Goal: Task Accomplishment & Management: Manage account settings

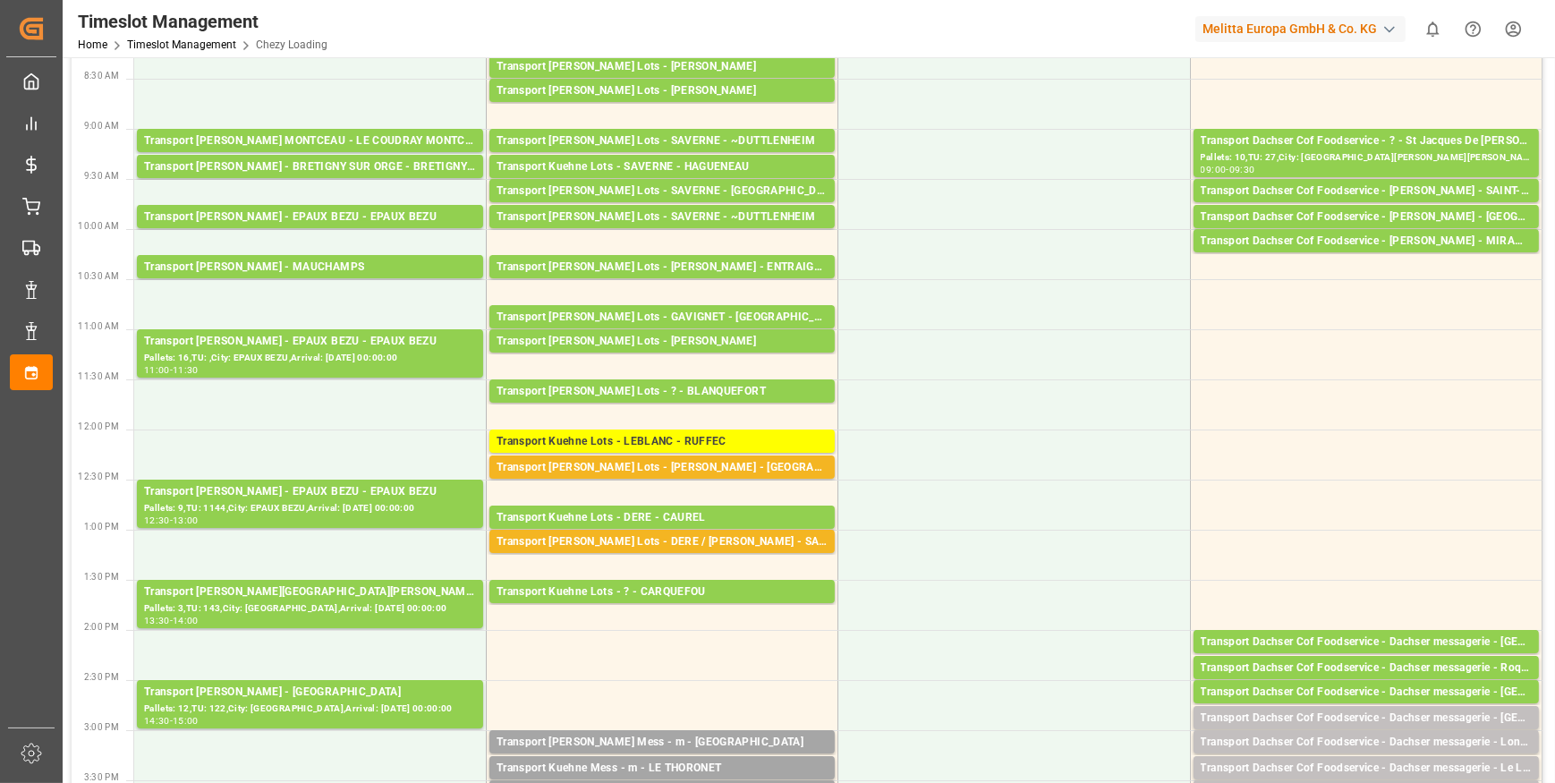
scroll to position [243, 0]
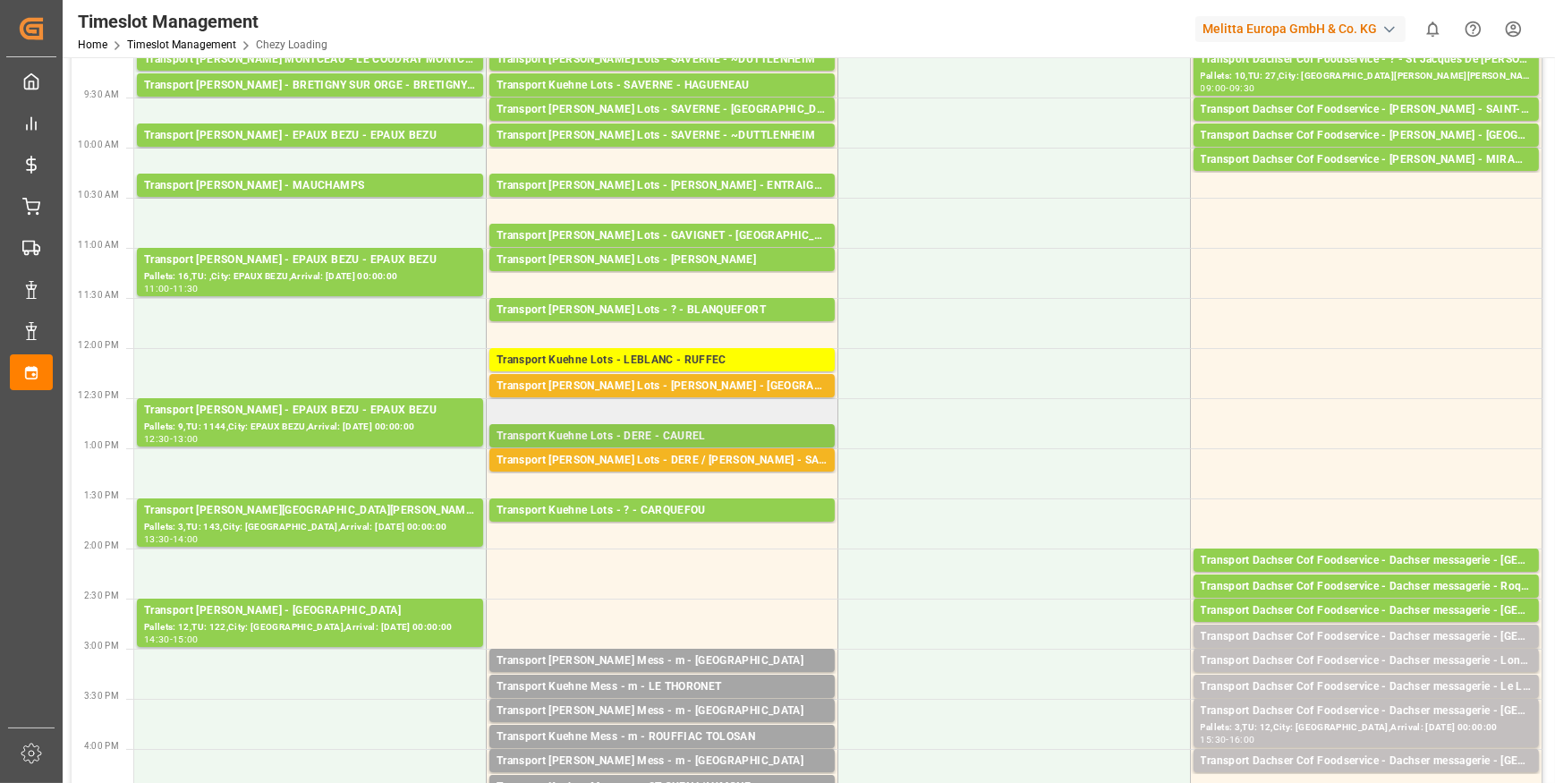
click at [680, 429] on div "Transport Kuehne Lots - DERE - CAUREL" at bounding box center [662, 437] width 331 height 18
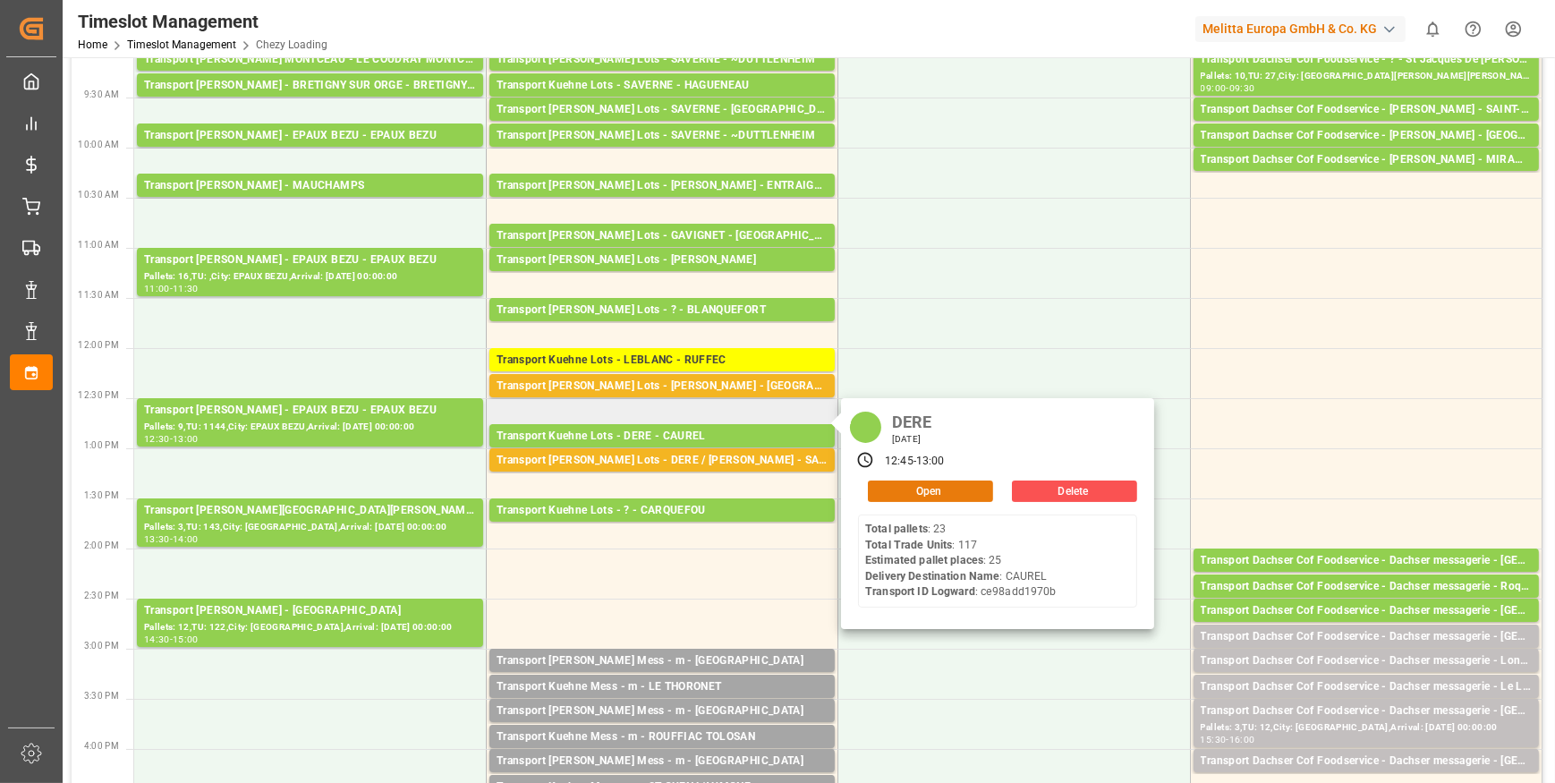
click at [924, 490] on button "Open" at bounding box center [930, 491] width 125 height 21
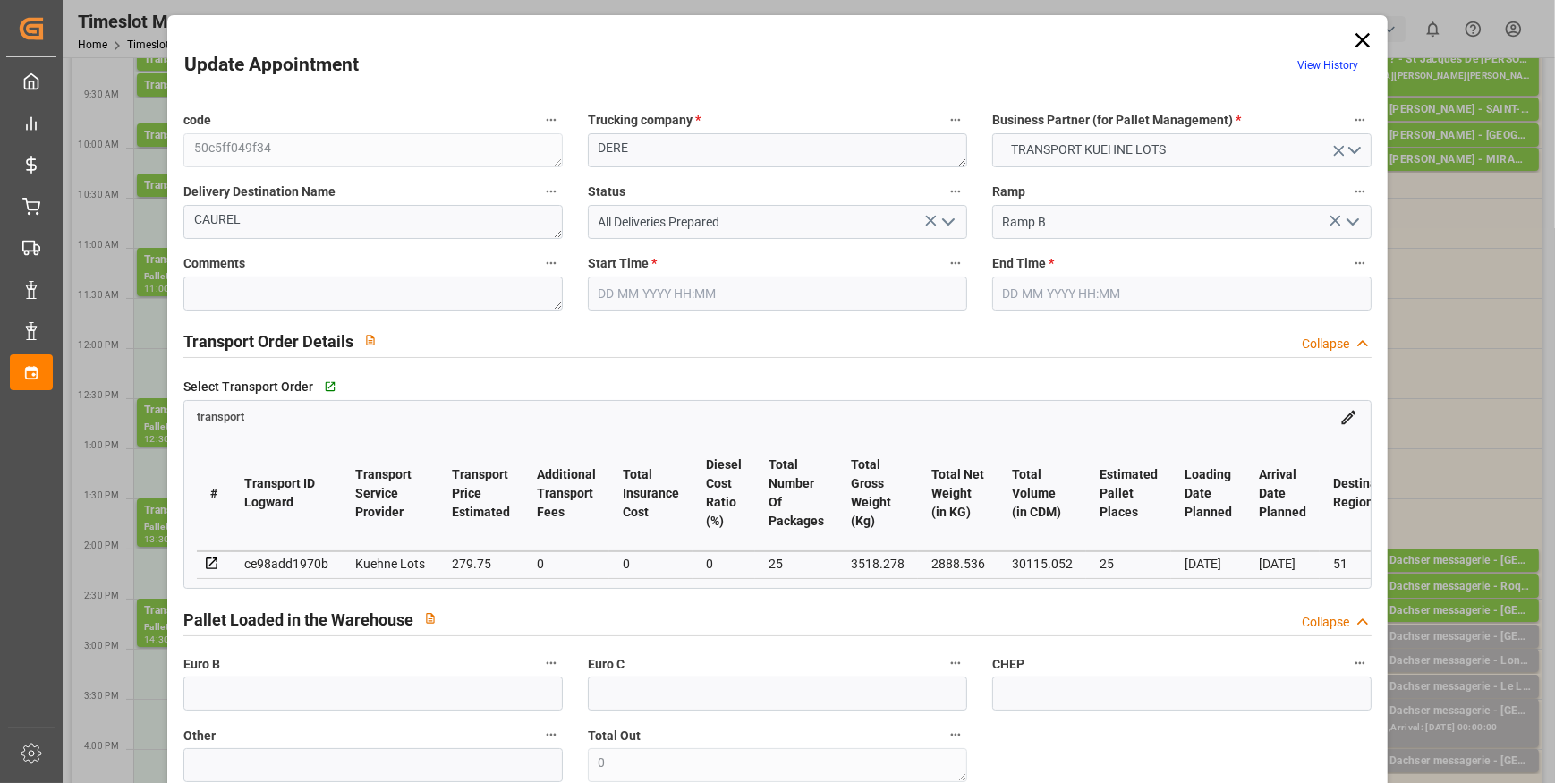
type input "[DATE] 12:45"
type input "[DATE] 13:00"
type input "[DATE] 12:33"
type input "[DATE] 11:32"
type input "[DATE]"
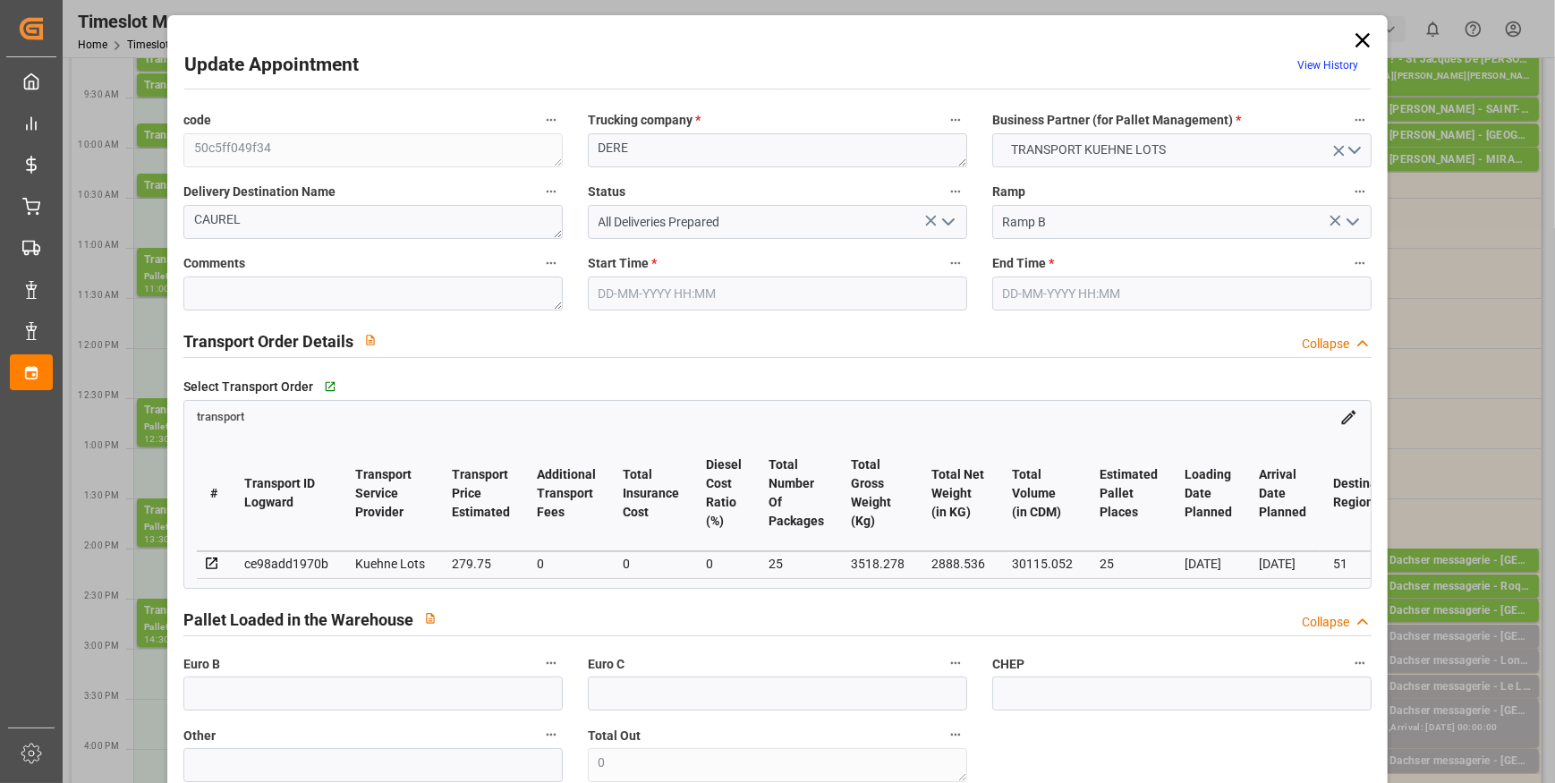
type input "[DATE]"
click at [948, 221] on polyline "open menu" at bounding box center [948, 221] width 11 height 5
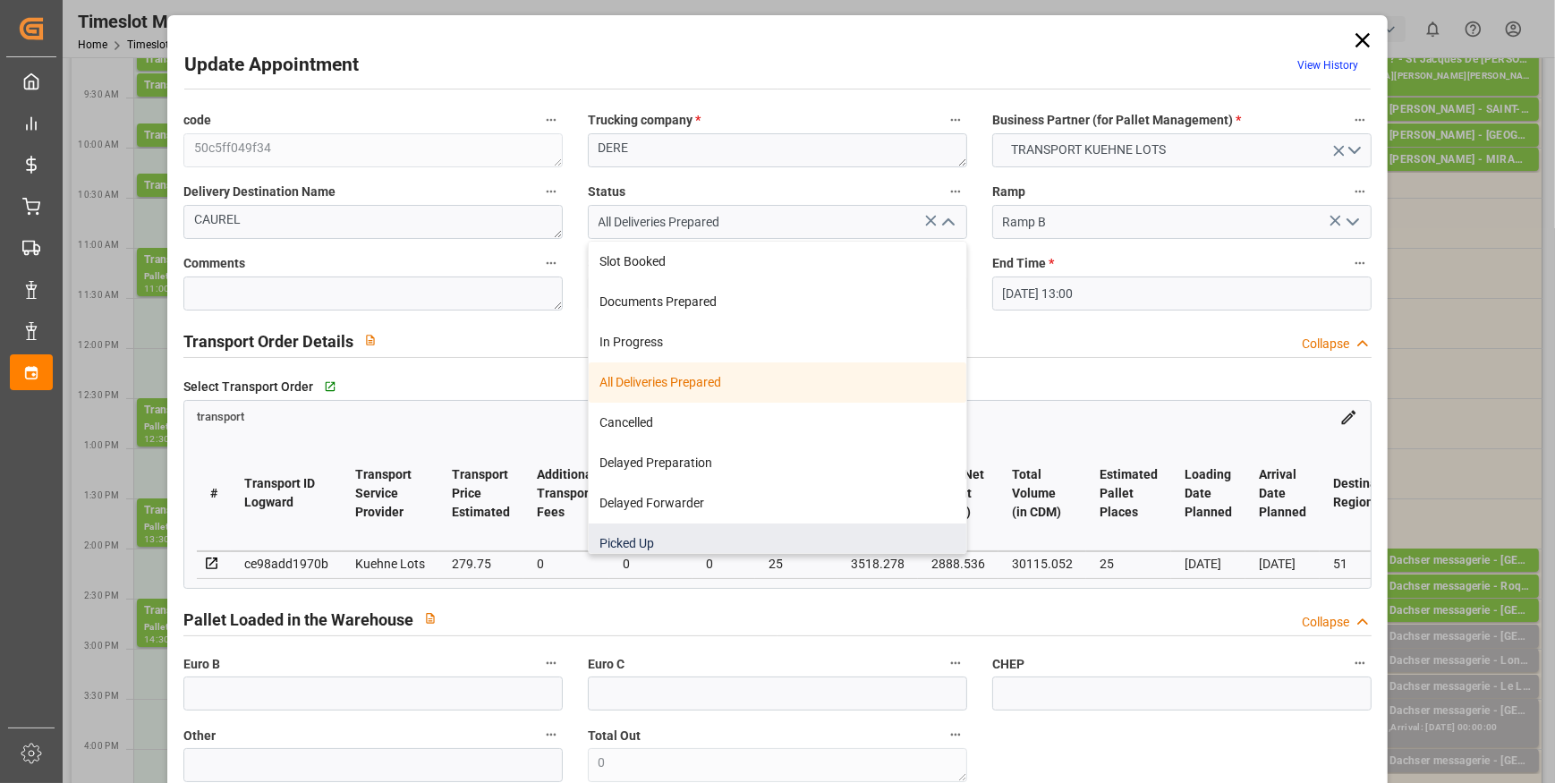
click at [652, 540] on div "Picked Up" at bounding box center [778, 543] width 378 height 40
type input "Picked Up"
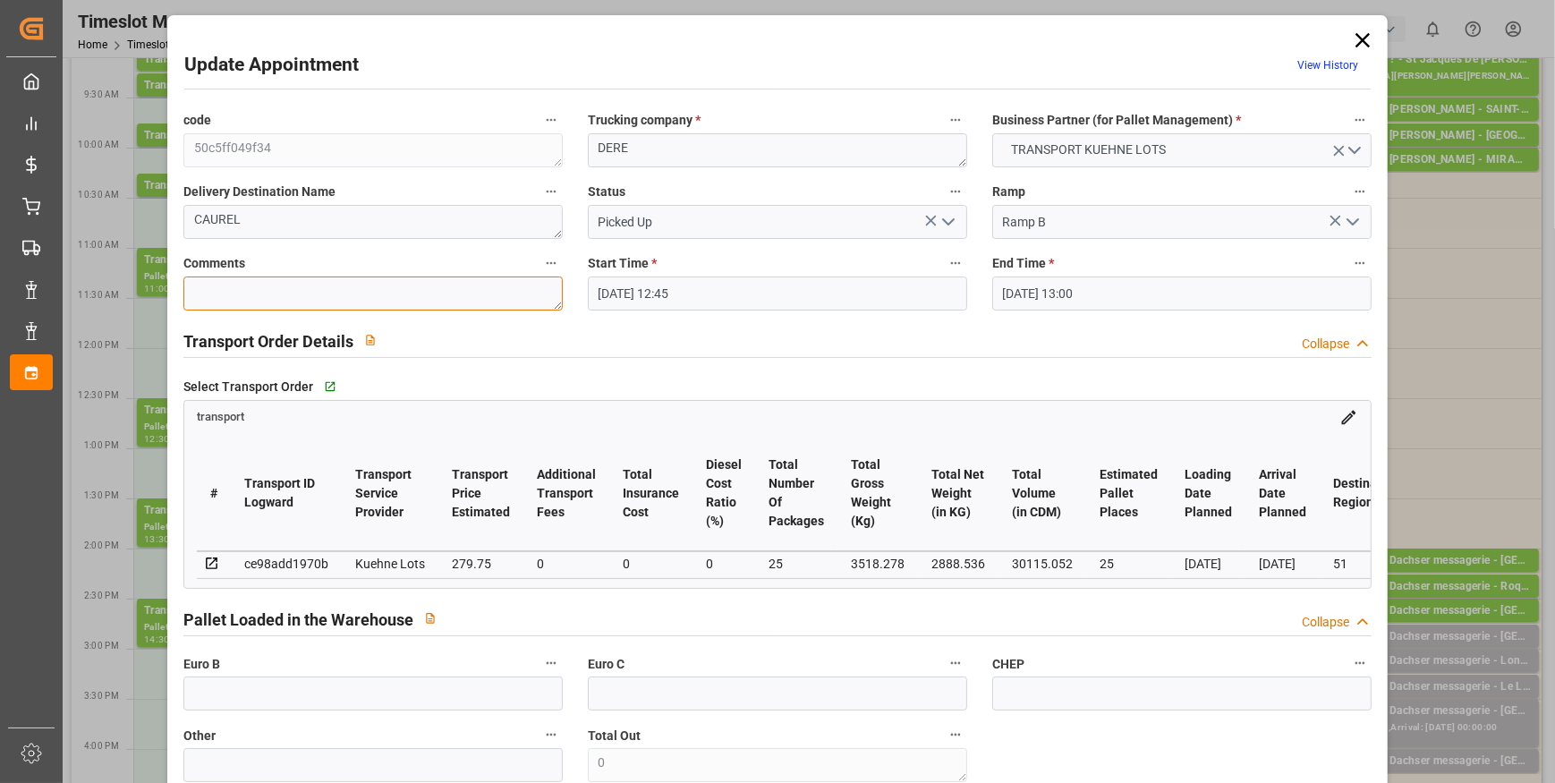
click at [242, 301] on textarea at bounding box center [372, 294] width 379 height 34
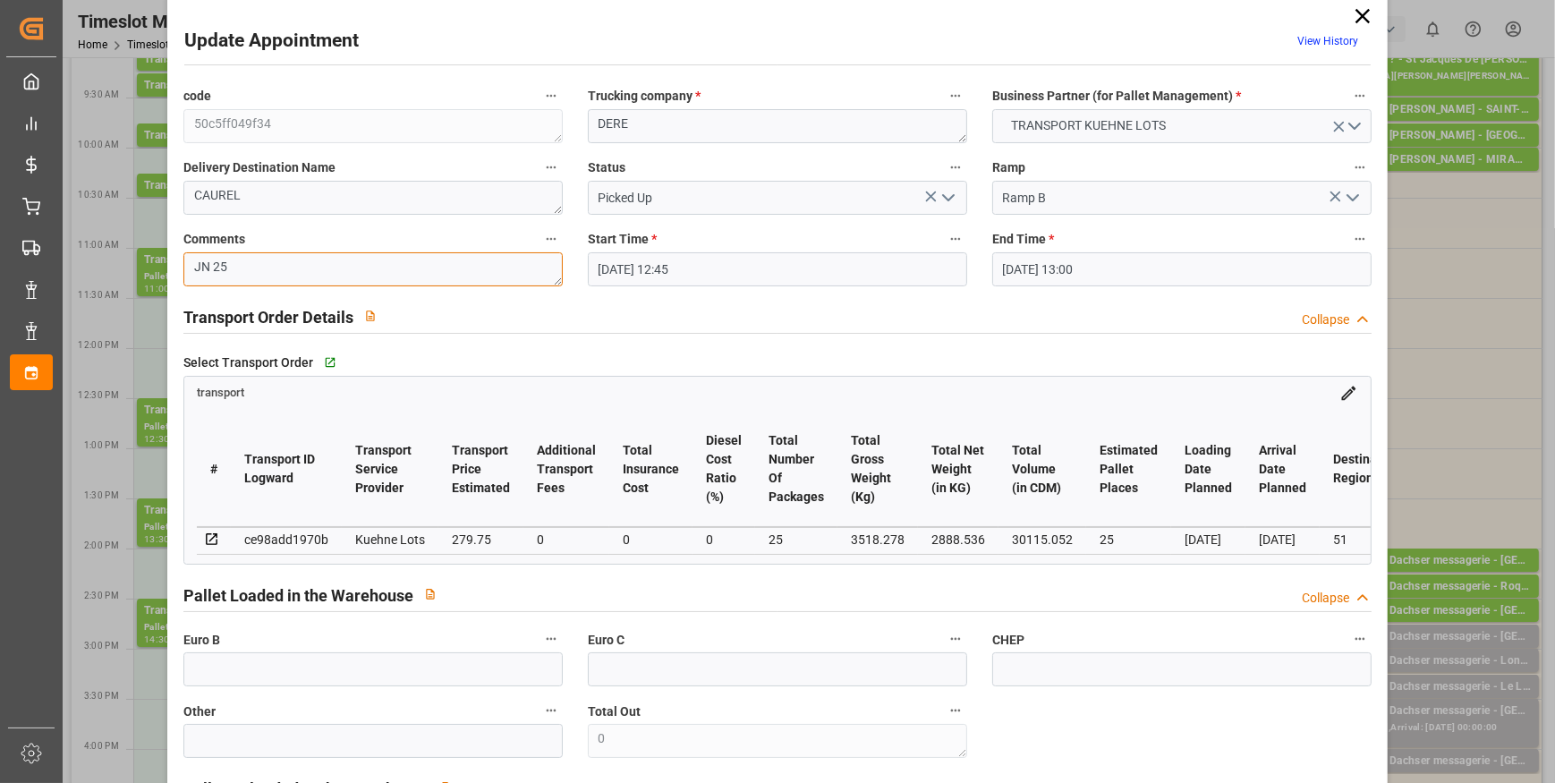
scroll to position [0, 0]
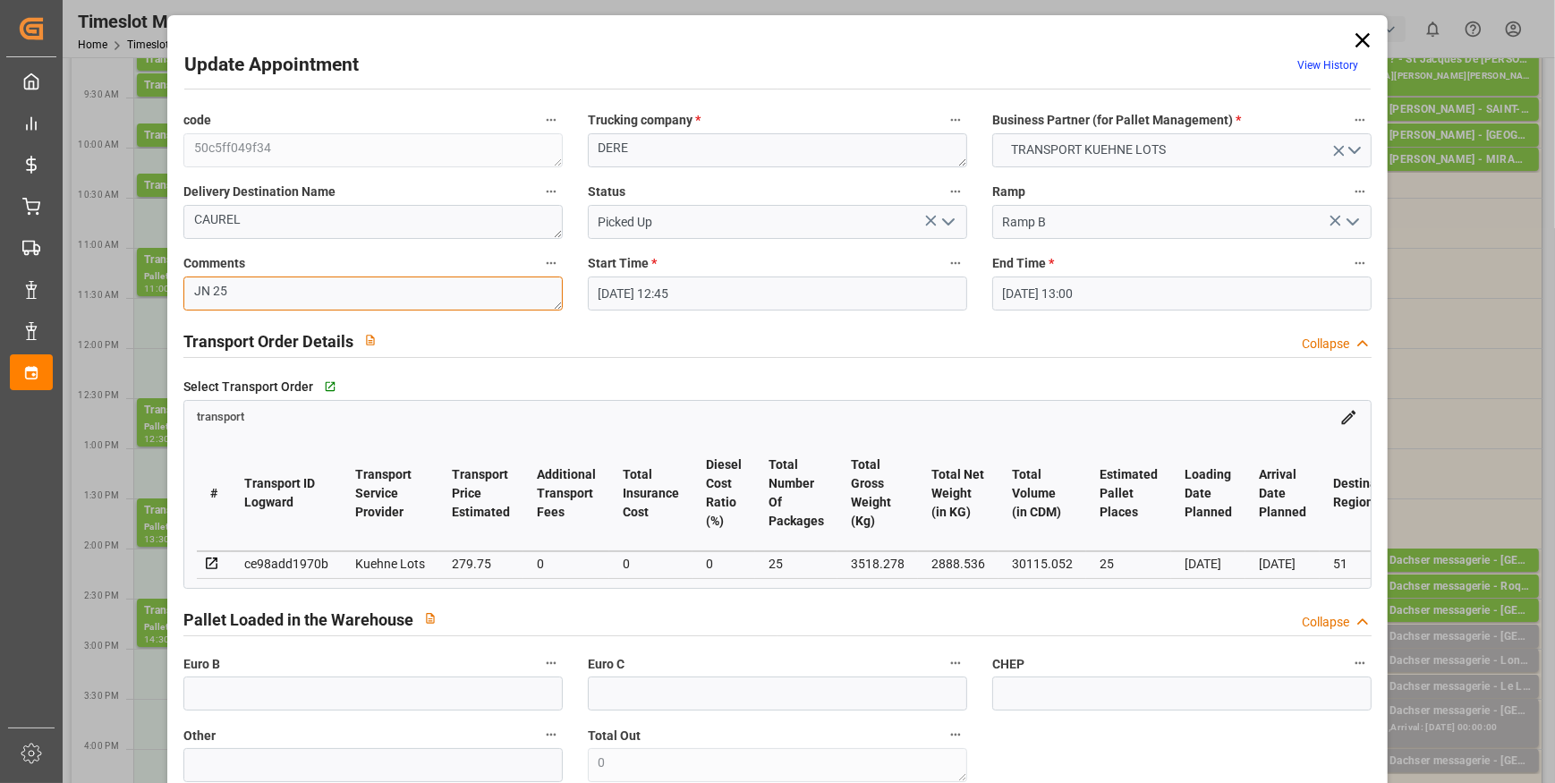
click at [244, 292] on textarea "JN 25" at bounding box center [372, 294] width 379 height 34
type textarea "J"
type textarea "SEB B 25"
drag, startPoint x: 271, startPoint y: 693, endPoint x: 263, endPoint y: 688, distance: 9.7
click at [271, 693] on input "text" at bounding box center [372, 693] width 379 height 34
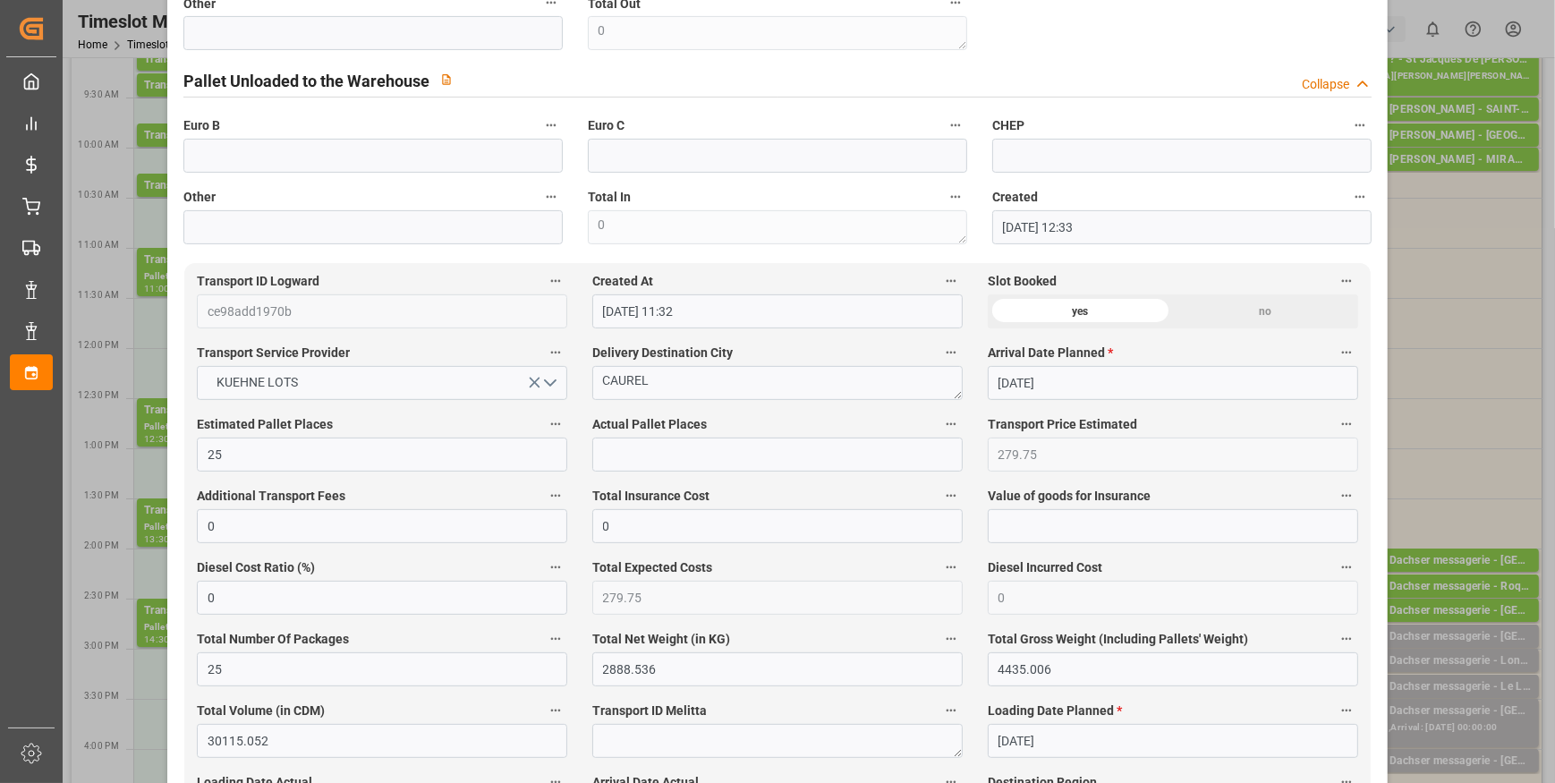
scroll to position [813, 0]
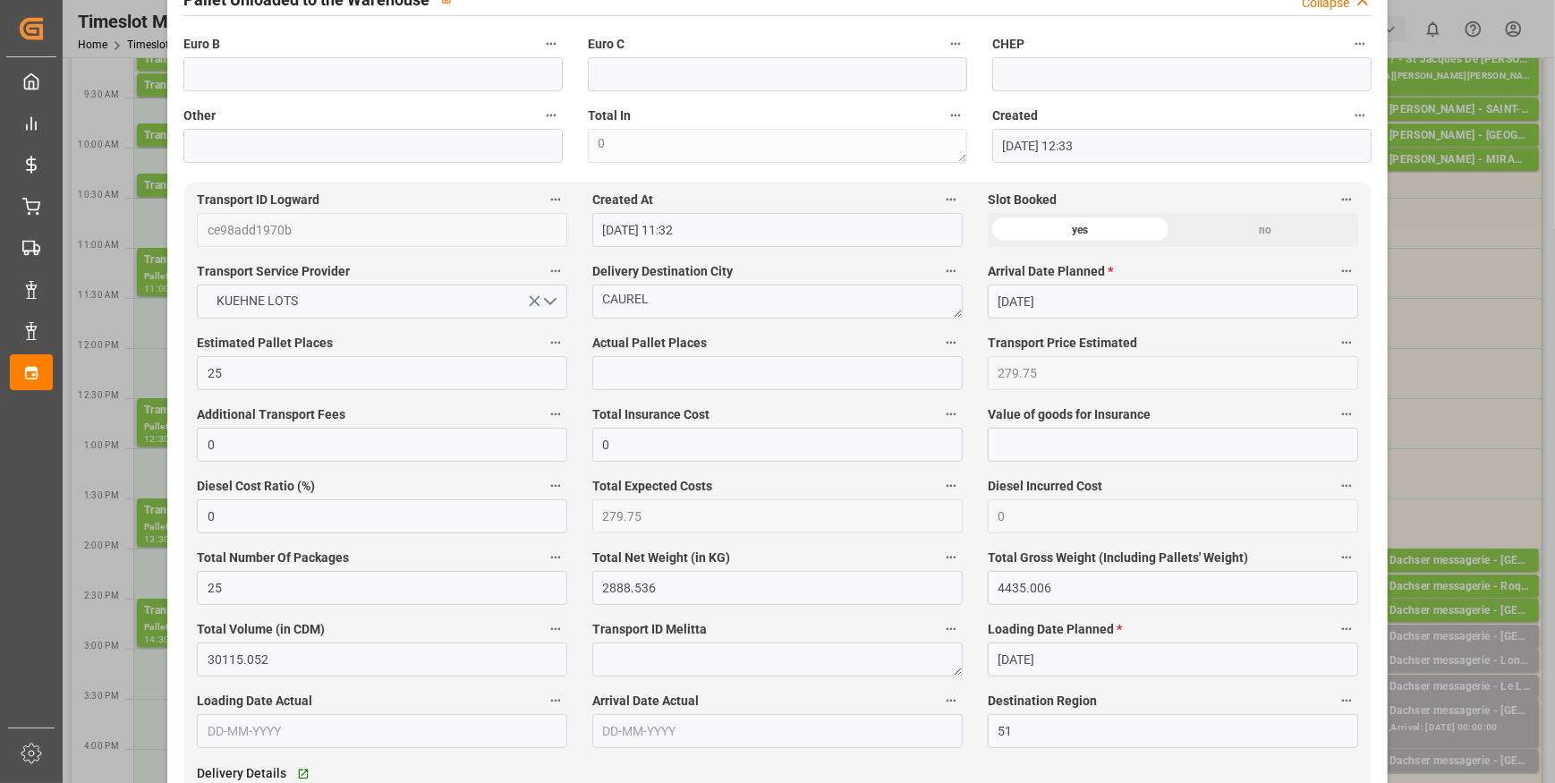
type input "25"
click at [626, 379] on input "text" at bounding box center [777, 373] width 370 height 34
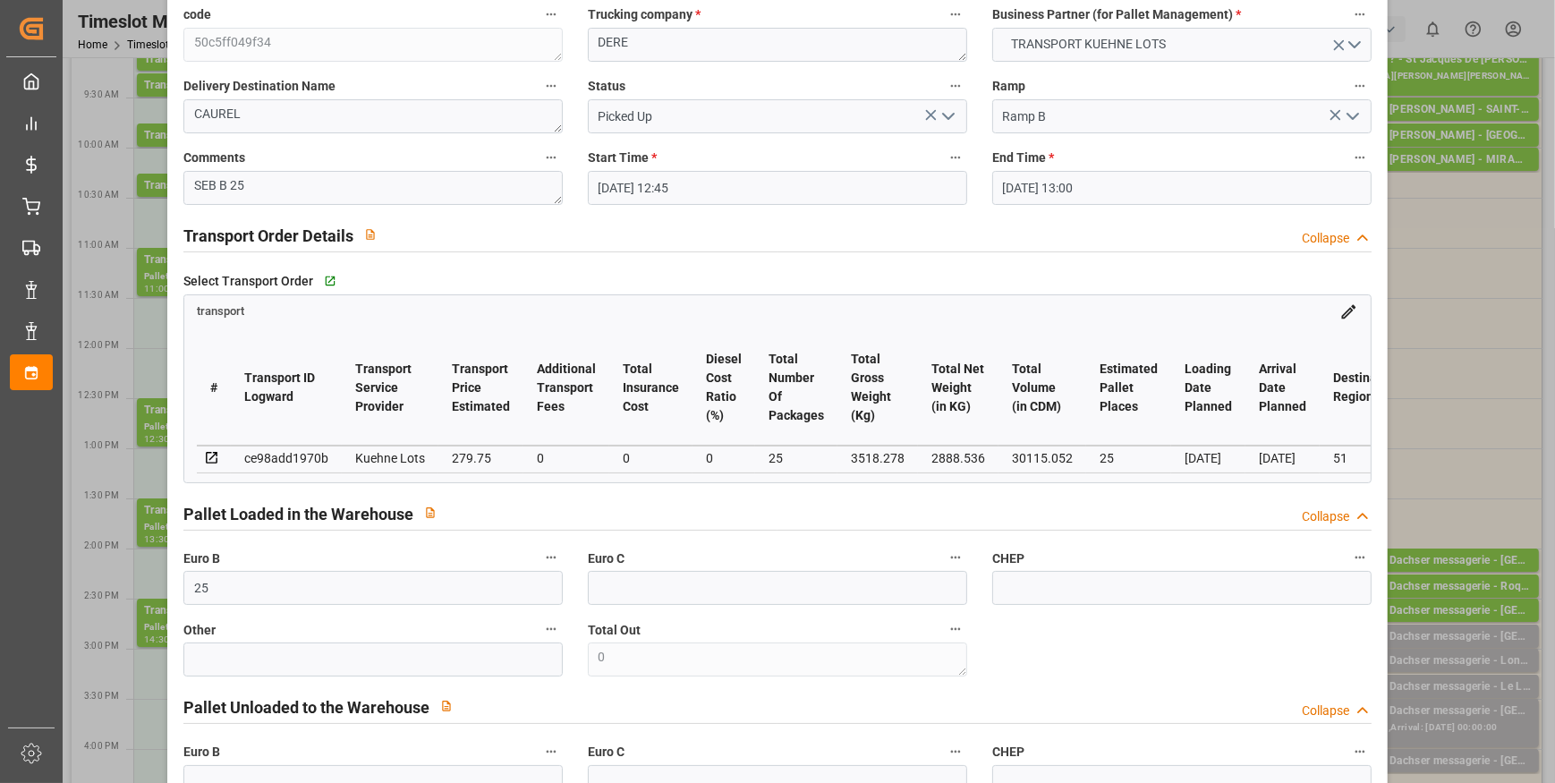
scroll to position [0, 0]
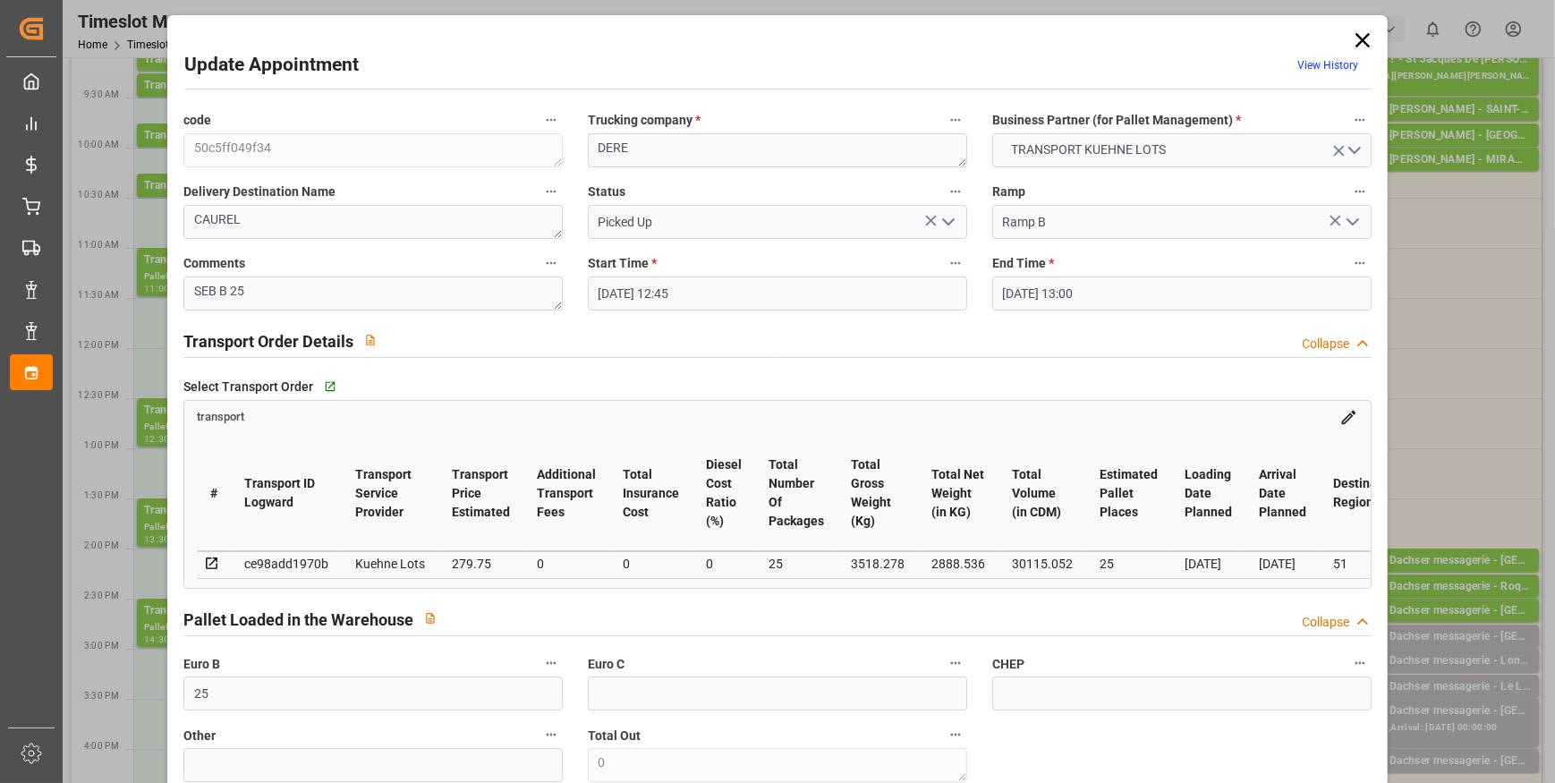
type input "25"
drag, startPoint x: 957, startPoint y: 228, endPoint x: 940, endPoint y: 248, distance: 26.0
click at [957, 228] on input "Picked Up" at bounding box center [777, 222] width 379 height 34
click at [947, 225] on icon "open menu" at bounding box center [948, 221] width 21 height 21
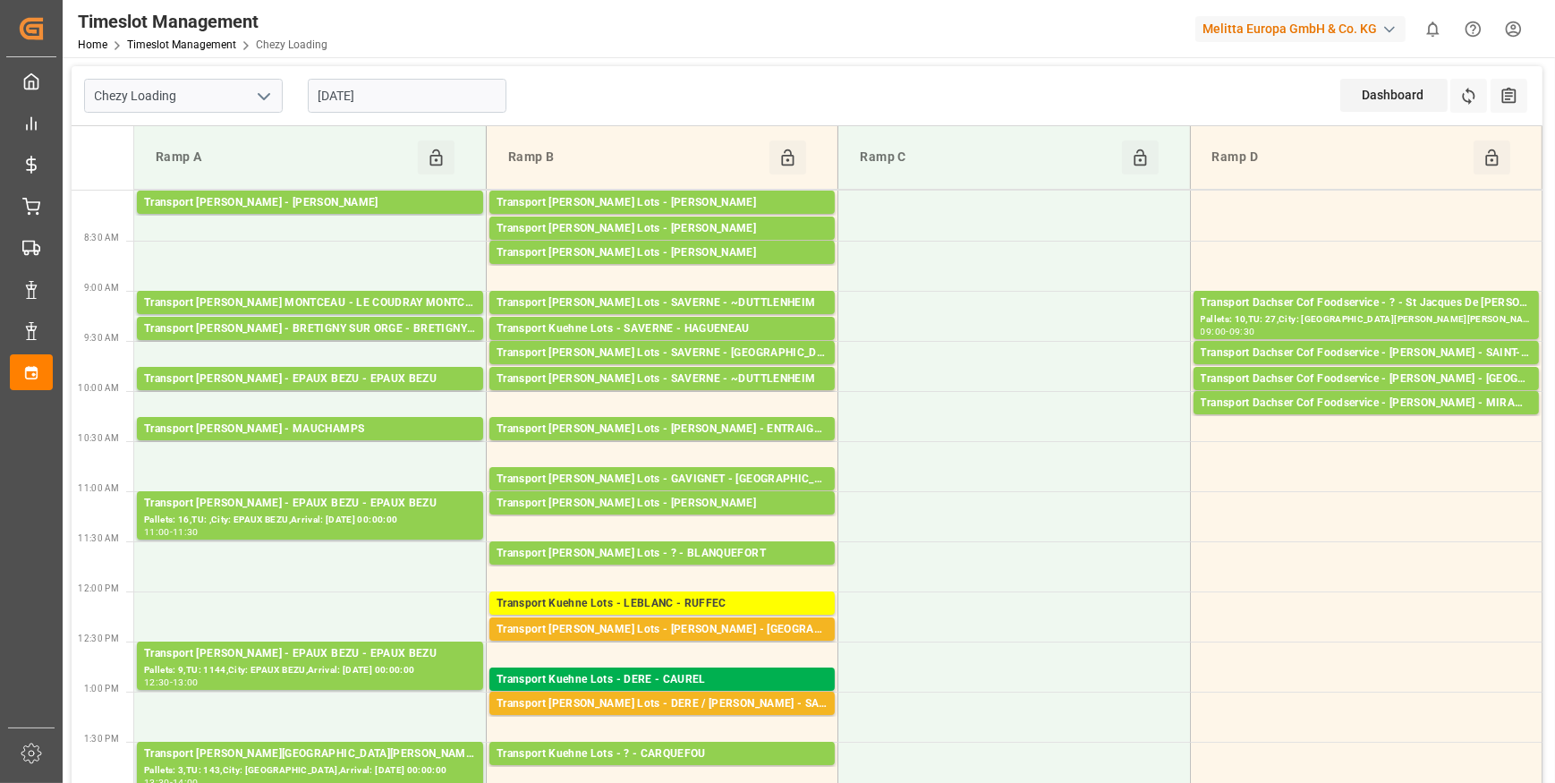
click at [395, 89] on input "[DATE]" at bounding box center [407, 96] width 199 height 34
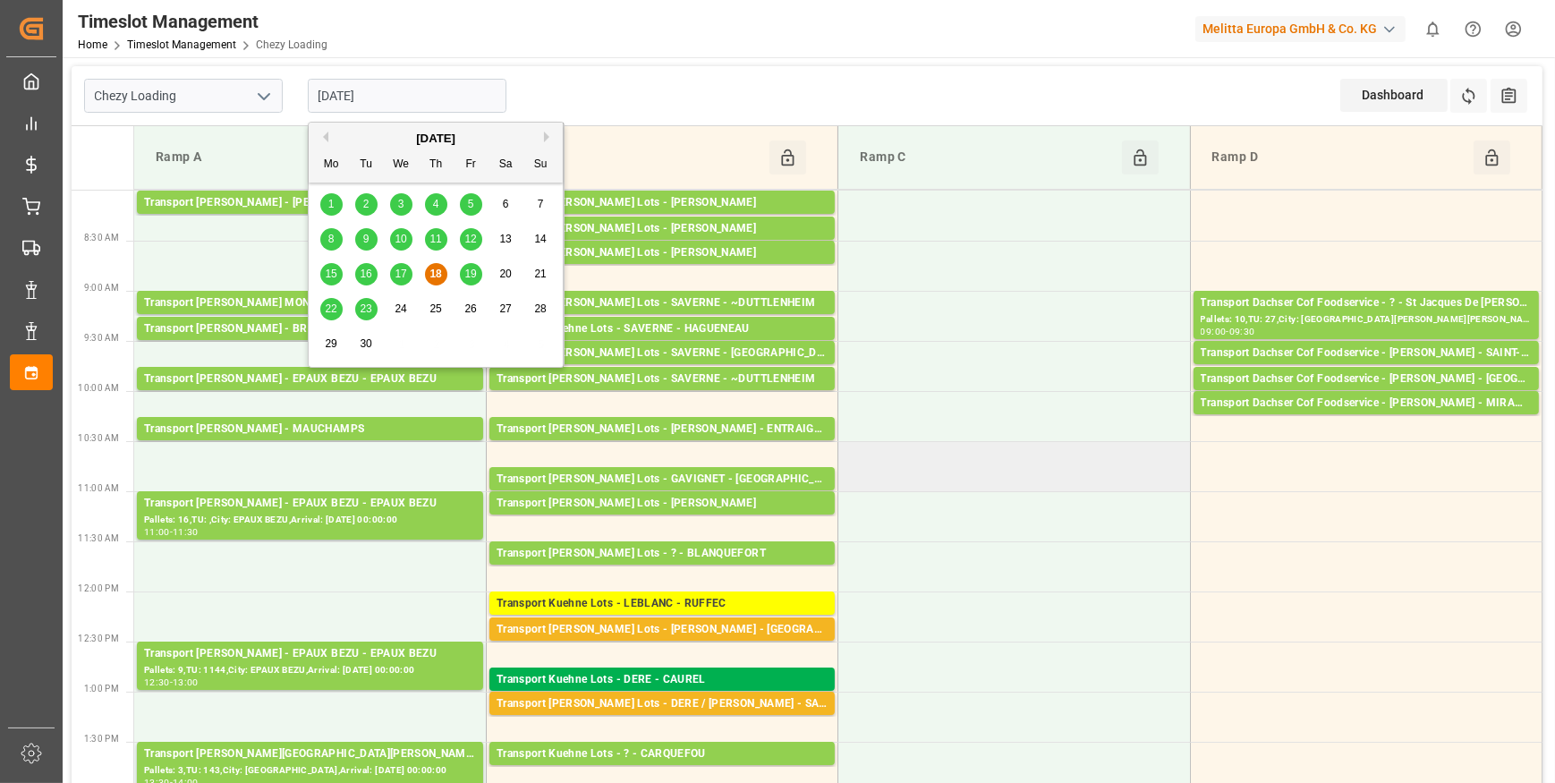
click at [985, 473] on td at bounding box center [1014, 466] width 352 height 50
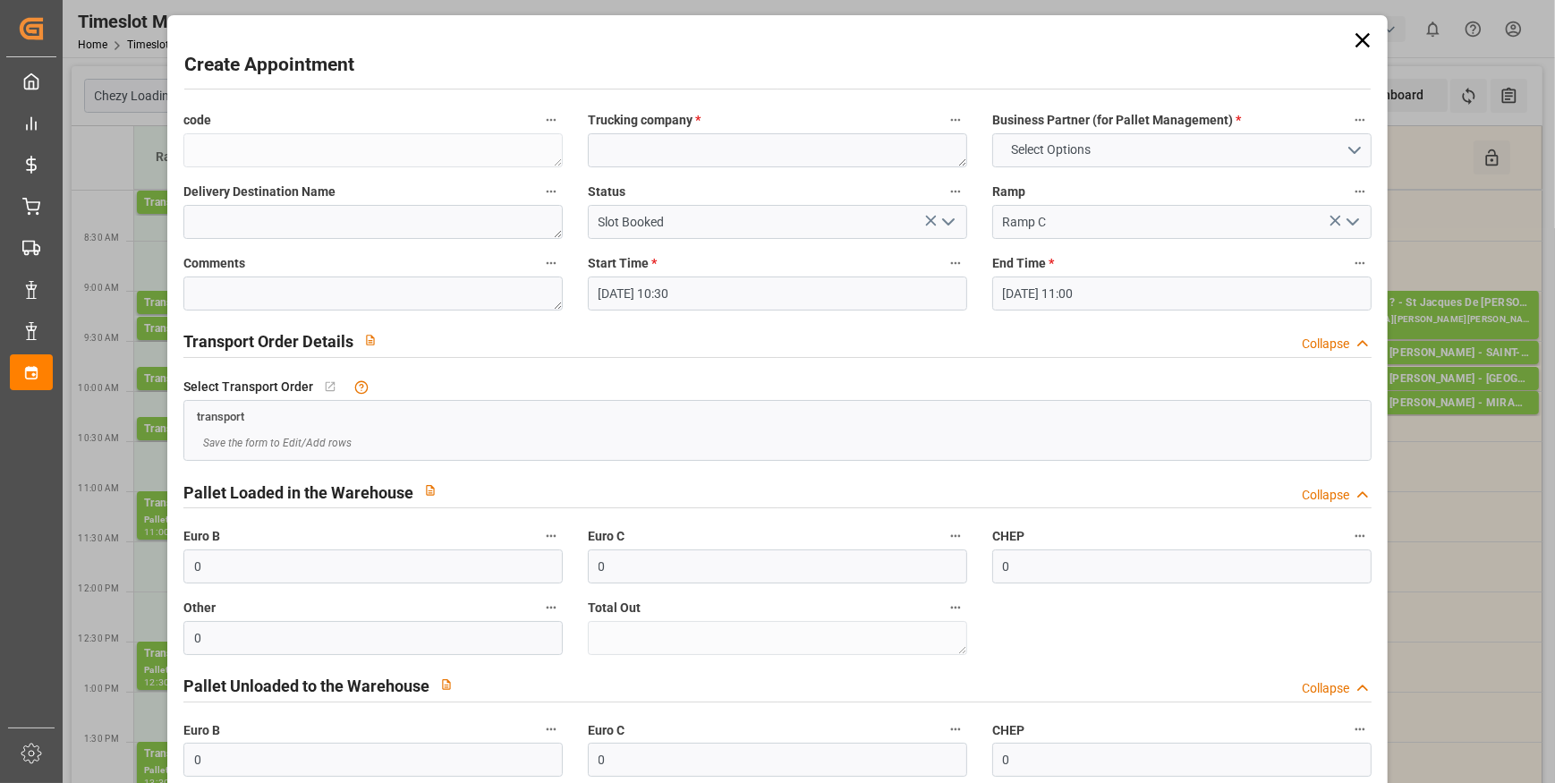
drag, startPoint x: 1350, startPoint y: 29, endPoint x: 1351, endPoint y: 38, distance: 9.0
click at [1350, 30] on icon at bounding box center [1362, 40] width 25 height 25
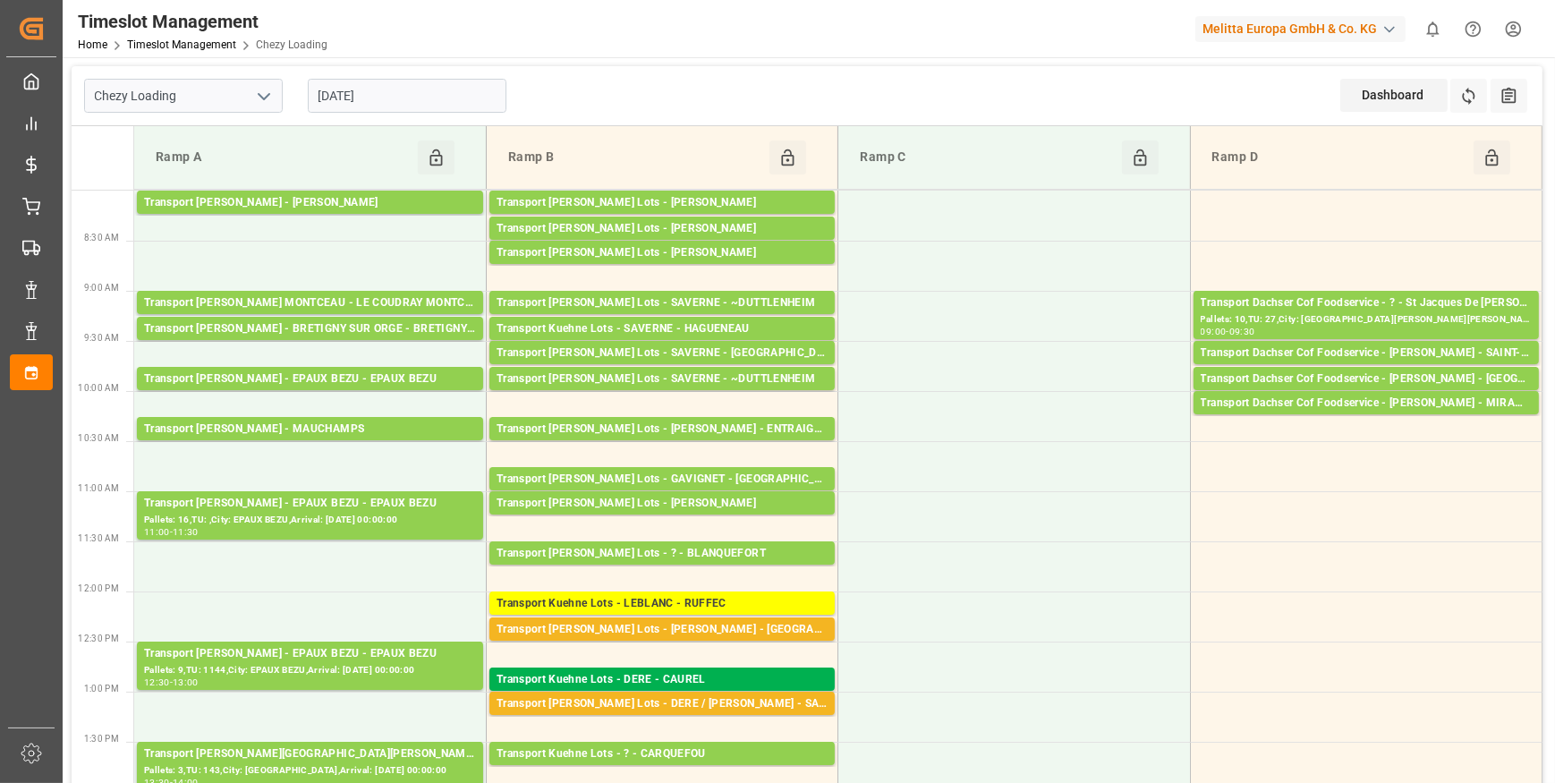
click at [411, 98] on input "[DATE]" at bounding box center [407, 96] width 199 height 34
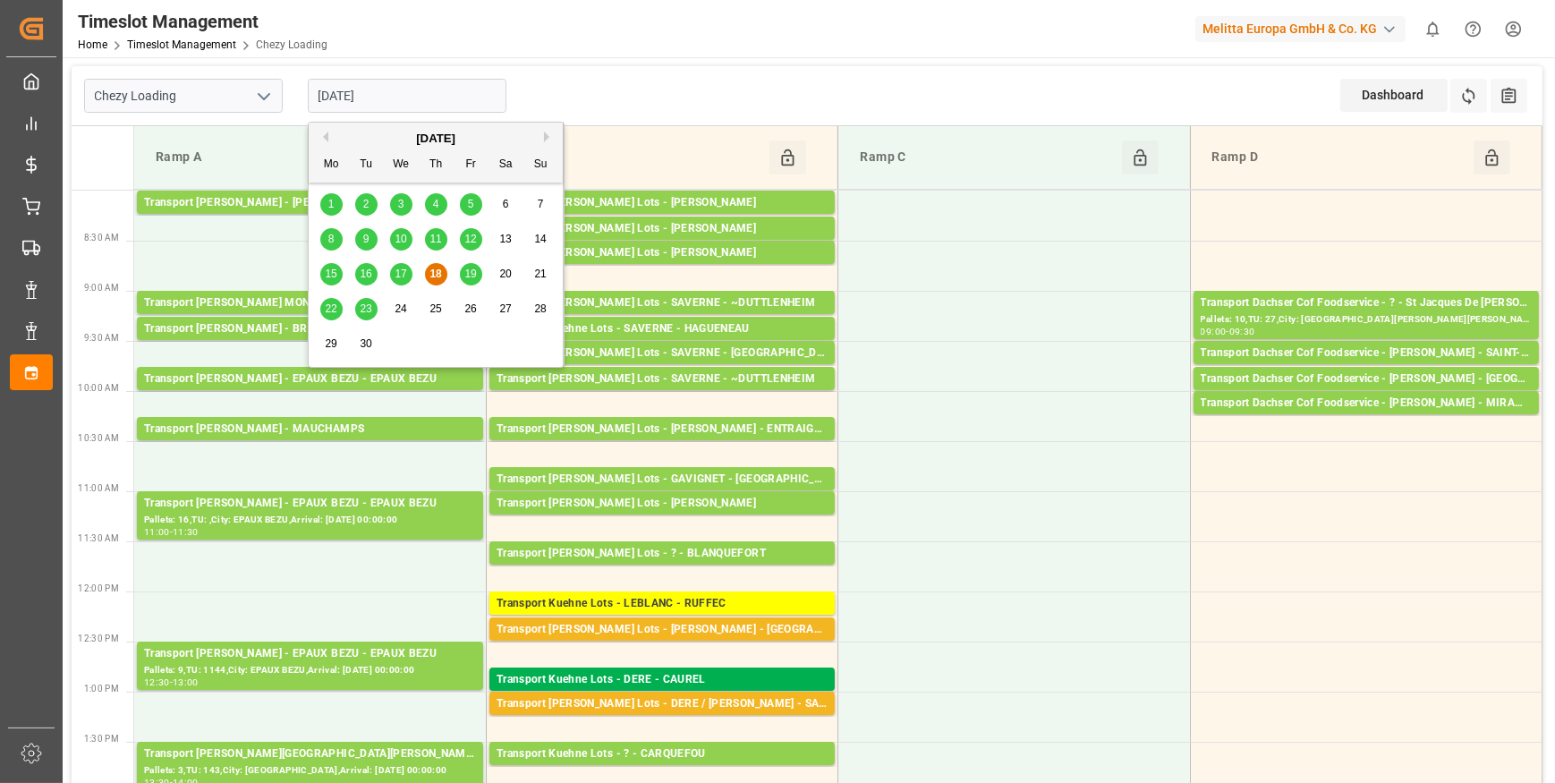
click at [397, 275] on span "17" at bounding box center [401, 274] width 12 height 13
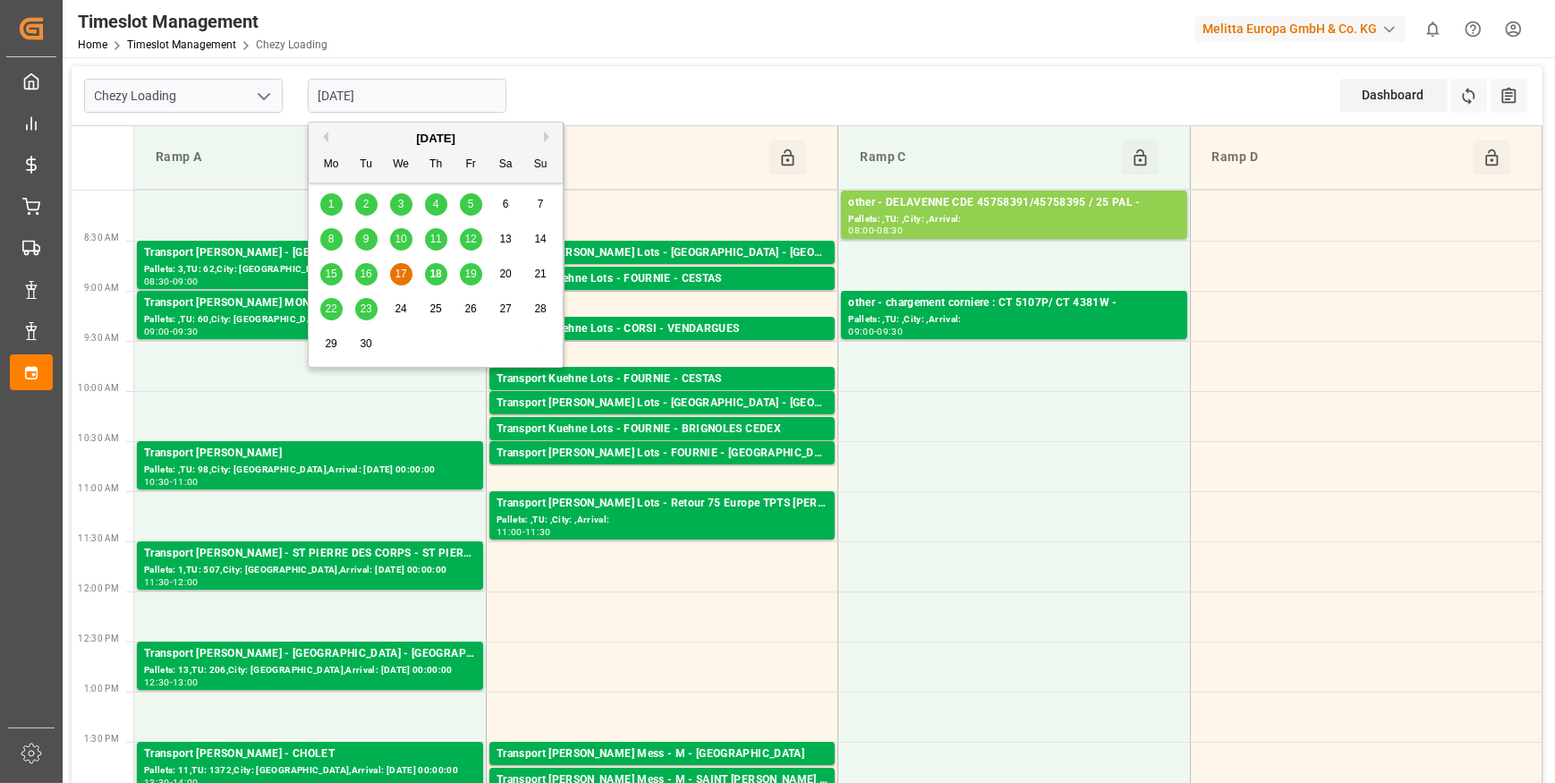
click at [402, 99] on input "[DATE]" at bounding box center [407, 96] width 199 height 34
click at [436, 274] on span "18" at bounding box center [436, 274] width 12 height 13
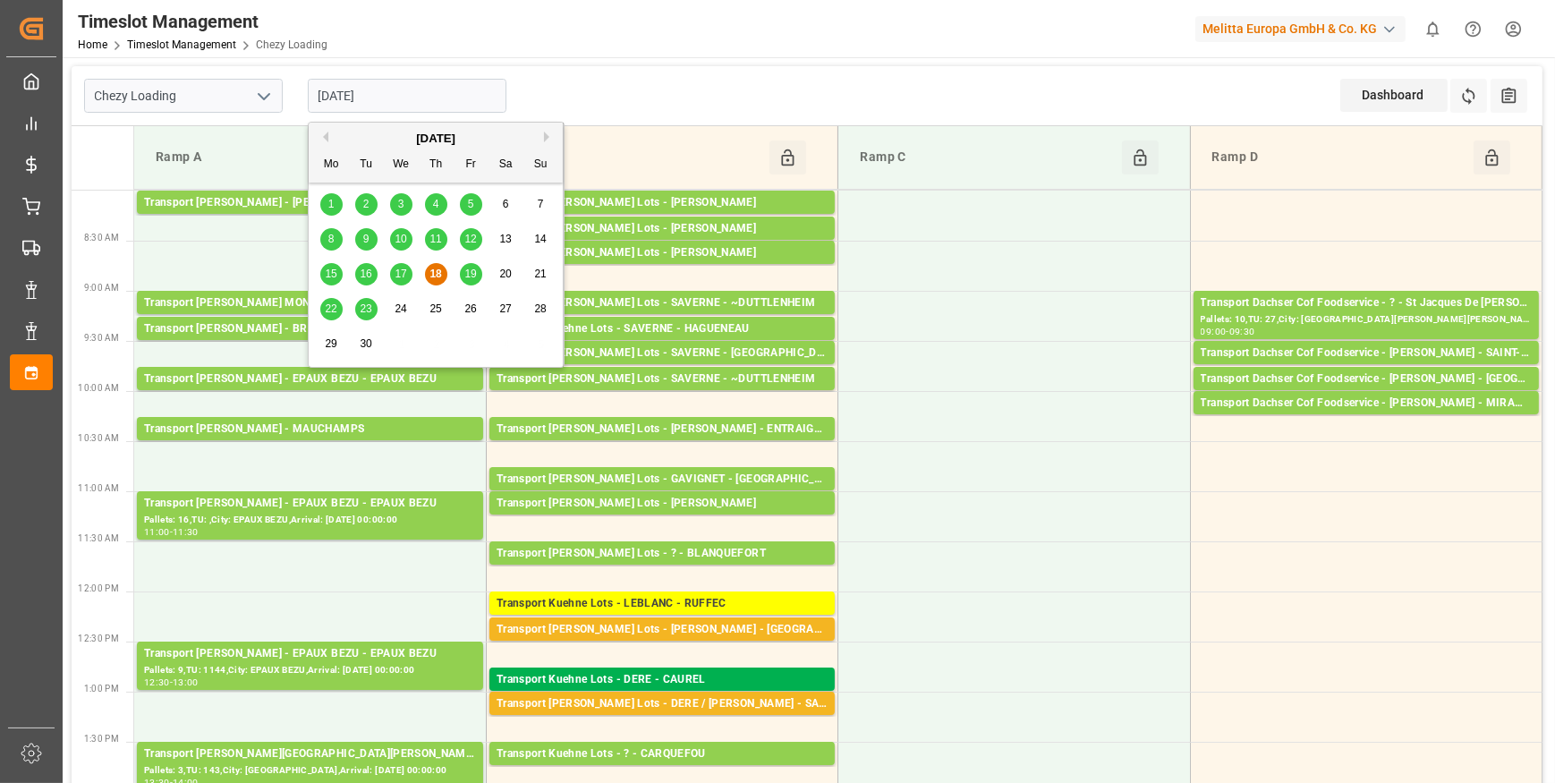
click at [362, 101] on input "[DATE]" at bounding box center [407, 96] width 199 height 34
click at [399, 268] on span "17" at bounding box center [401, 274] width 12 height 13
type input "[DATE]"
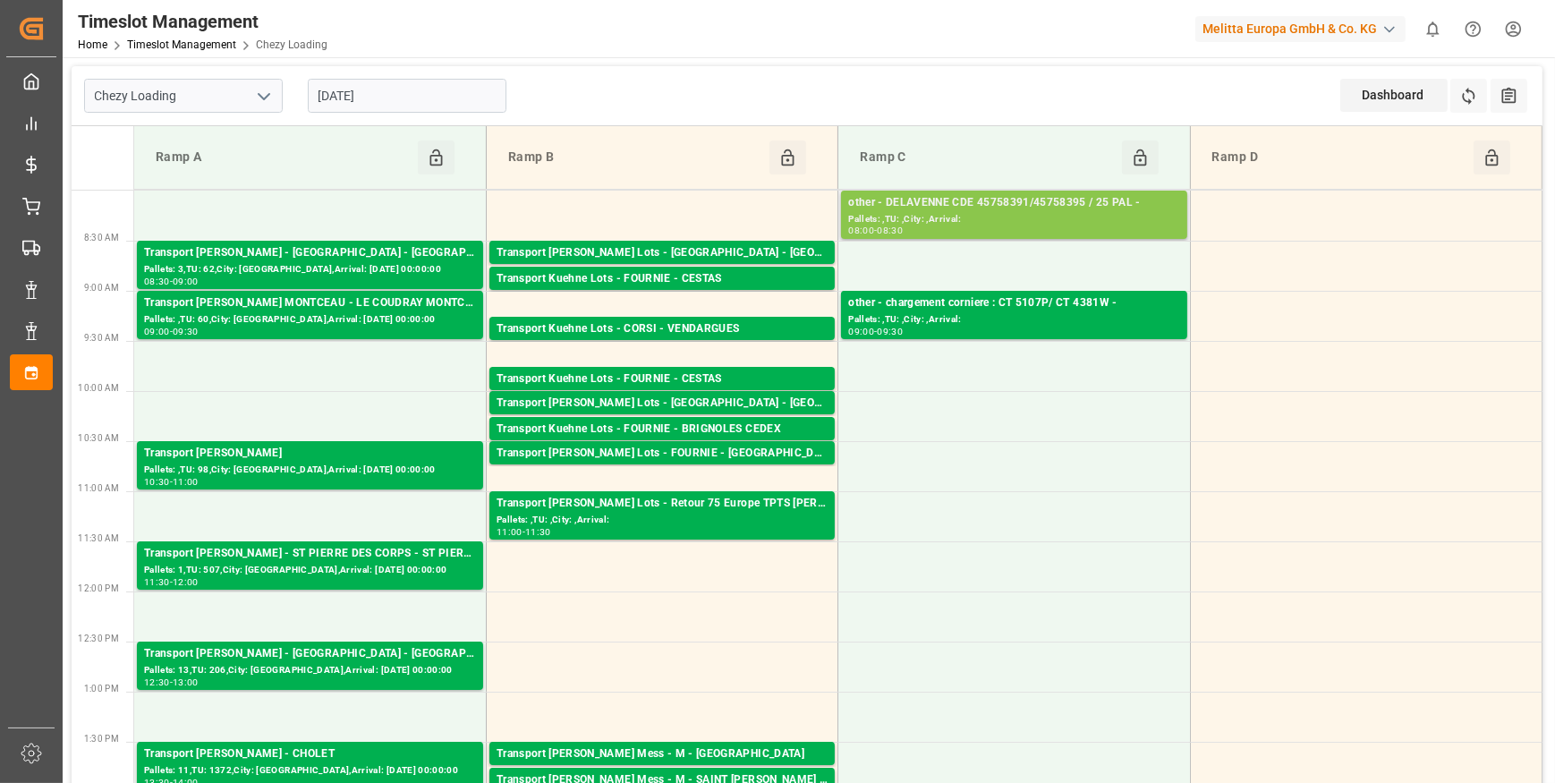
click at [949, 205] on div "other - DELAVENNE CDE 45758391/45758395 / 25 PAL -" at bounding box center [1013, 203] width 331 height 18
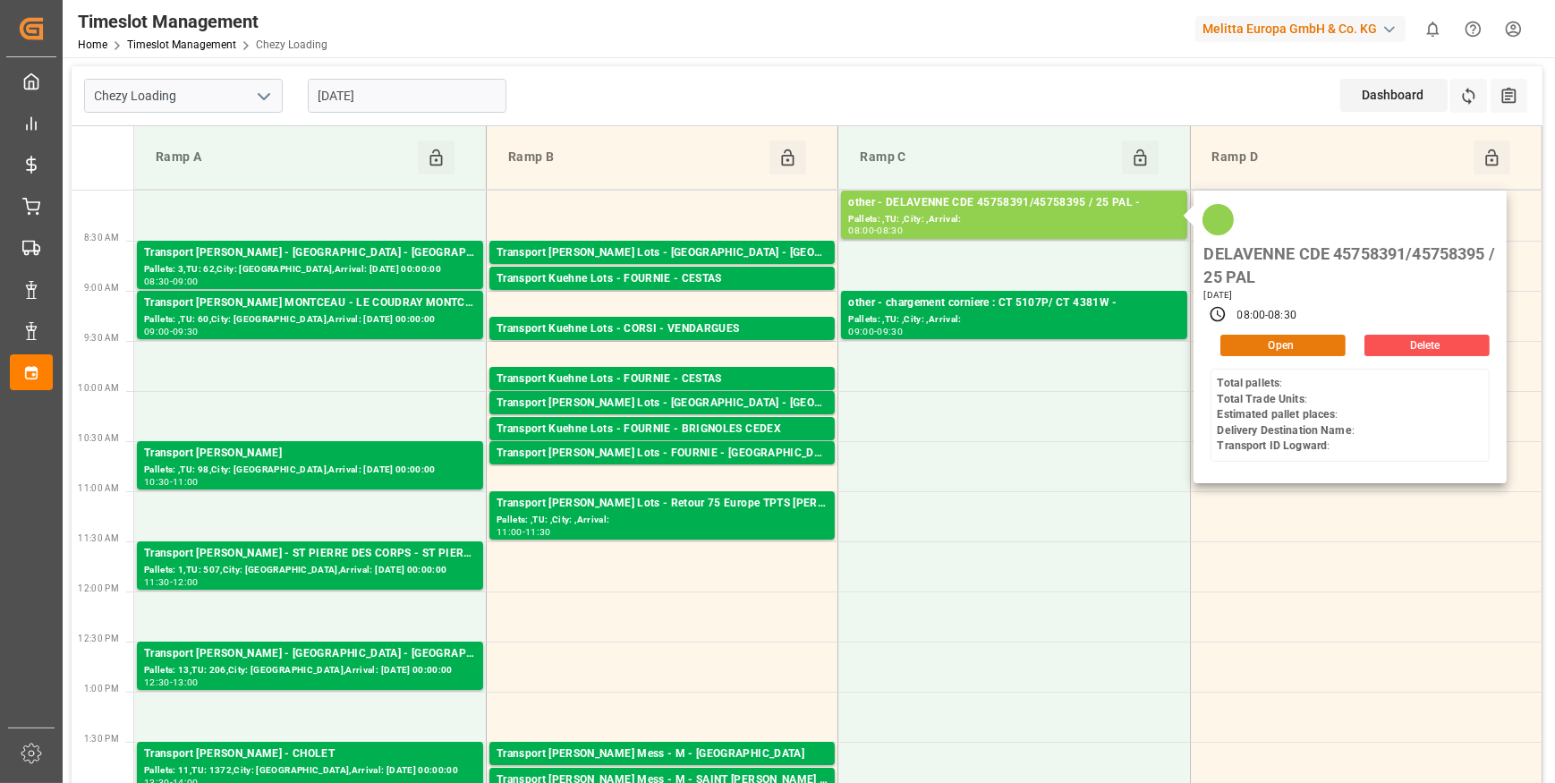
click at [1257, 343] on button "Open" at bounding box center [1283, 345] width 125 height 21
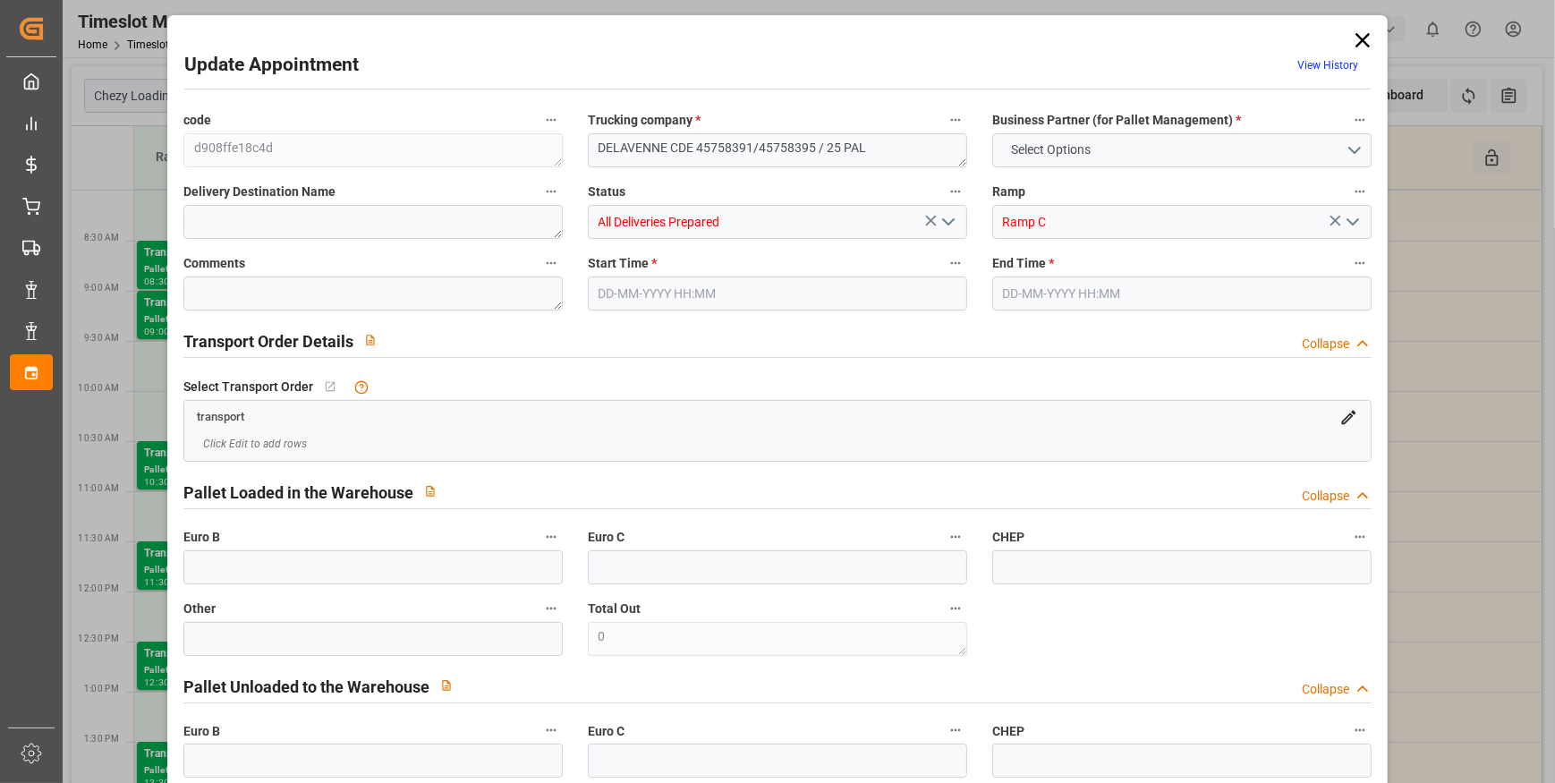
type input "0"
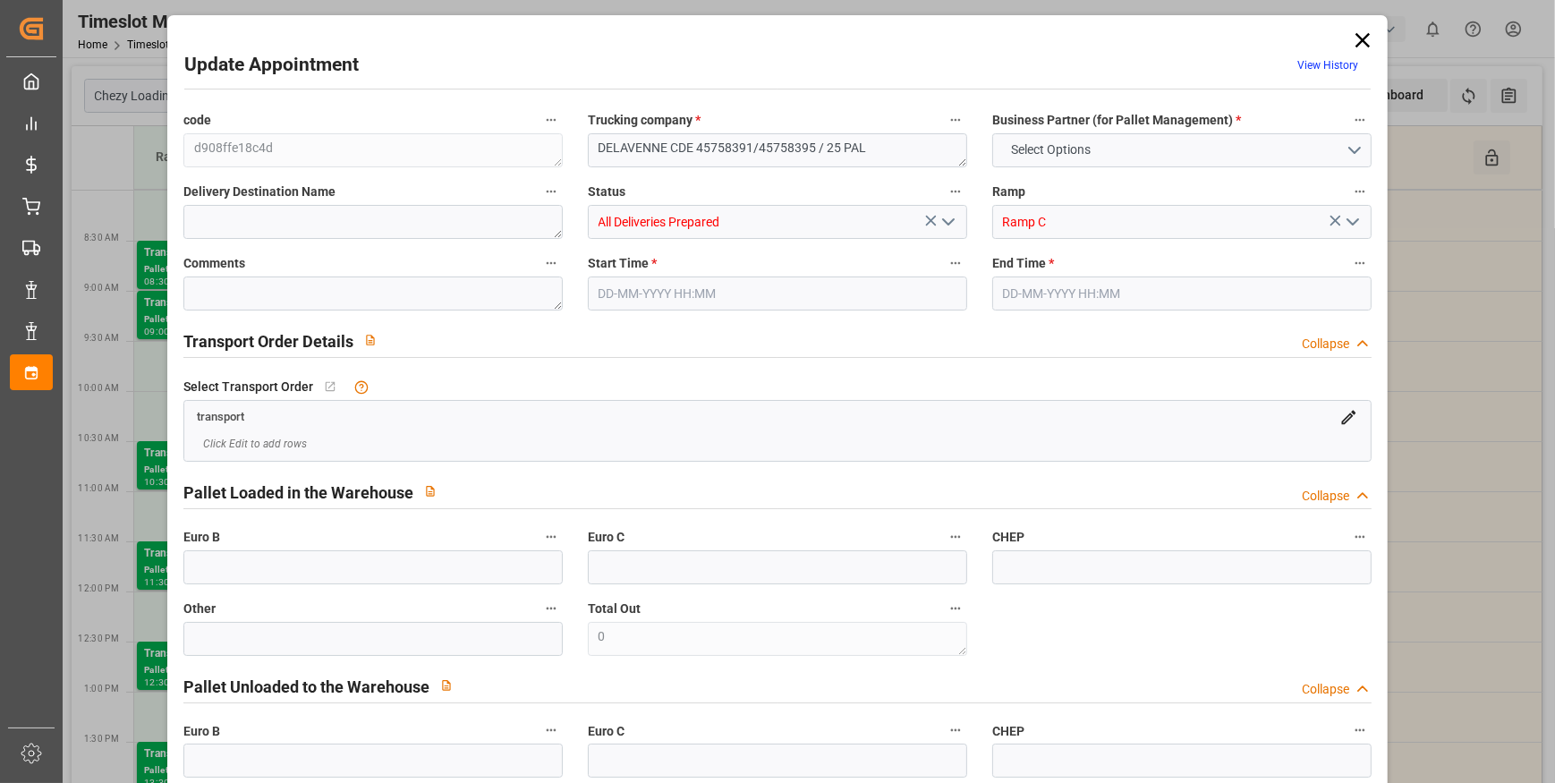
type input "0"
type input "[DATE] 08:00"
type input "[DATE] 08:30"
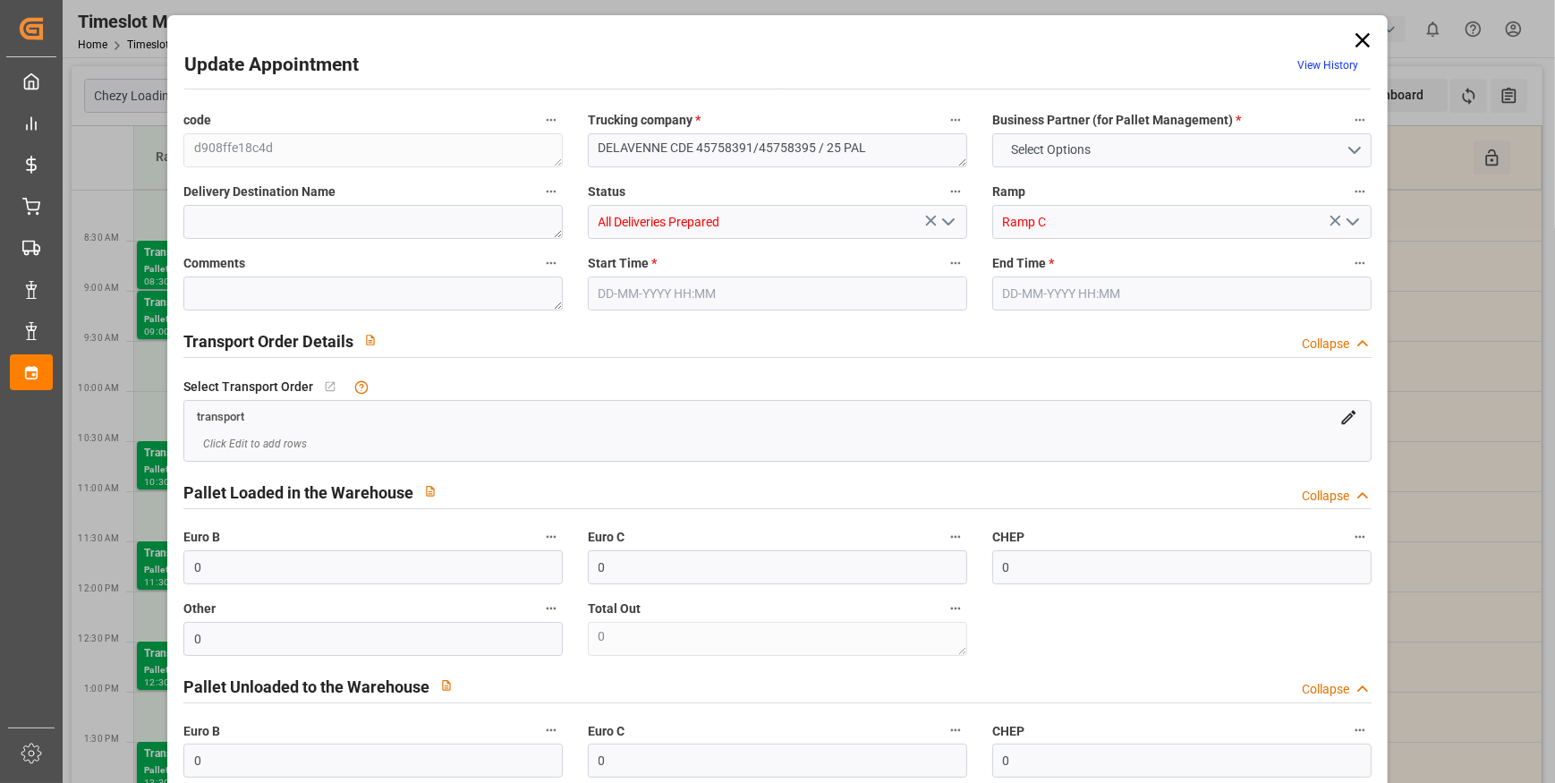
type input "[DATE] 07:49"
click at [782, 281] on input "[DATE] 08:00" at bounding box center [777, 294] width 379 height 34
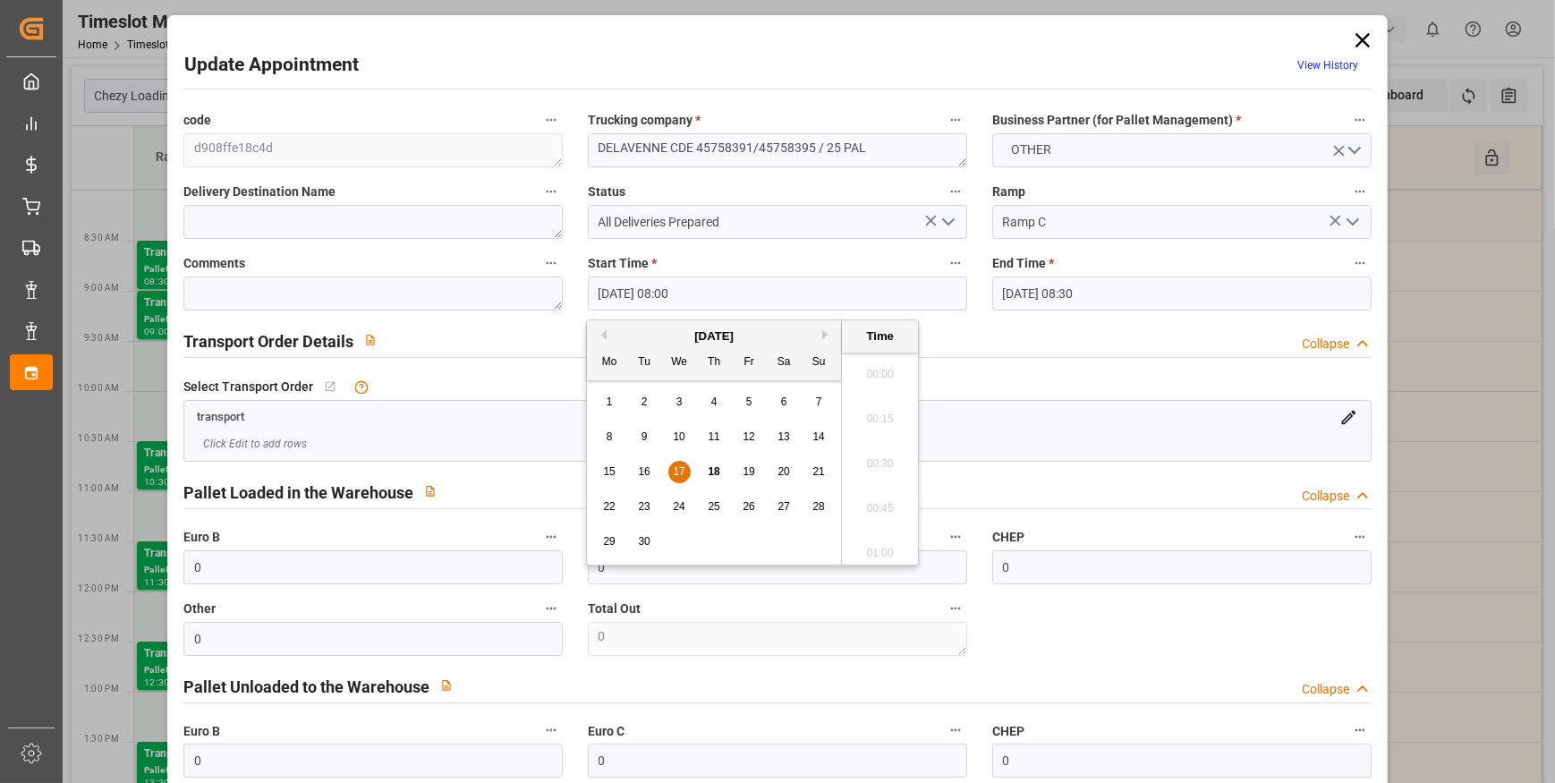
scroll to position [1348, 0]
click at [709, 471] on span "18" at bounding box center [714, 471] width 12 height 13
click at [878, 547] on li "09:00" at bounding box center [880, 556] width 76 height 45
type input "[DATE] 09:00"
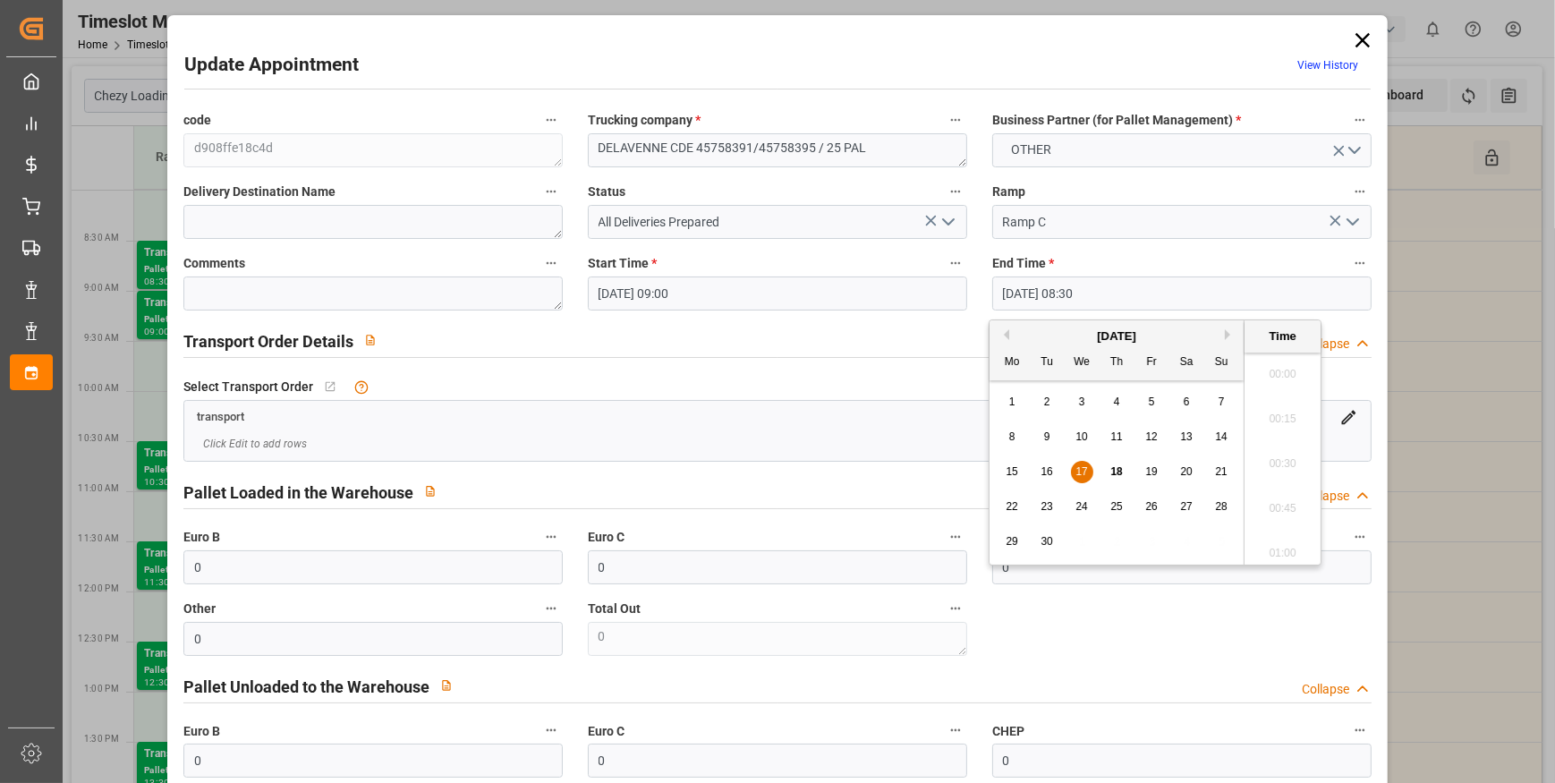
click at [1057, 292] on input "[DATE] 08:30" at bounding box center [1181, 294] width 379 height 34
click at [1106, 472] on div "18" at bounding box center [1117, 472] width 22 height 21
click at [1268, 386] on li "09:30" at bounding box center [1283, 393] width 76 height 45
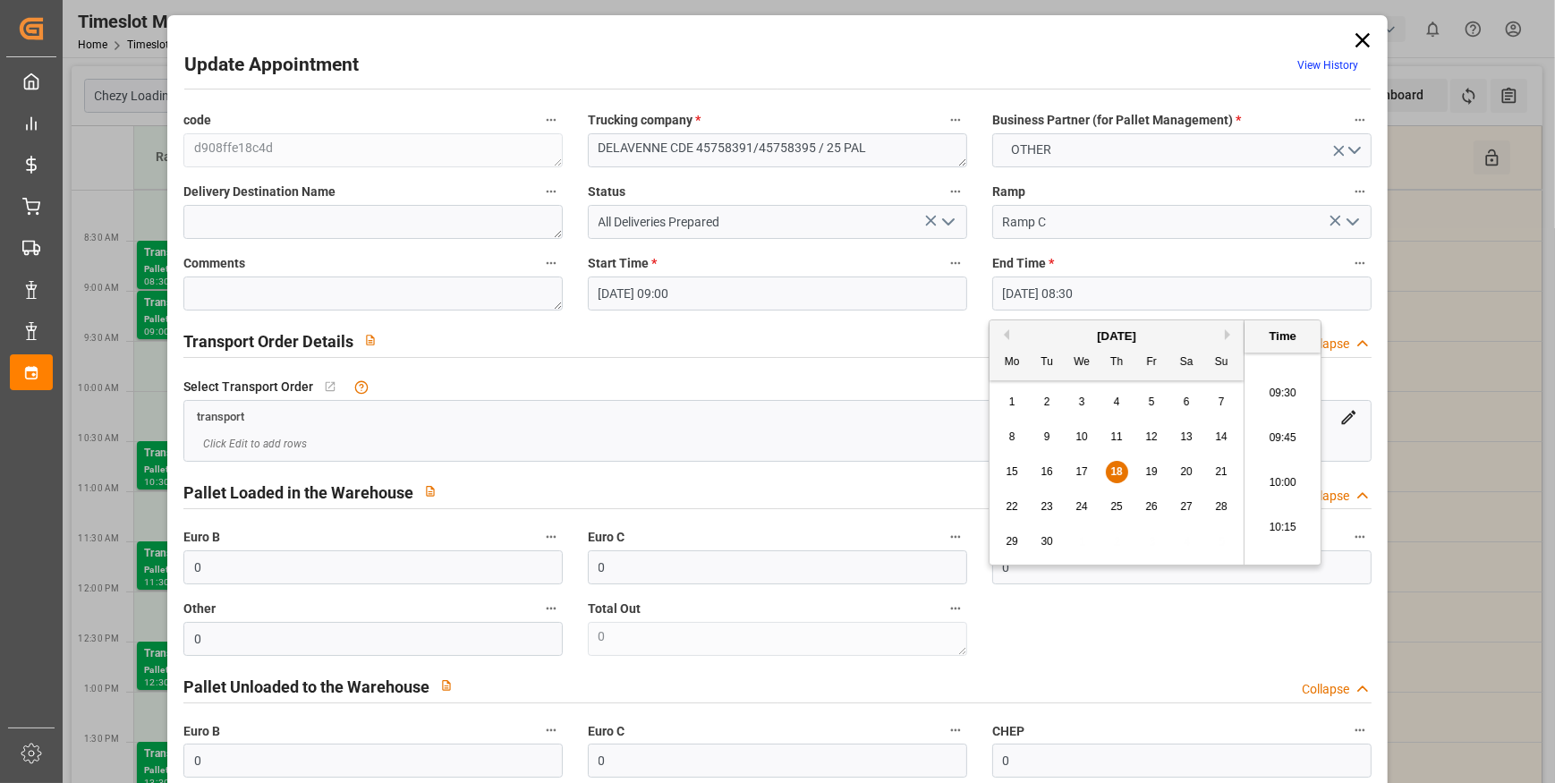
type input "[DATE] 09:30"
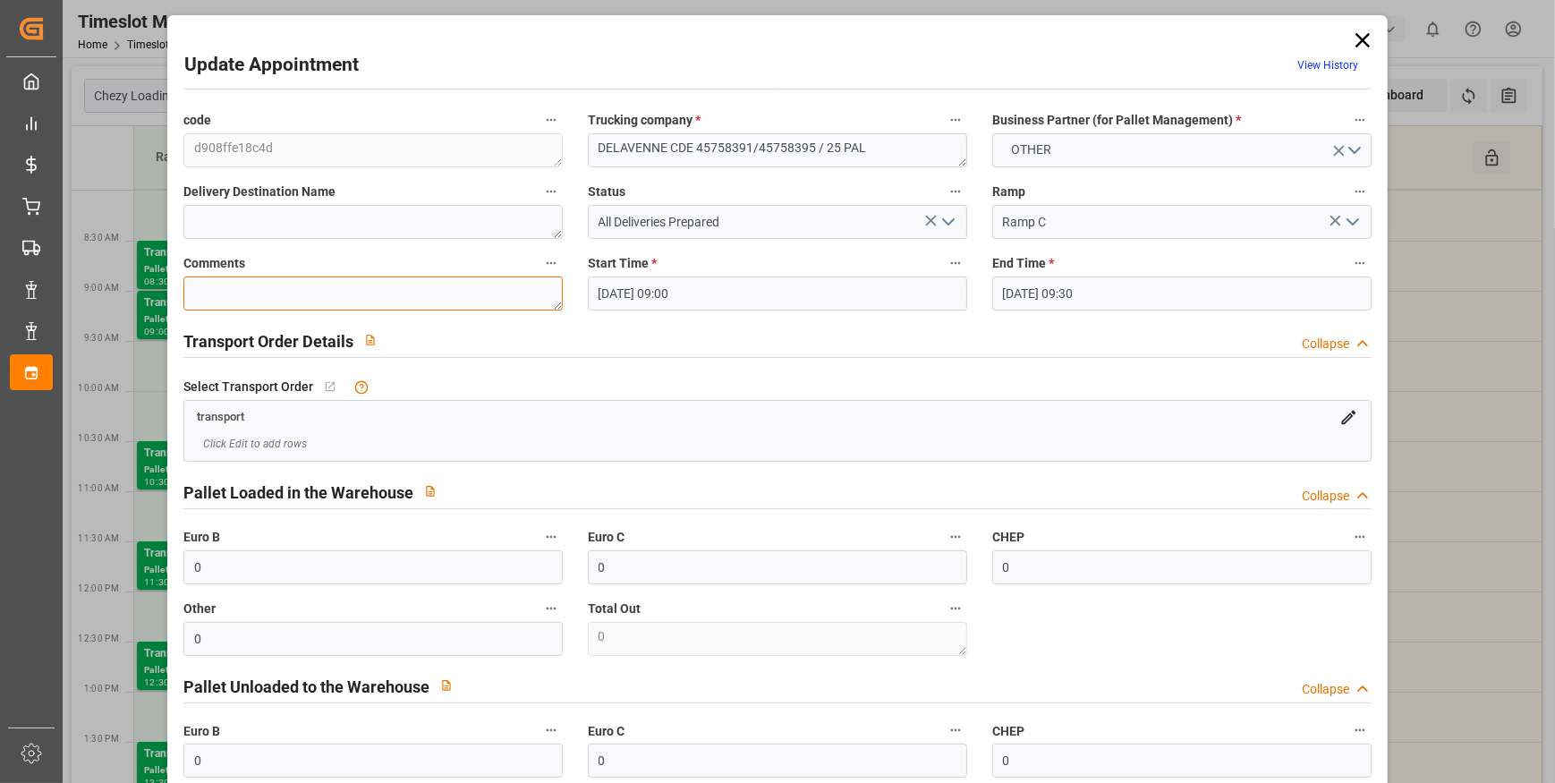
click at [242, 294] on textarea at bounding box center [372, 294] width 379 height 34
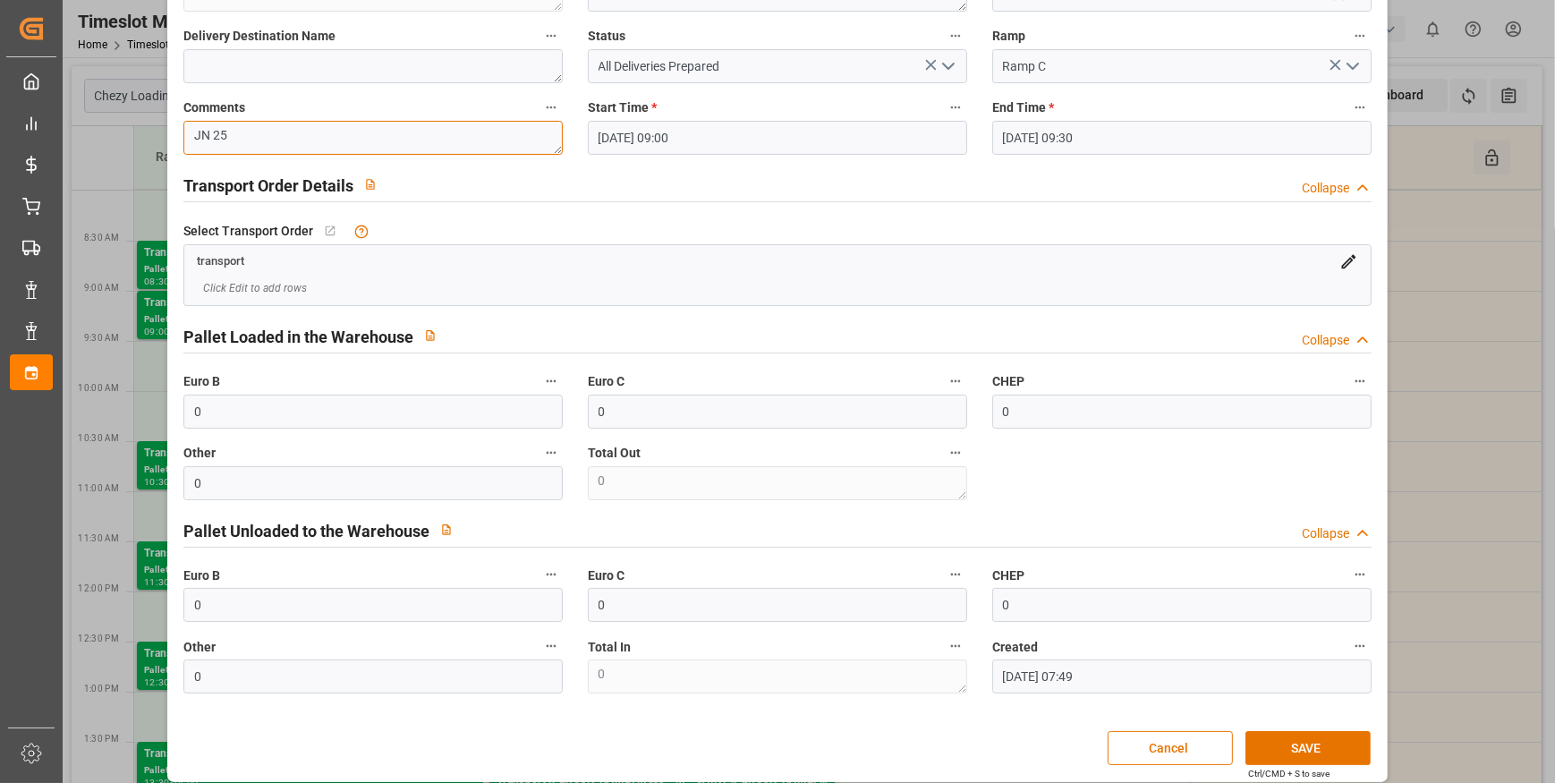
scroll to position [170, 0]
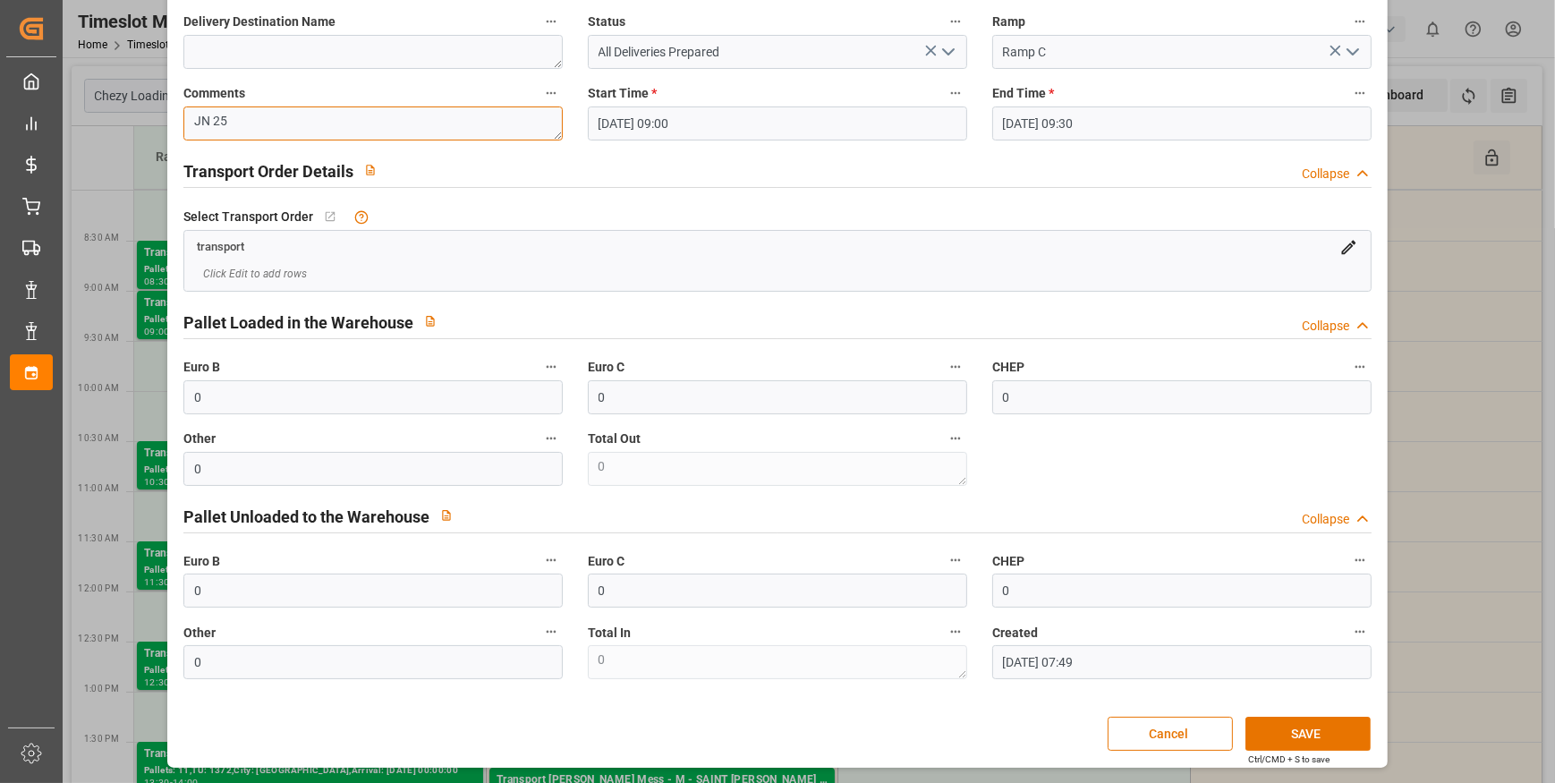
type textarea "JN 25"
click at [218, 465] on input "0" at bounding box center [372, 469] width 379 height 34
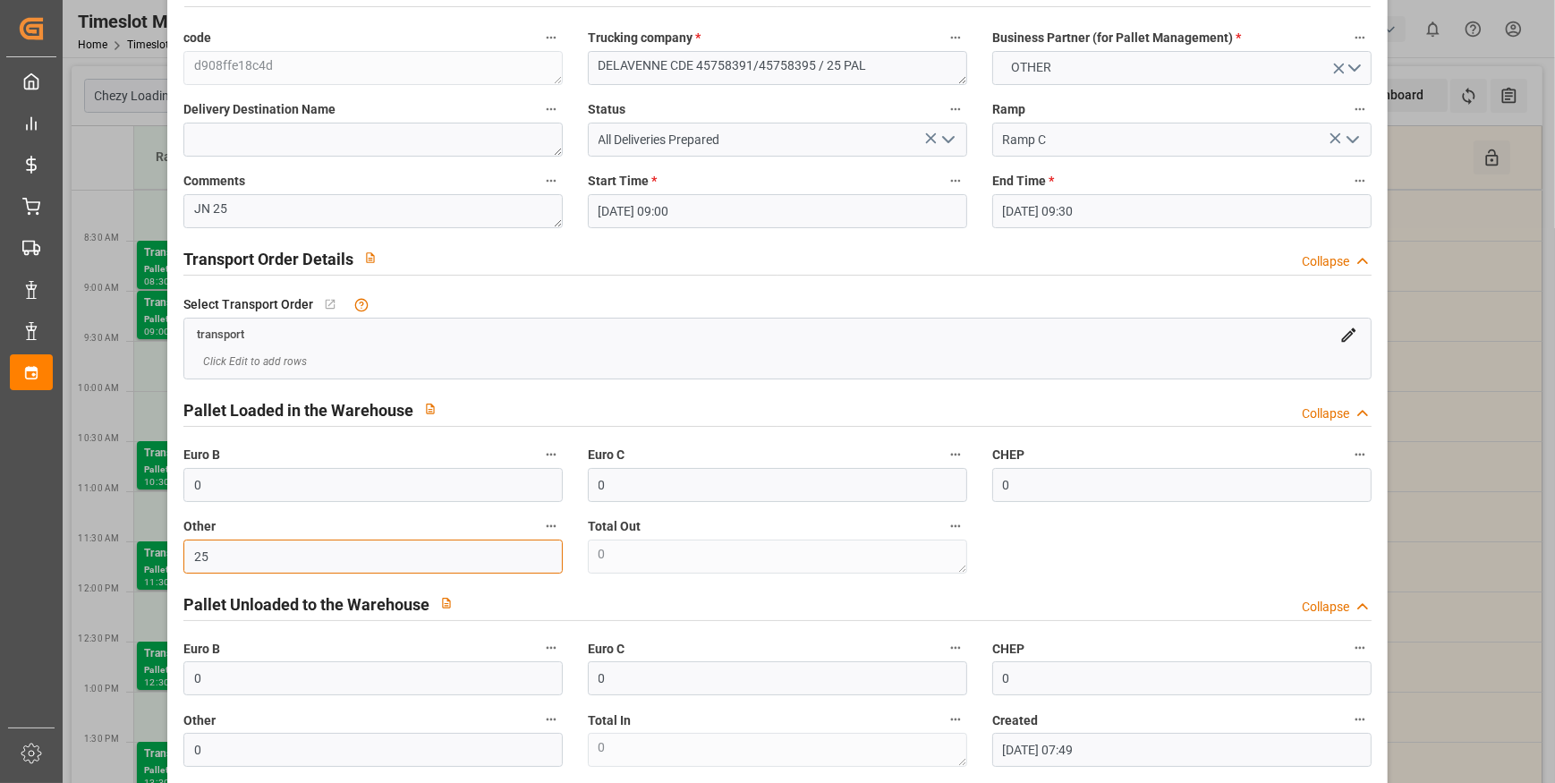
scroll to position [0, 0]
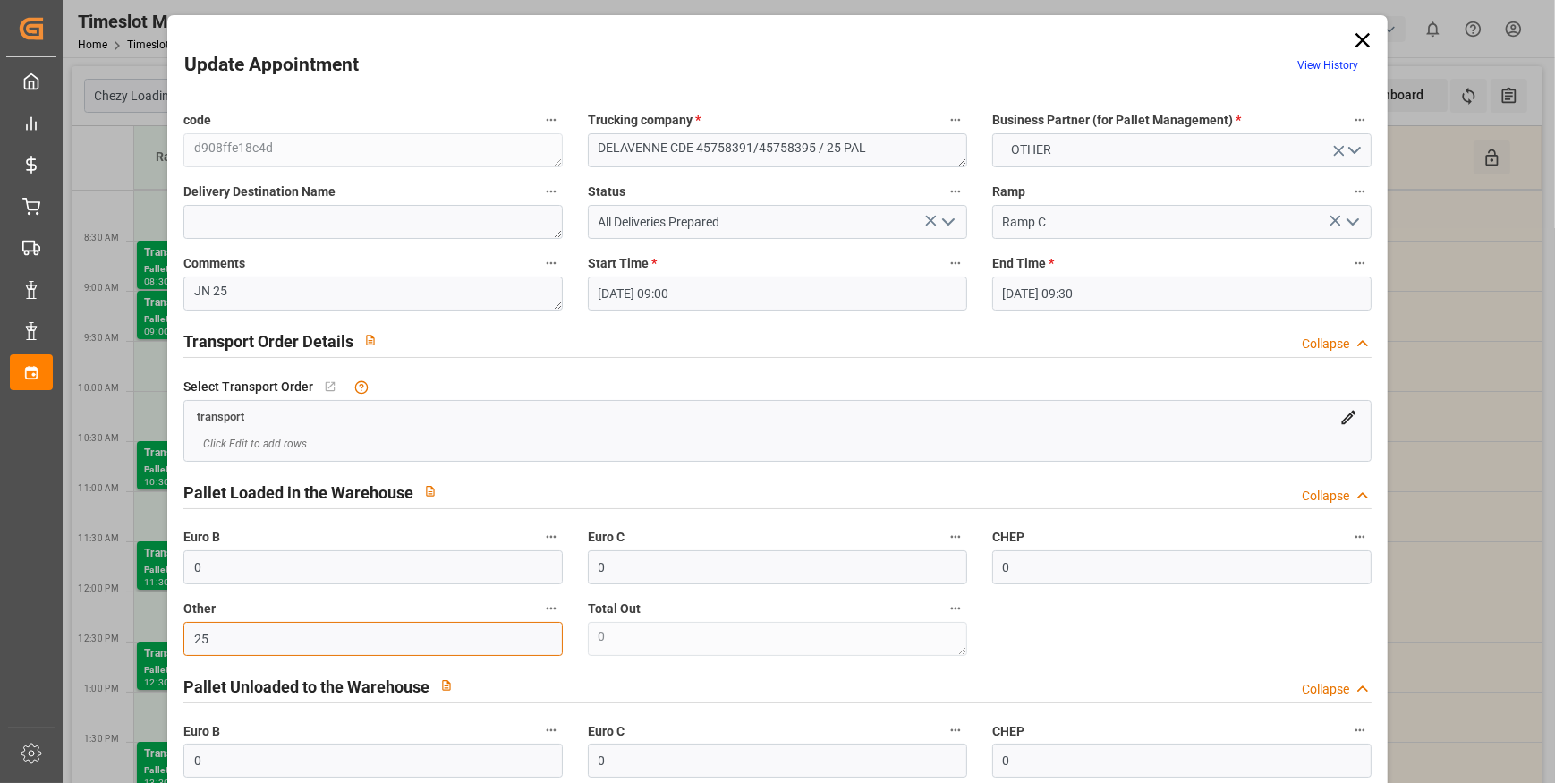
type input "25"
click at [946, 224] on polyline "open menu" at bounding box center [948, 221] width 11 height 5
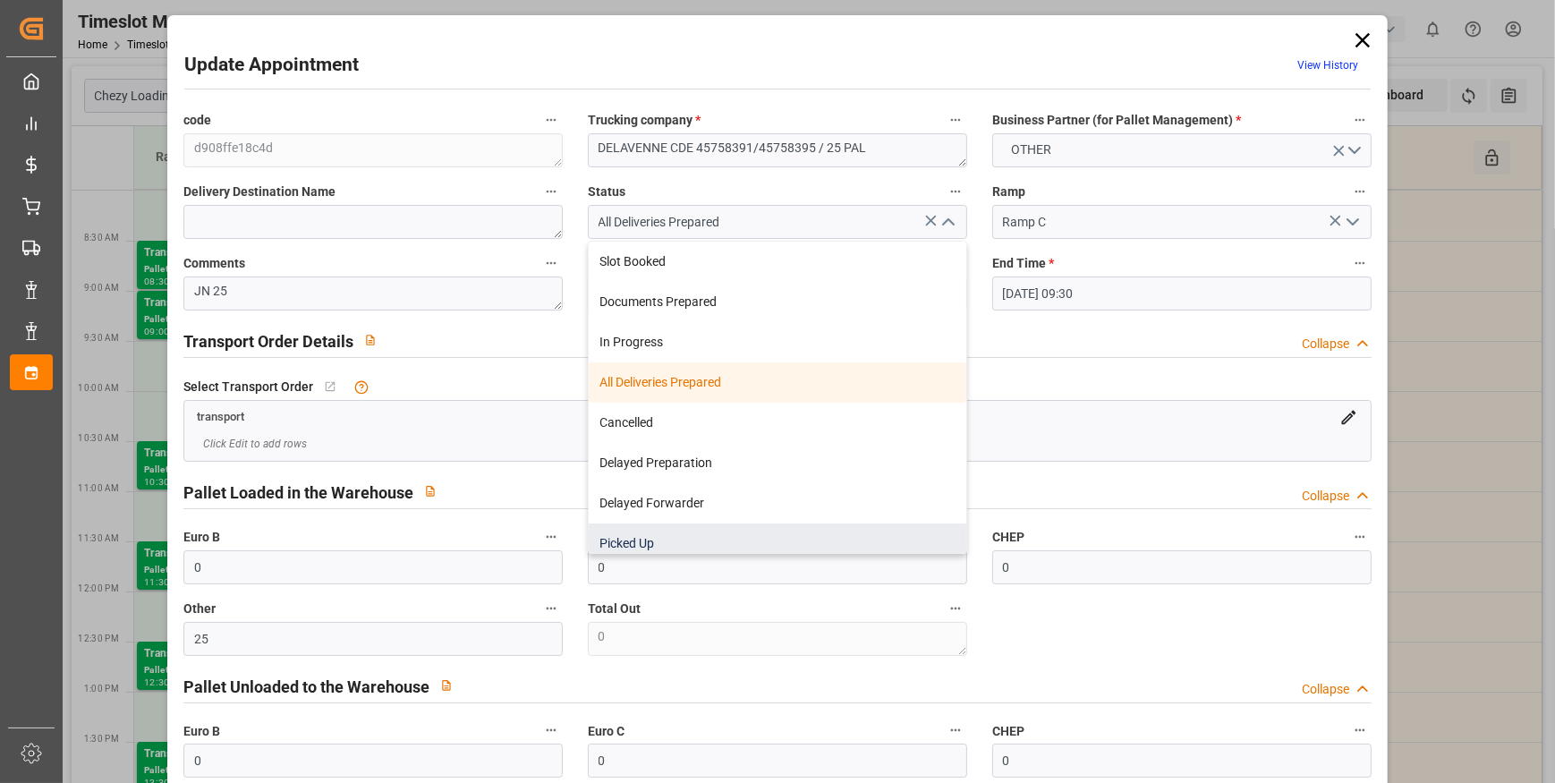
click at [642, 549] on div "Picked Up" at bounding box center [778, 543] width 378 height 40
type input "Picked Up"
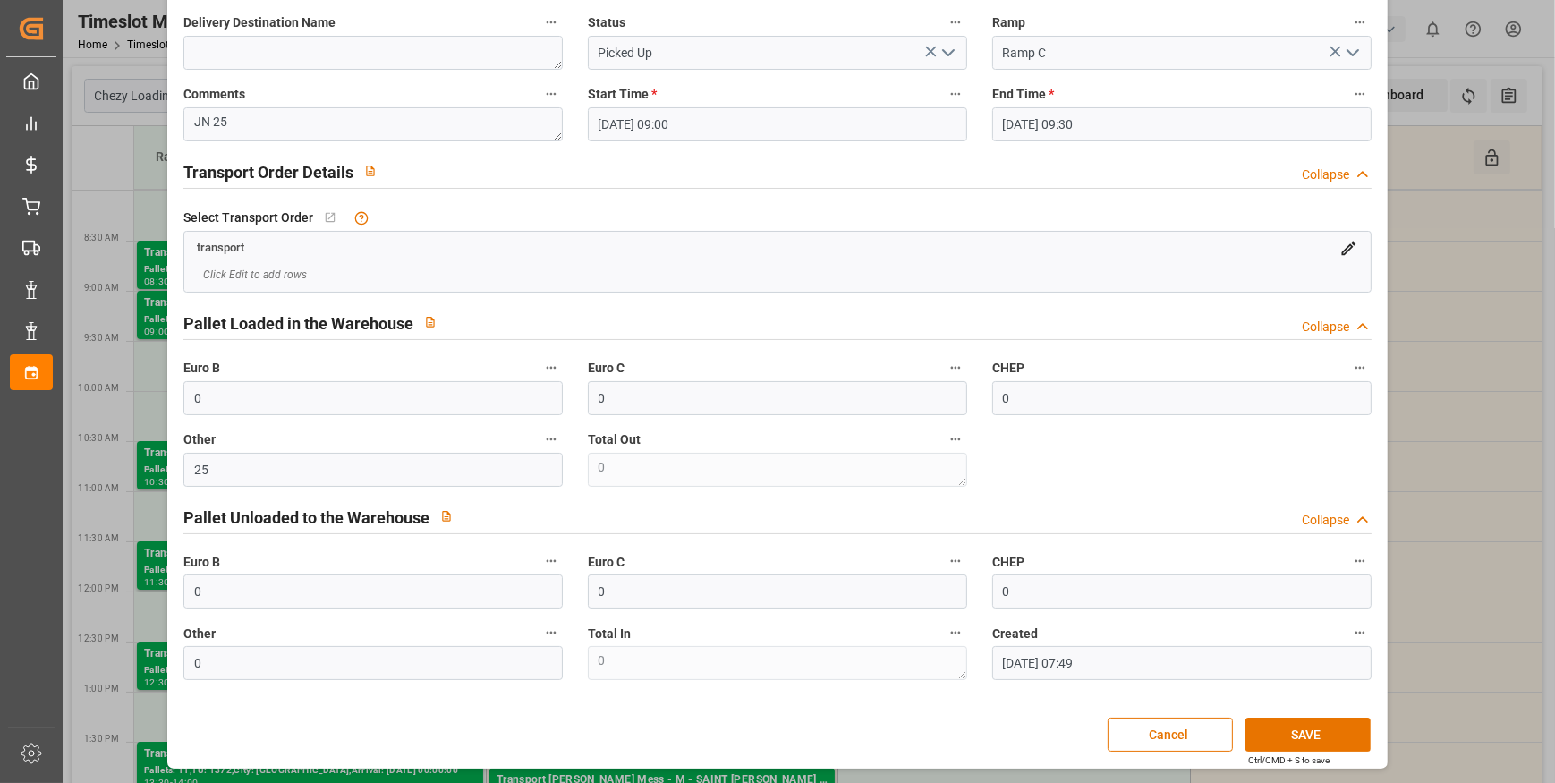
scroll to position [170, 0]
click at [1279, 735] on button "SAVE" at bounding box center [1308, 734] width 125 height 34
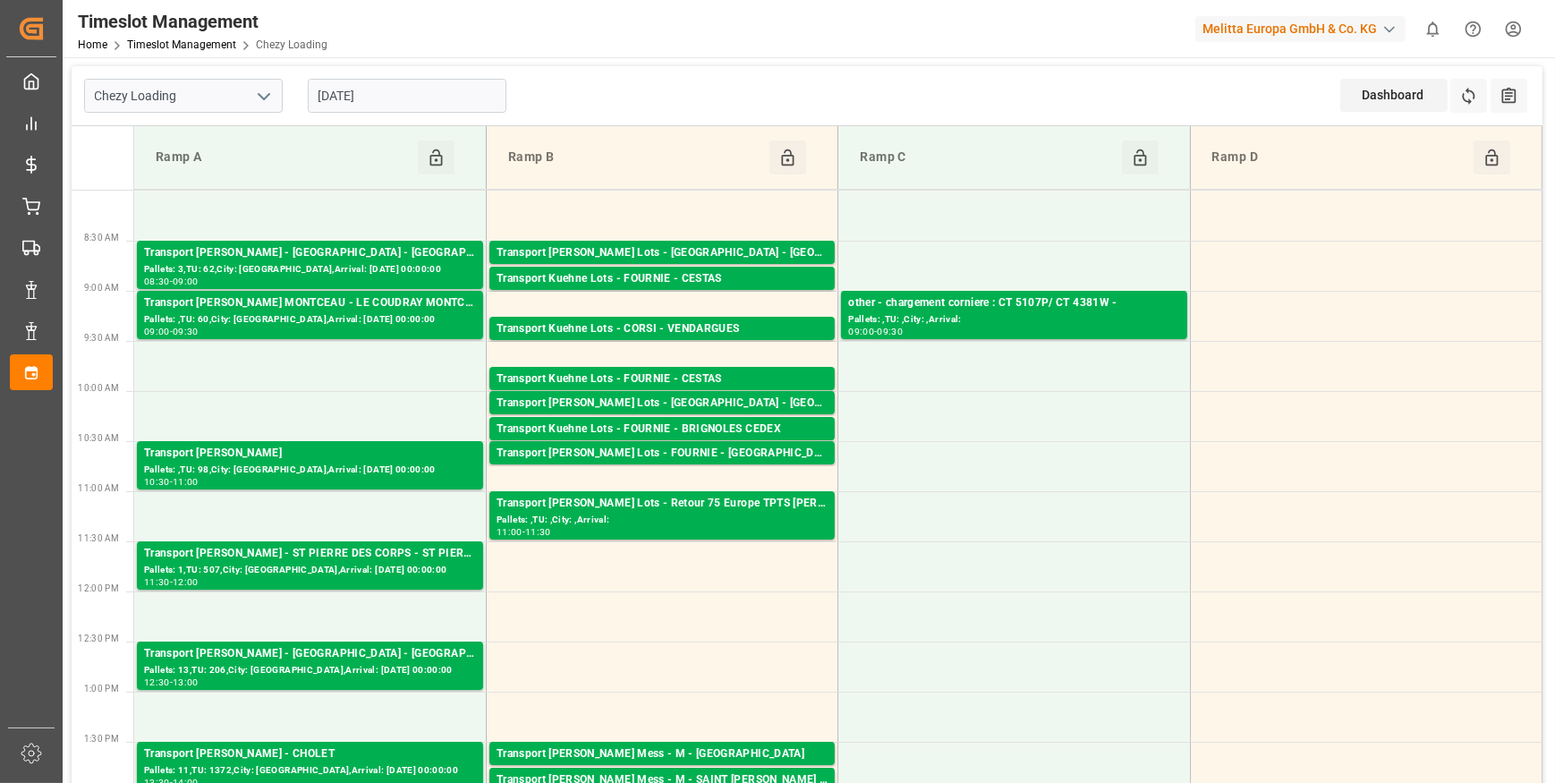
click at [453, 106] on input "[DATE]" at bounding box center [407, 96] width 199 height 34
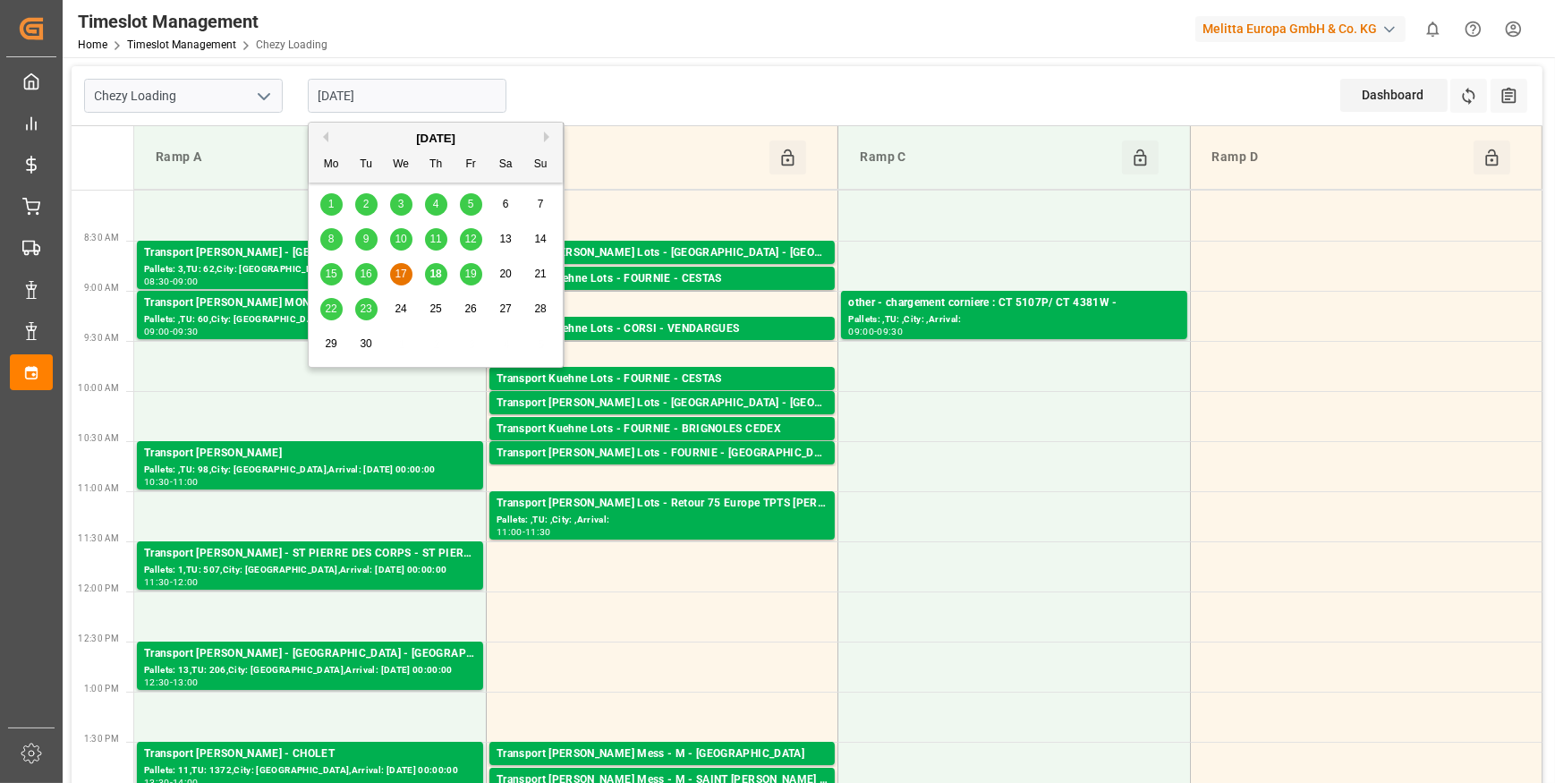
click at [435, 274] on span "18" at bounding box center [436, 274] width 12 height 13
type input "[DATE]"
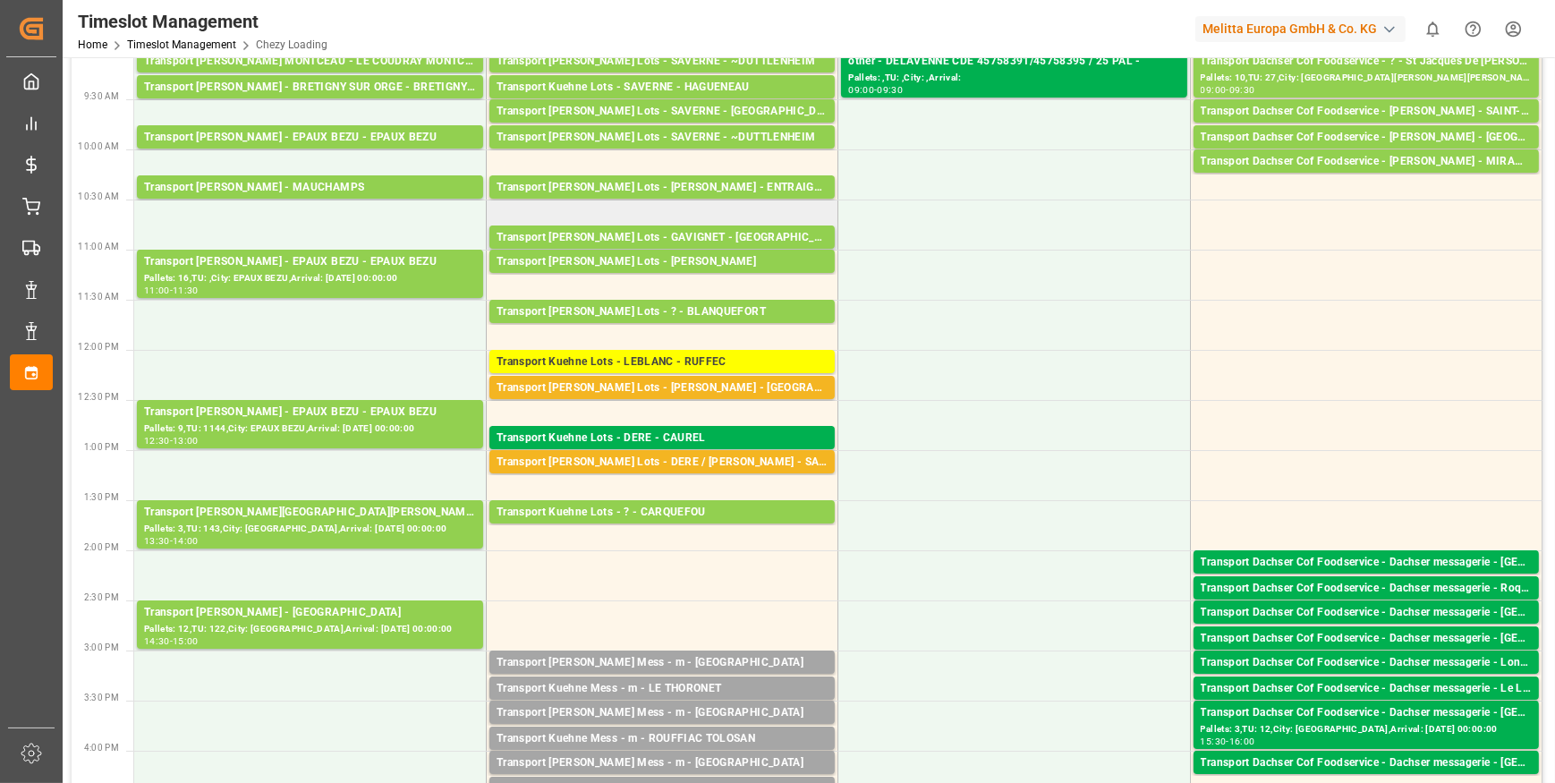
scroll to position [243, 0]
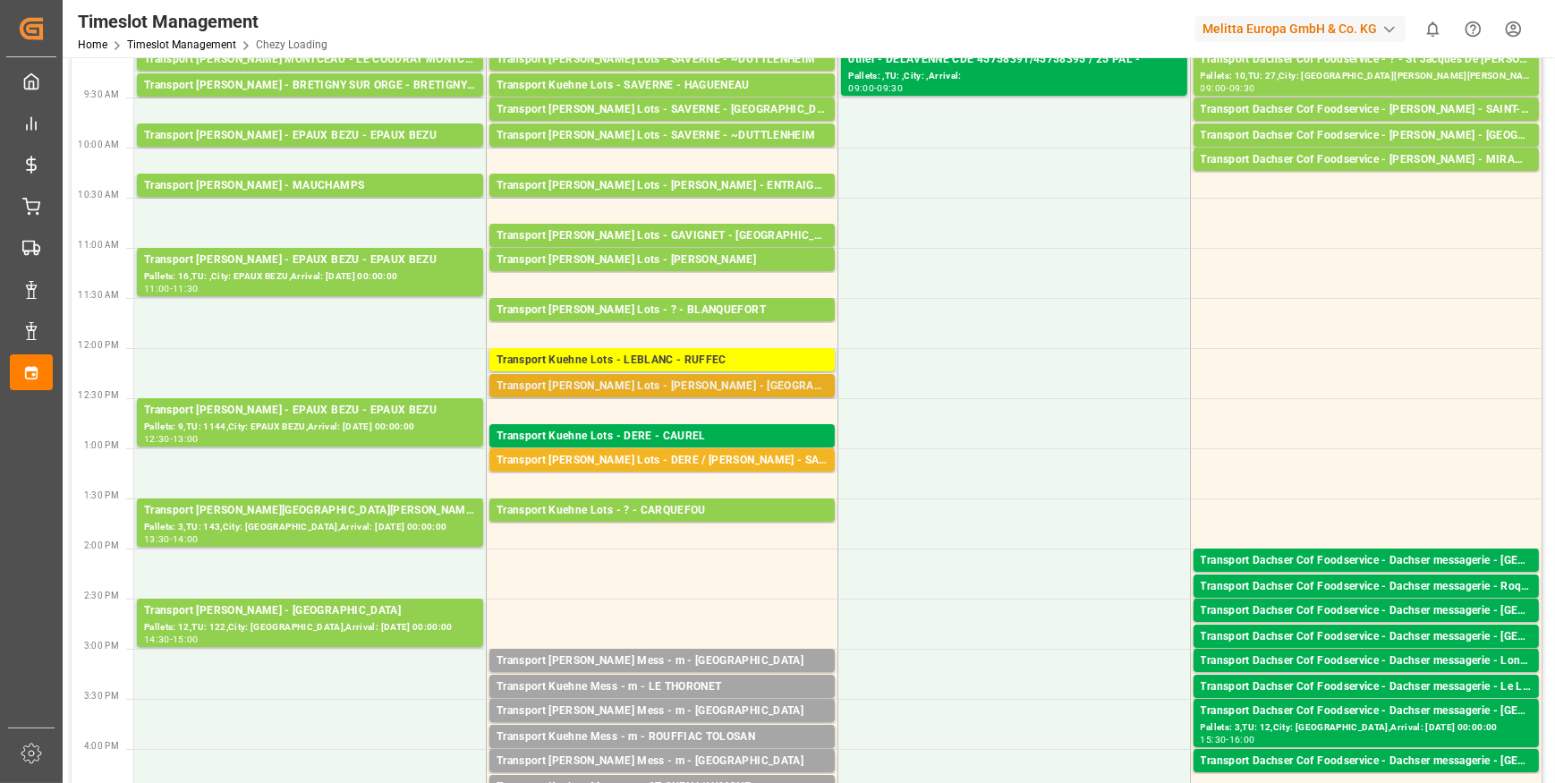
click at [654, 386] on div "Transport [PERSON_NAME] Lots - [PERSON_NAME] - [GEOGRAPHIC_DATA]" at bounding box center [662, 387] width 331 height 18
click at [685, 453] on div "Transport [PERSON_NAME] Lots - DERE / [PERSON_NAME] - SAINT [PERSON_NAME] DU CR…" at bounding box center [662, 461] width 331 height 18
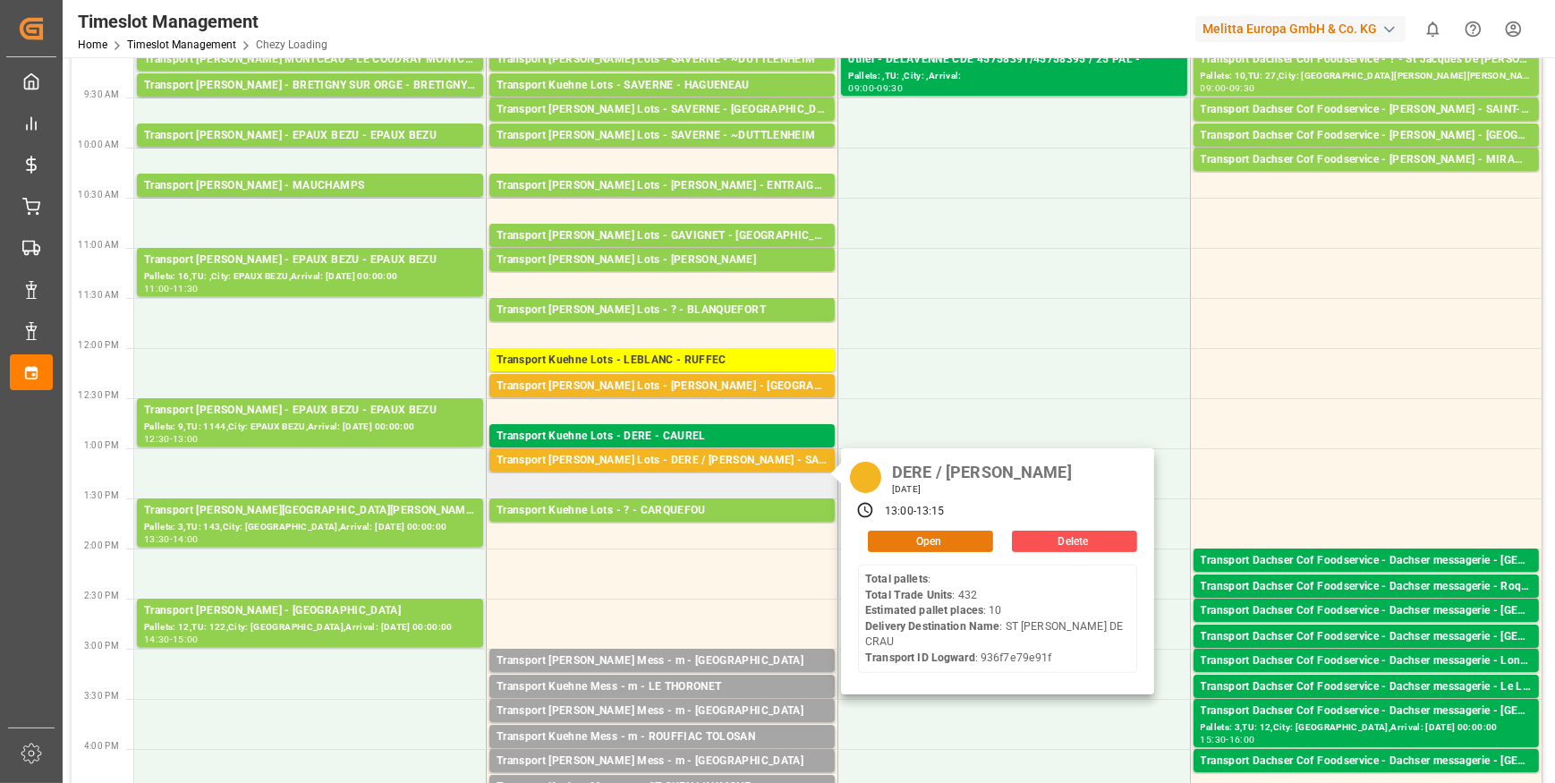
click at [936, 534] on button "Open" at bounding box center [930, 541] width 125 height 21
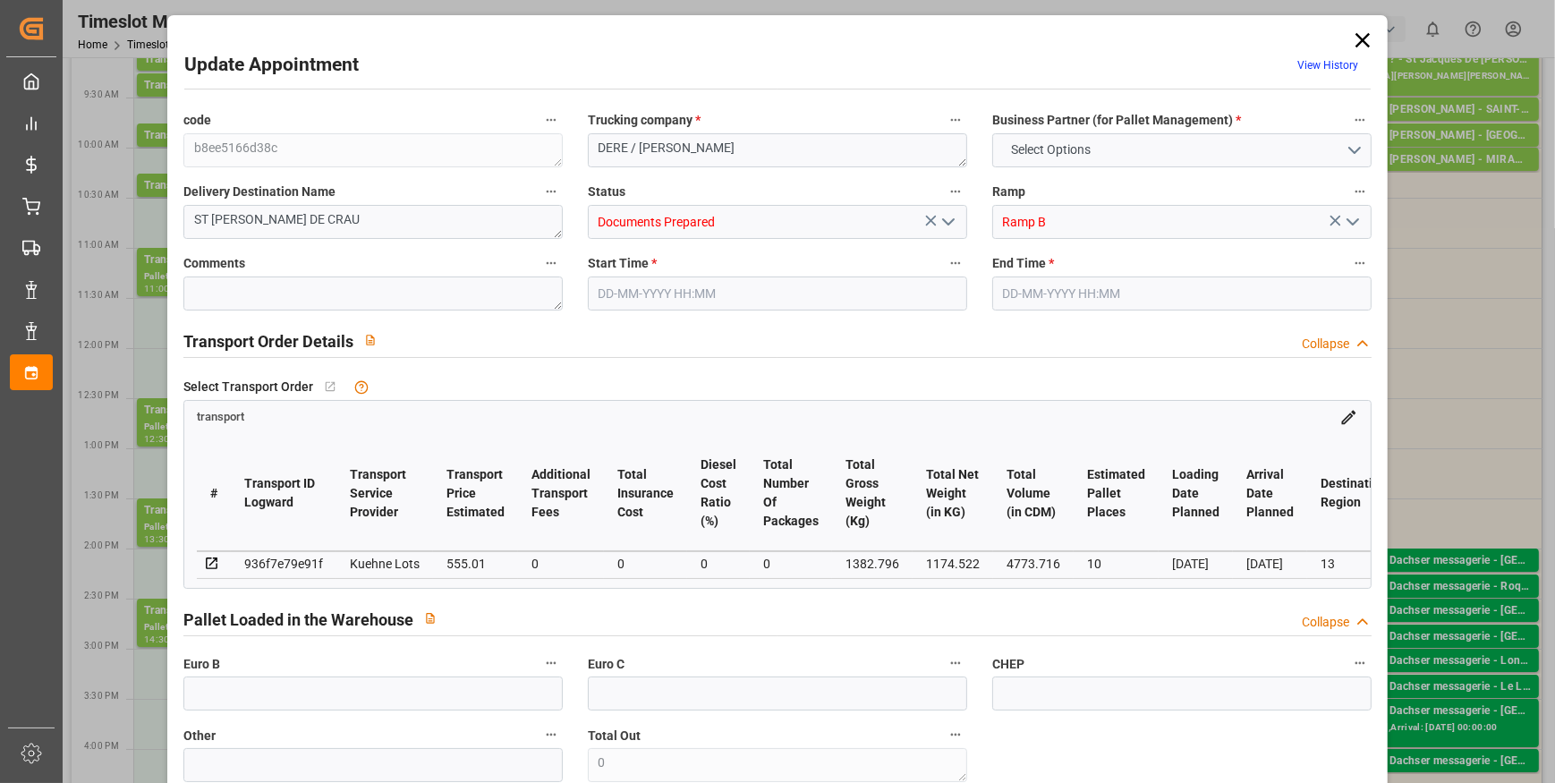
type input "10"
type input "555.01"
type input "0"
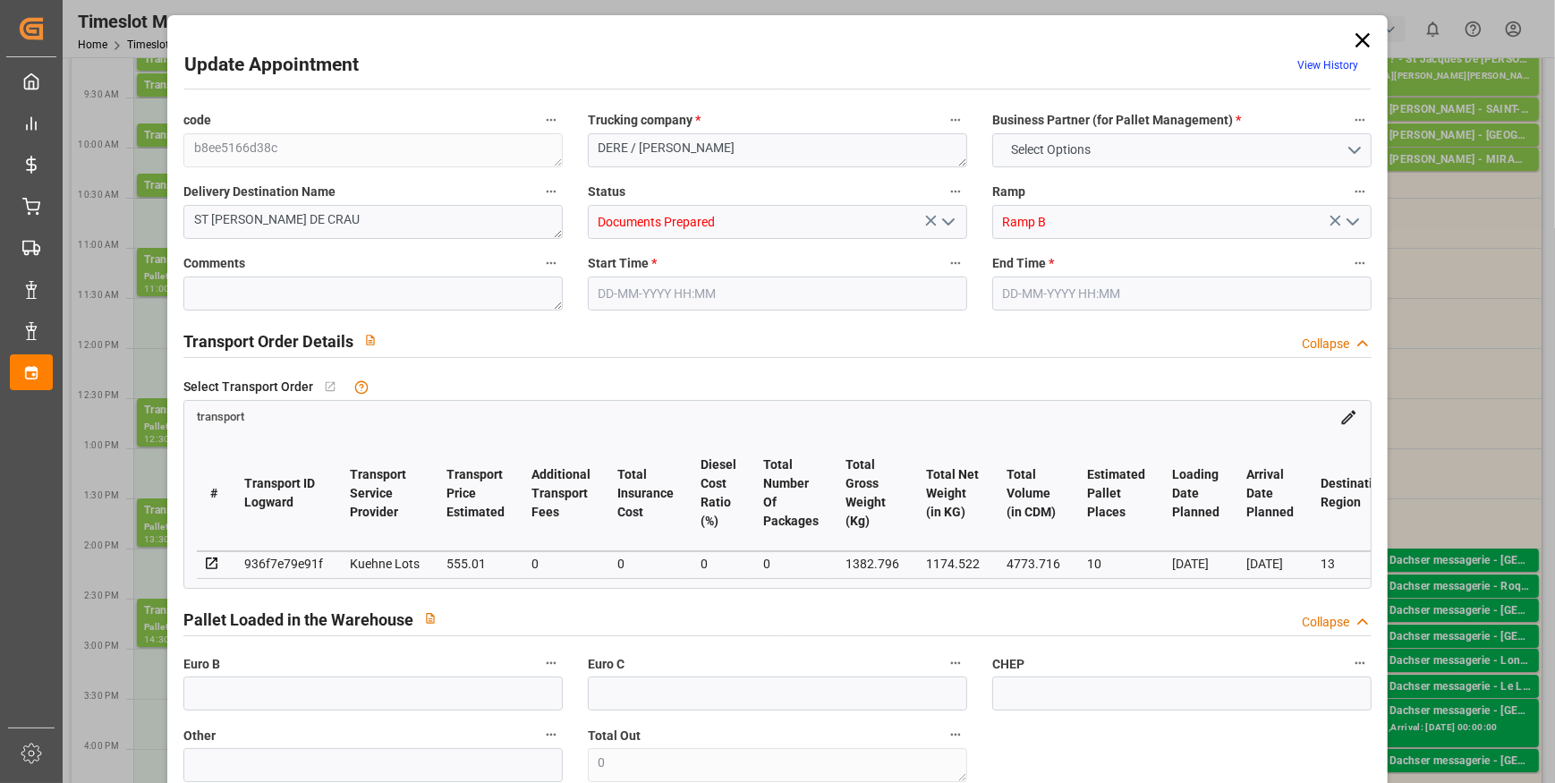
type input "555.01"
type input "0"
type input "1174.522"
type input "2440.796"
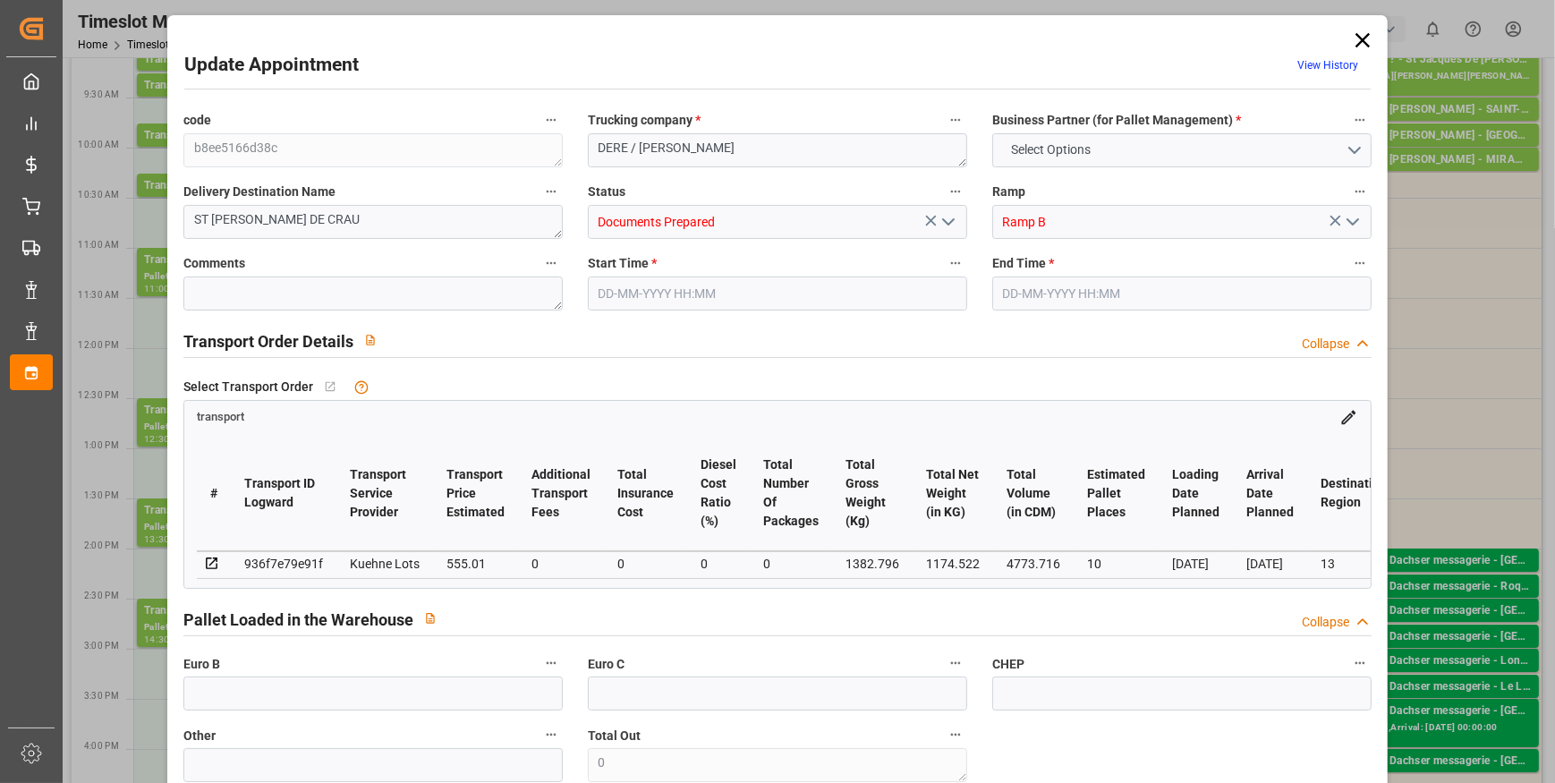
type input "4773.716"
type input "13"
type input "0"
type input "432"
type input "46"
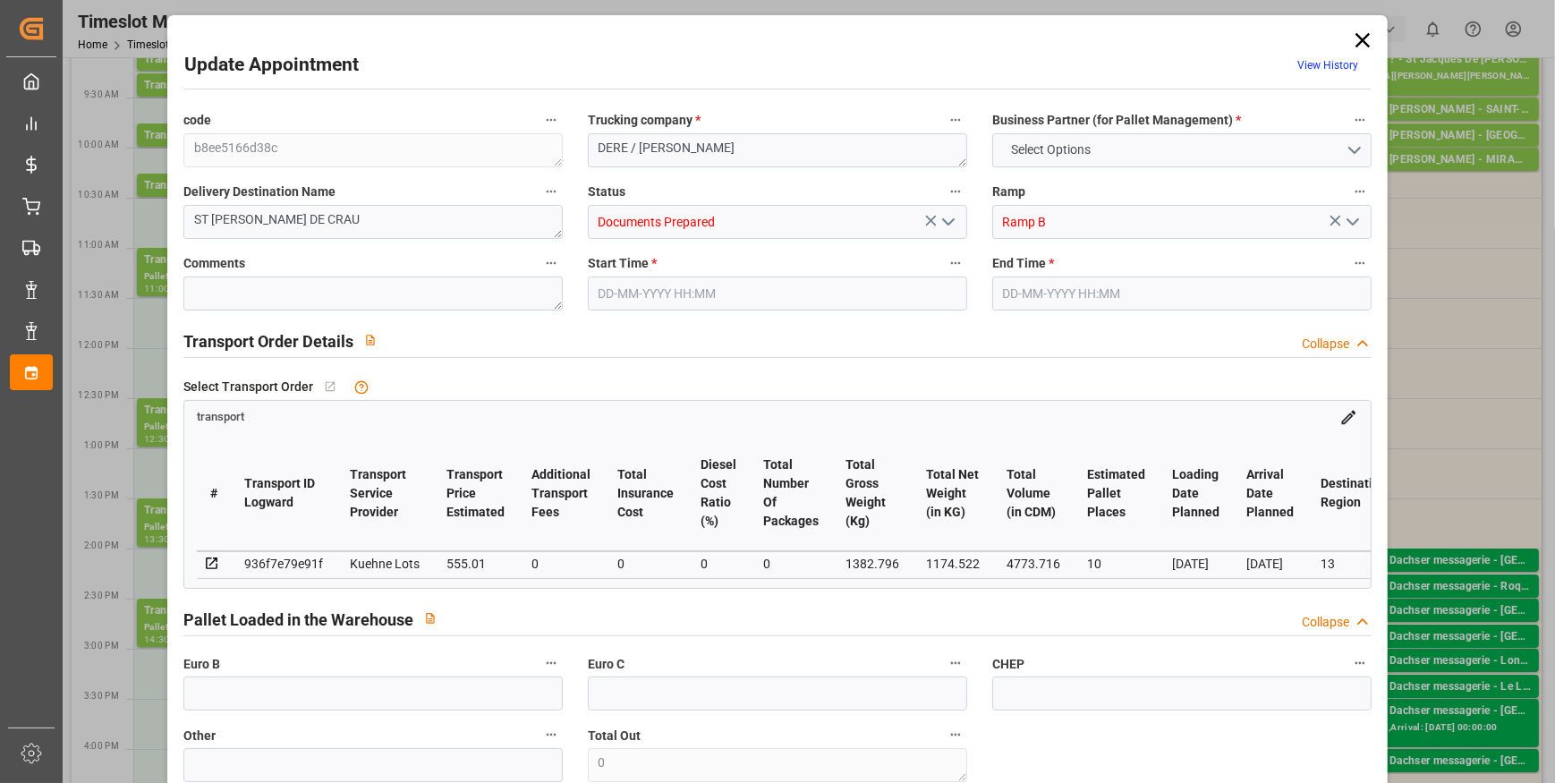
type input "101"
type input "1382.796"
type input "0"
type input "4710.8598"
type input "0"
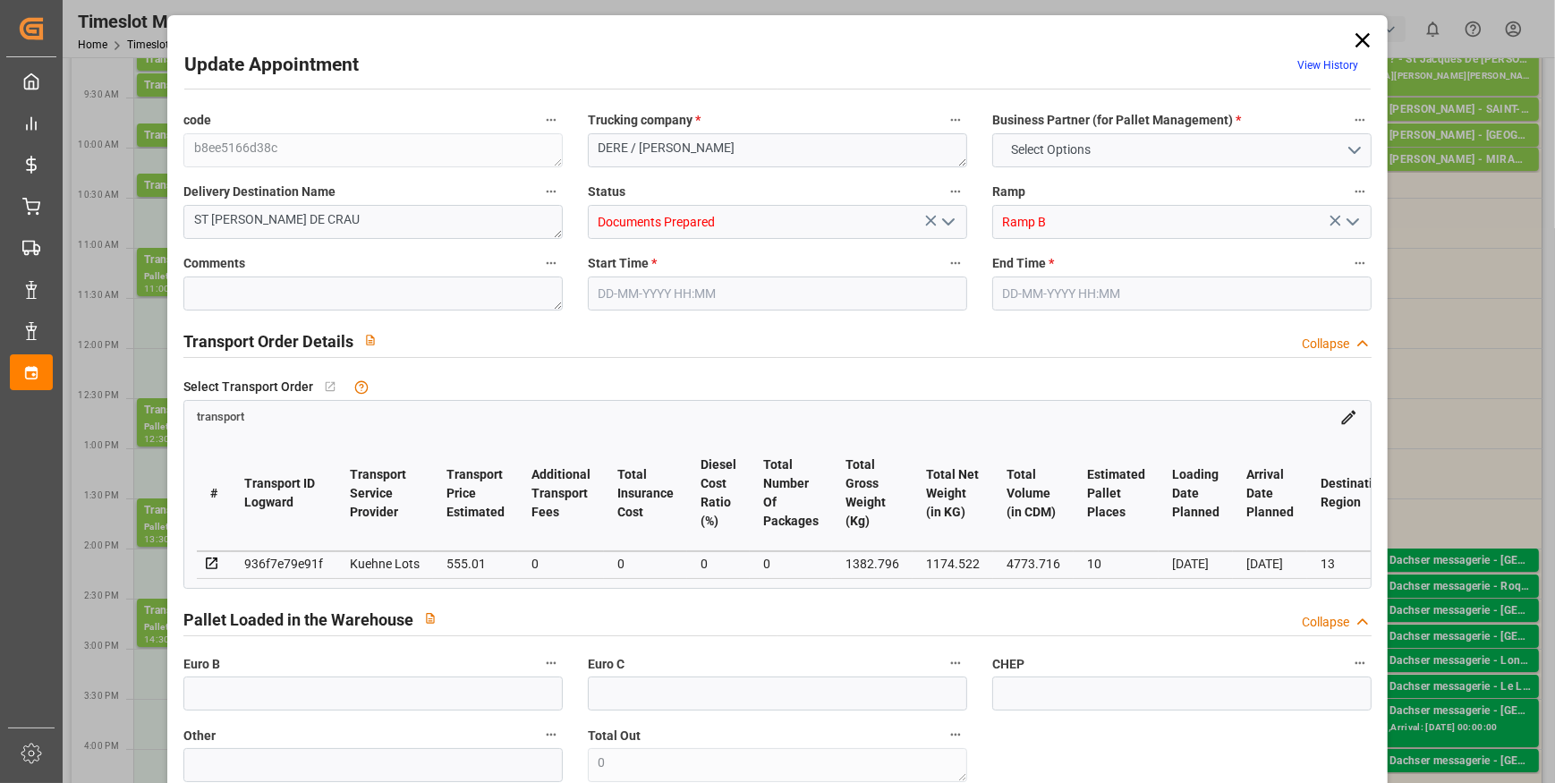
type input "0"
type input "21"
type input "35"
type input "[DATE] 13:00"
type input "[DATE] 13:15"
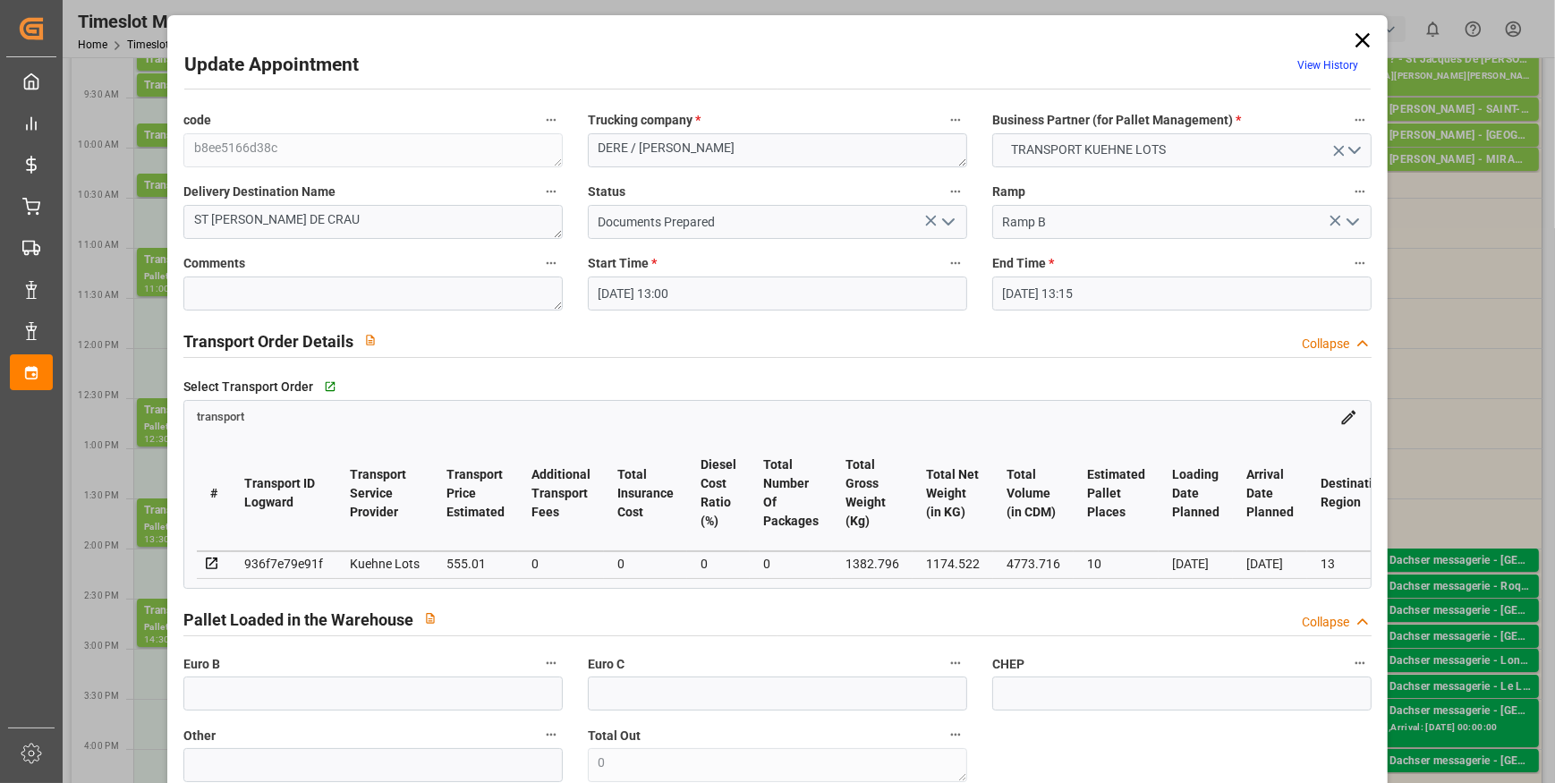
type input "[DATE] 12:53"
type input "[DATE] 11:25"
type input "[DATE]"
click at [947, 223] on icon "open menu" at bounding box center [948, 221] width 21 height 21
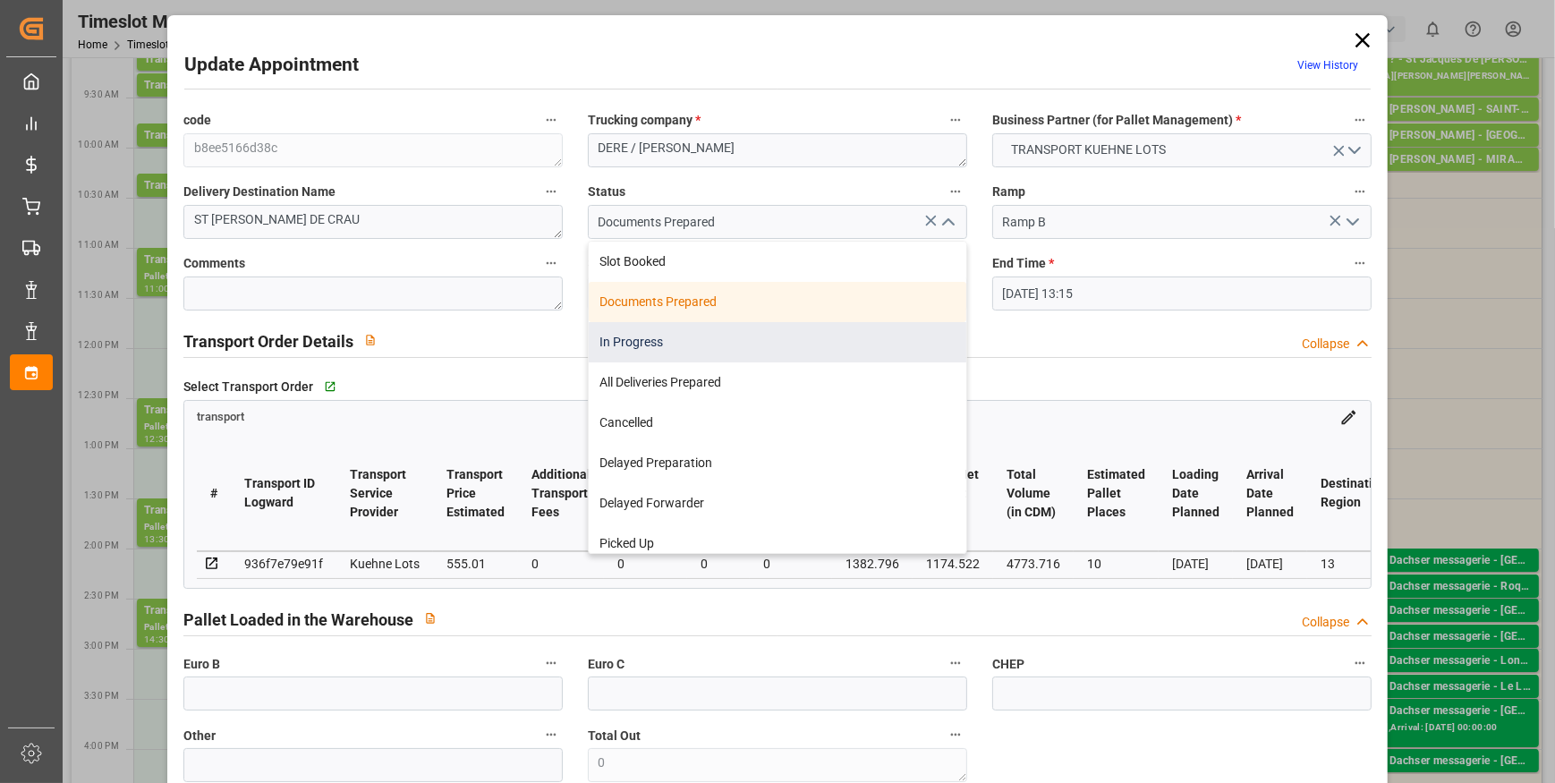
click at [642, 341] on div "In Progress" at bounding box center [778, 342] width 378 height 40
type input "In Progress"
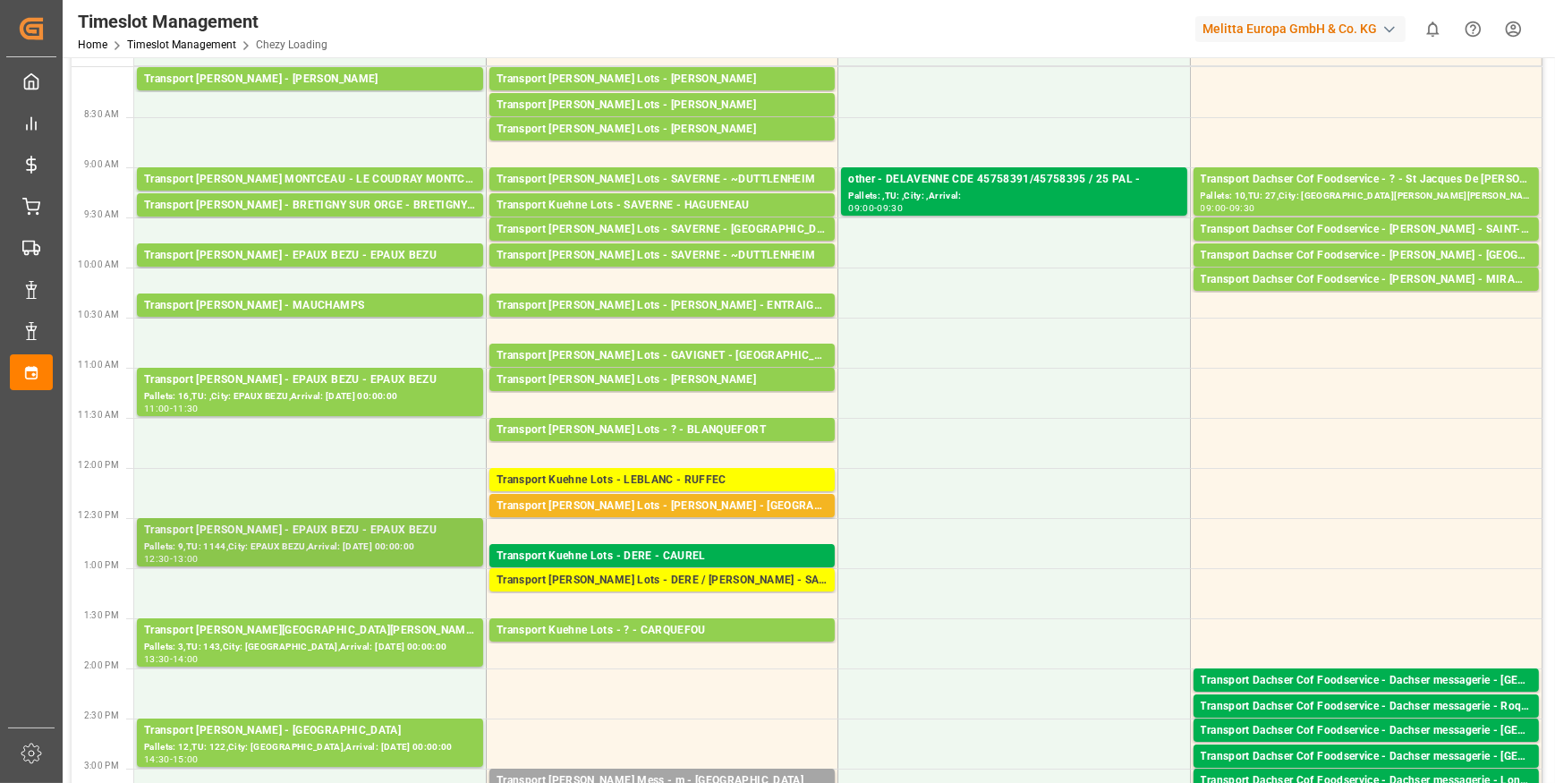
scroll to position [0, 0]
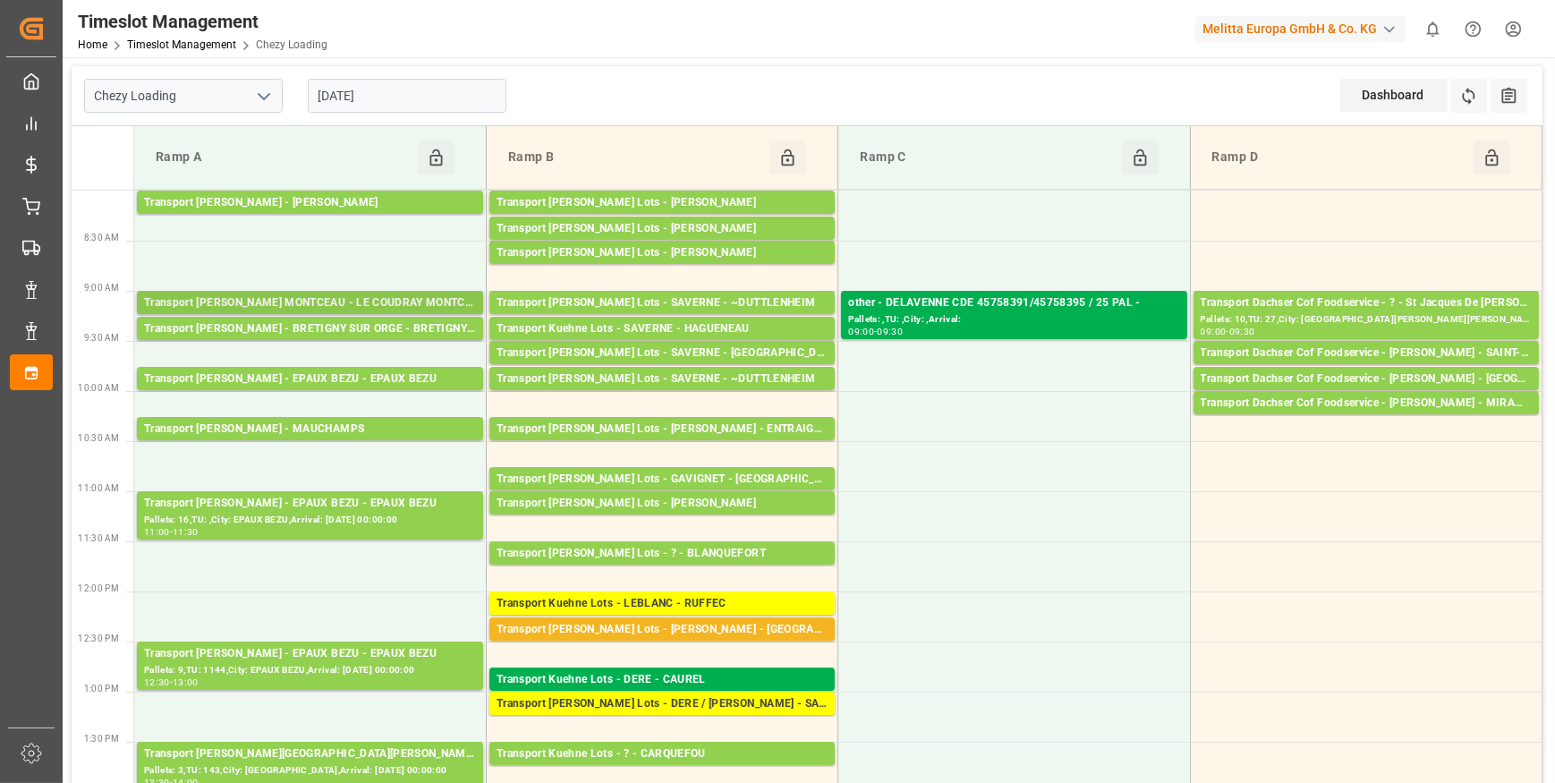
click at [312, 300] on div "Transport [PERSON_NAME] MONTCEAU - LE COUDRAY MONTCEAU" at bounding box center [310, 303] width 332 height 18
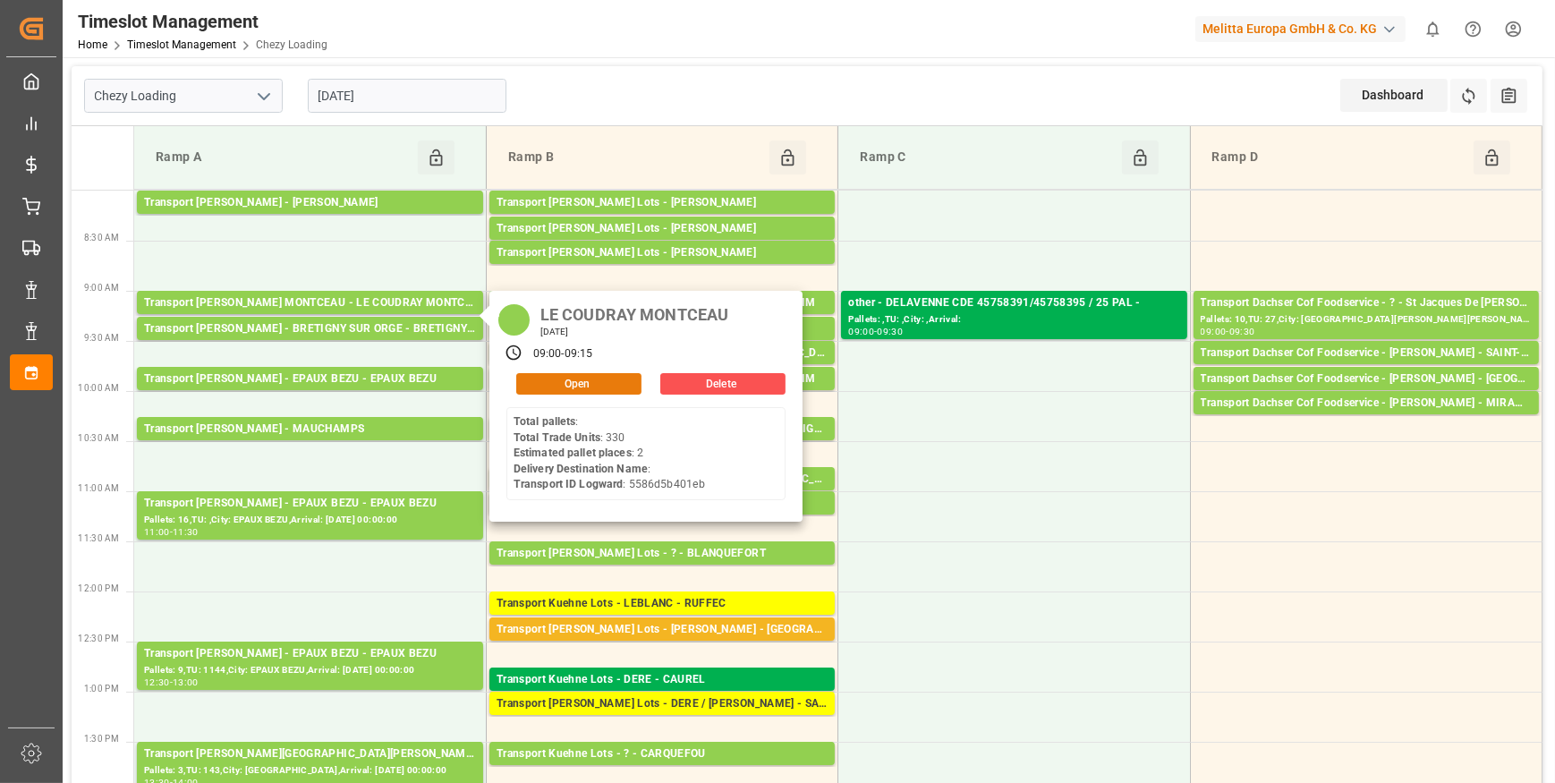
click at [570, 376] on button "Open" at bounding box center [578, 383] width 125 height 21
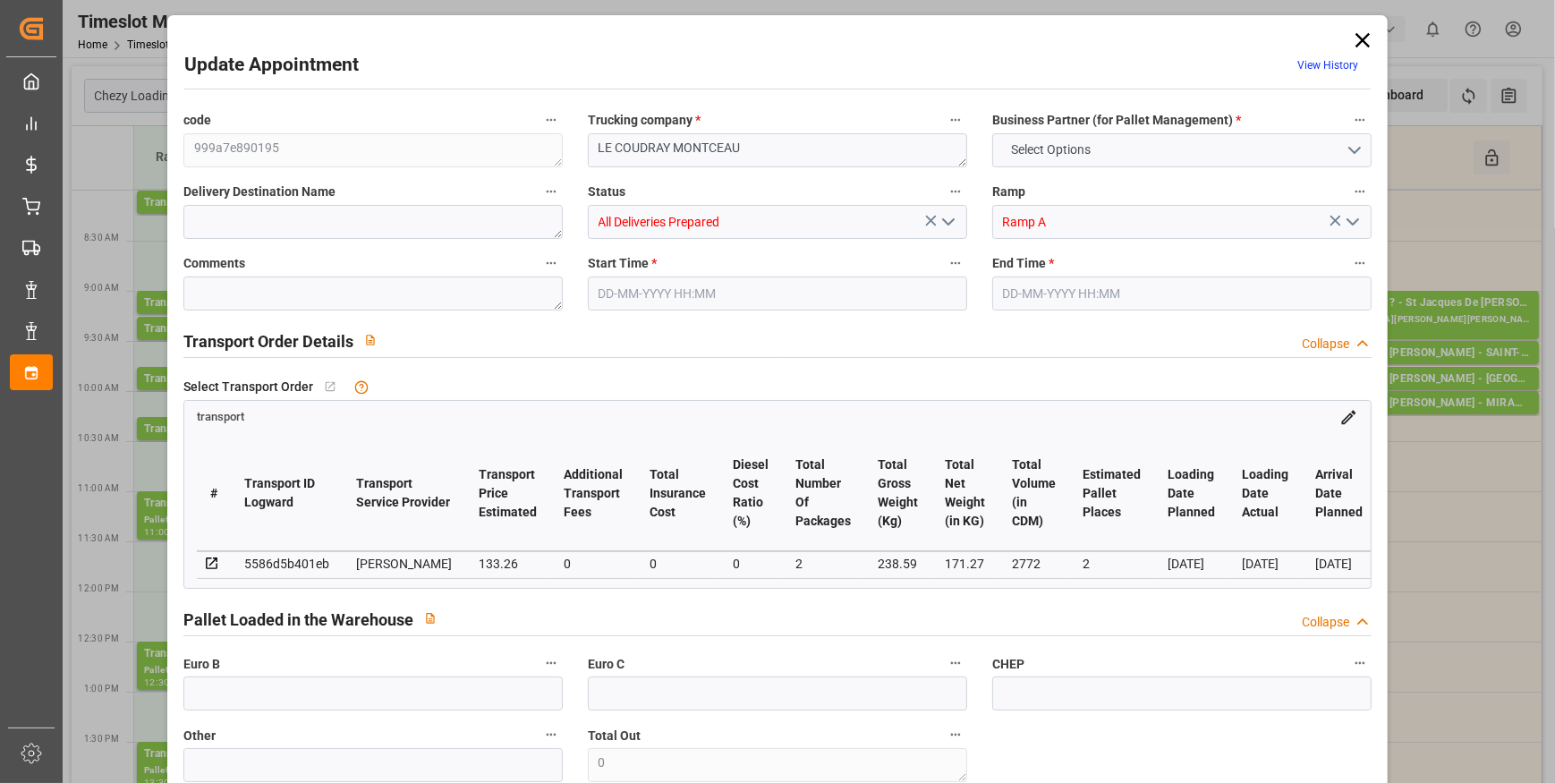
type input "2"
type input "133.26"
type input "0"
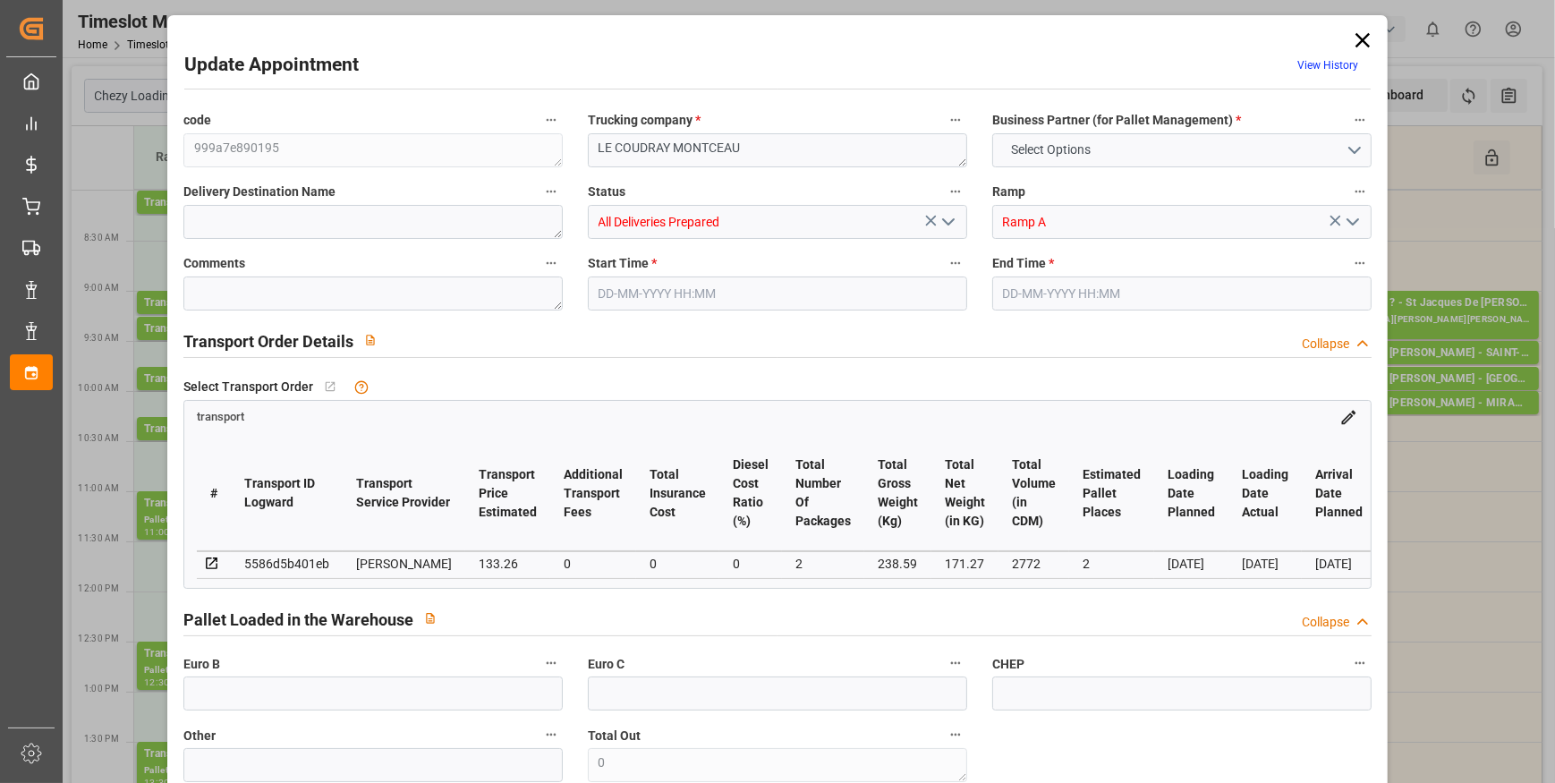
type input "128.7558"
type input "-4.5042"
type input "2"
type input "171.27"
type input "290"
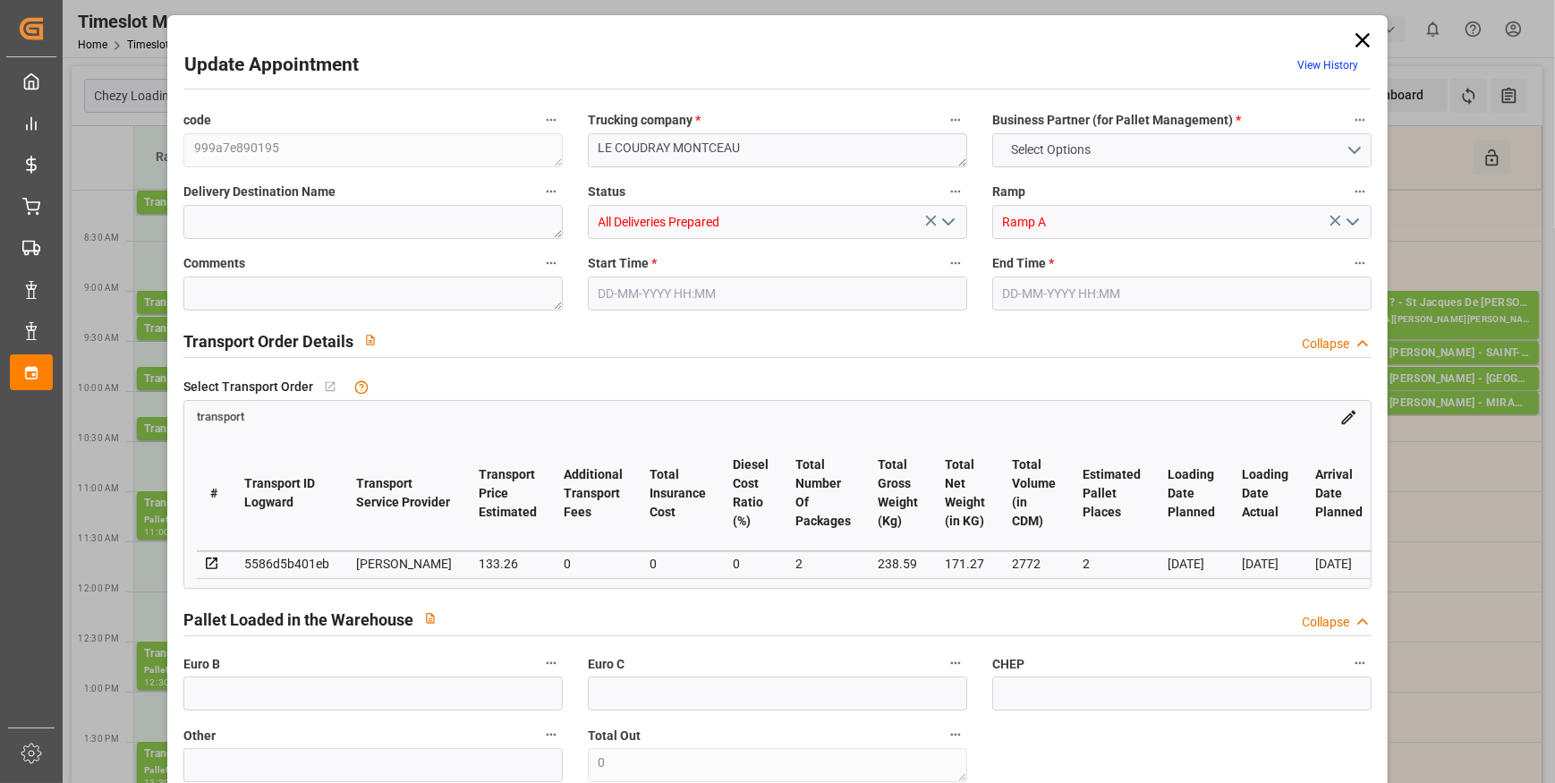
type input "2772"
type input "91"
type input "0"
type input "330"
type input "2"
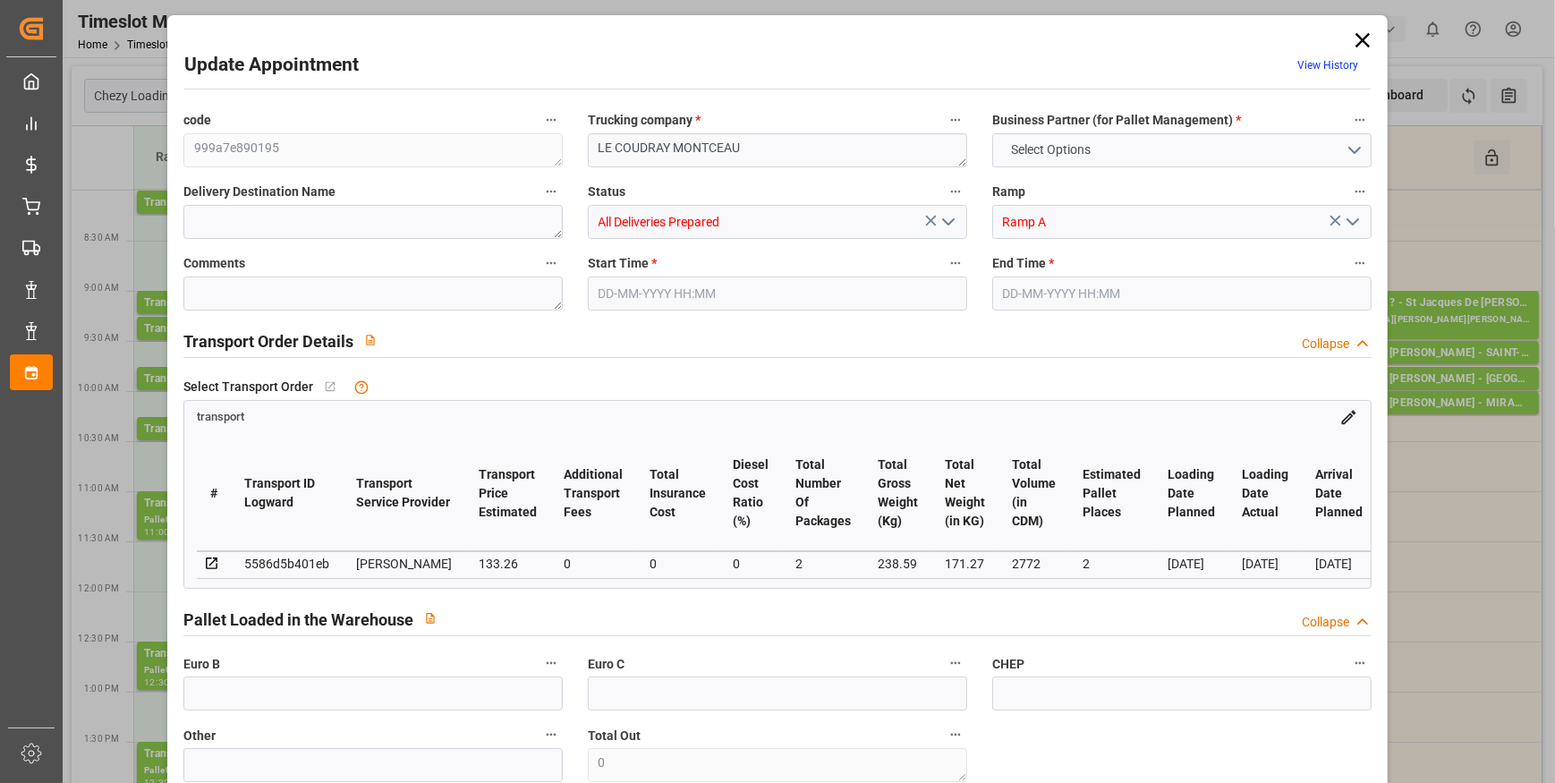
type input "101"
type input "238.59"
type input "0"
type input "4710.8598"
type input "0"
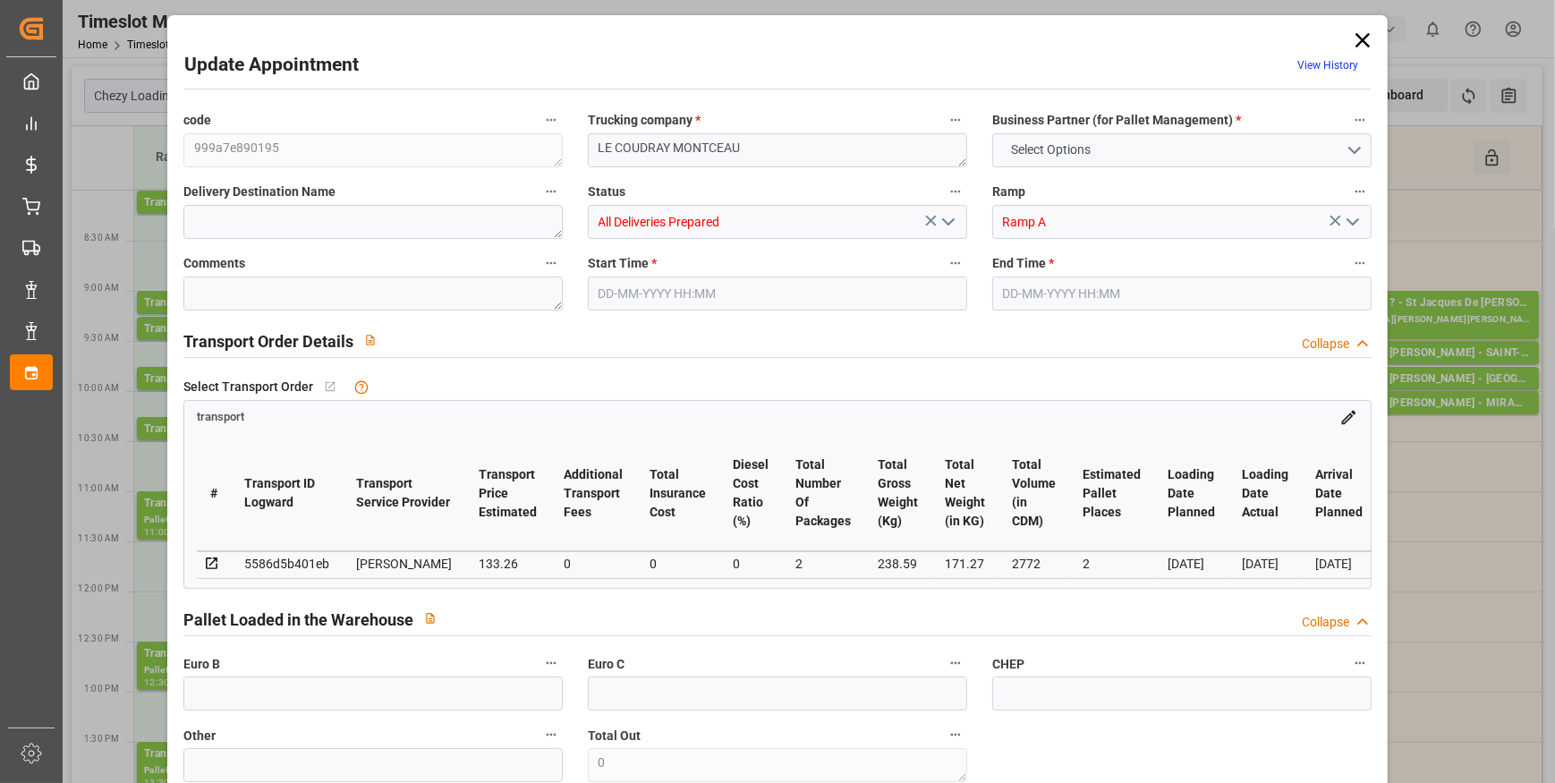
type input "0"
type input "21"
type input "35"
type input "[DATE] 09:00"
type input "[DATE] 09:15"
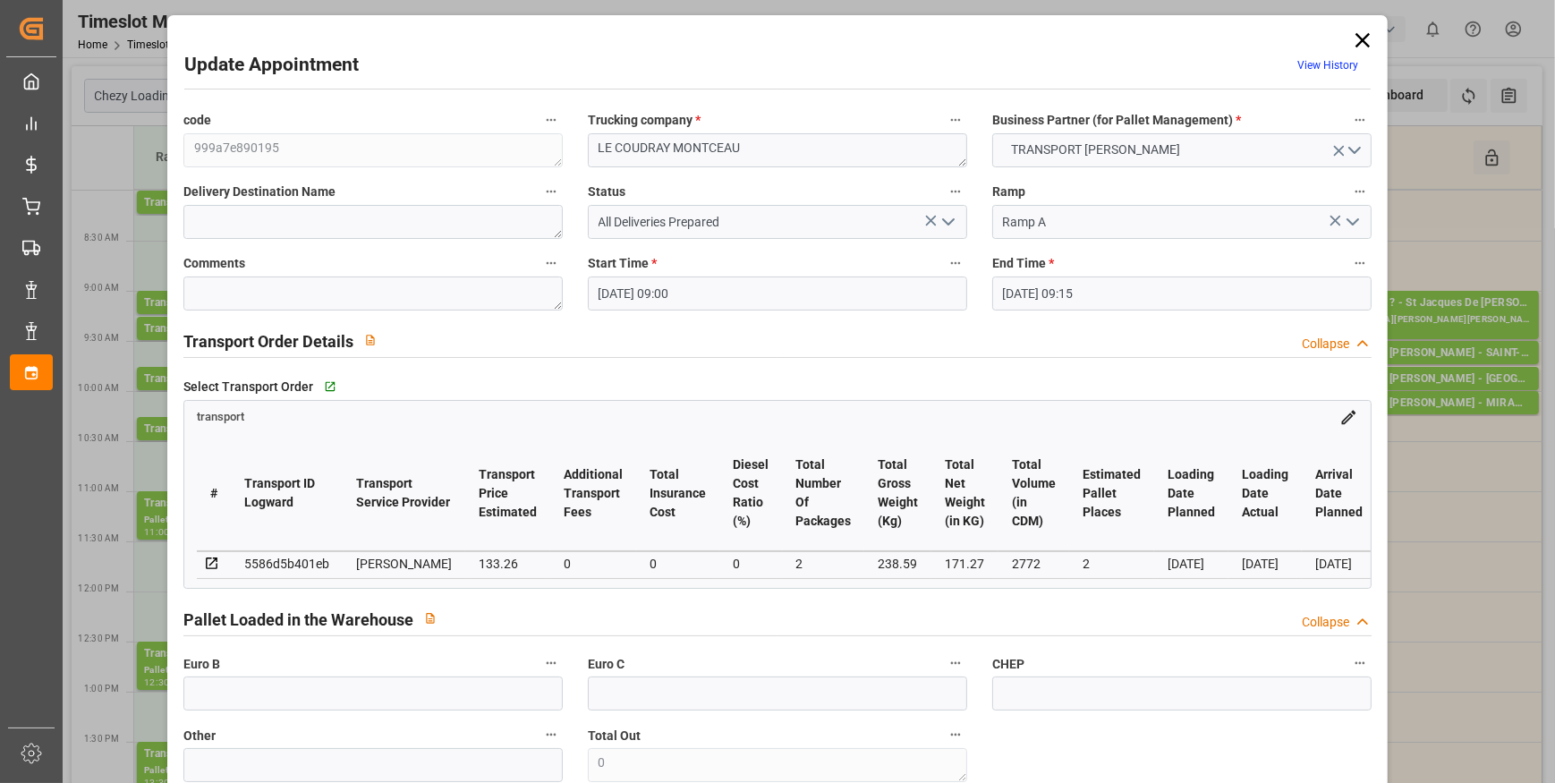
type input "[DATE] 12:48"
type input "[DATE] 11:30"
type input "[DATE]"
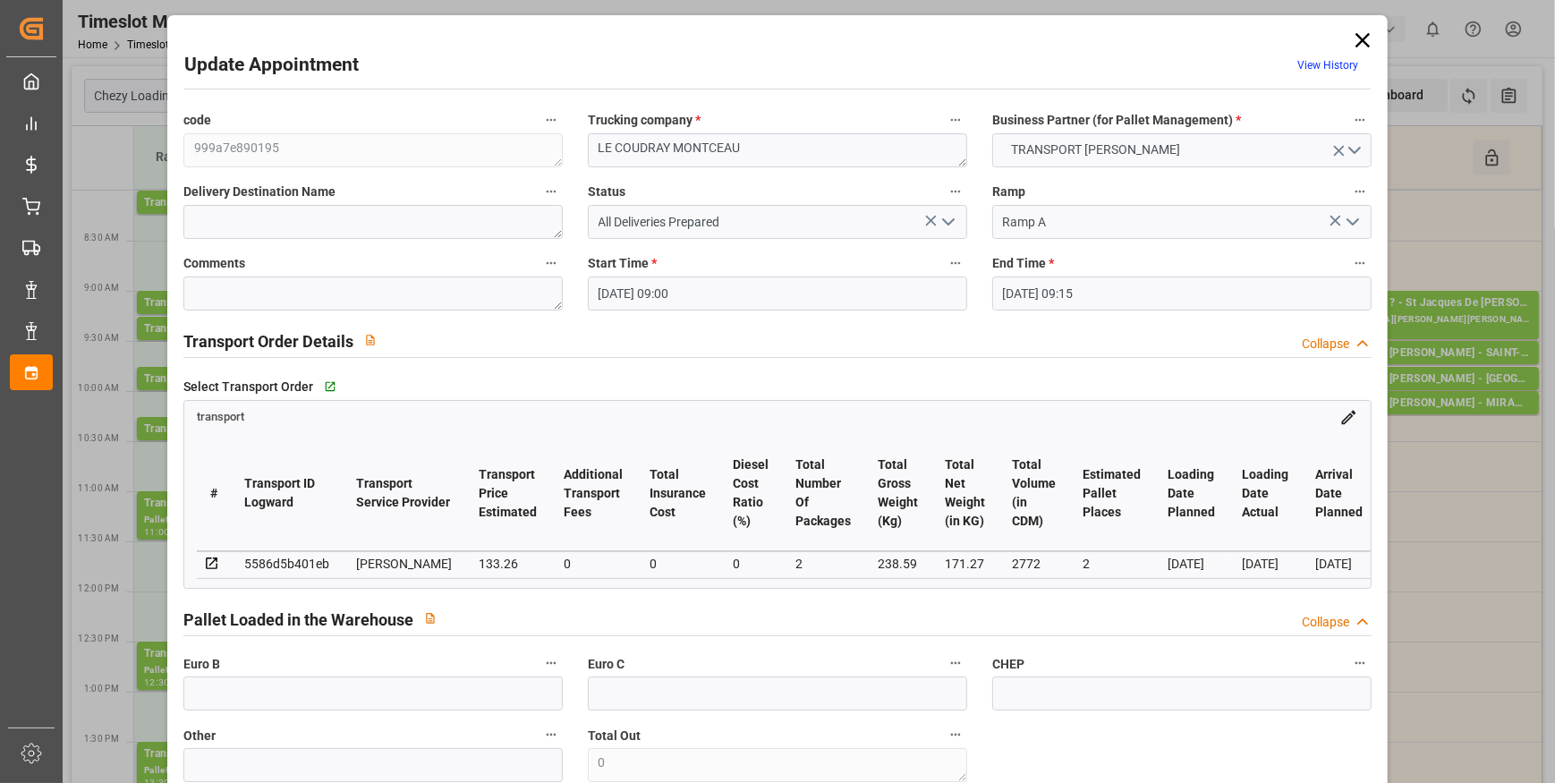
click at [1360, 36] on icon at bounding box center [1362, 40] width 25 height 25
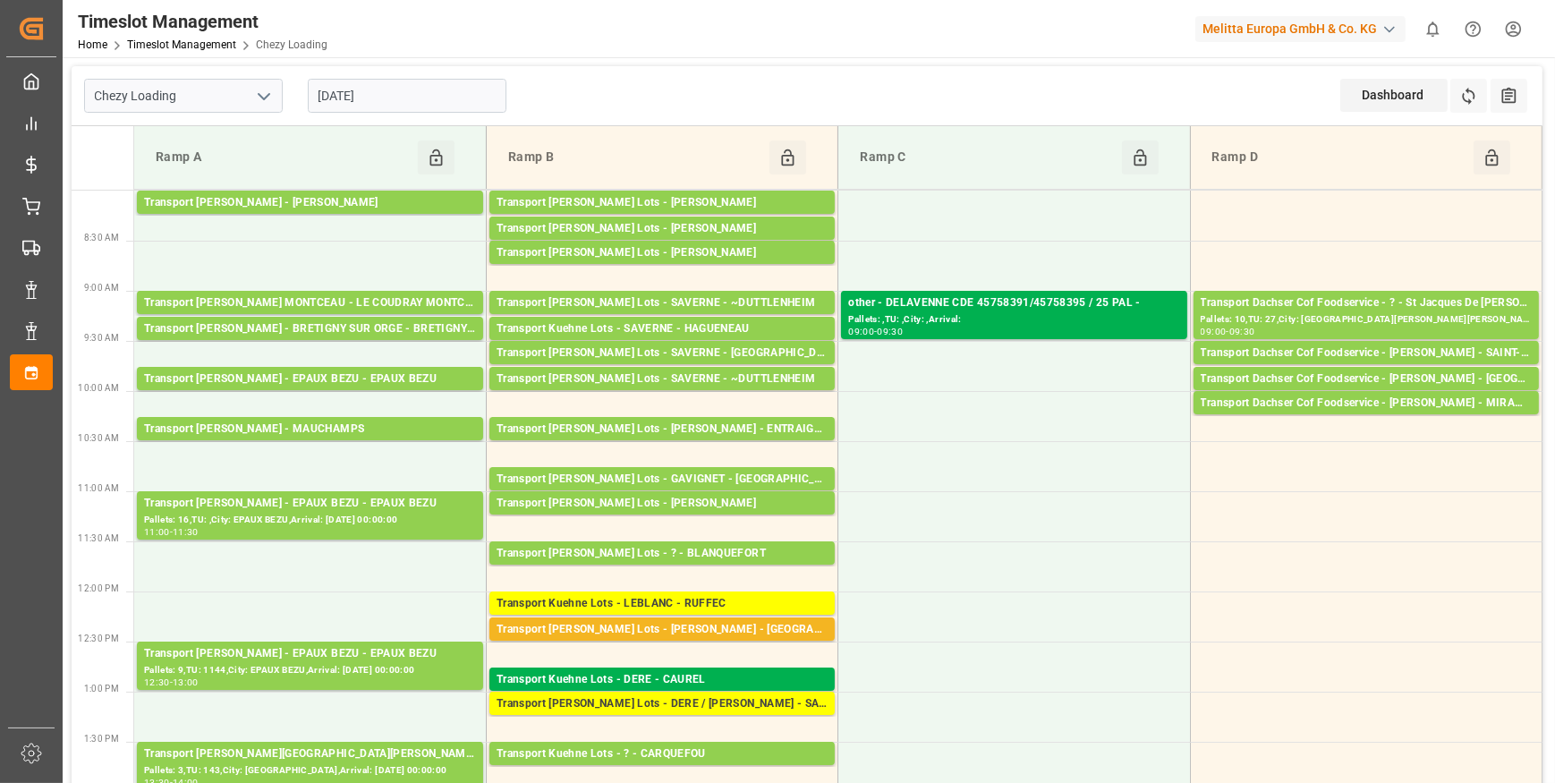
click at [349, 92] on input "[DATE]" at bounding box center [407, 96] width 199 height 34
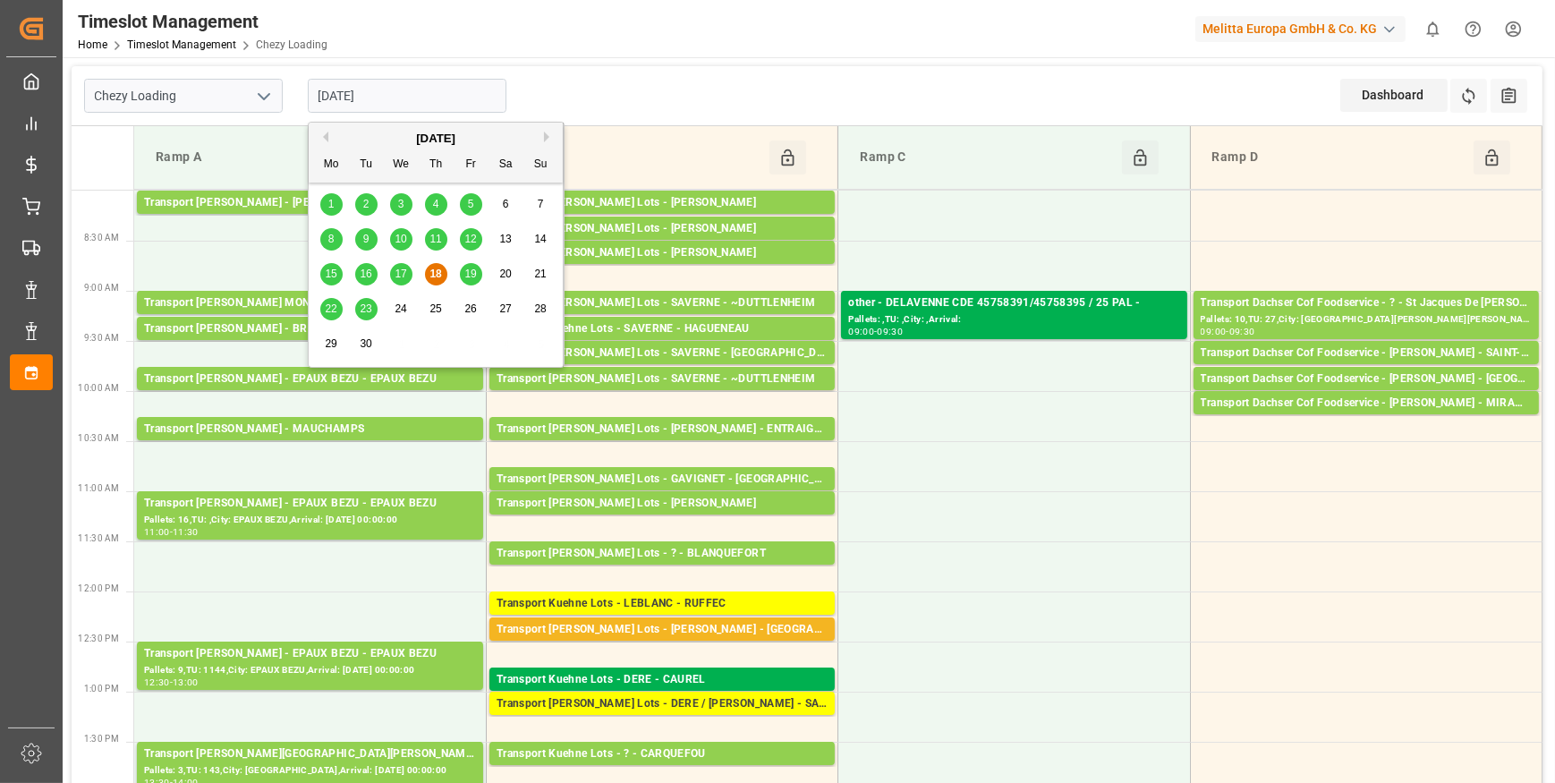
click at [470, 270] on span "19" at bounding box center [470, 274] width 12 height 13
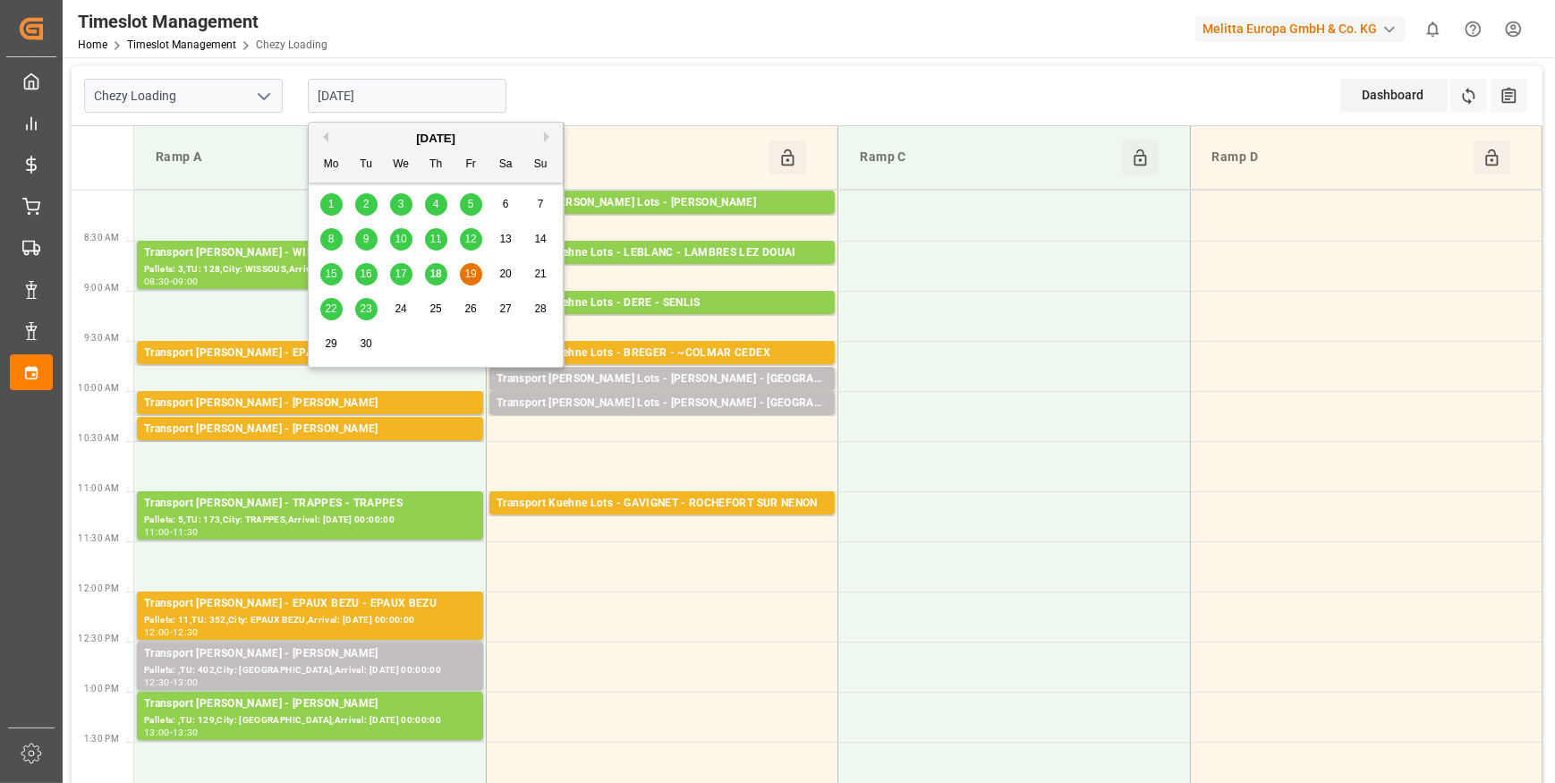
click at [373, 81] on input "[DATE]" at bounding box center [407, 96] width 199 height 34
click at [400, 275] on span "17" at bounding box center [401, 274] width 12 height 13
type input "[DATE]"
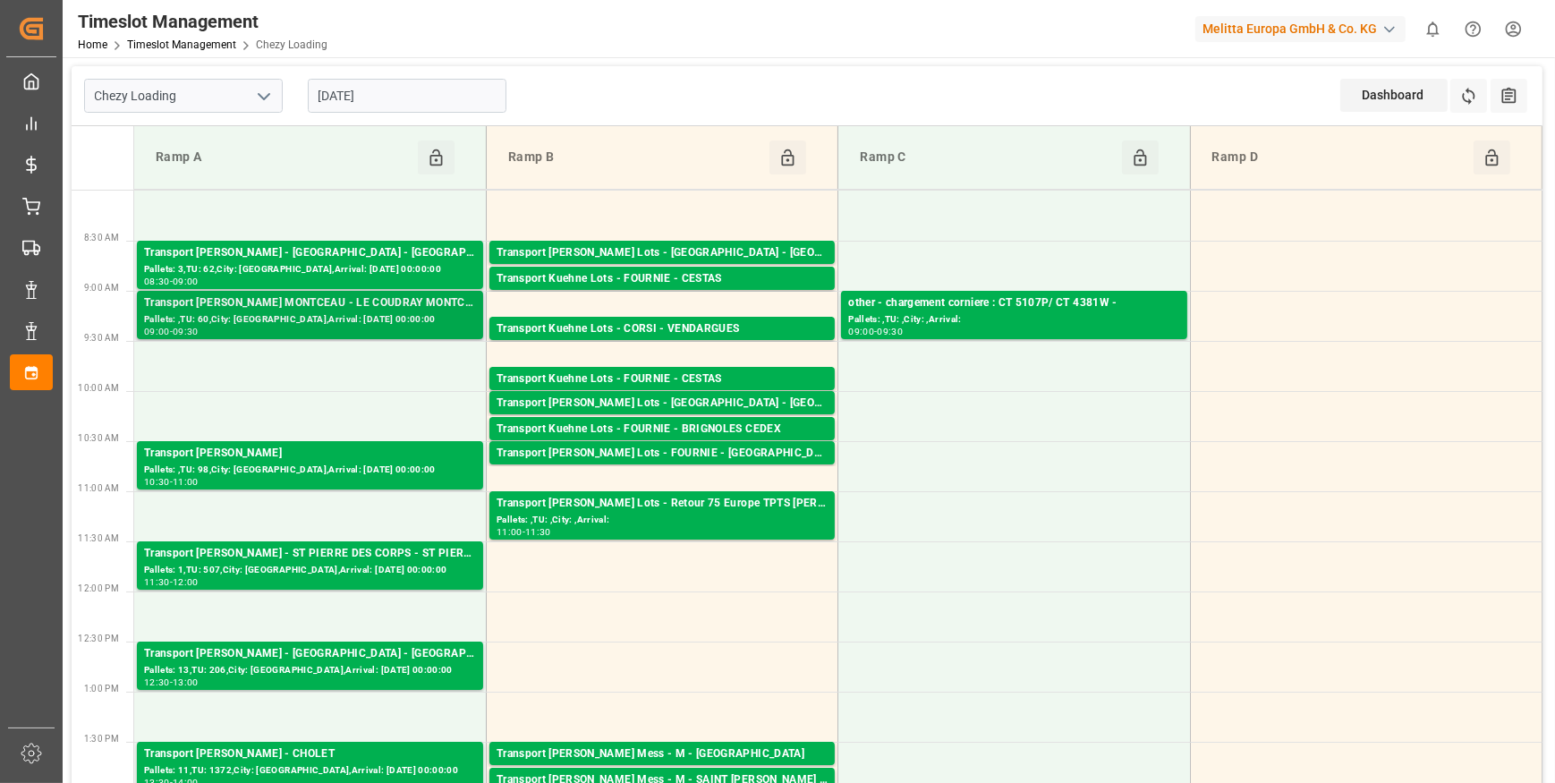
click at [349, 313] on div "Pallets: ,TU: 60,City: [GEOGRAPHIC_DATA],Arrival: [DATE] 00:00:00" at bounding box center [310, 319] width 332 height 15
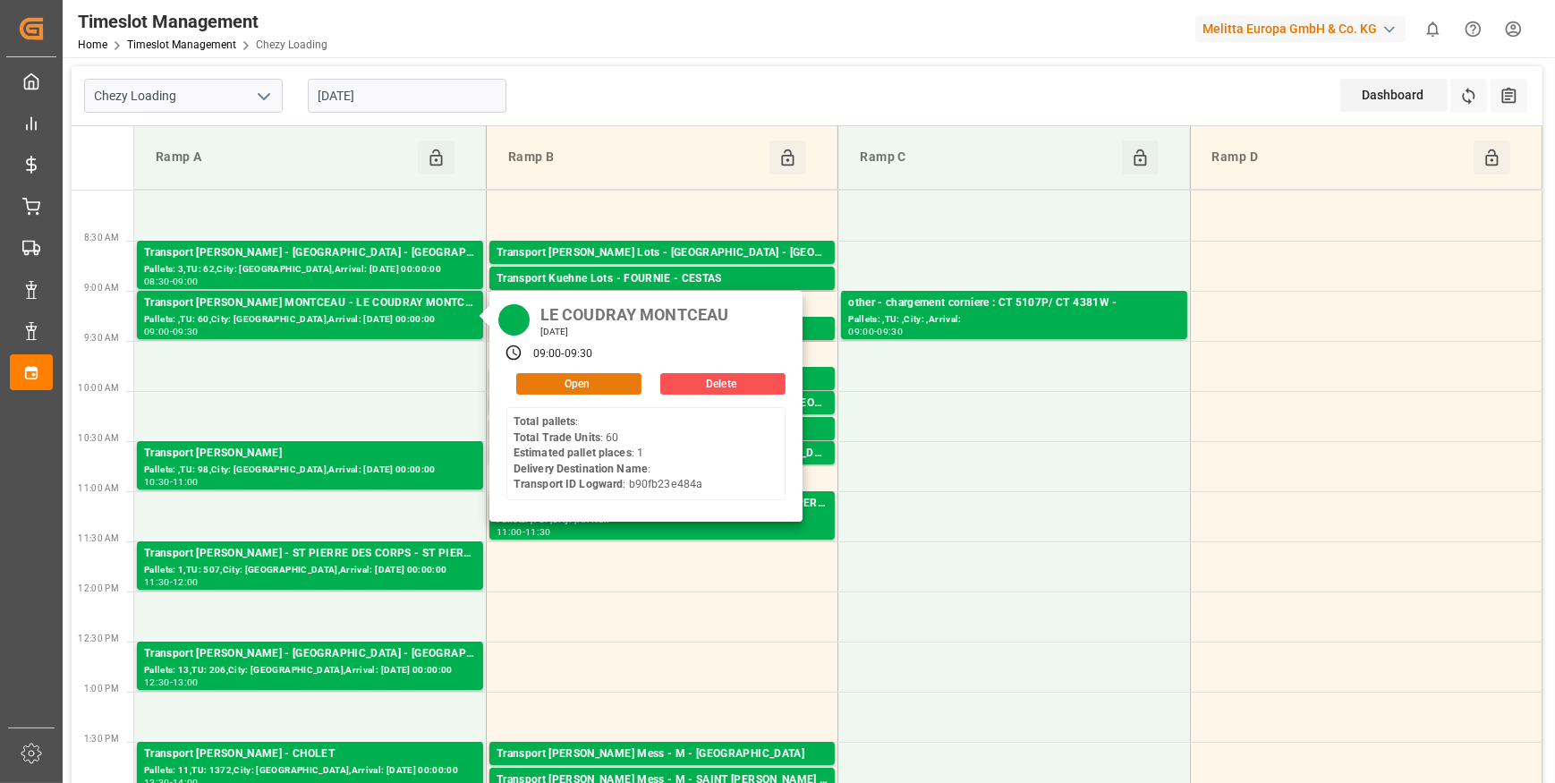
click at [557, 375] on button "Open" at bounding box center [578, 383] width 125 height 21
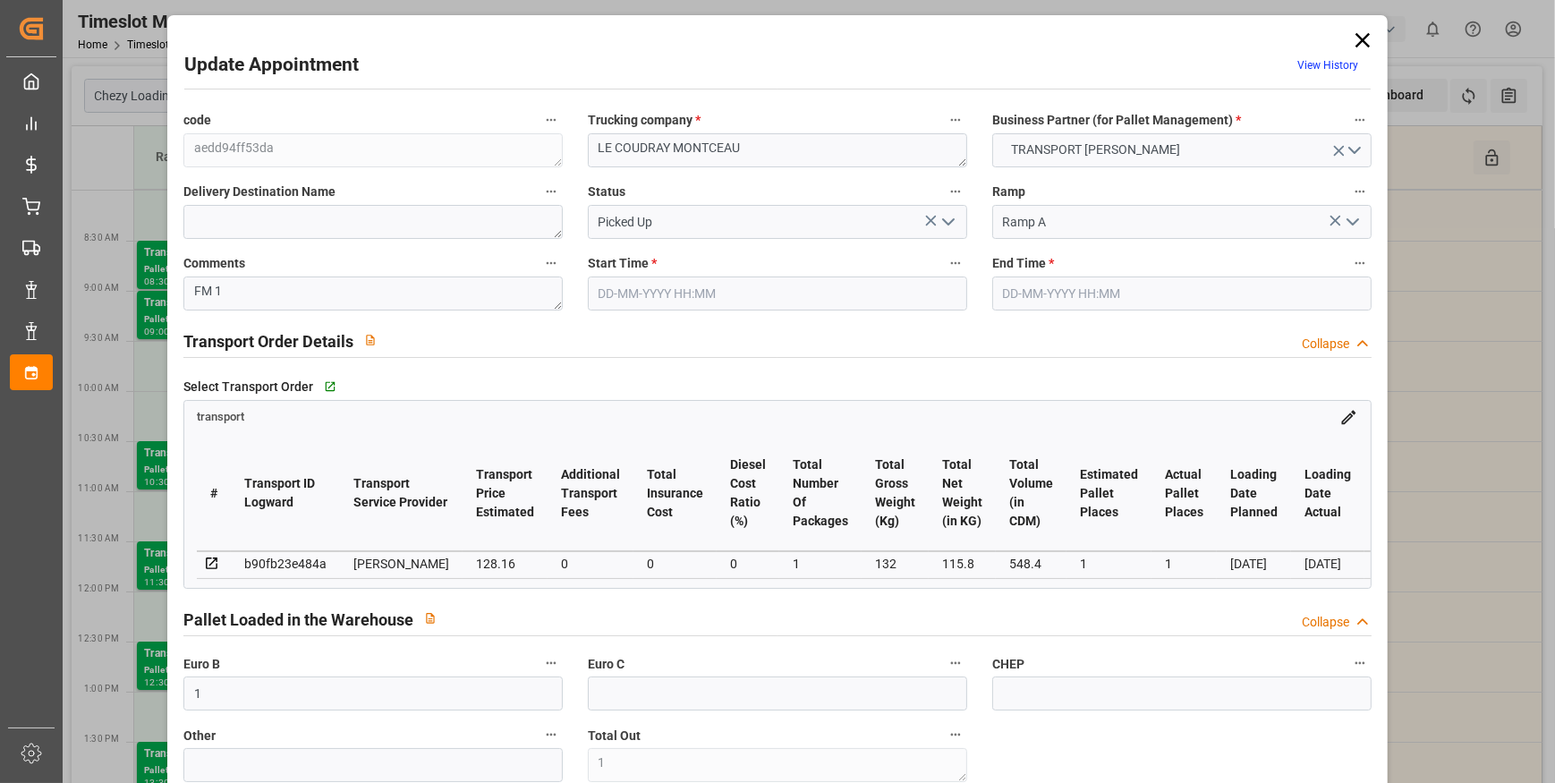
type input "1"
type input "128.16"
type input "0"
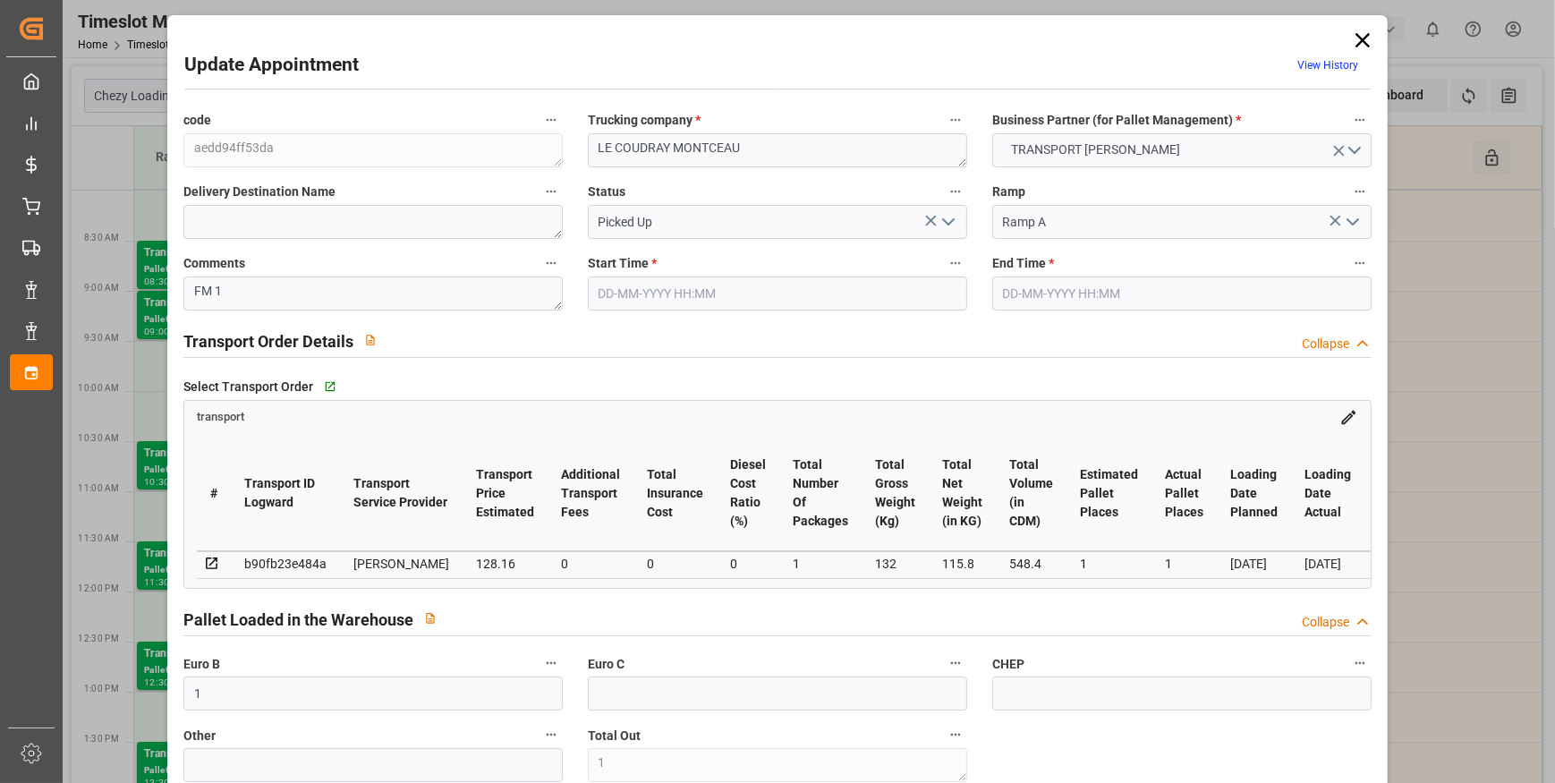
type input "0"
type input "123.8282"
type input "-4.3318"
type input "1"
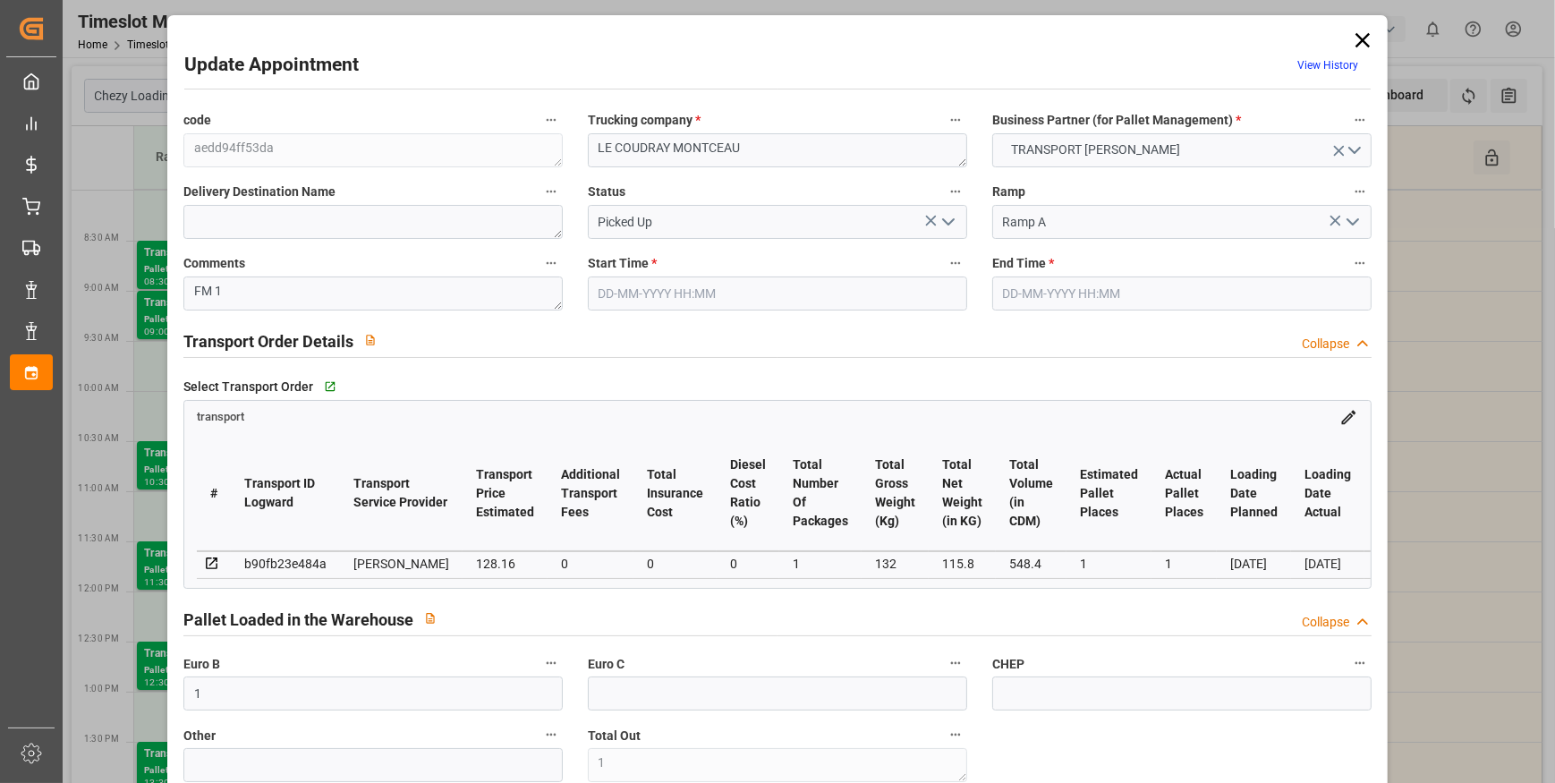
type input "115.8"
type input "155"
type input "548.4"
type input "91"
type input "0"
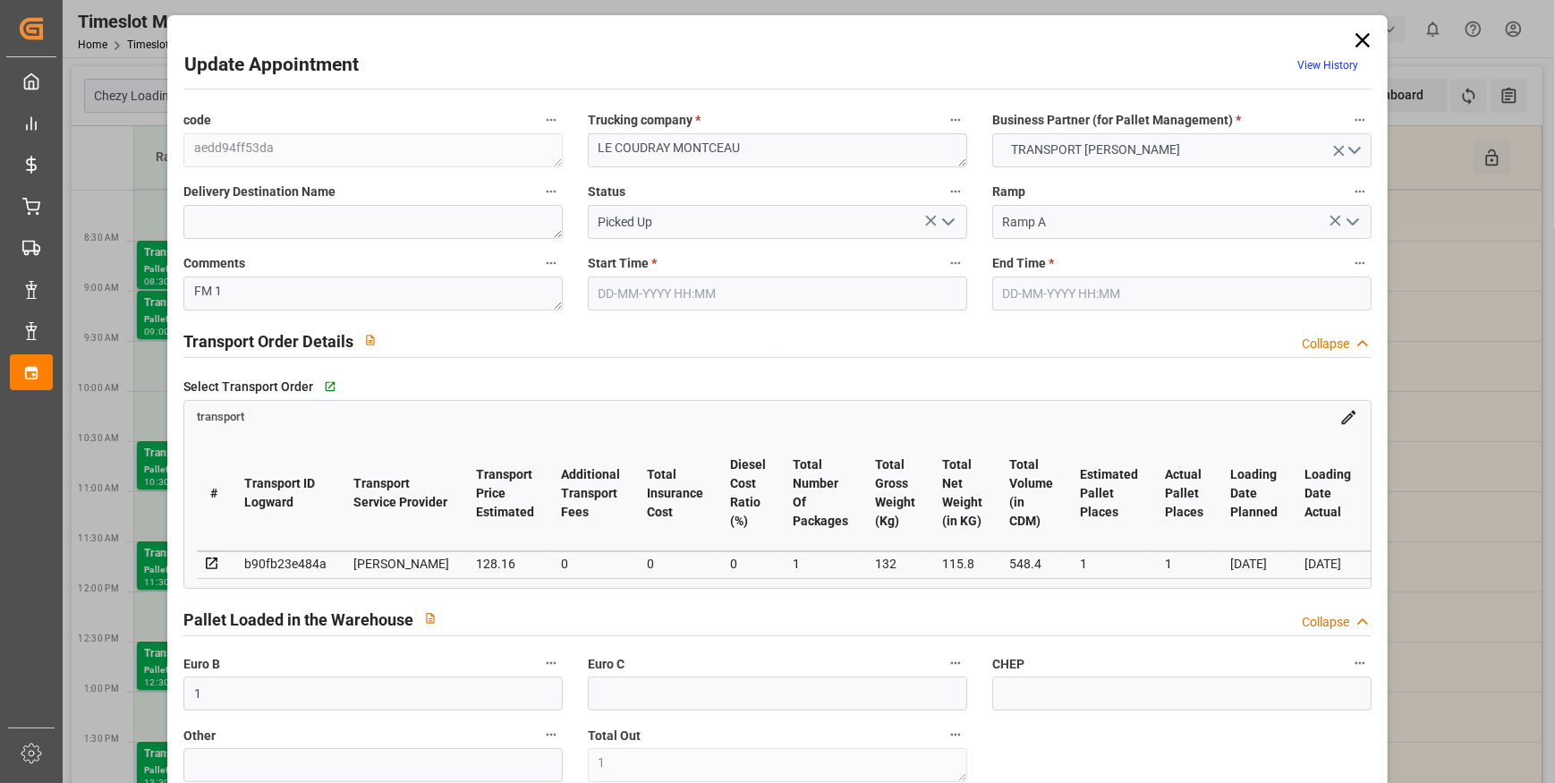
type input "60"
type input "1"
type input "101"
type input "132"
type input "0"
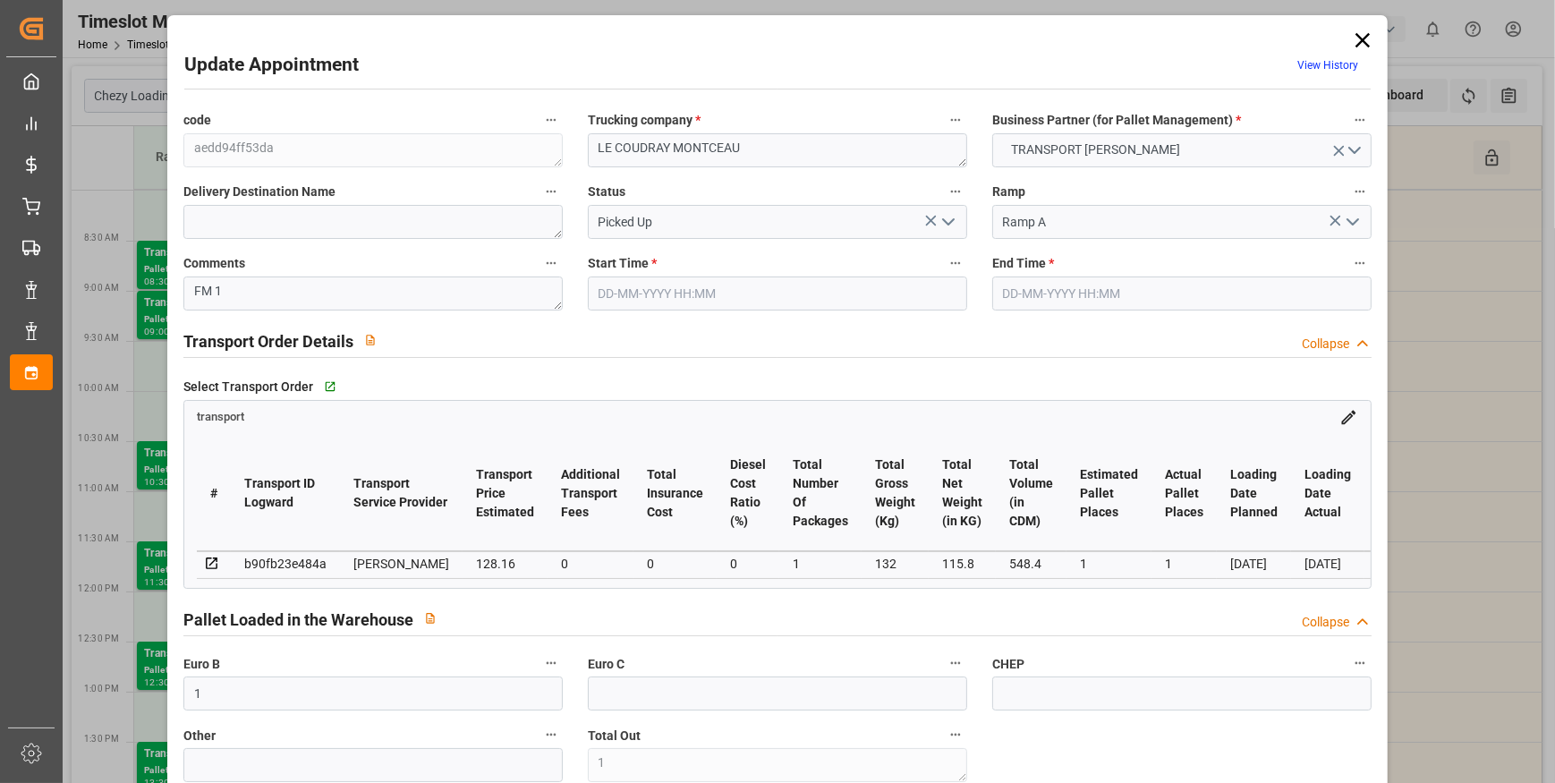
type input "4710.8598"
type input "0"
type input "21"
type input "35"
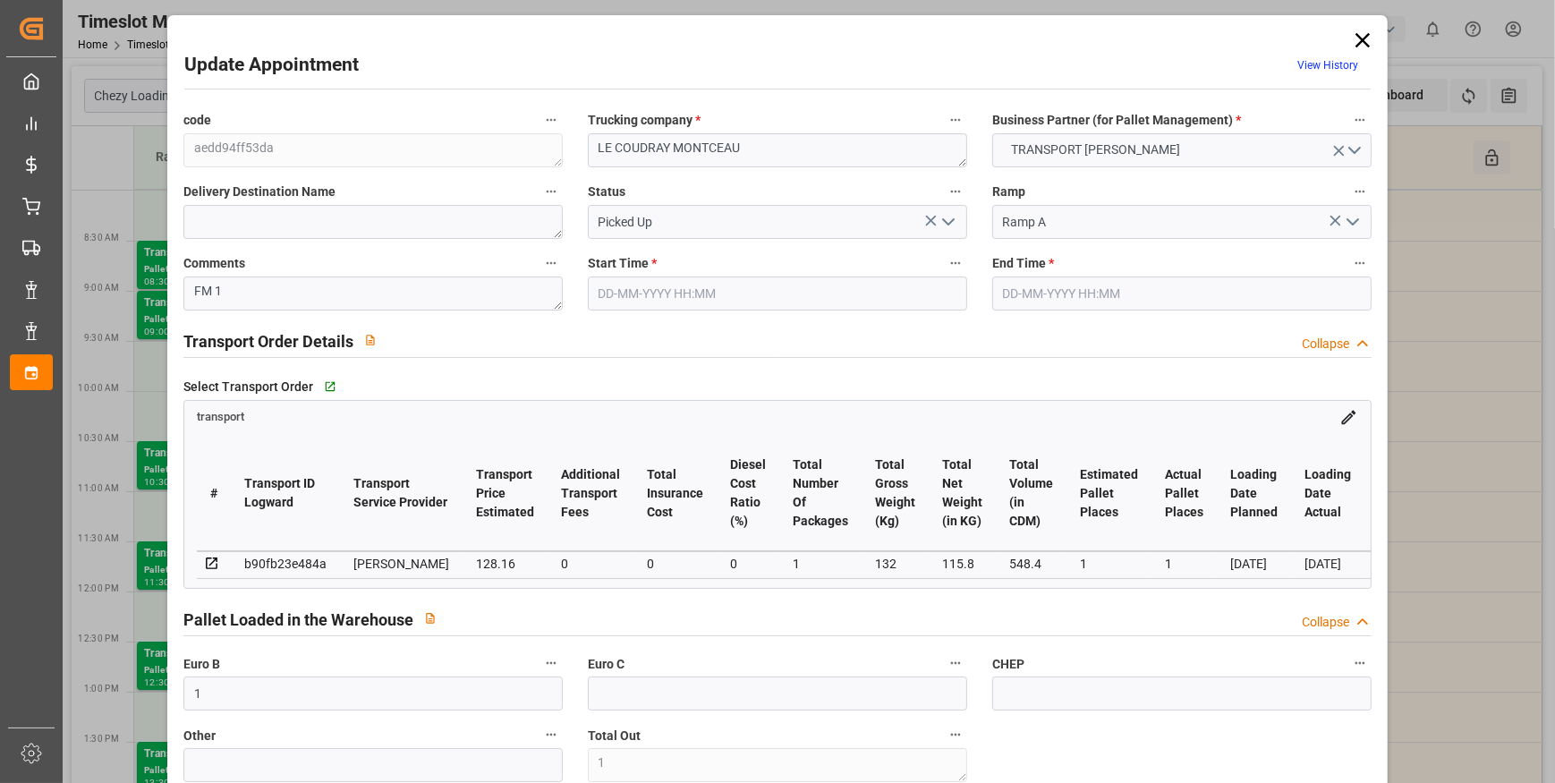
type input "[DATE] 09:00"
type input "[DATE] 09:30"
type input "[DATE] 13:26"
type input "[DATE] 11:32"
type input "[DATE]"
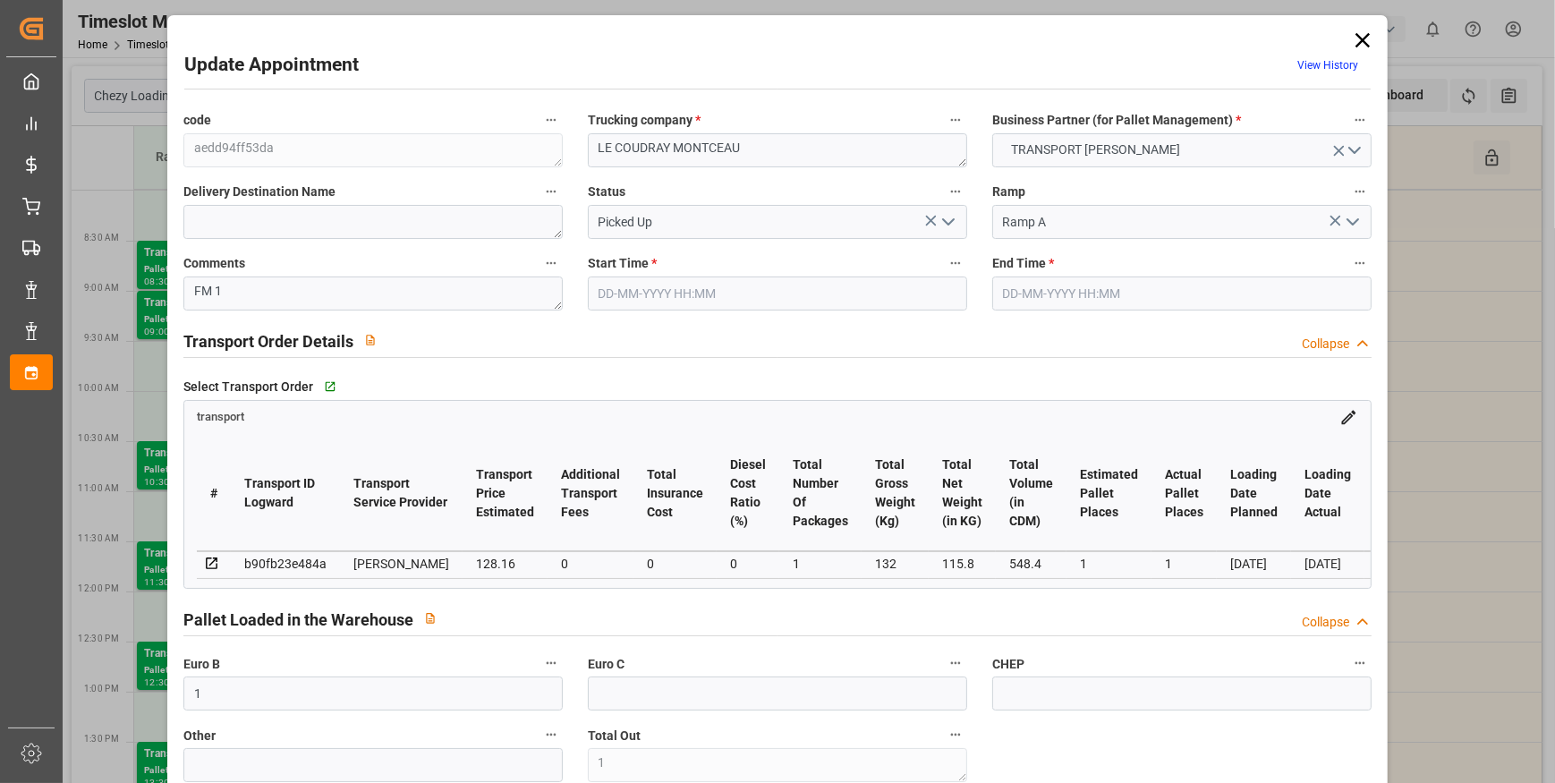
type input "[DATE]"
click at [1357, 36] on icon at bounding box center [1362, 40] width 25 height 25
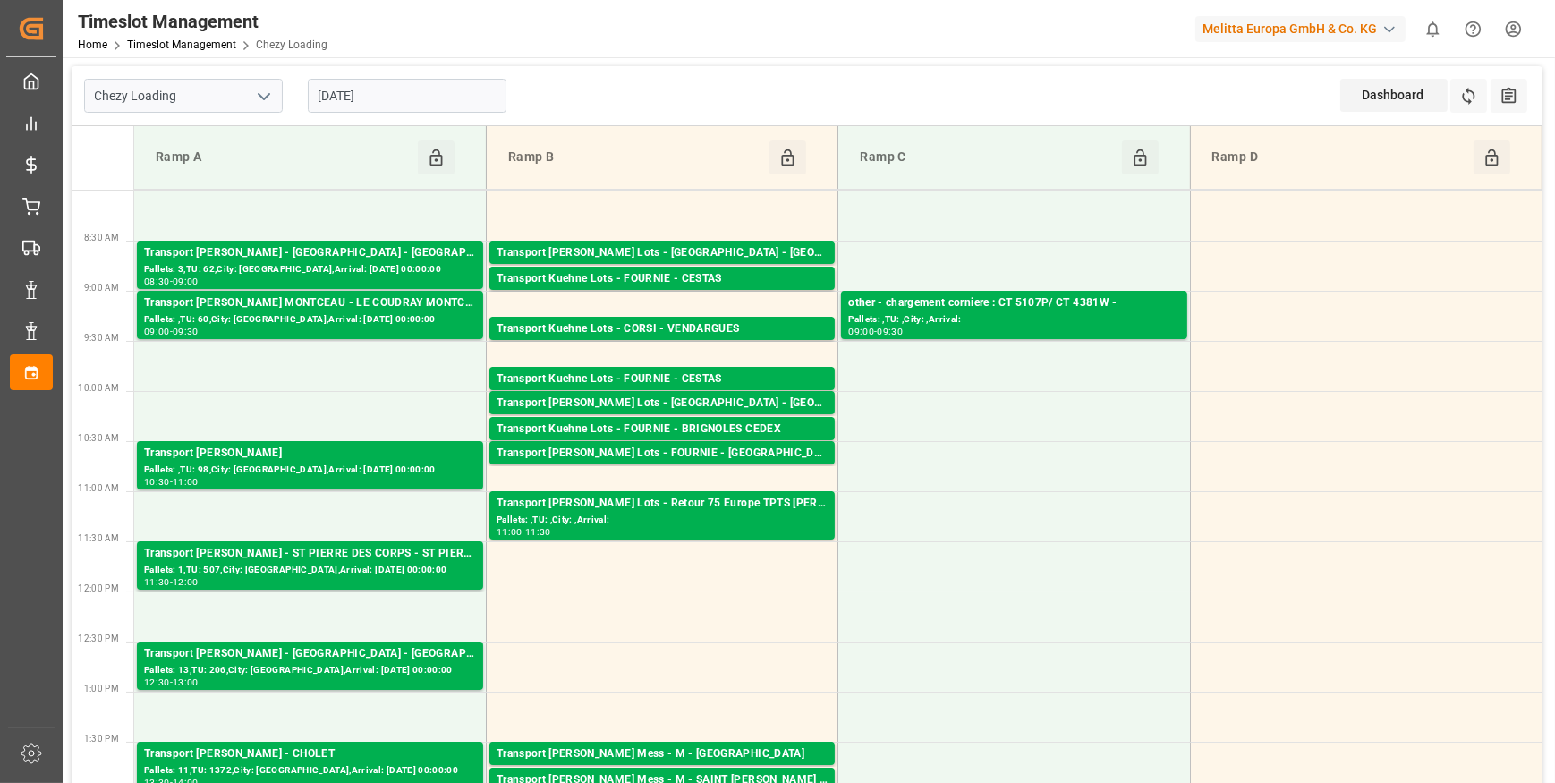
click at [386, 94] on input "[DATE]" at bounding box center [407, 96] width 199 height 34
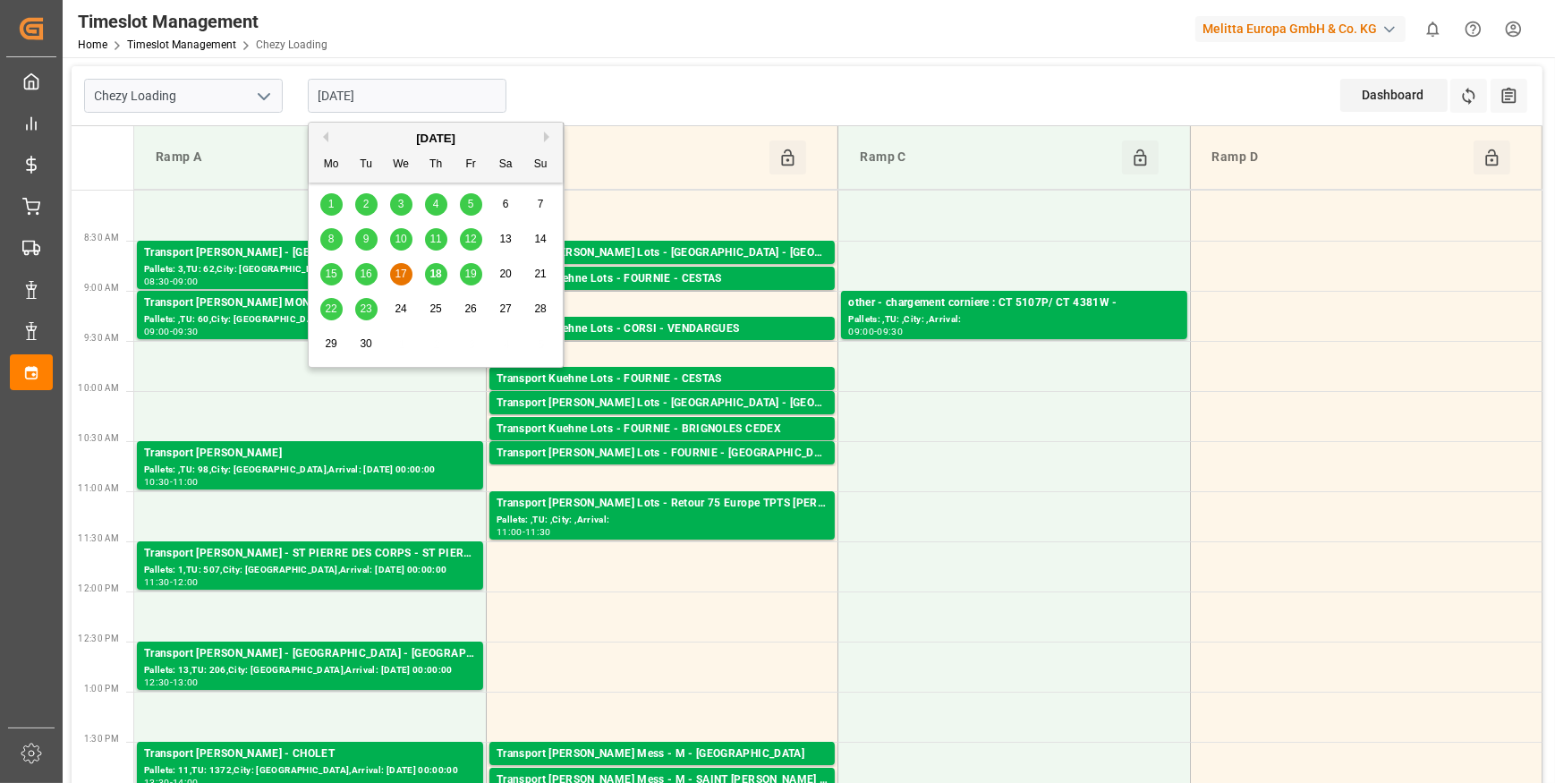
click at [432, 268] on span "18" at bounding box center [436, 274] width 12 height 13
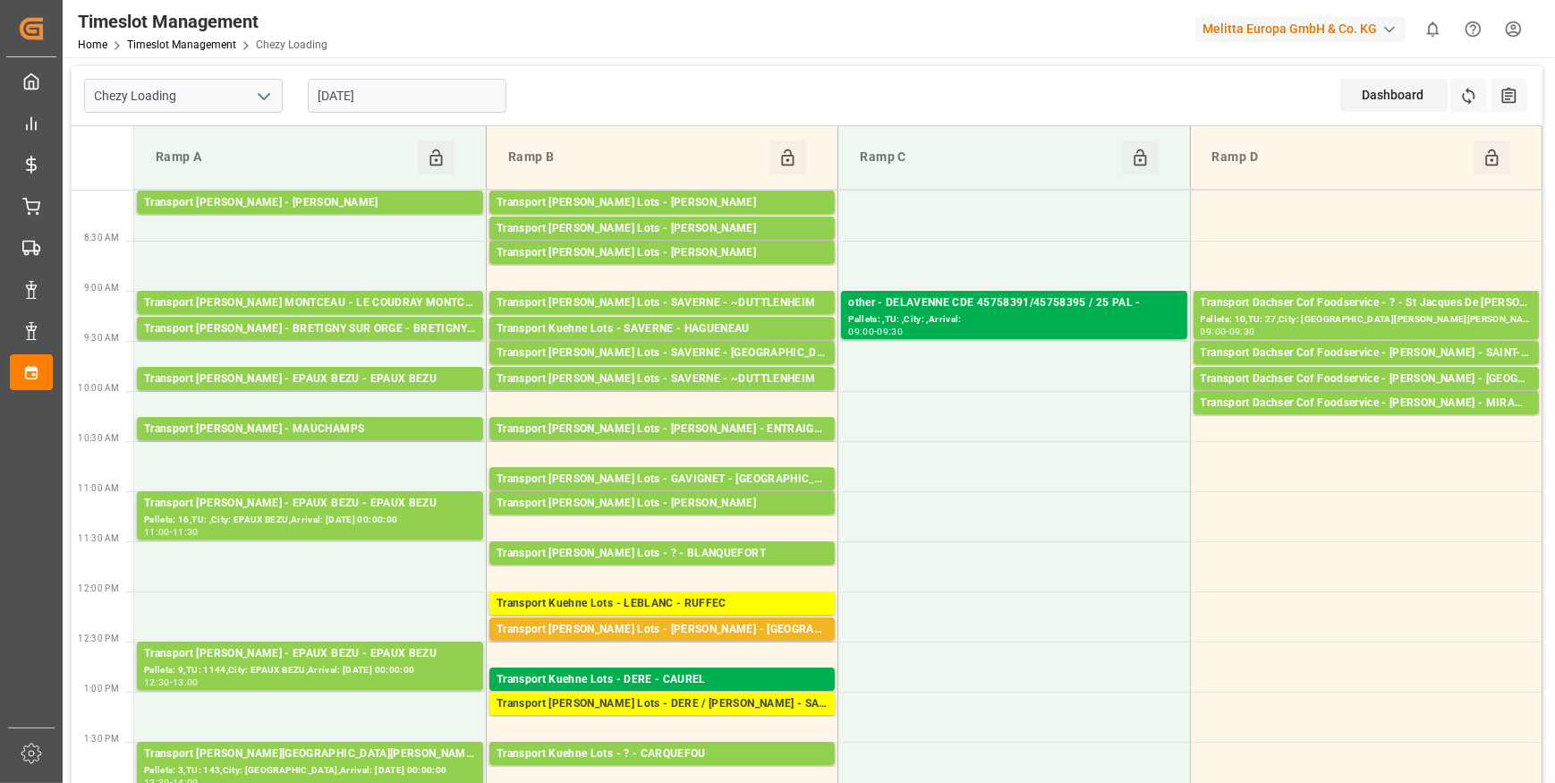
click at [450, 94] on input "[DATE]" at bounding box center [407, 96] width 199 height 34
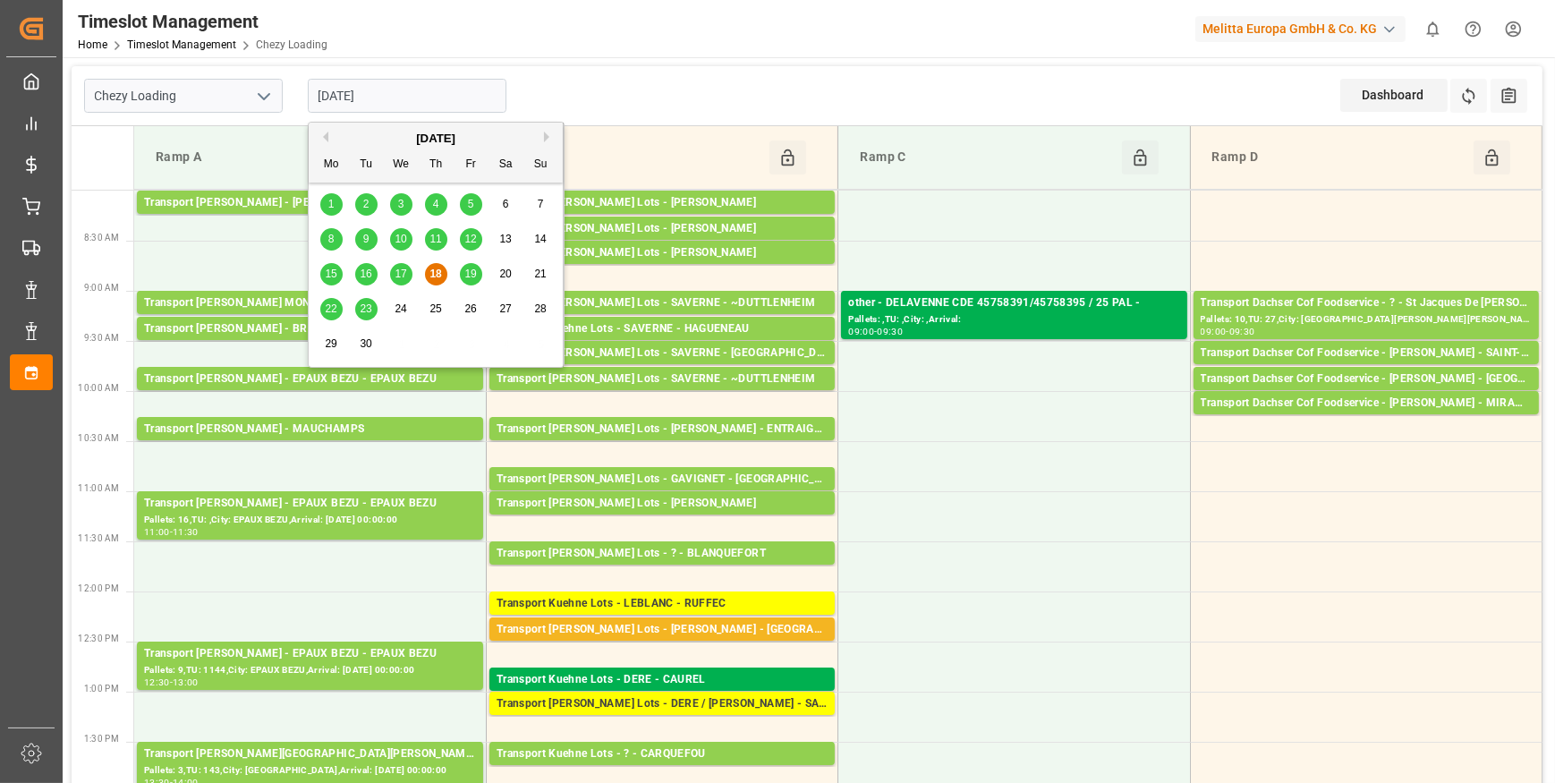
click at [333, 308] on span "22" at bounding box center [331, 308] width 12 height 13
type input "[DATE]"
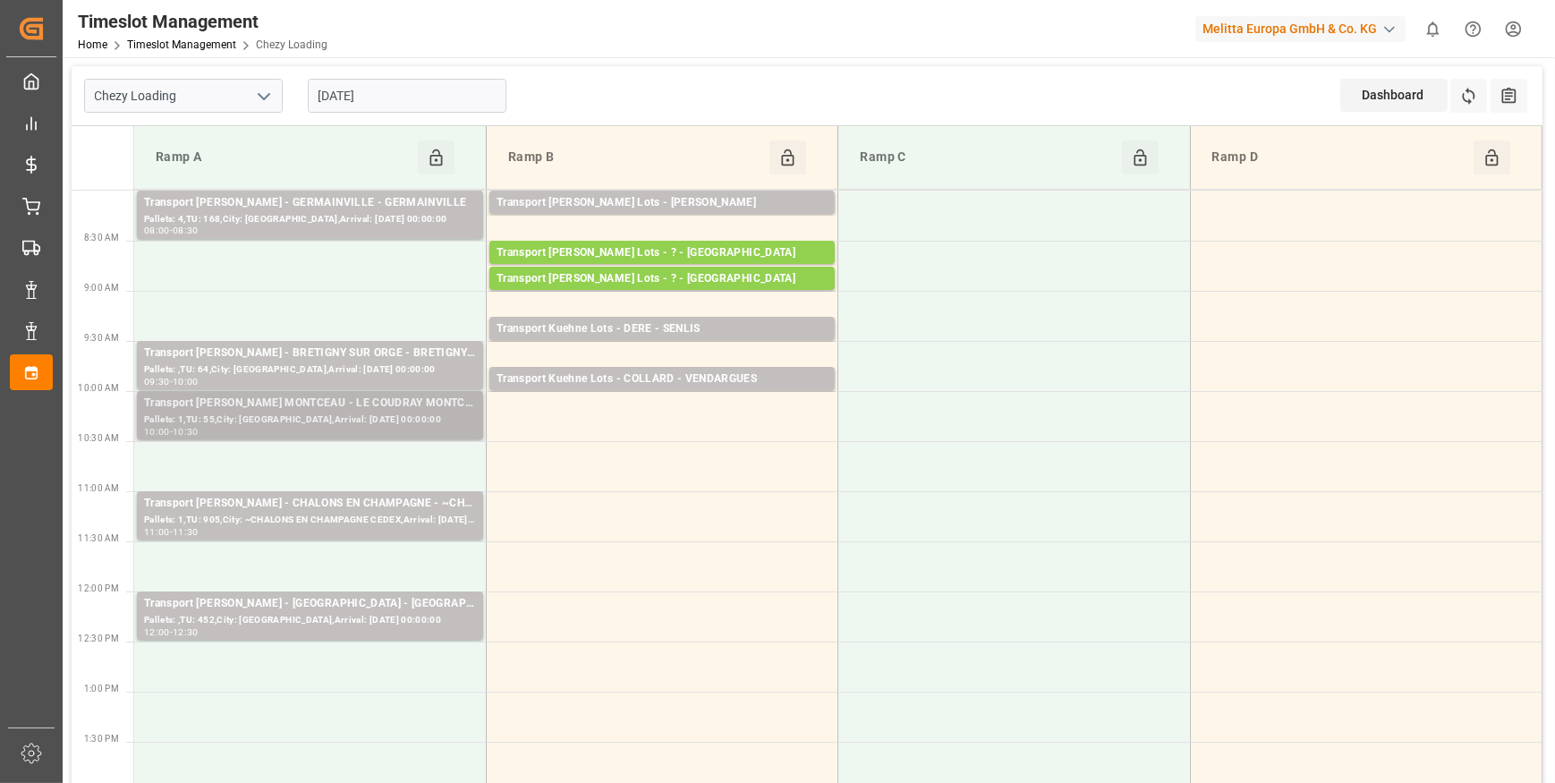
click at [316, 406] on div "Transport [PERSON_NAME] MONTCEAU - LE COUDRAY MONTCEAU" at bounding box center [310, 404] width 332 height 18
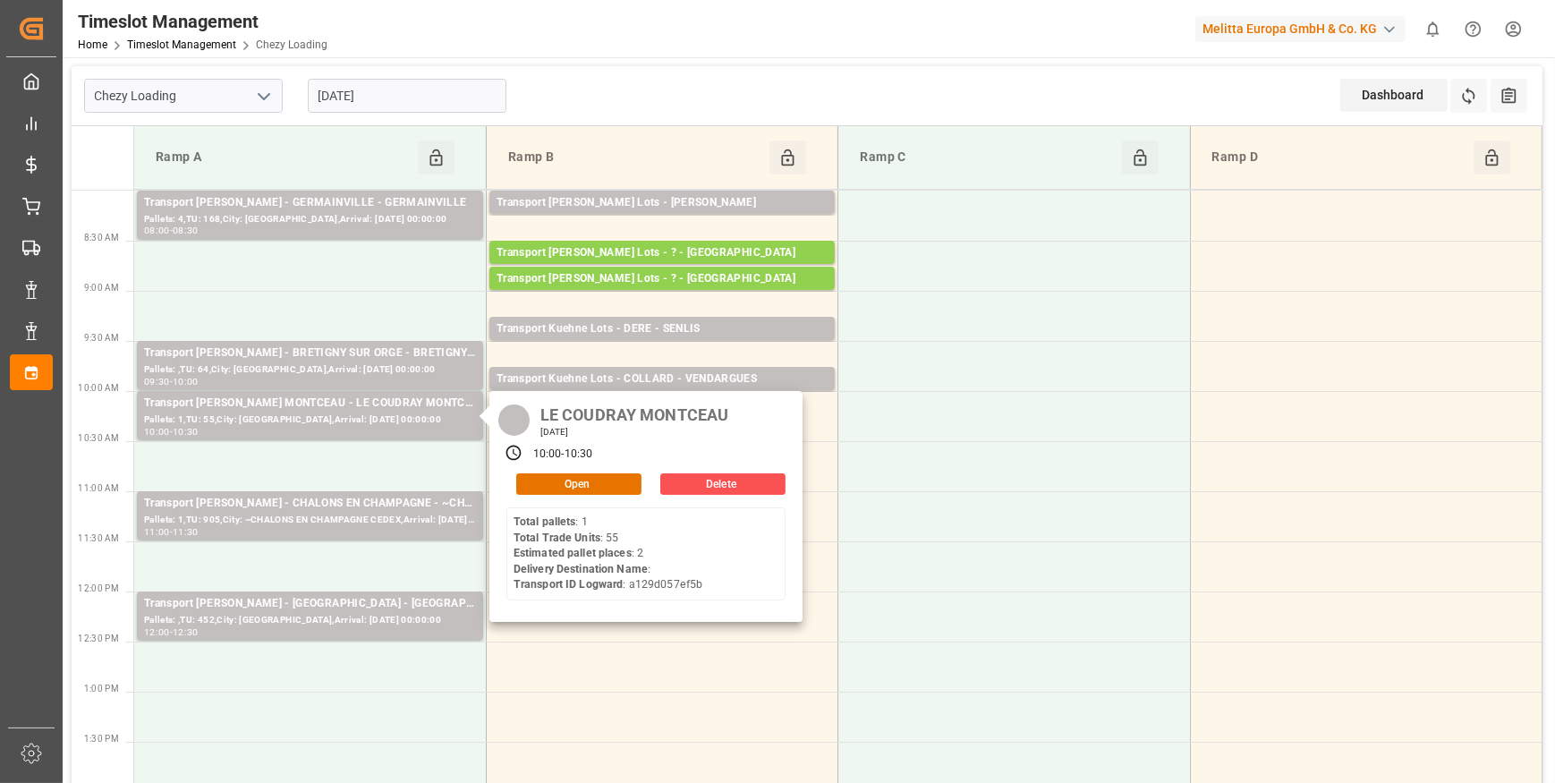
click at [361, 94] on input "[DATE]" at bounding box center [407, 96] width 199 height 34
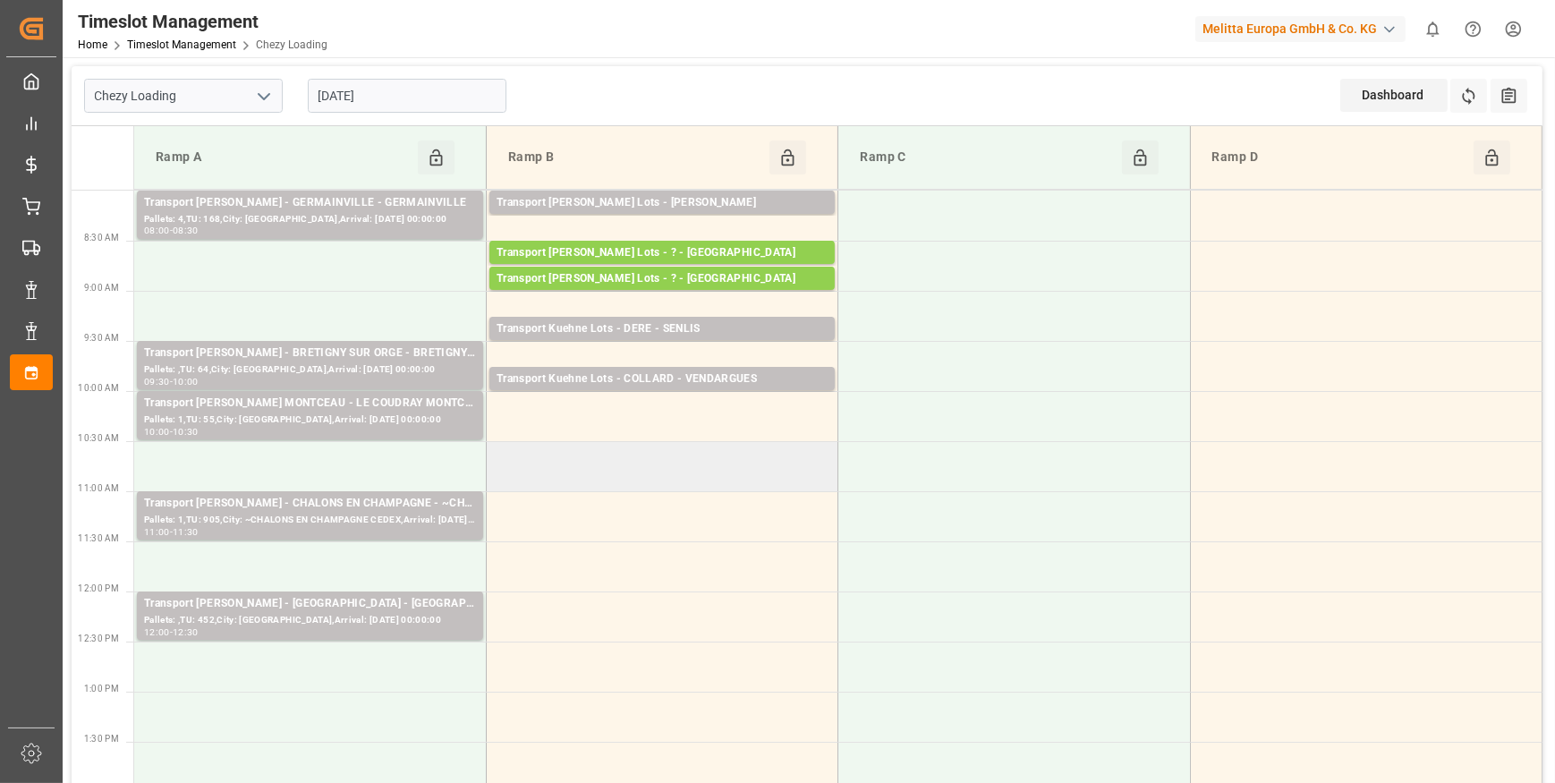
click at [583, 469] on td at bounding box center [662, 466] width 352 height 50
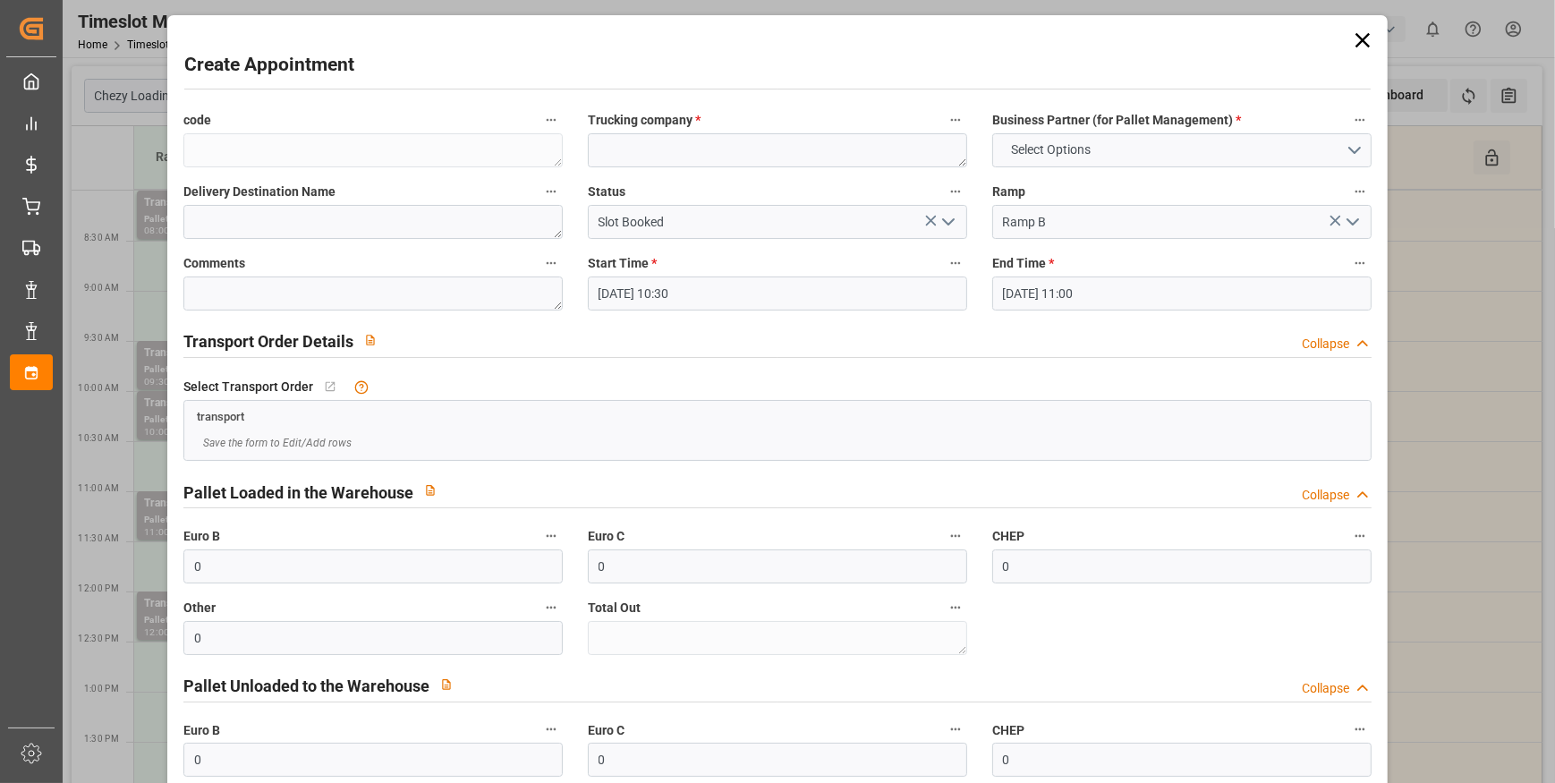
click at [1357, 33] on icon at bounding box center [1362, 40] width 25 height 25
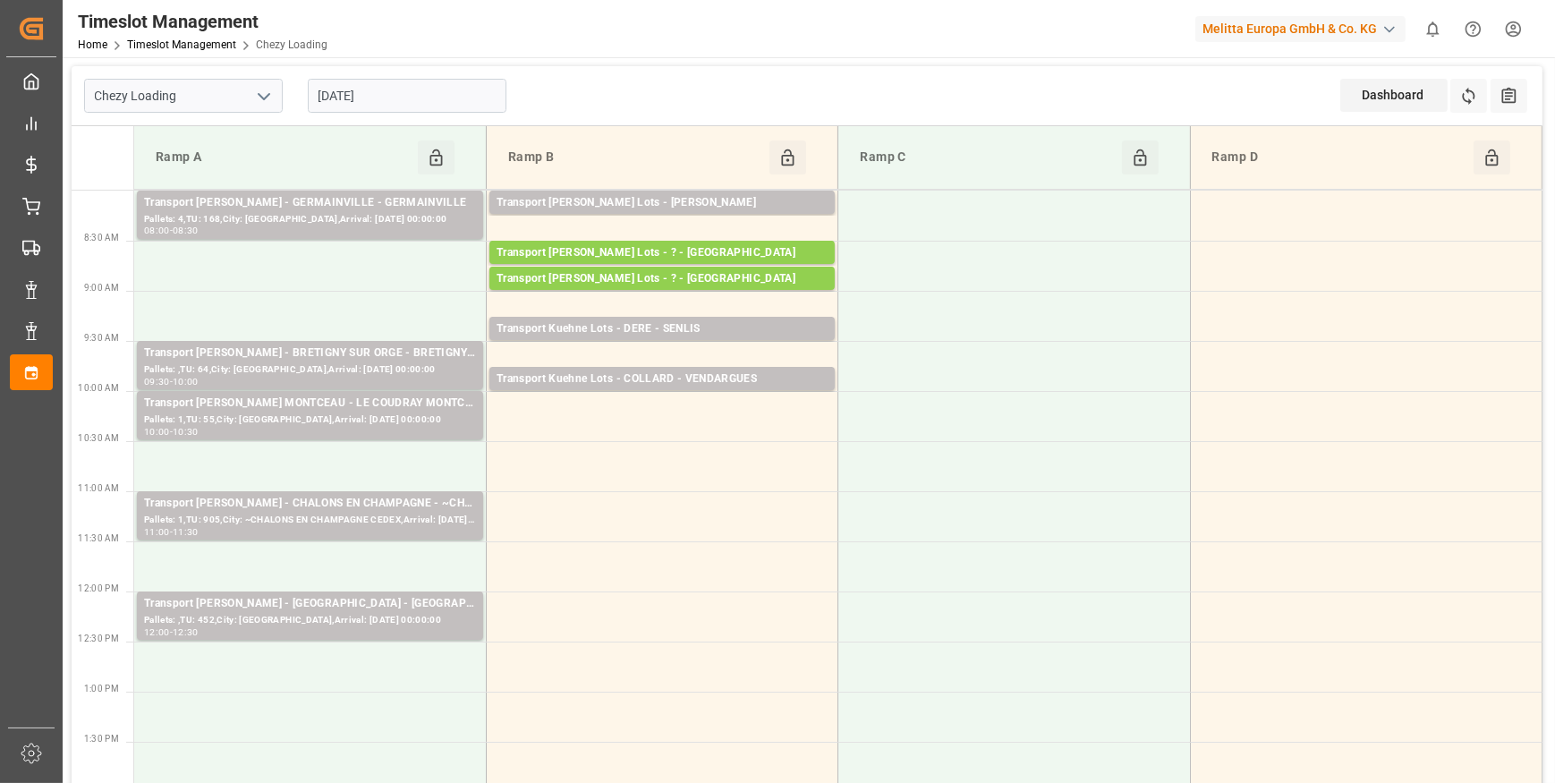
click at [417, 82] on input "[DATE]" at bounding box center [407, 96] width 199 height 34
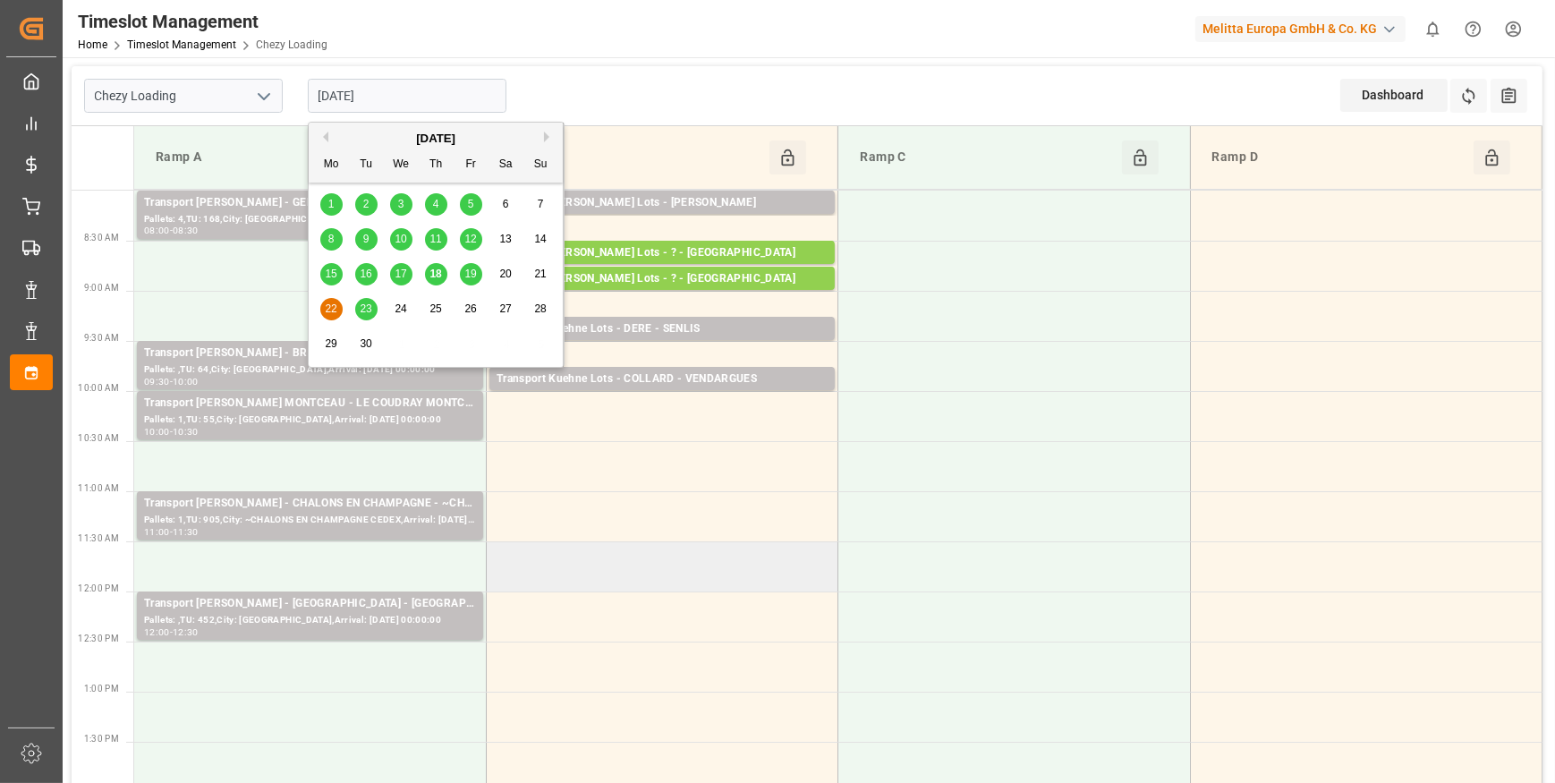
drag, startPoint x: 649, startPoint y: 621, endPoint x: 639, endPoint y: 549, distance: 72.3
click at [649, 601] on td at bounding box center [662, 616] width 352 height 50
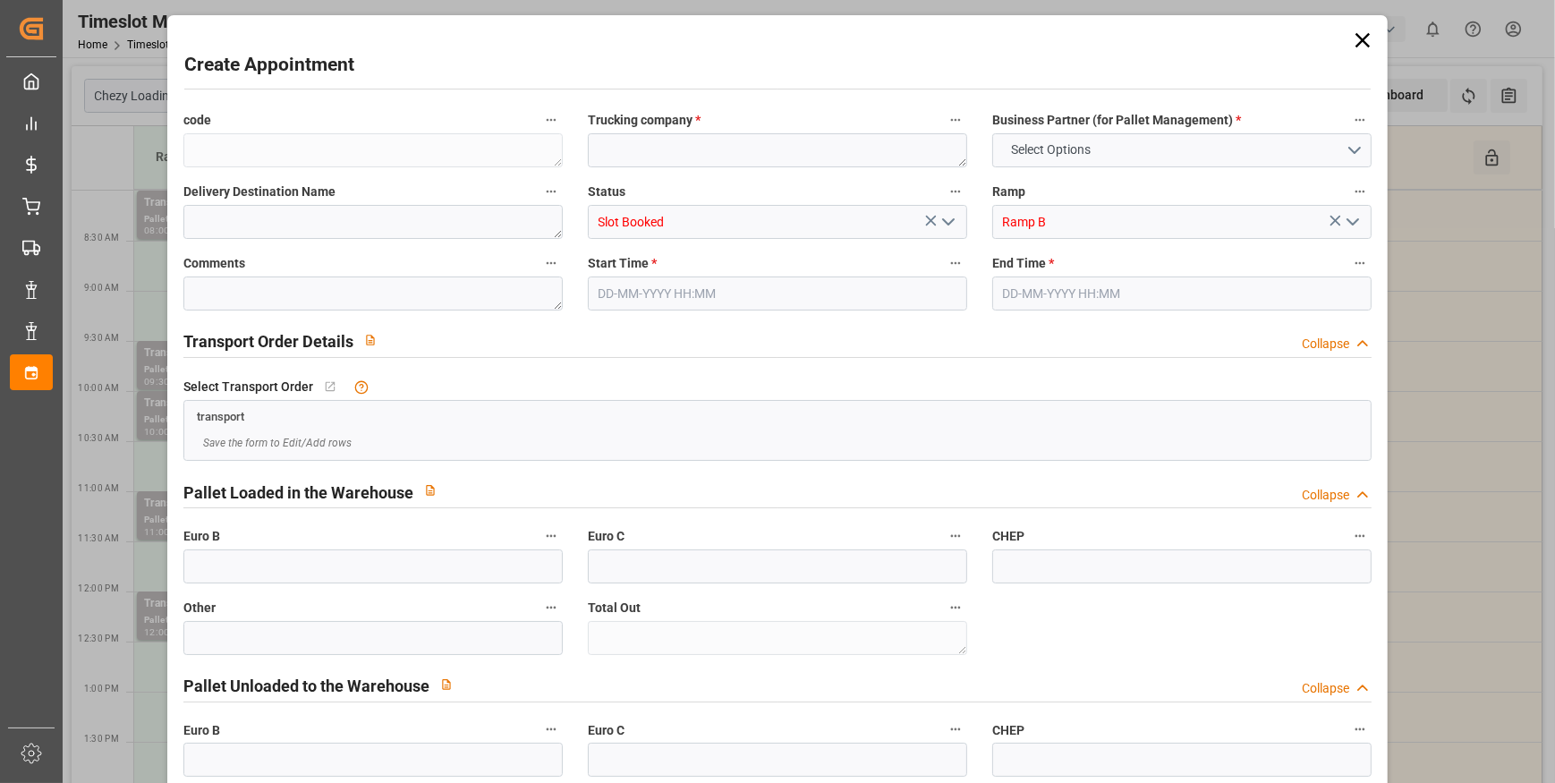
type input "0"
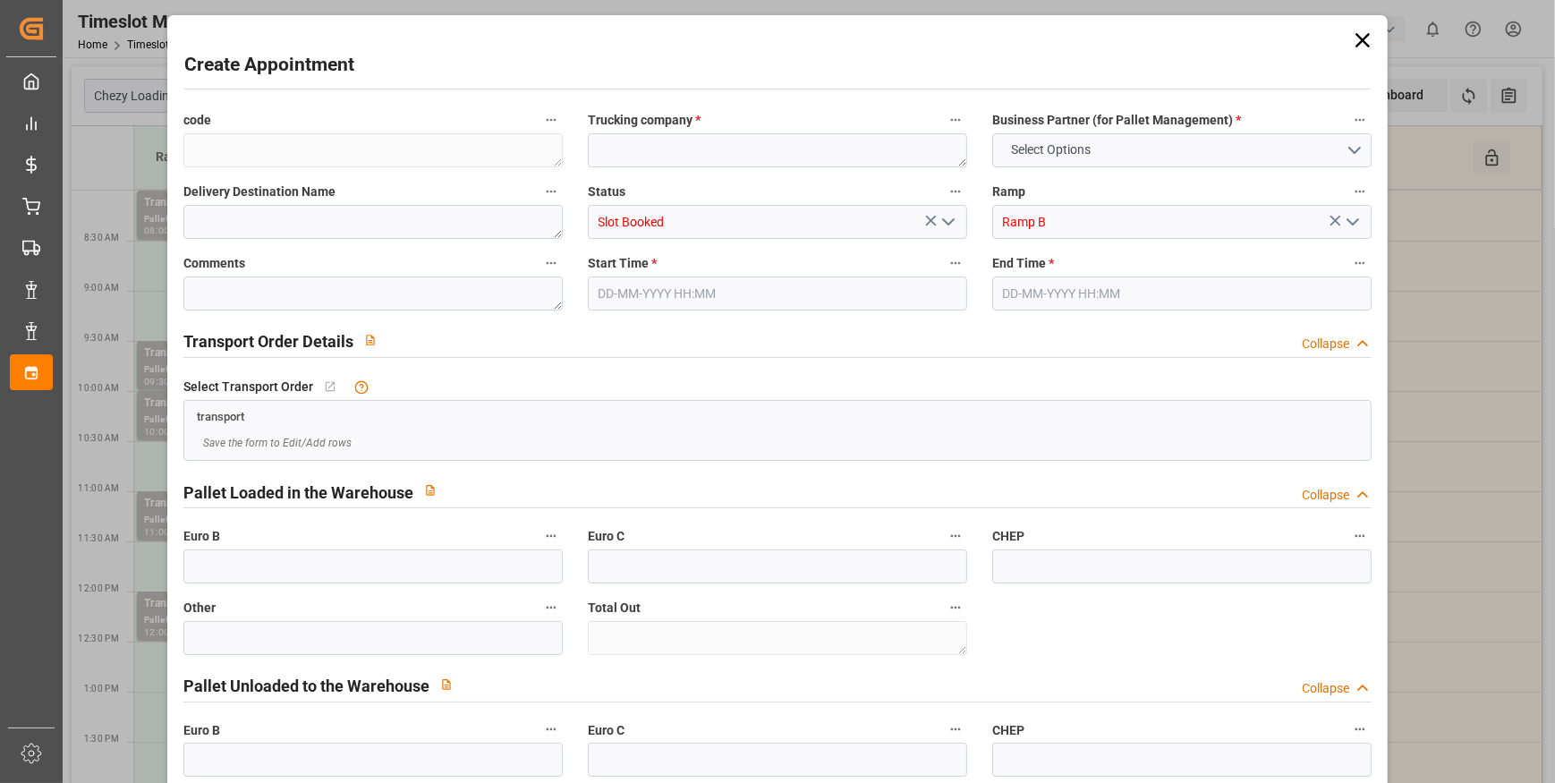
type input "0"
type input "[DATE] 12:00"
type input "[DATE] 12:30"
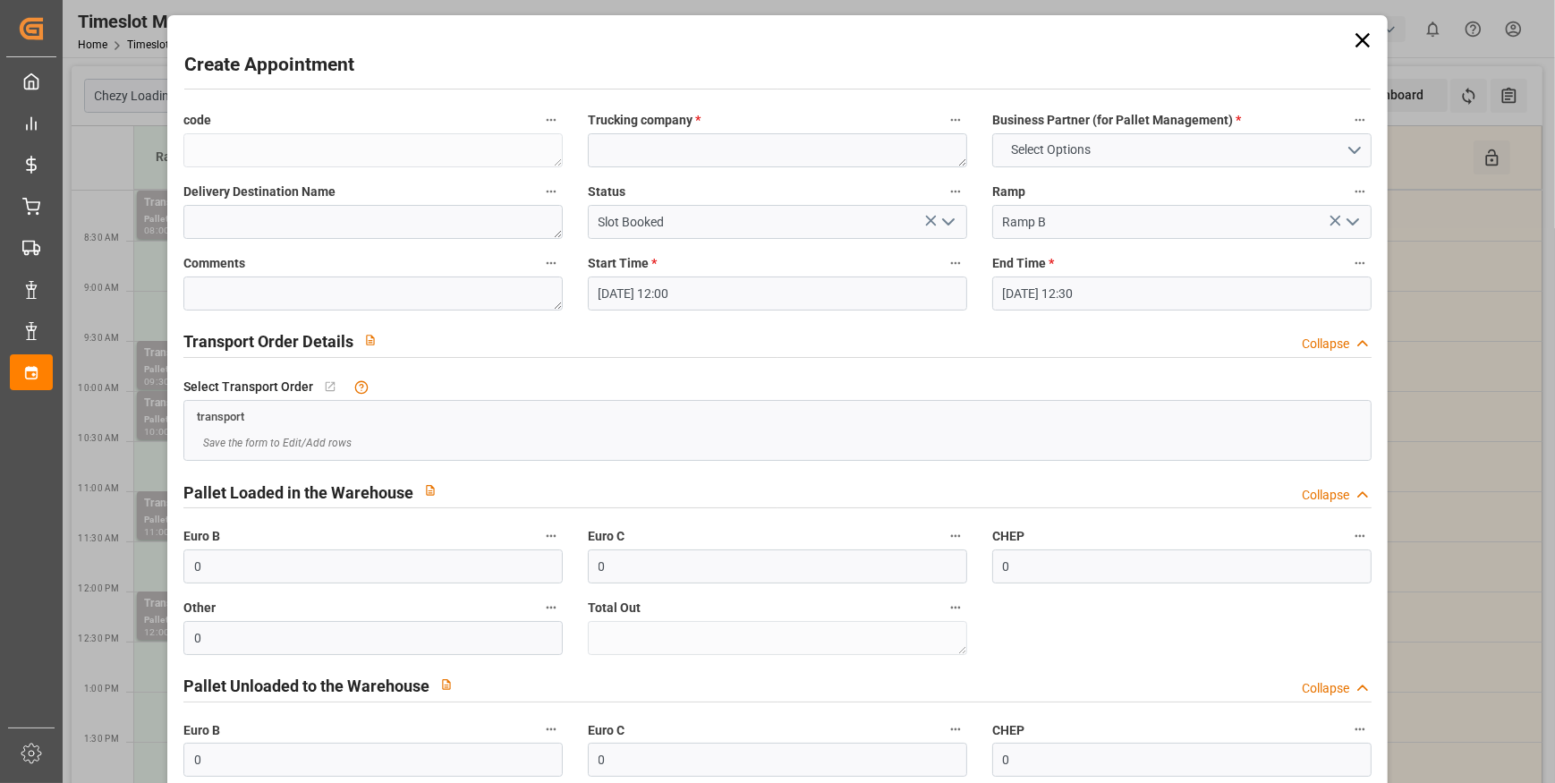
click at [1356, 36] on icon at bounding box center [1363, 40] width 14 height 14
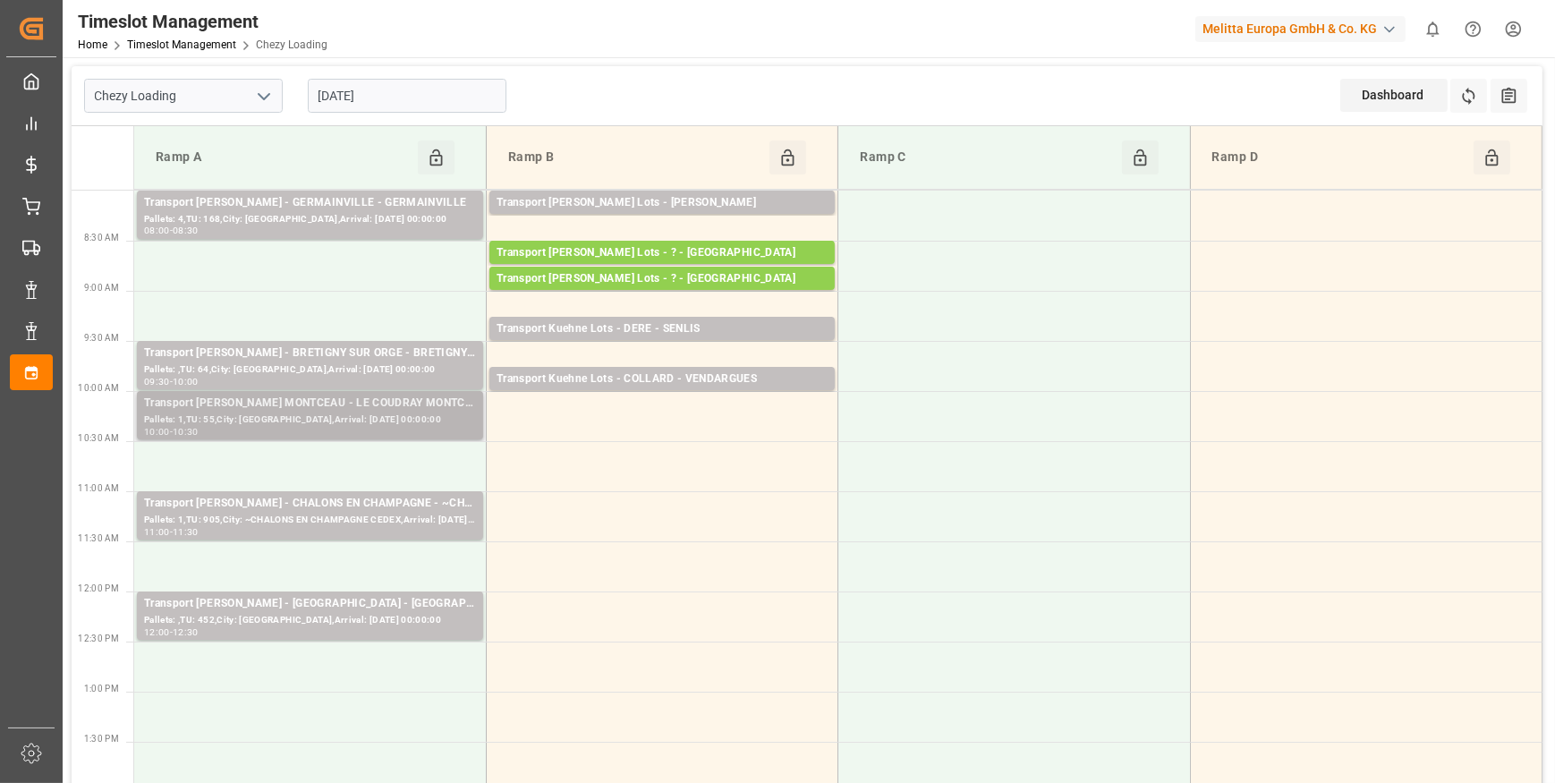
click at [376, 411] on div "Transport [PERSON_NAME] MONTCEAU - LE COUDRAY MONTCEAU" at bounding box center [310, 404] width 332 height 18
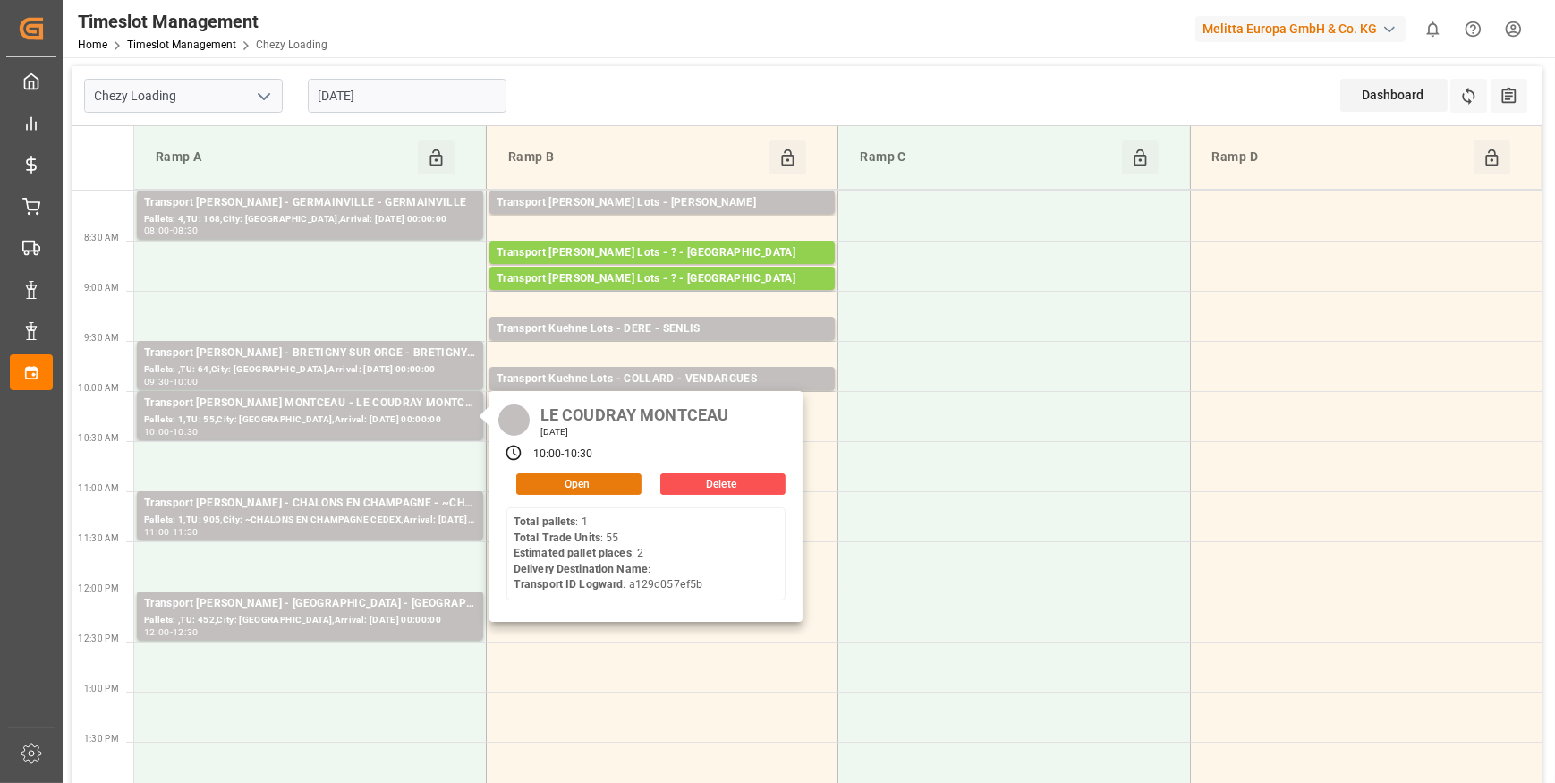
click at [572, 479] on button "Open" at bounding box center [578, 483] width 125 height 21
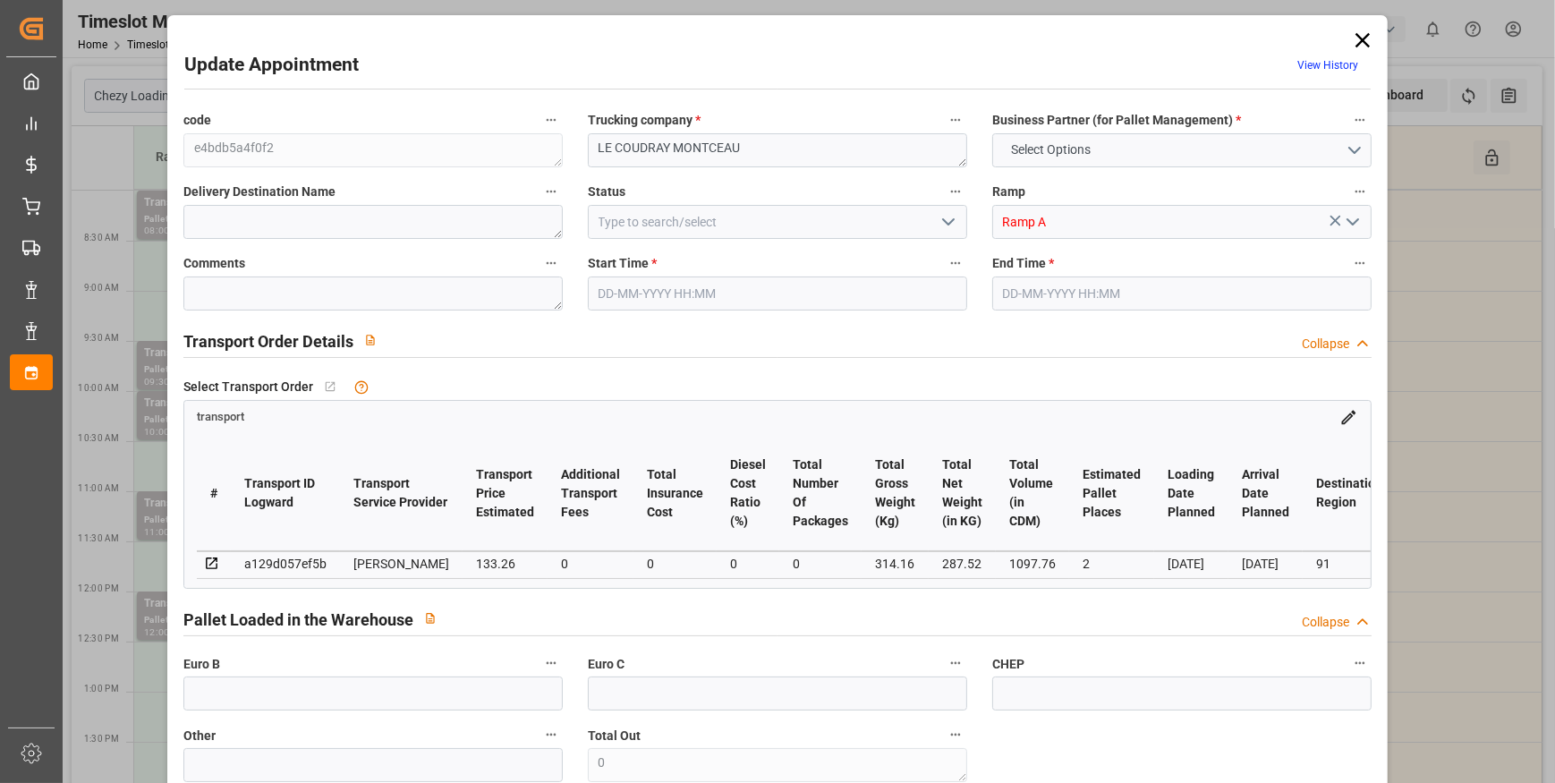
type input "2"
type input "133.26"
type input "0"
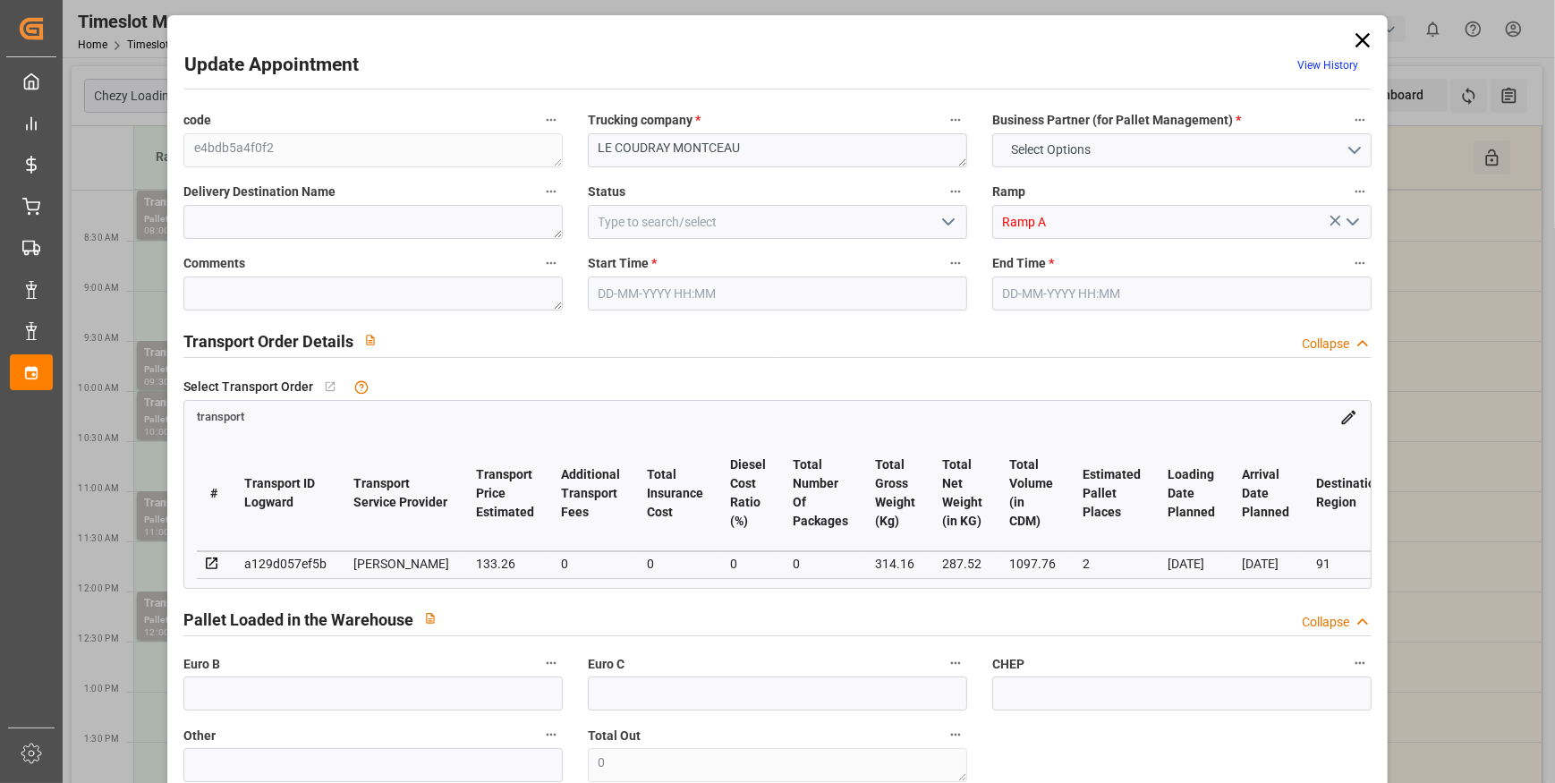
type input "128.7558"
type input "-4.5042"
type input "0"
type input "287.52"
type input "389.4"
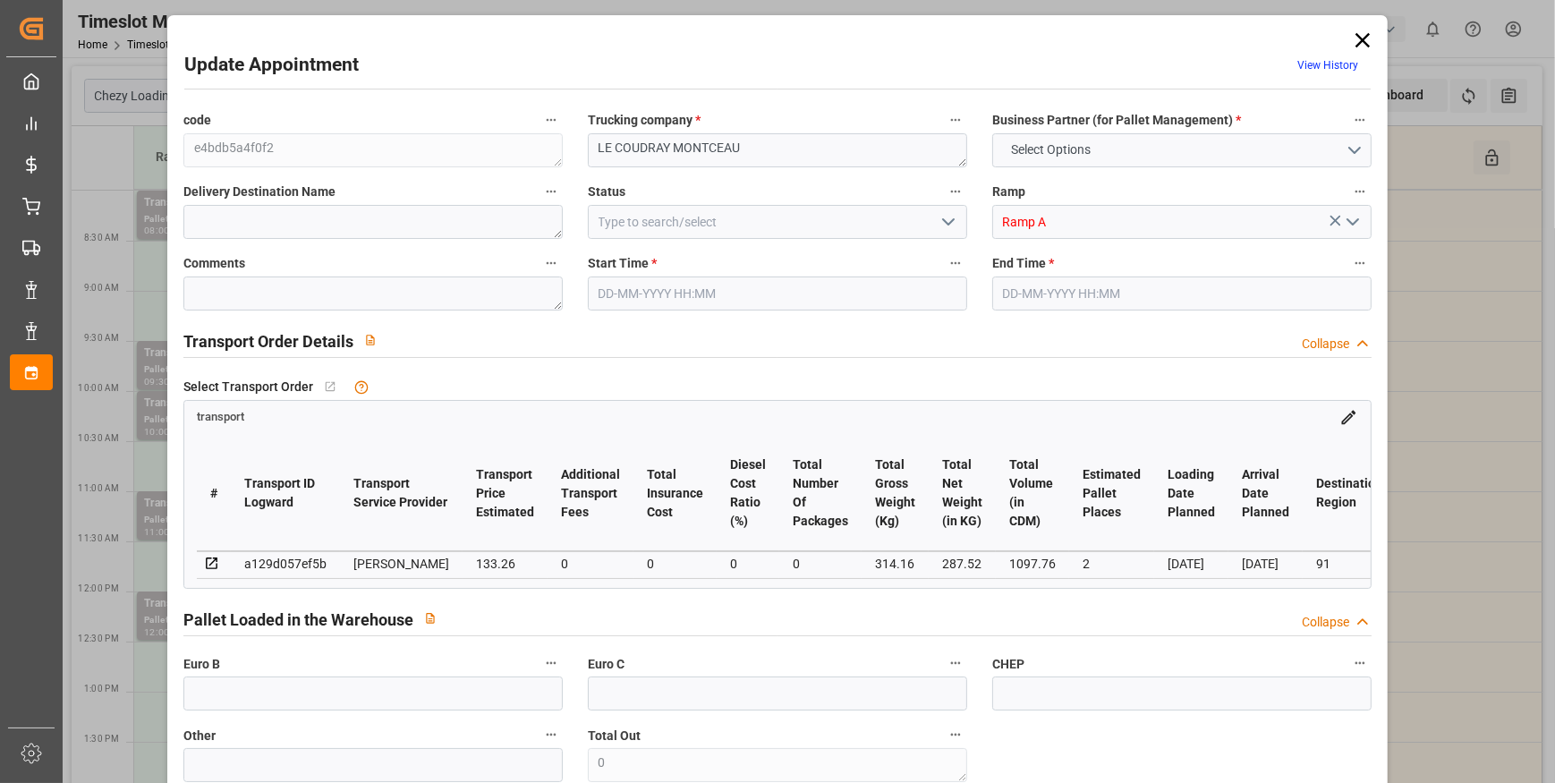
type input "1097.76"
type input "91"
type input "1"
type input "55"
type input "2"
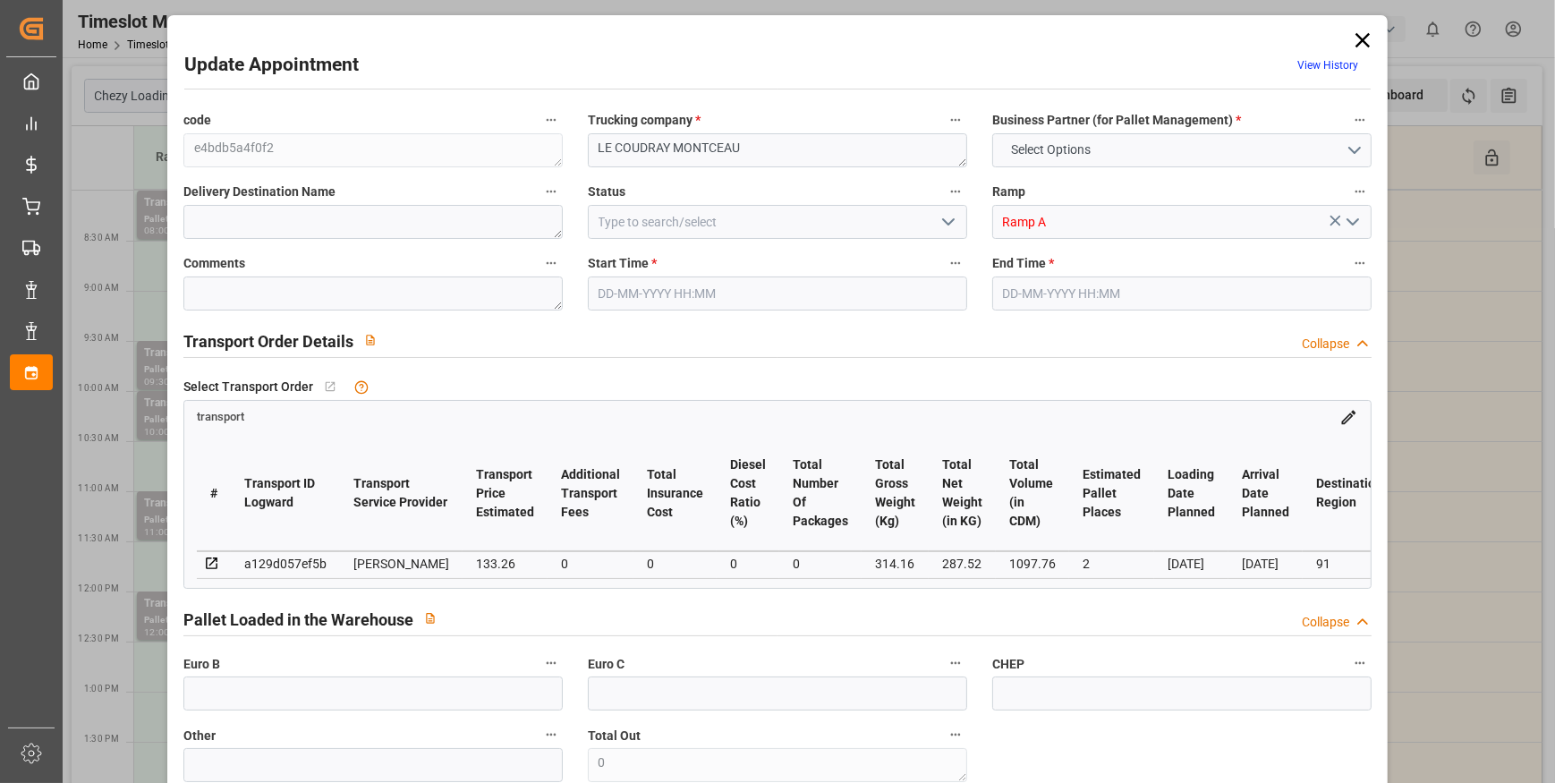
type input "101"
type input "314.16"
type input "0"
type input "4710.8598"
type input "0"
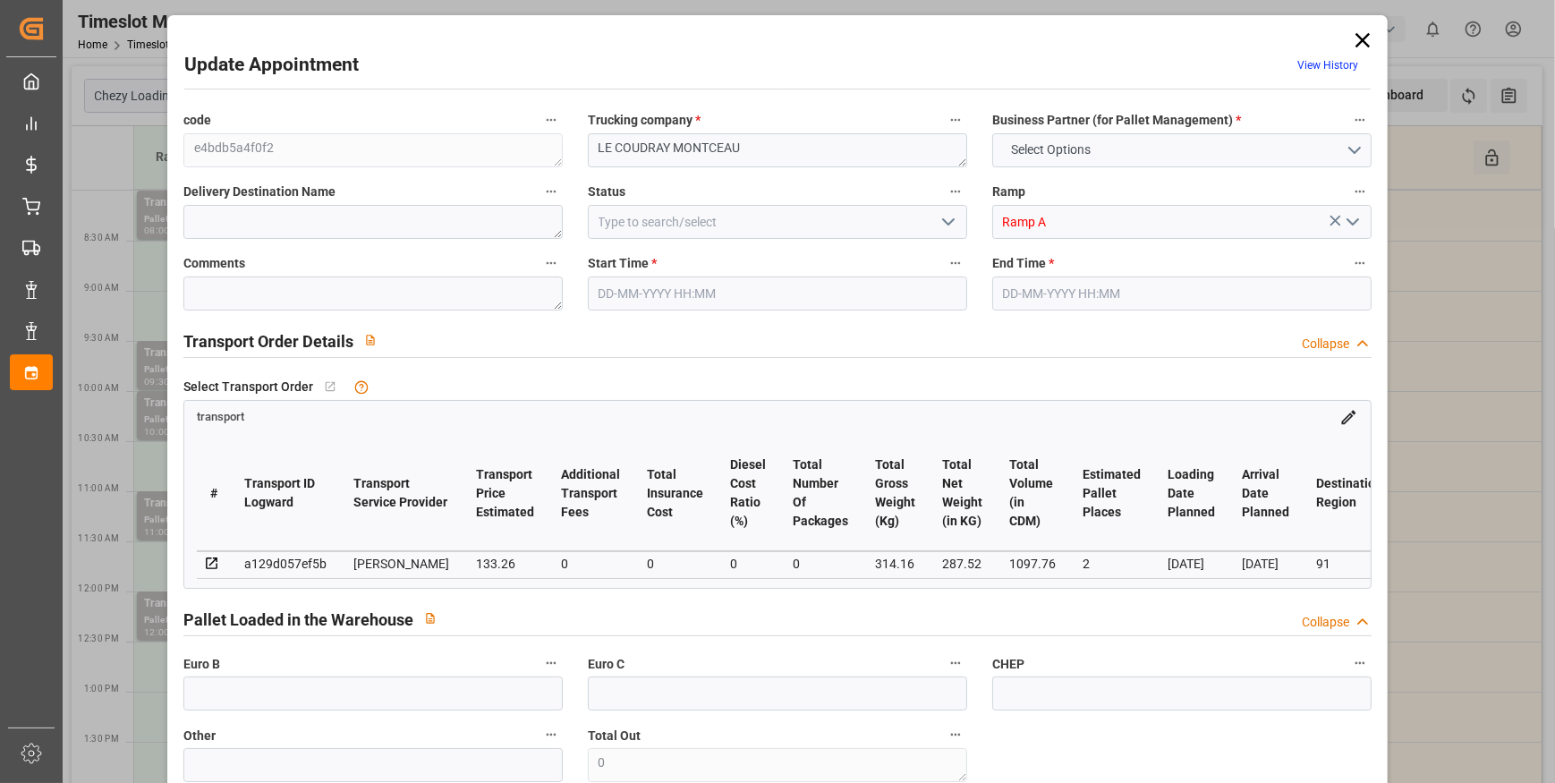
type input "0"
type input "21"
type input "35"
type input "[DATE] 10:00"
type input "[DATE] 10:30"
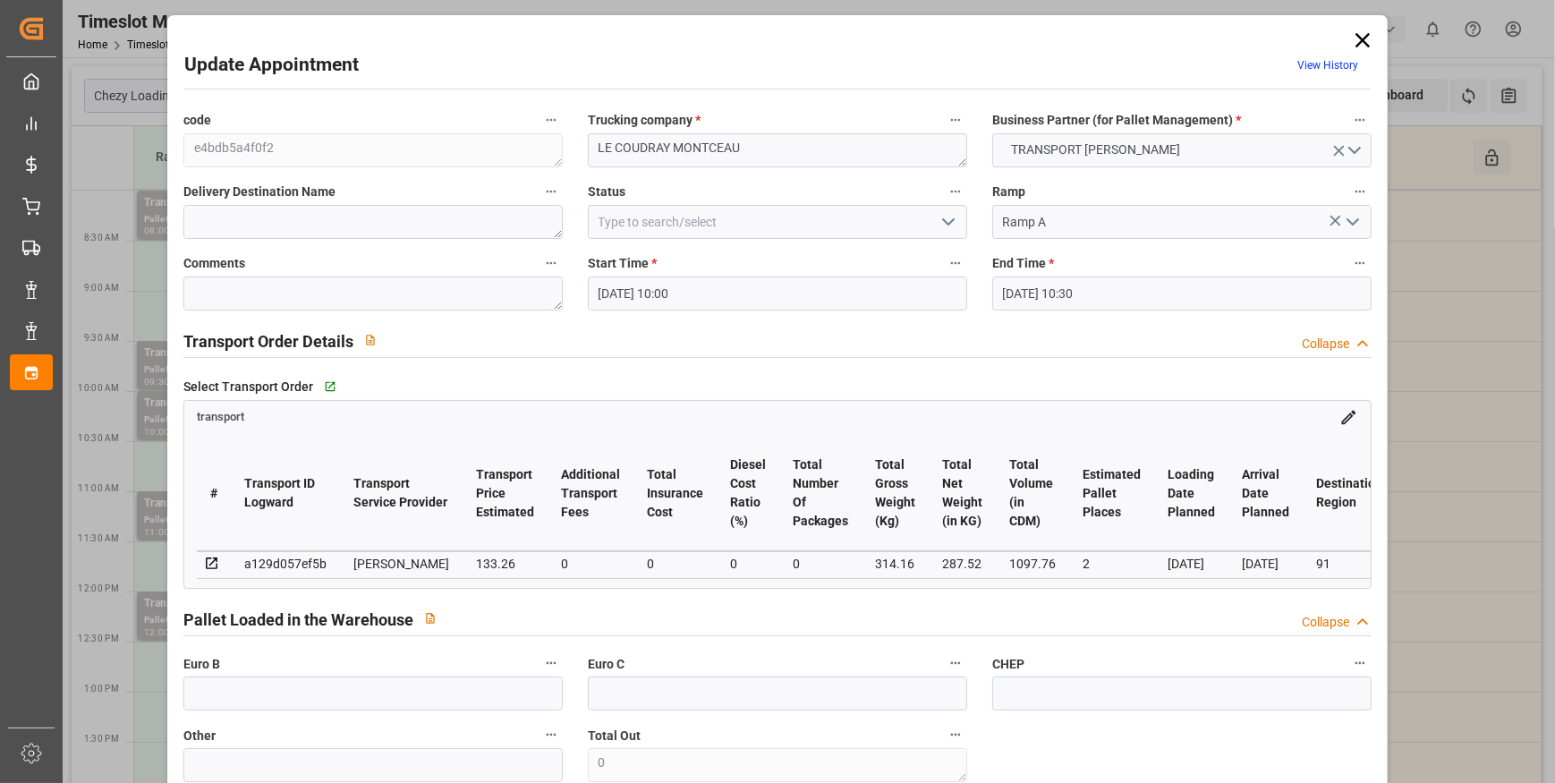
type input "[DATE] 12:48"
type input "[DATE] 11:32"
type input "[DATE]"
click at [1357, 34] on icon at bounding box center [1362, 40] width 25 height 25
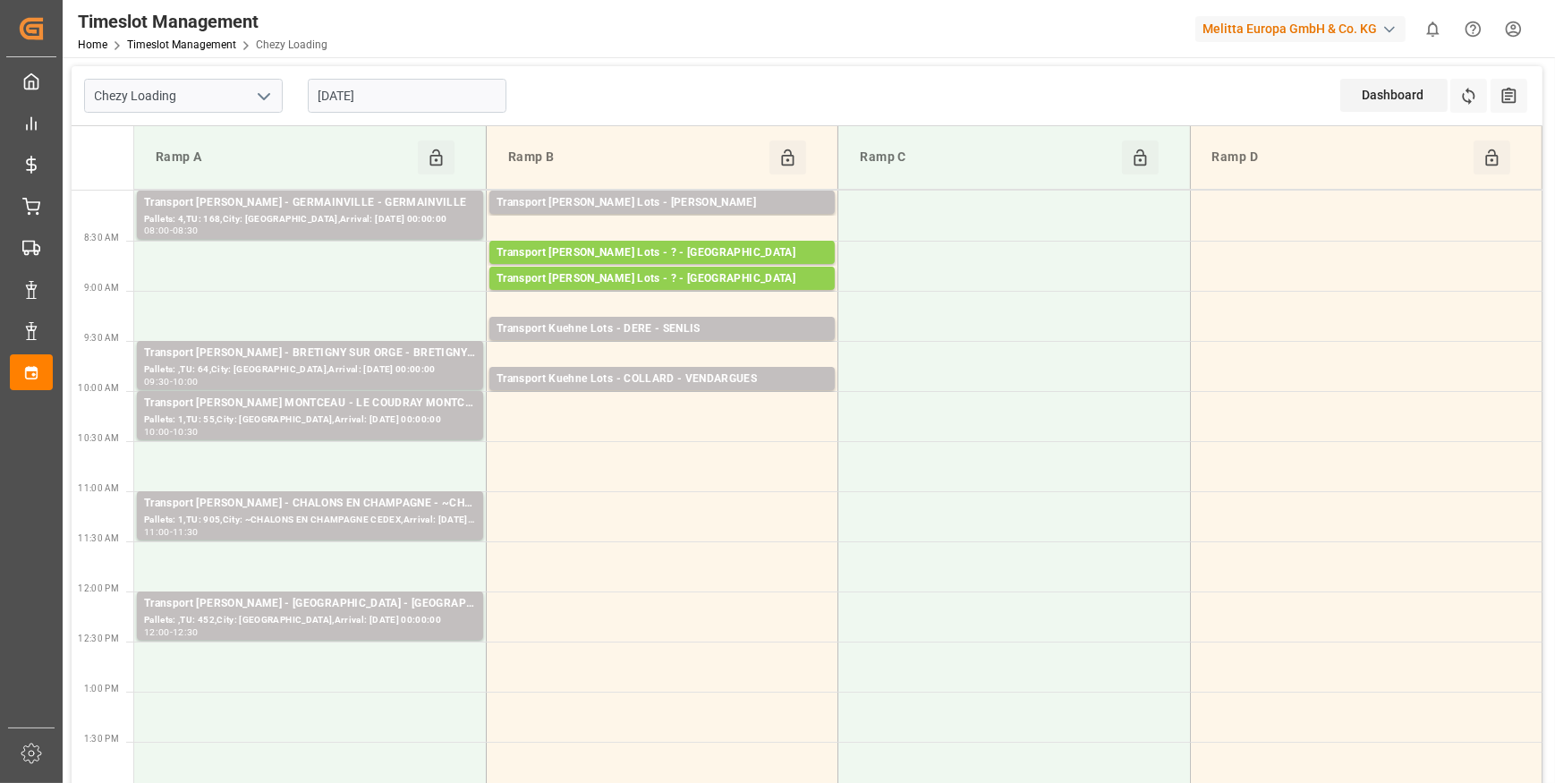
click at [397, 98] on input "[DATE]" at bounding box center [407, 96] width 199 height 34
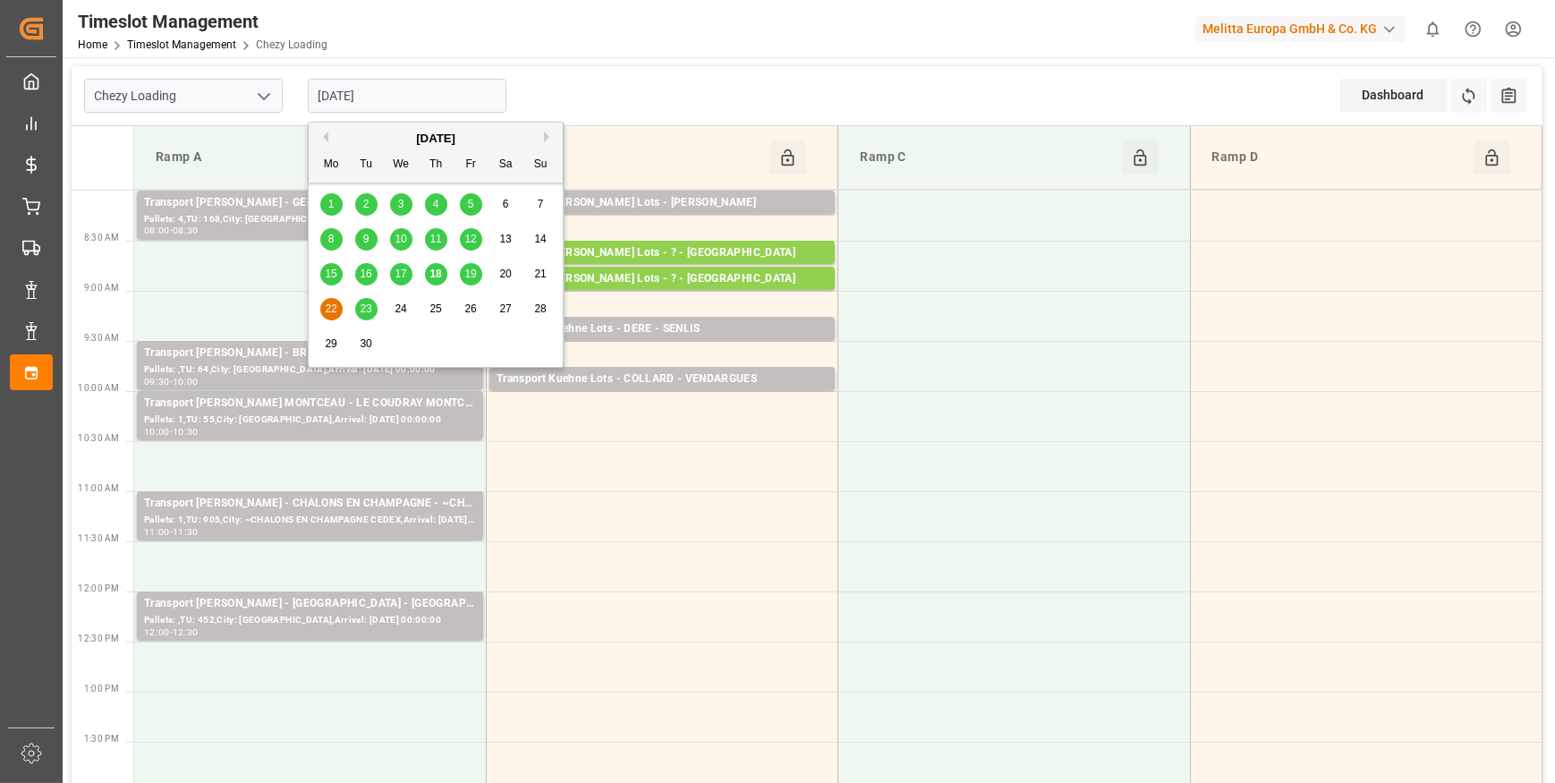
click at [367, 309] on span "23" at bounding box center [366, 308] width 12 height 13
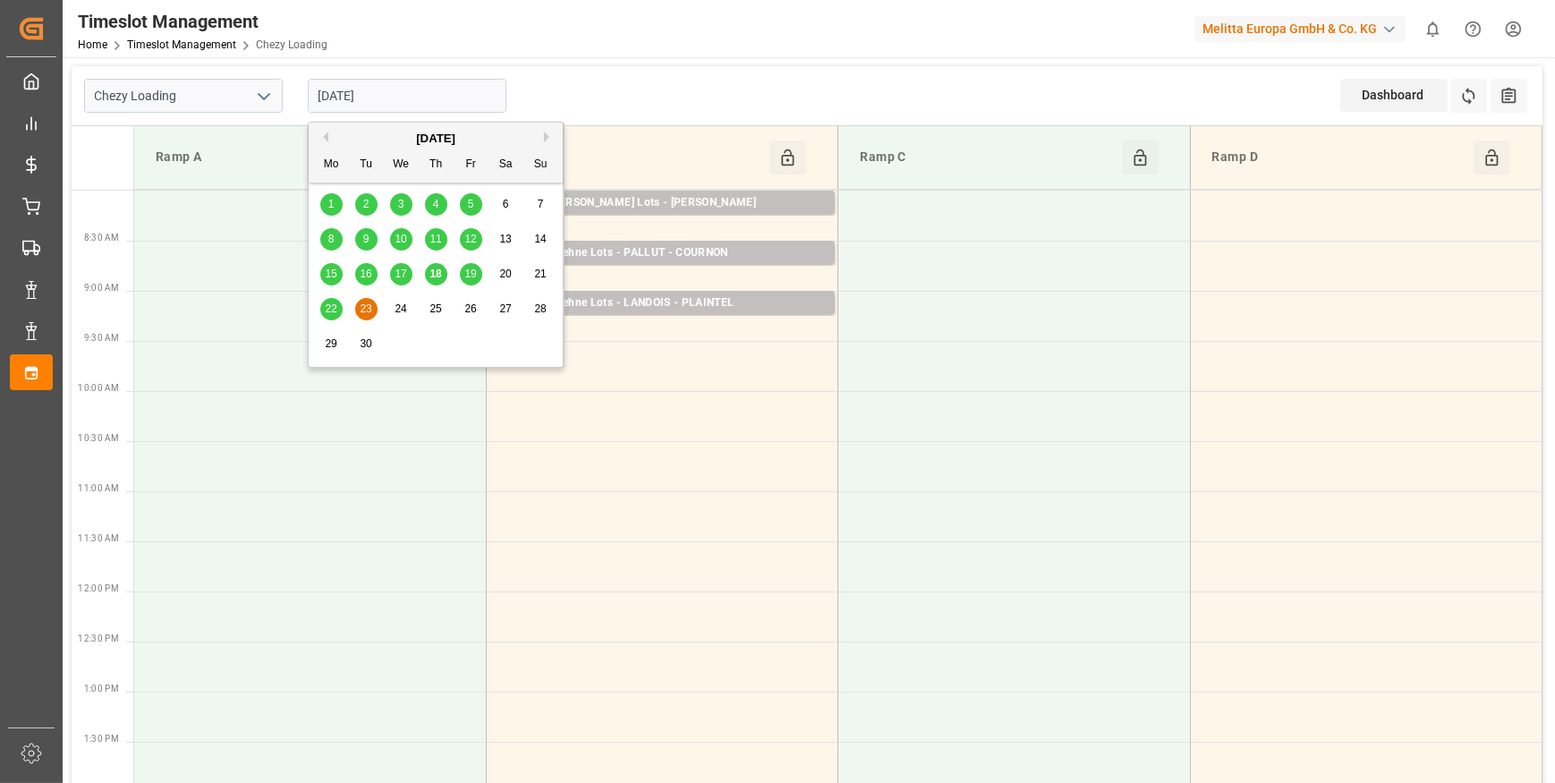
click at [384, 94] on input "[DATE]" at bounding box center [407, 96] width 199 height 34
click at [434, 269] on span "18" at bounding box center [436, 274] width 12 height 13
type input "[DATE]"
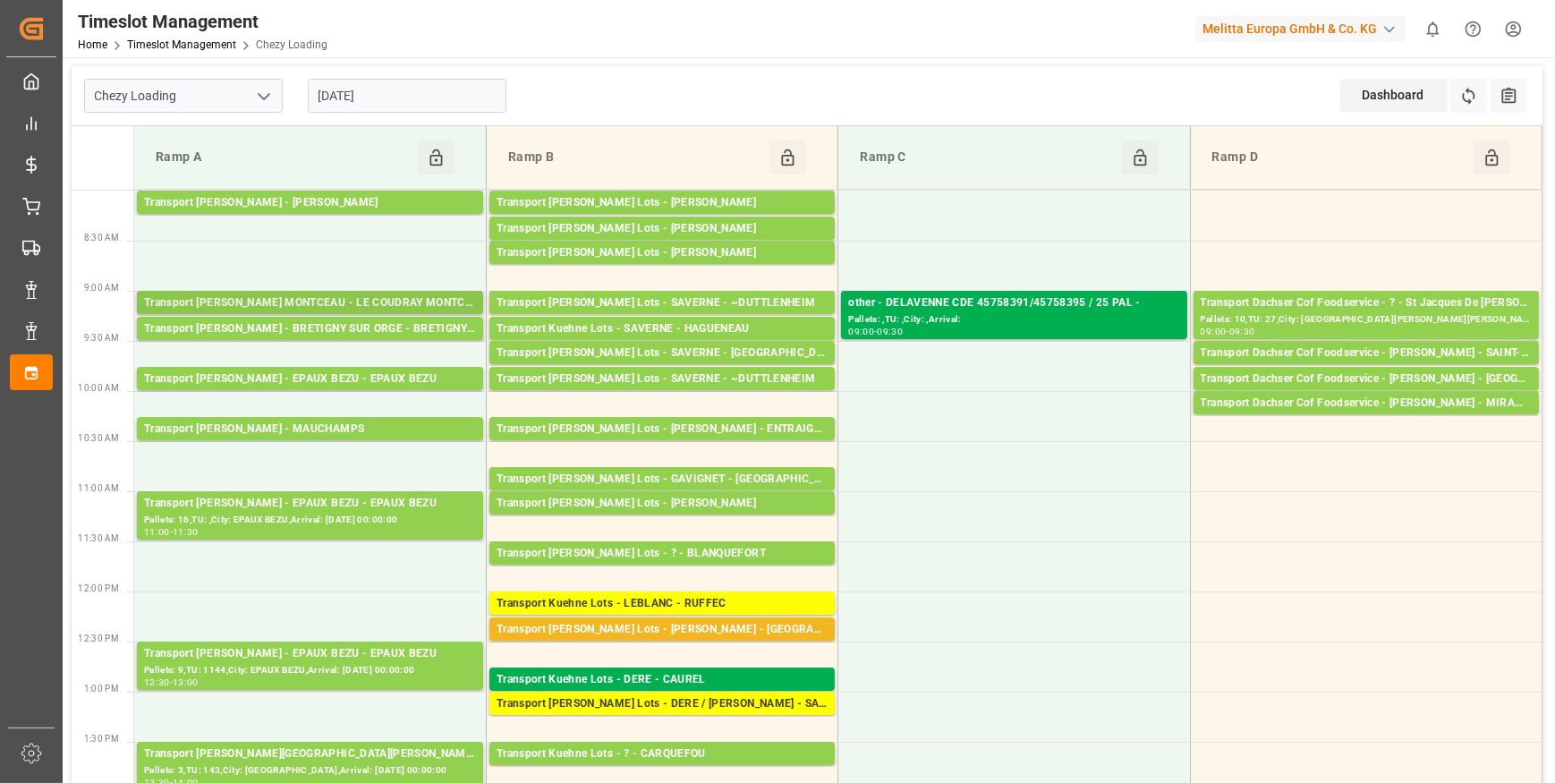
click at [403, 303] on div "Transport [PERSON_NAME] MONTCEAU - LE COUDRAY MONTCEAU" at bounding box center [310, 303] width 332 height 18
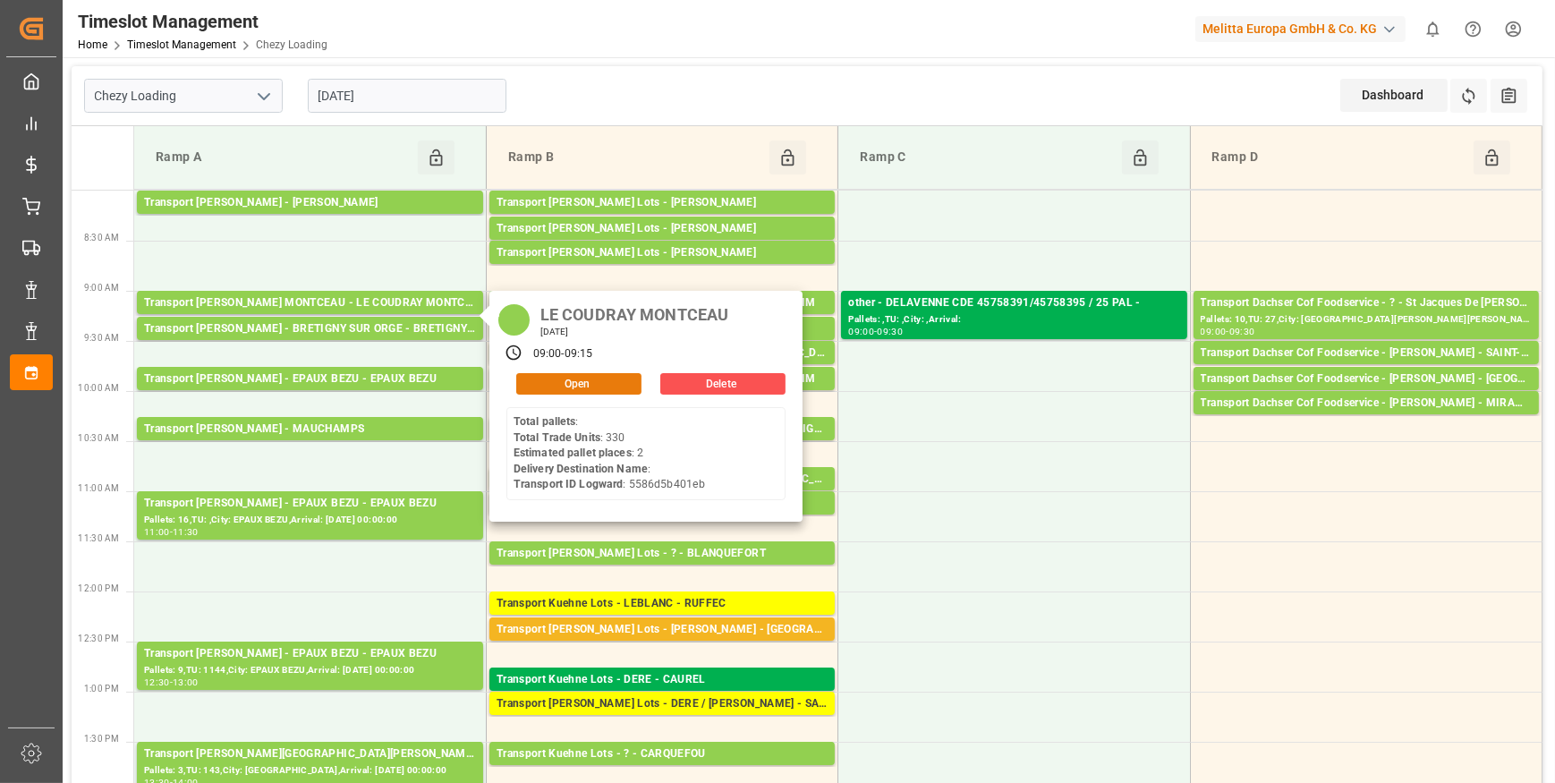
click at [566, 381] on button "Open" at bounding box center [578, 383] width 125 height 21
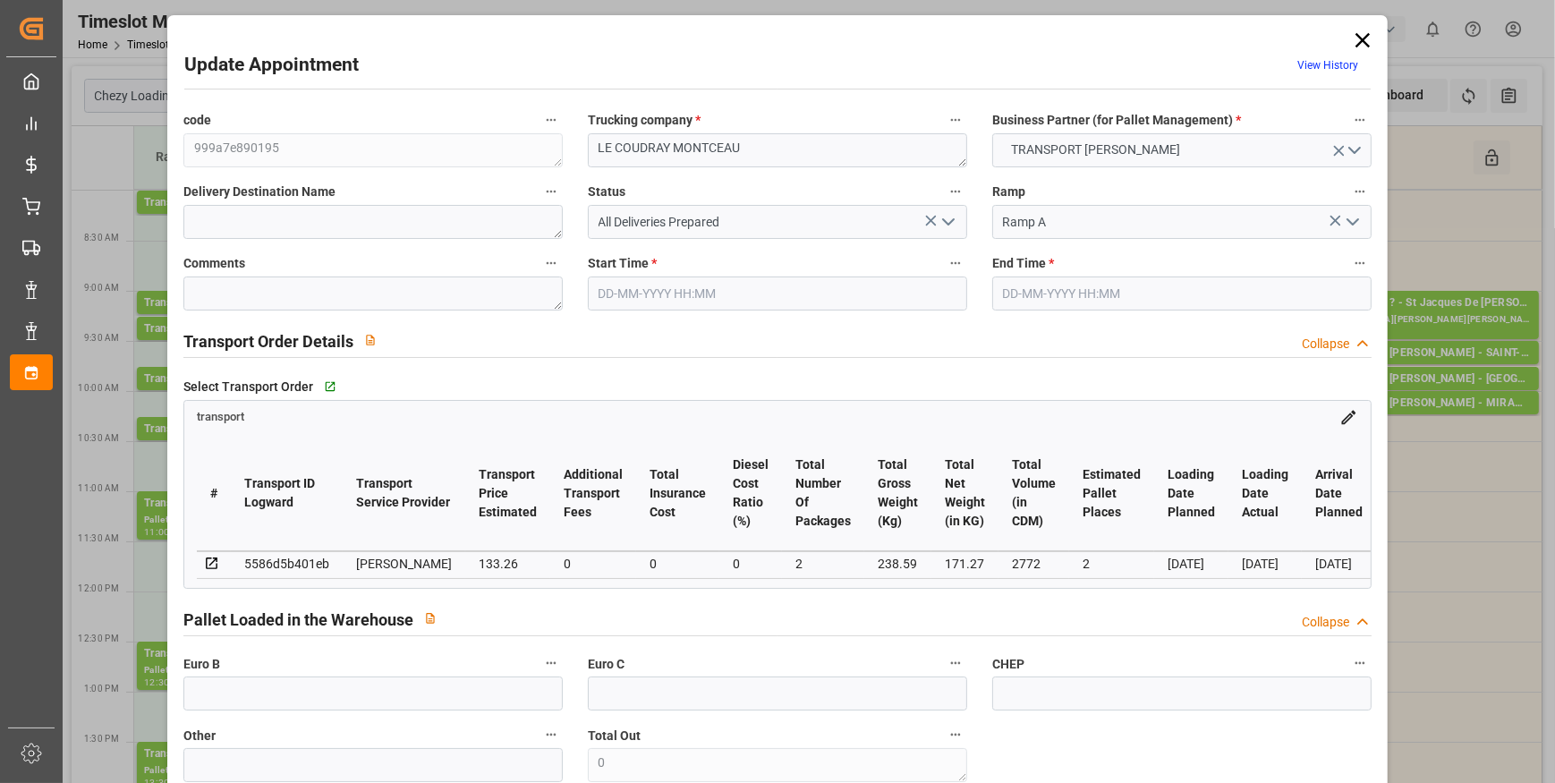
type input "[DATE] 09:00"
type input "[DATE] 09:15"
type input "[DATE] 12:48"
type input "[DATE] 11:30"
type input "[DATE]"
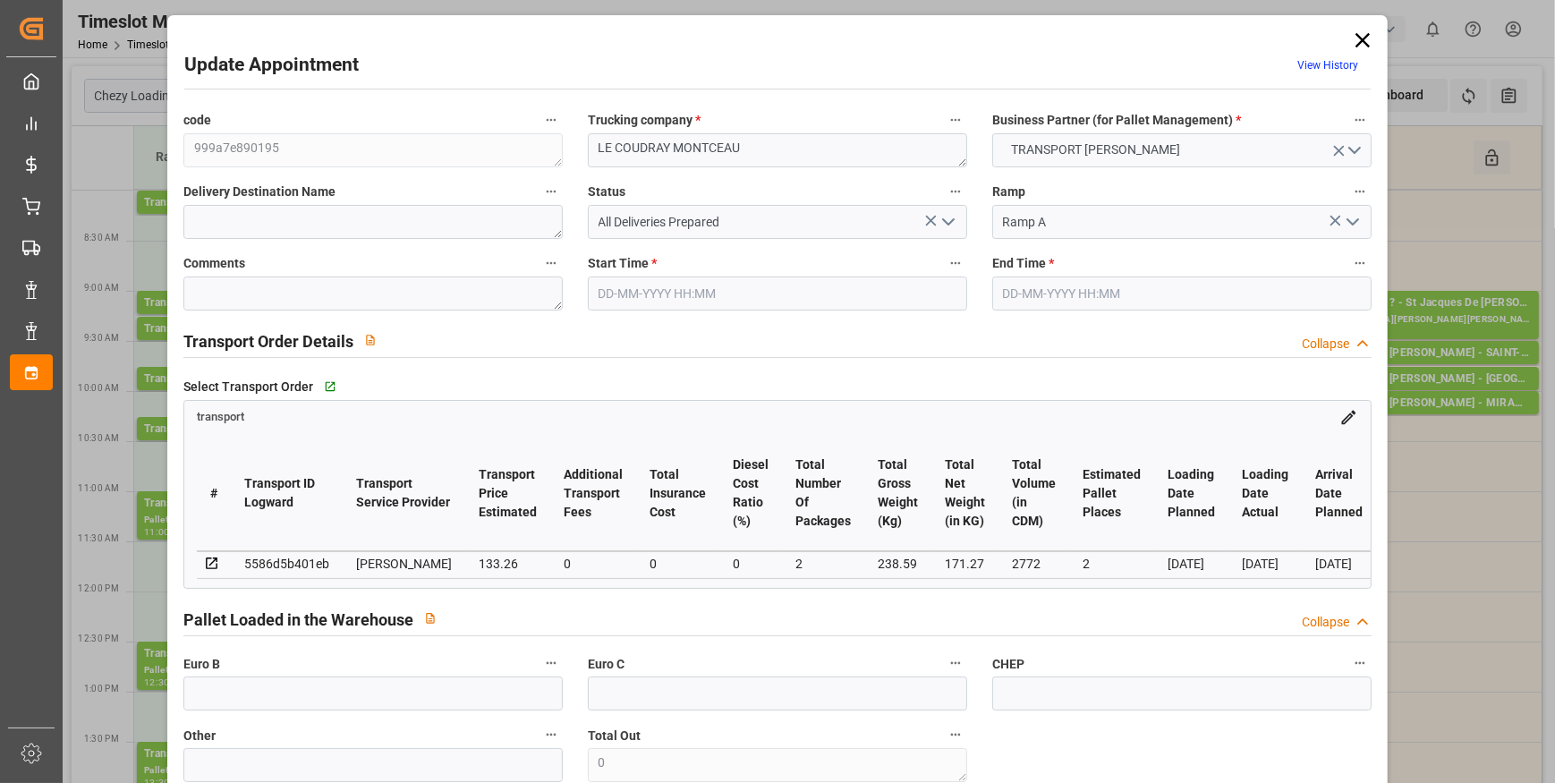
type input "[DATE]"
click at [1353, 39] on icon at bounding box center [1362, 40] width 25 height 25
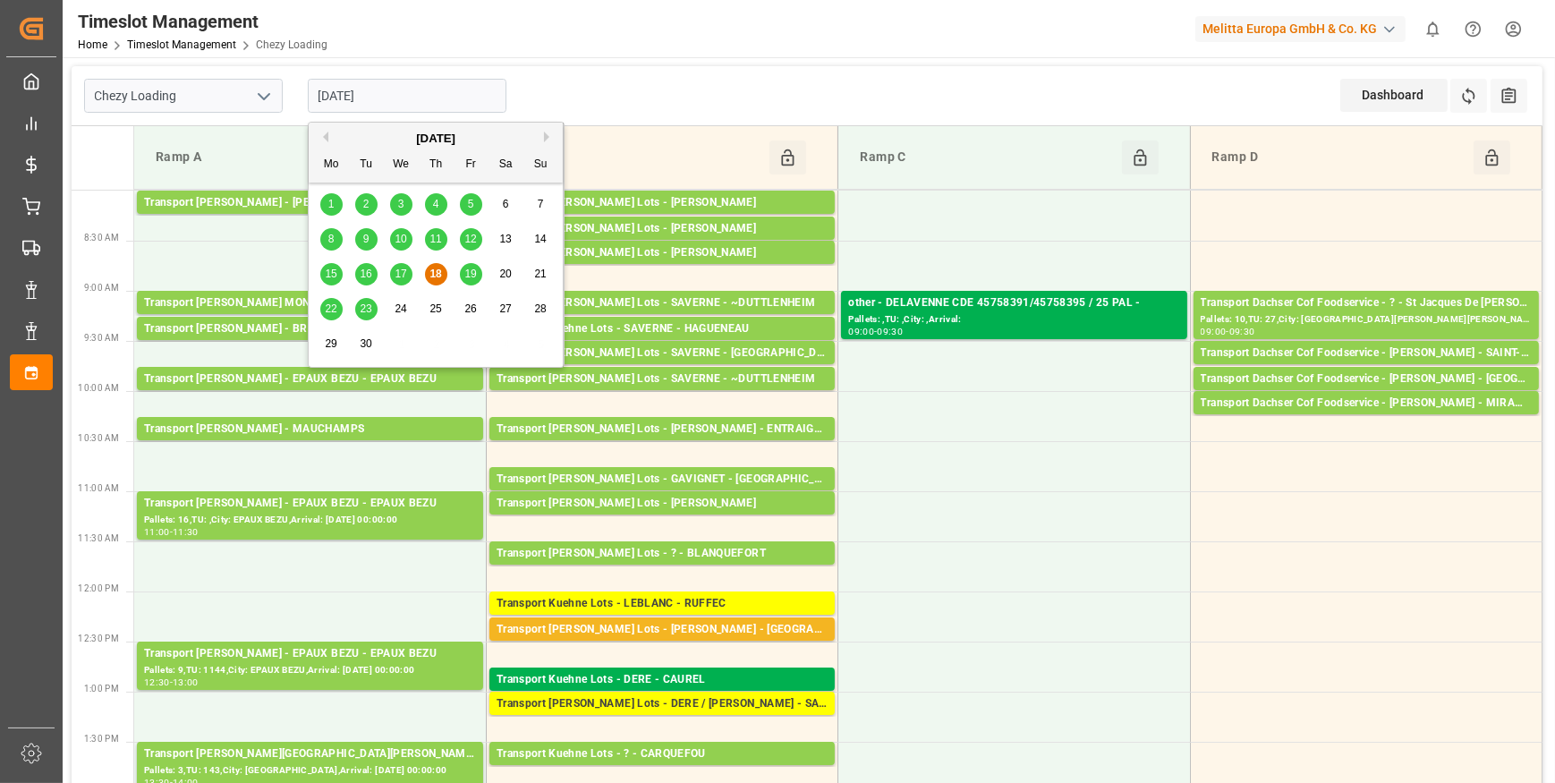
click at [417, 92] on input "[DATE]" at bounding box center [407, 96] width 199 height 34
click at [469, 274] on span "19" at bounding box center [470, 274] width 12 height 13
type input "[DATE]"
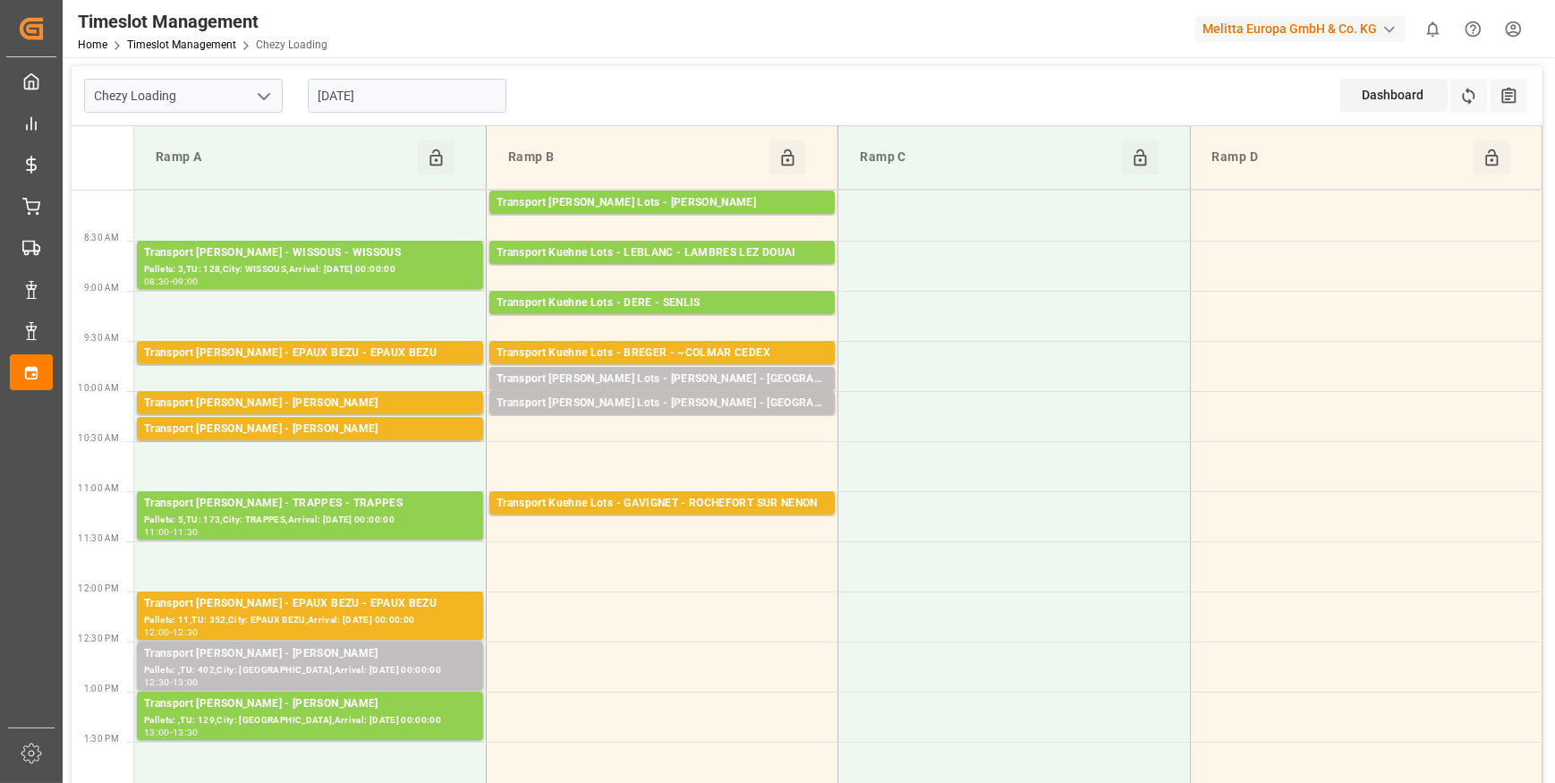
click at [389, 99] on input "[DATE]" at bounding box center [407, 96] width 199 height 34
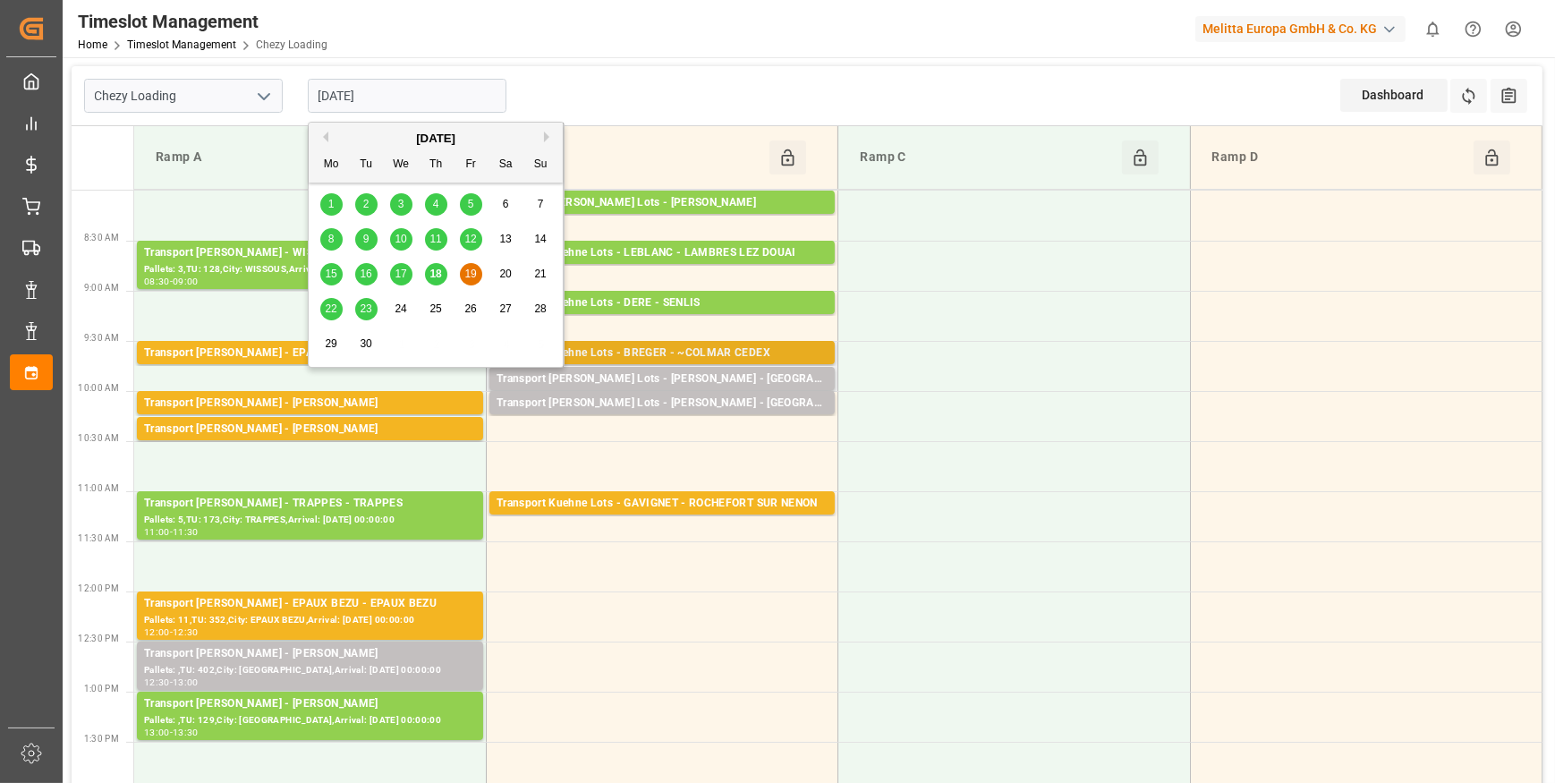
click at [663, 343] on div "Transport [PERSON_NAME] Lots - [PERSON_NAME] - ~COLMAR CEDEX Pallets: 7,TU: 513…" at bounding box center [661, 352] width 345 height 23
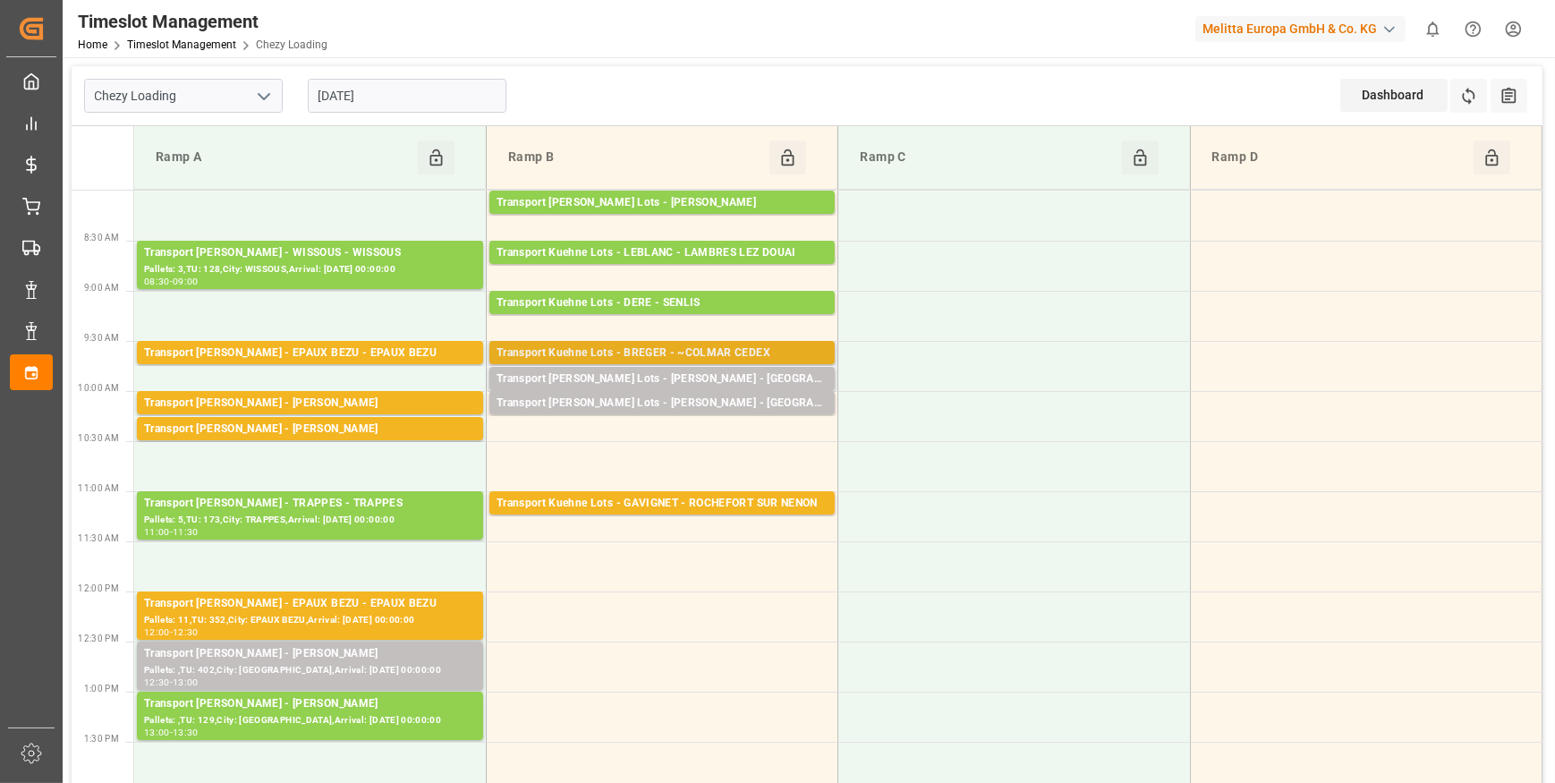
click at [671, 352] on div "Transport Kuehne Lots - BREGER - ~COLMAR CEDEX" at bounding box center [662, 354] width 331 height 18
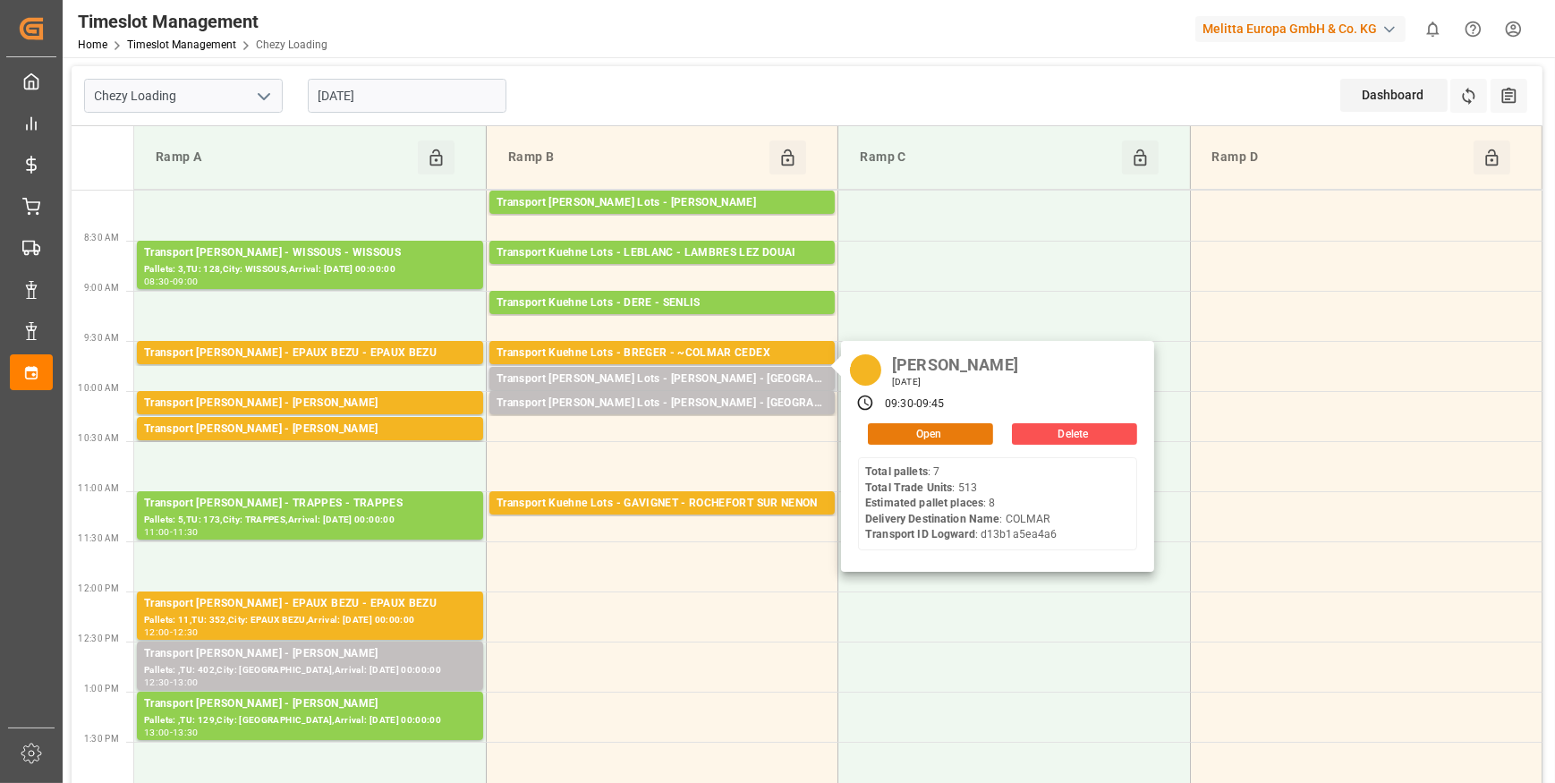
click at [886, 429] on button "Open" at bounding box center [930, 433] width 125 height 21
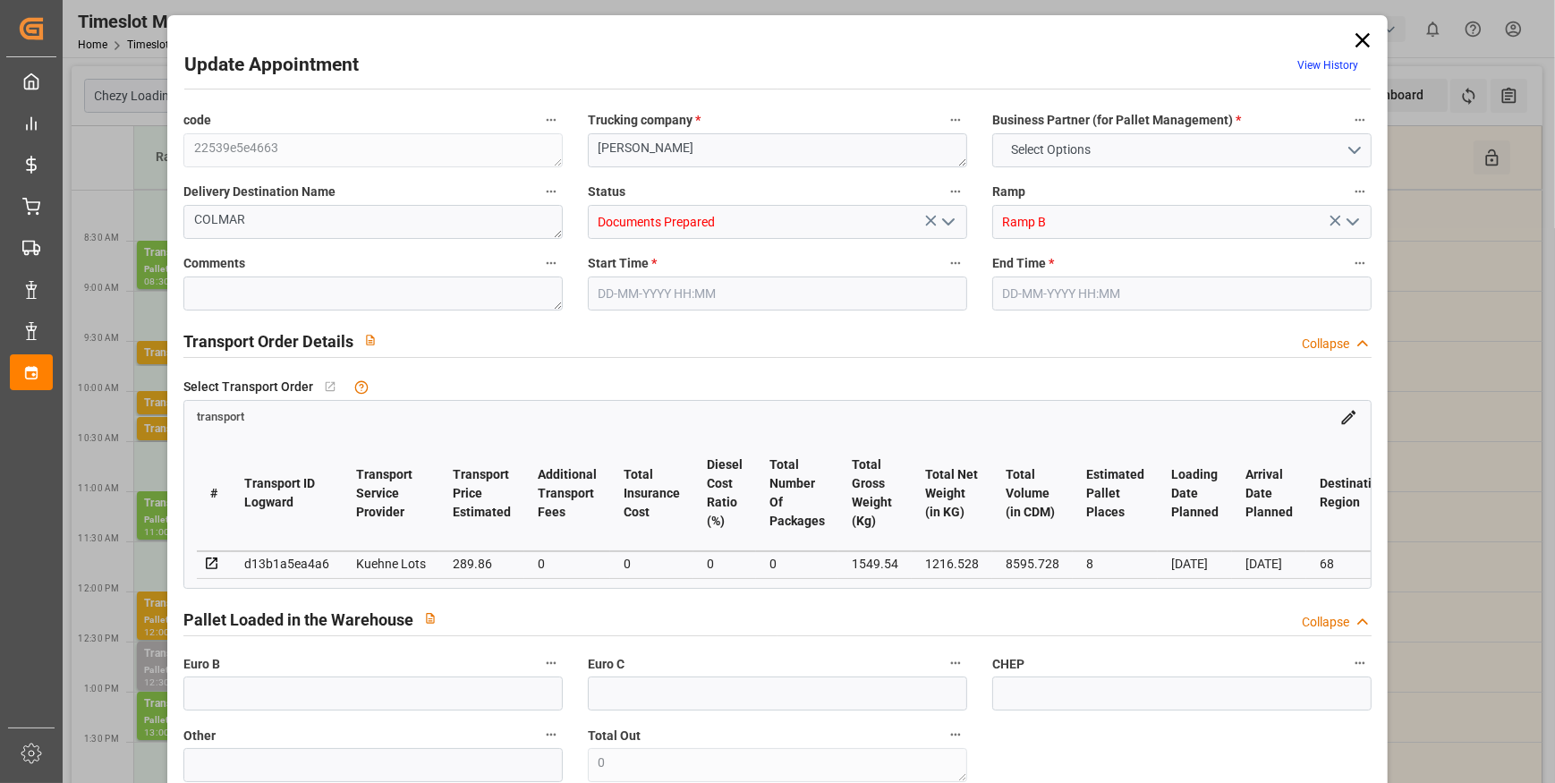
type input "8"
type input "289.86"
type input "0"
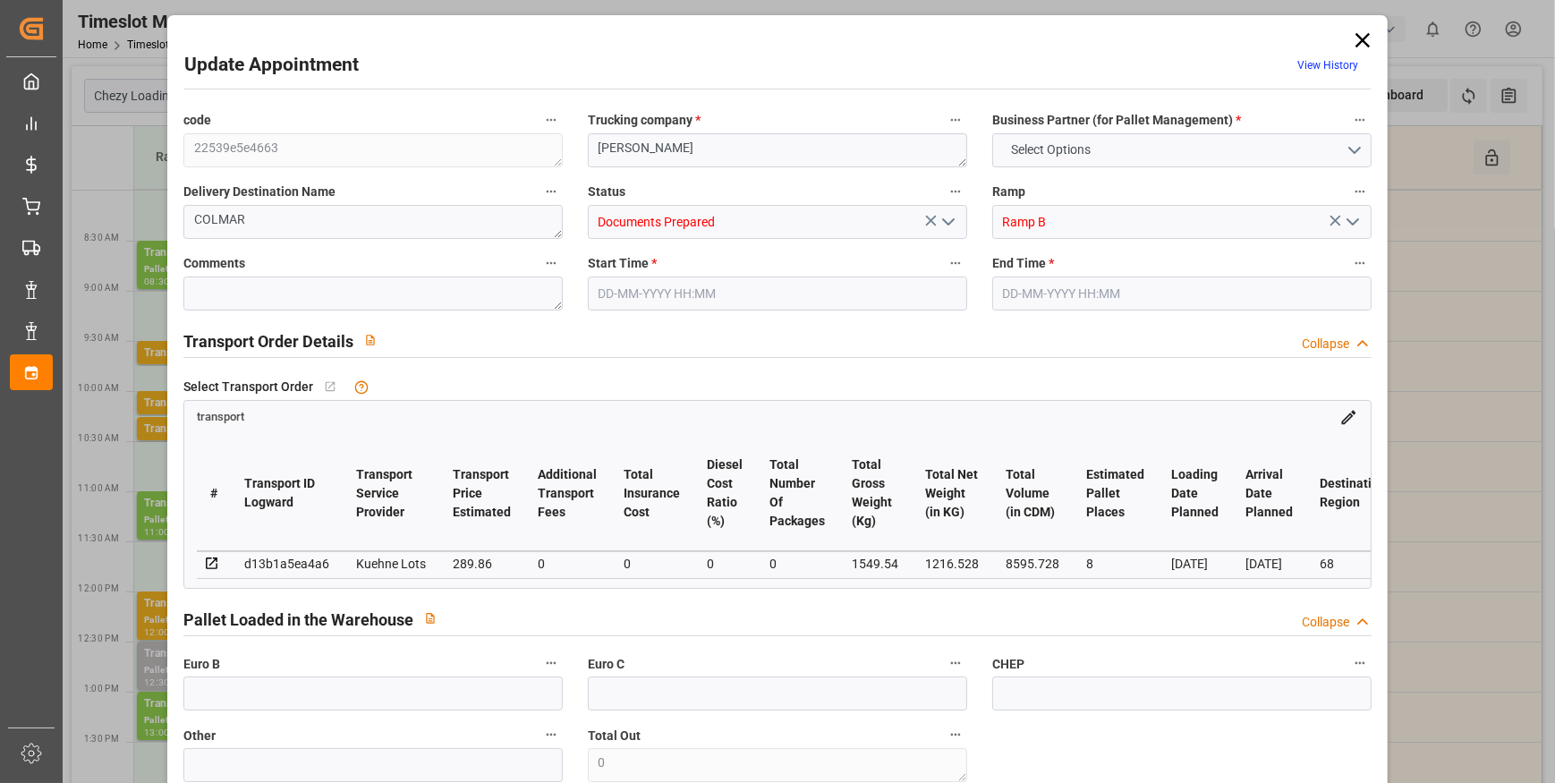
type input "289.86"
type input "0"
type input "1216.528"
type input "2004.188"
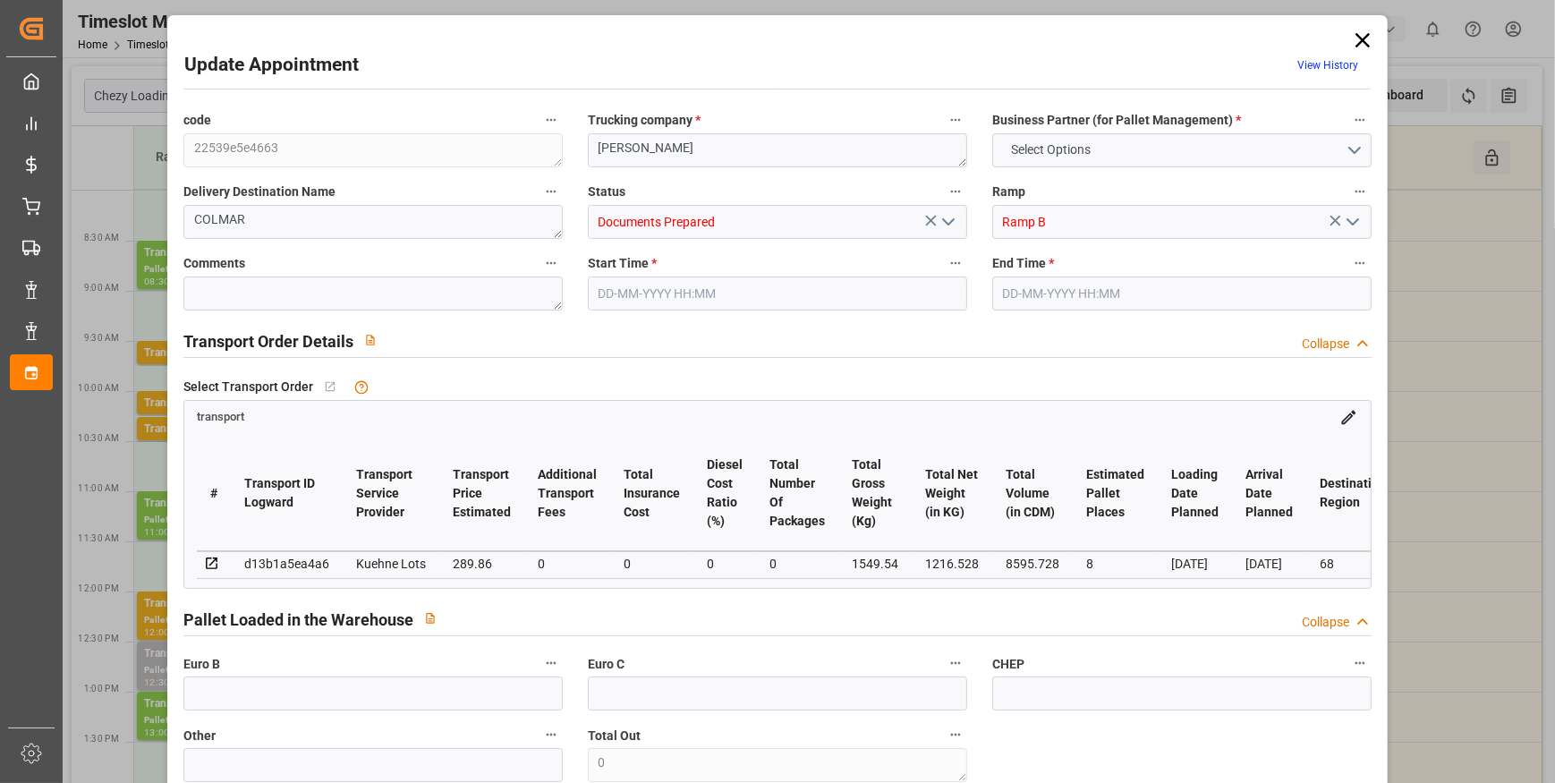
type input "8595.728"
type input "68"
type input "7"
type input "513"
type input "17"
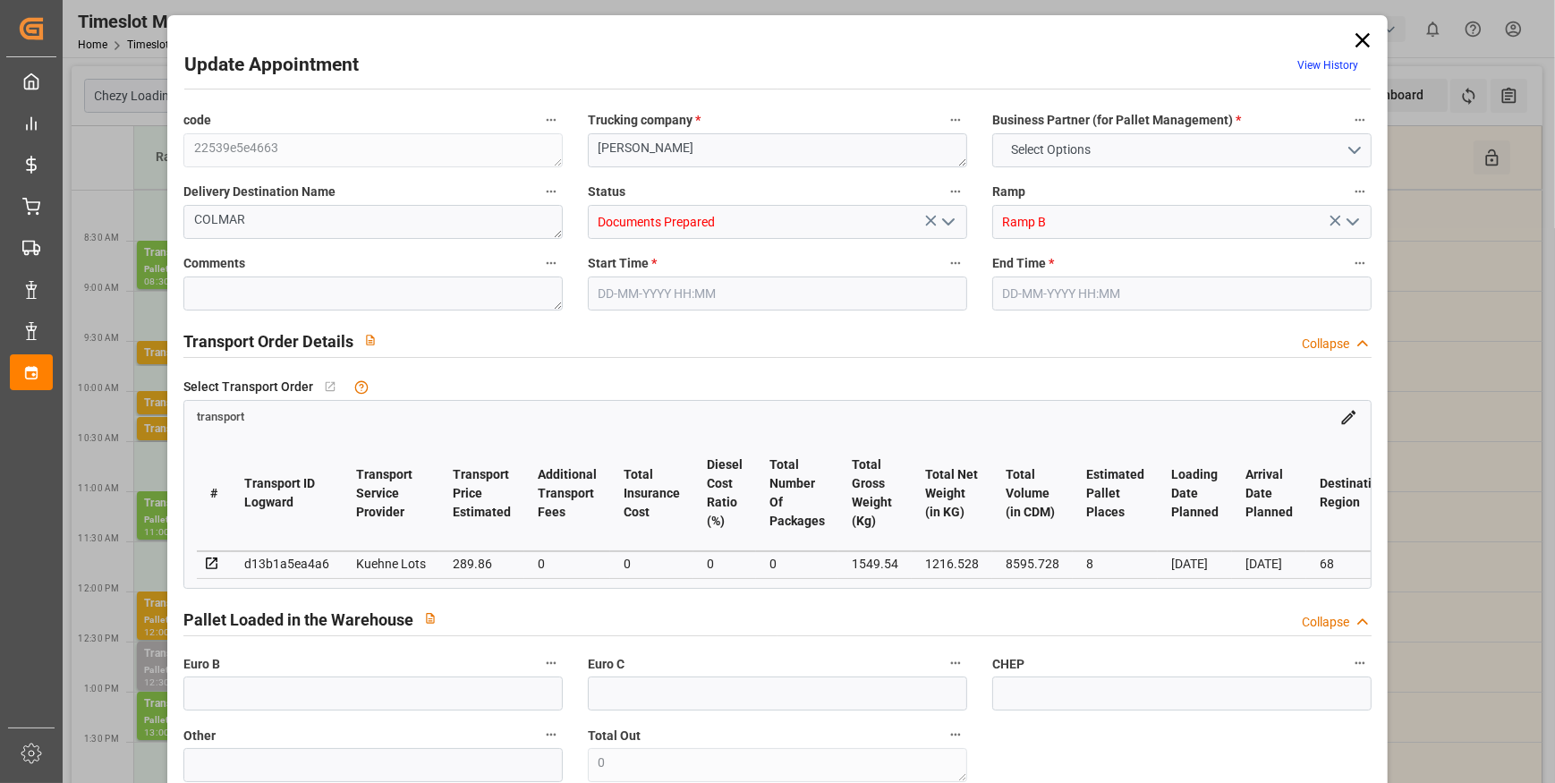
type input "101"
type input "1549.54"
type input "0"
type input "4710.8598"
type input "0"
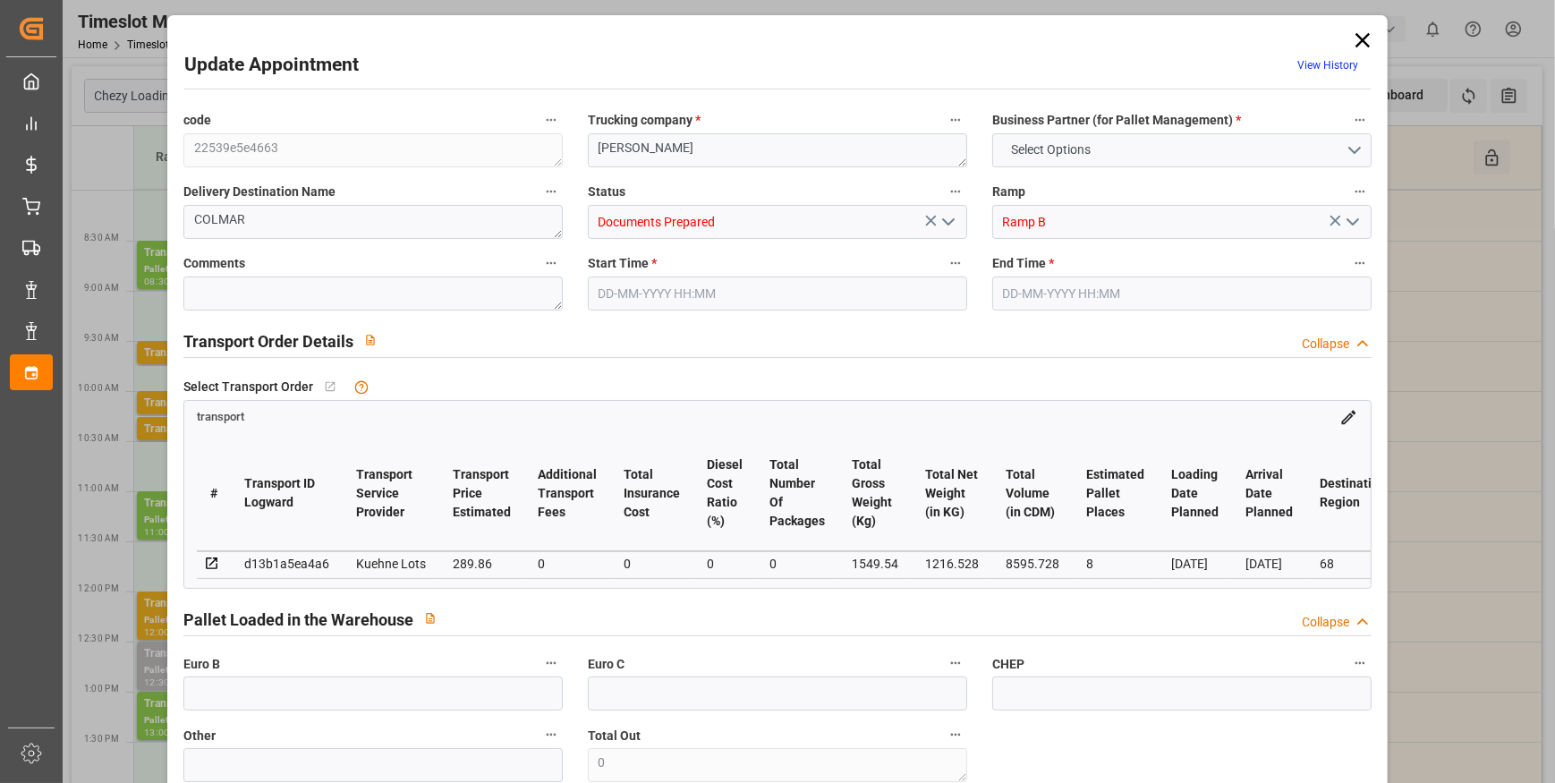
type input "0"
type input "21"
type input "35"
type input "[DATE] 09:30"
type input "[DATE] 09:45"
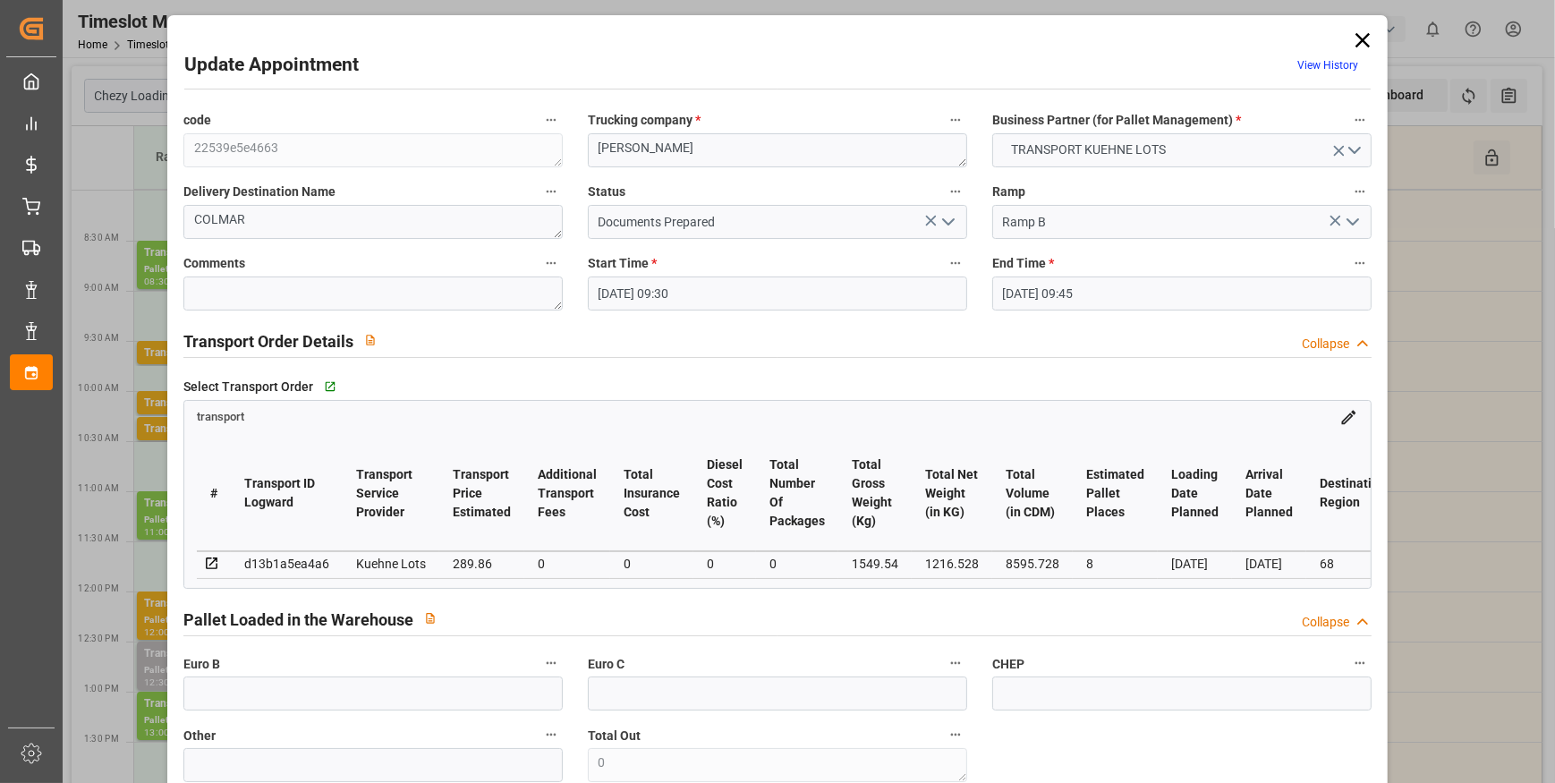
type input "[DATE] 13:00"
type input "[DATE] 11:29"
click at [942, 217] on icon "open menu" at bounding box center [948, 221] width 21 height 21
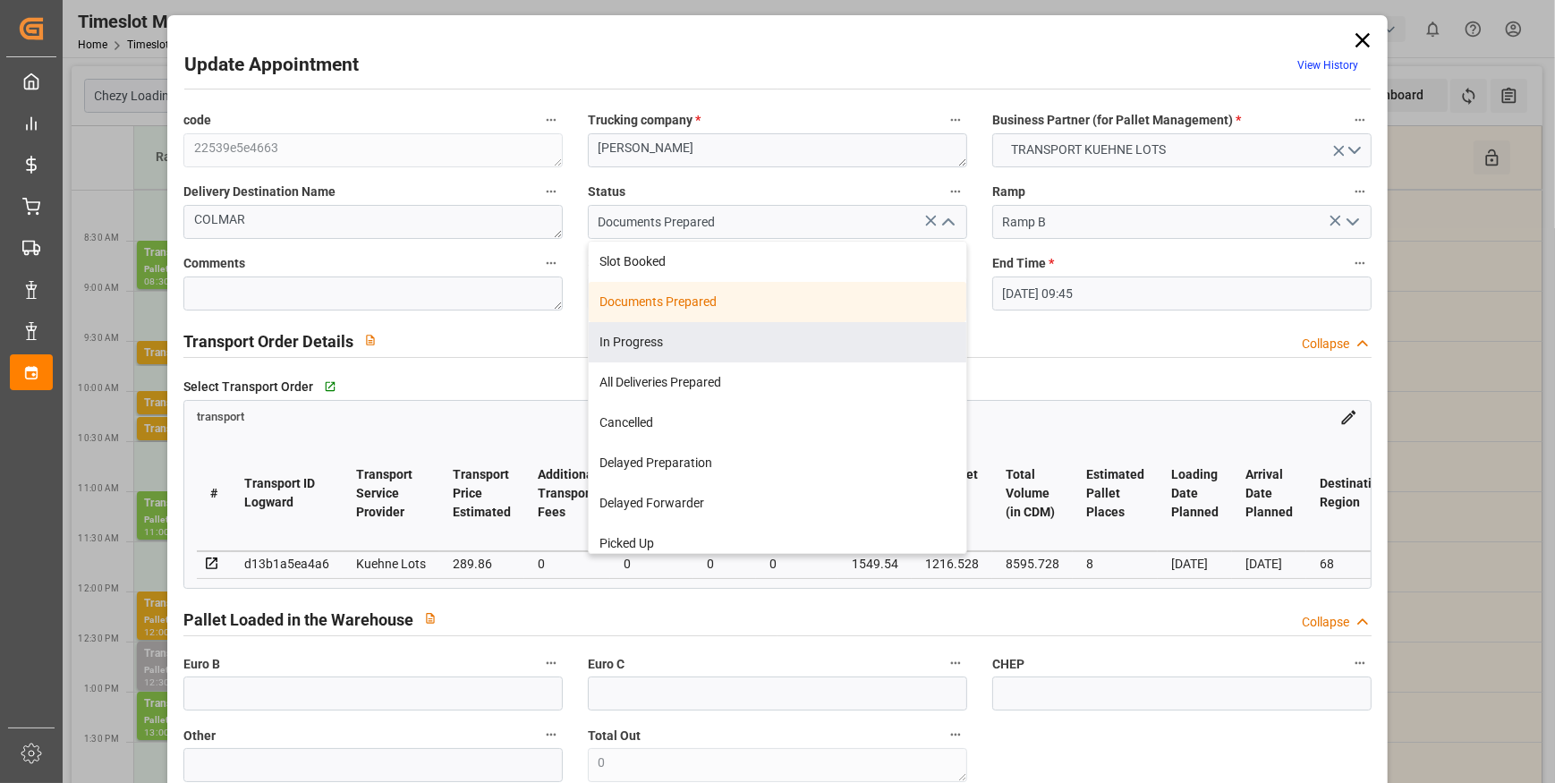
click at [627, 336] on div "In Progress" at bounding box center [778, 342] width 378 height 40
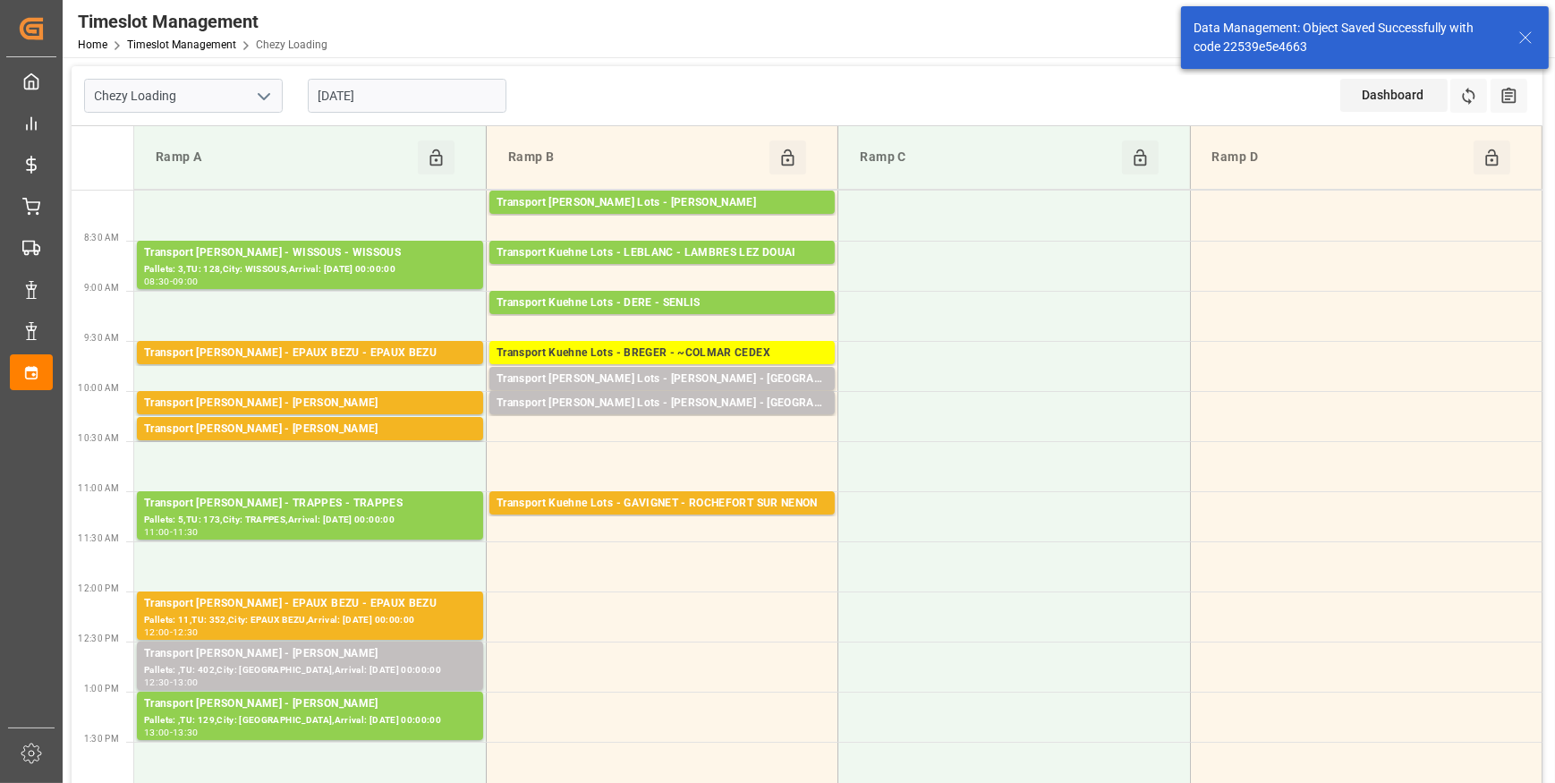
click at [428, 98] on input "[DATE]" at bounding box center [407, 96] width 199 height 34
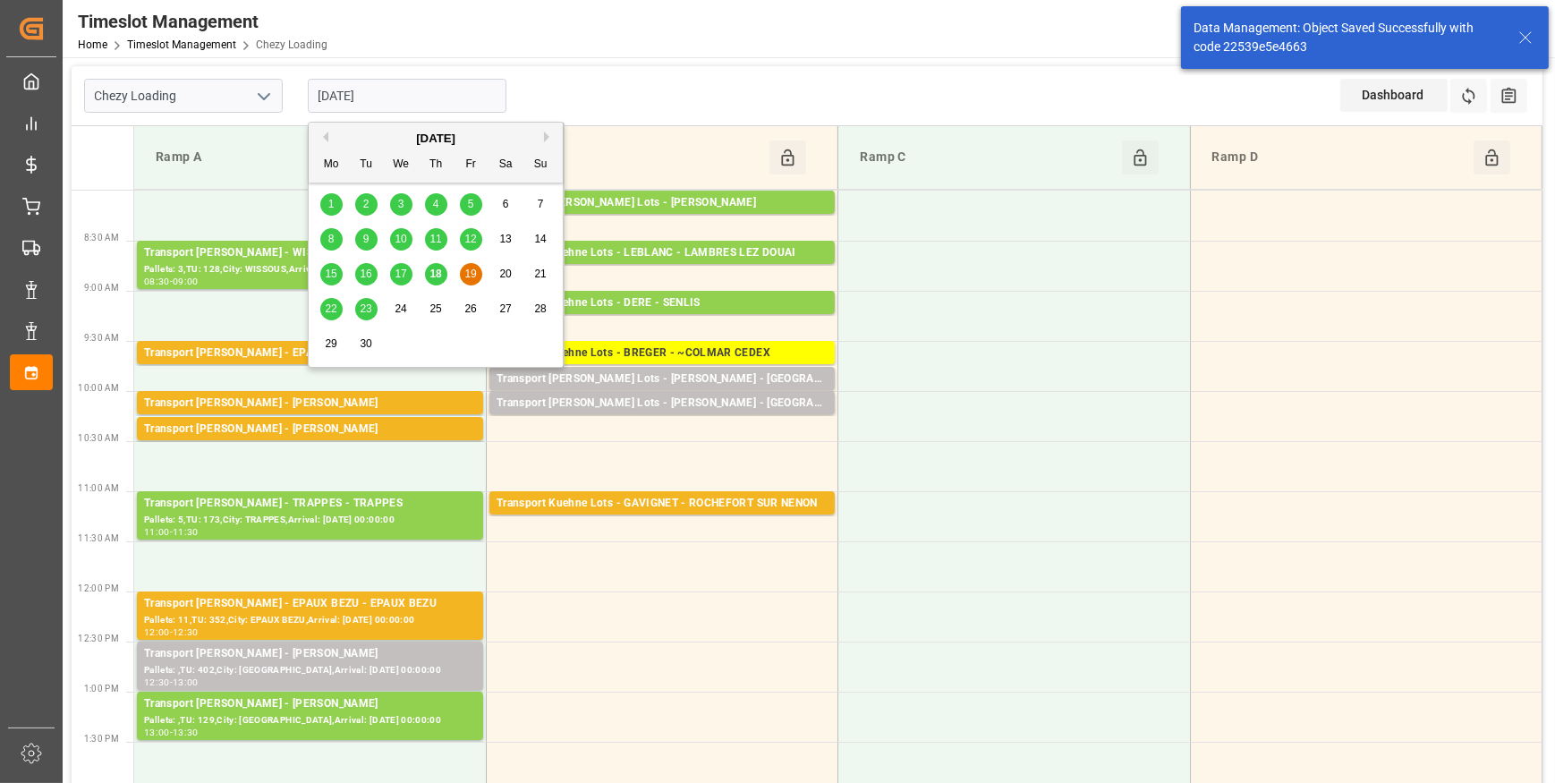
click at [433, 277] on span "18" at bounding box center [436, 274] width 12 height 13
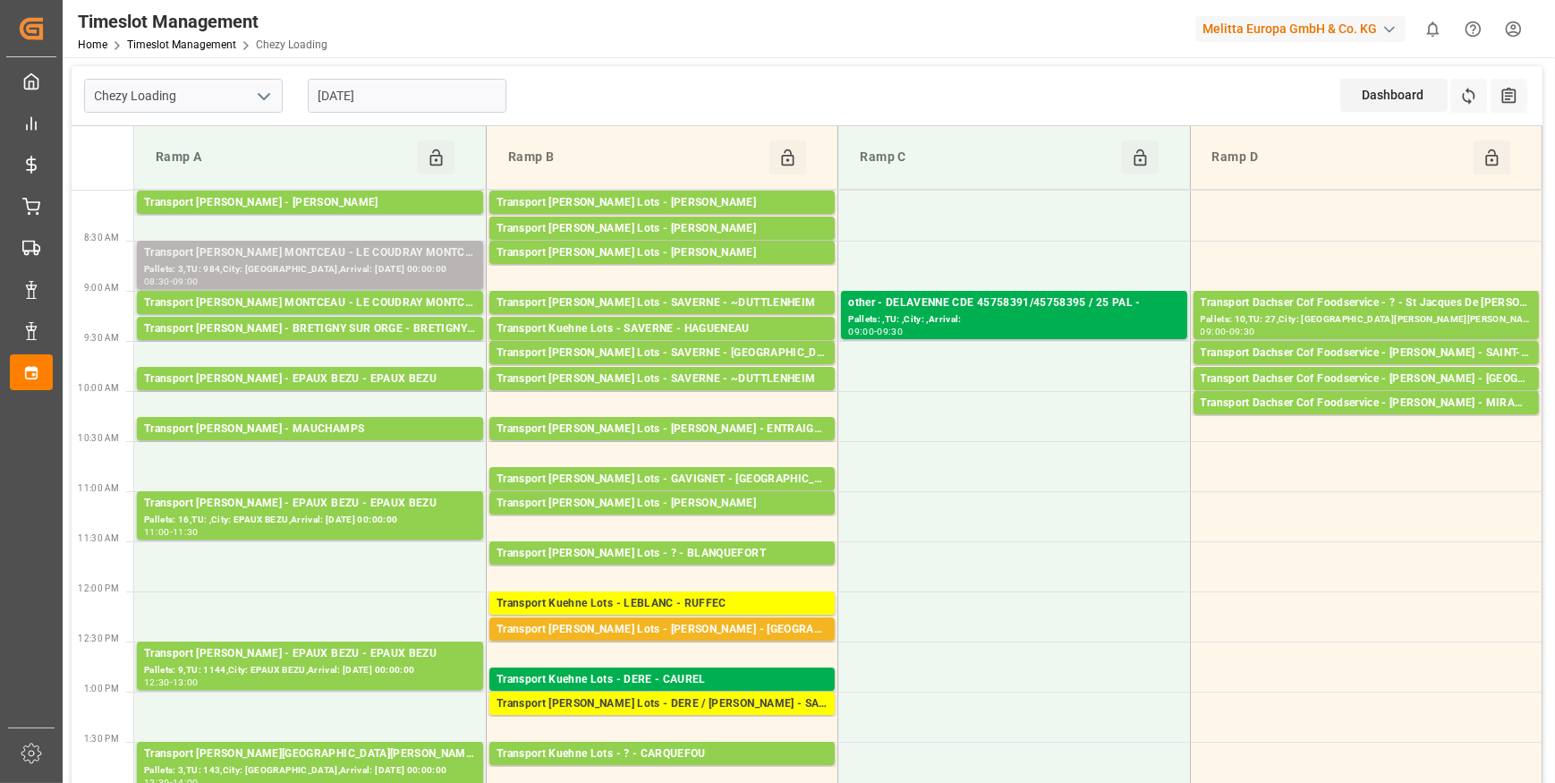
click at [352, 268] on div "Pallets: 3,TU: 984,City: [GEOGRAPHIC_DATA],Arrival: [DATE] 00:00:00" at bounding box center [310, 269] width 332 height 15
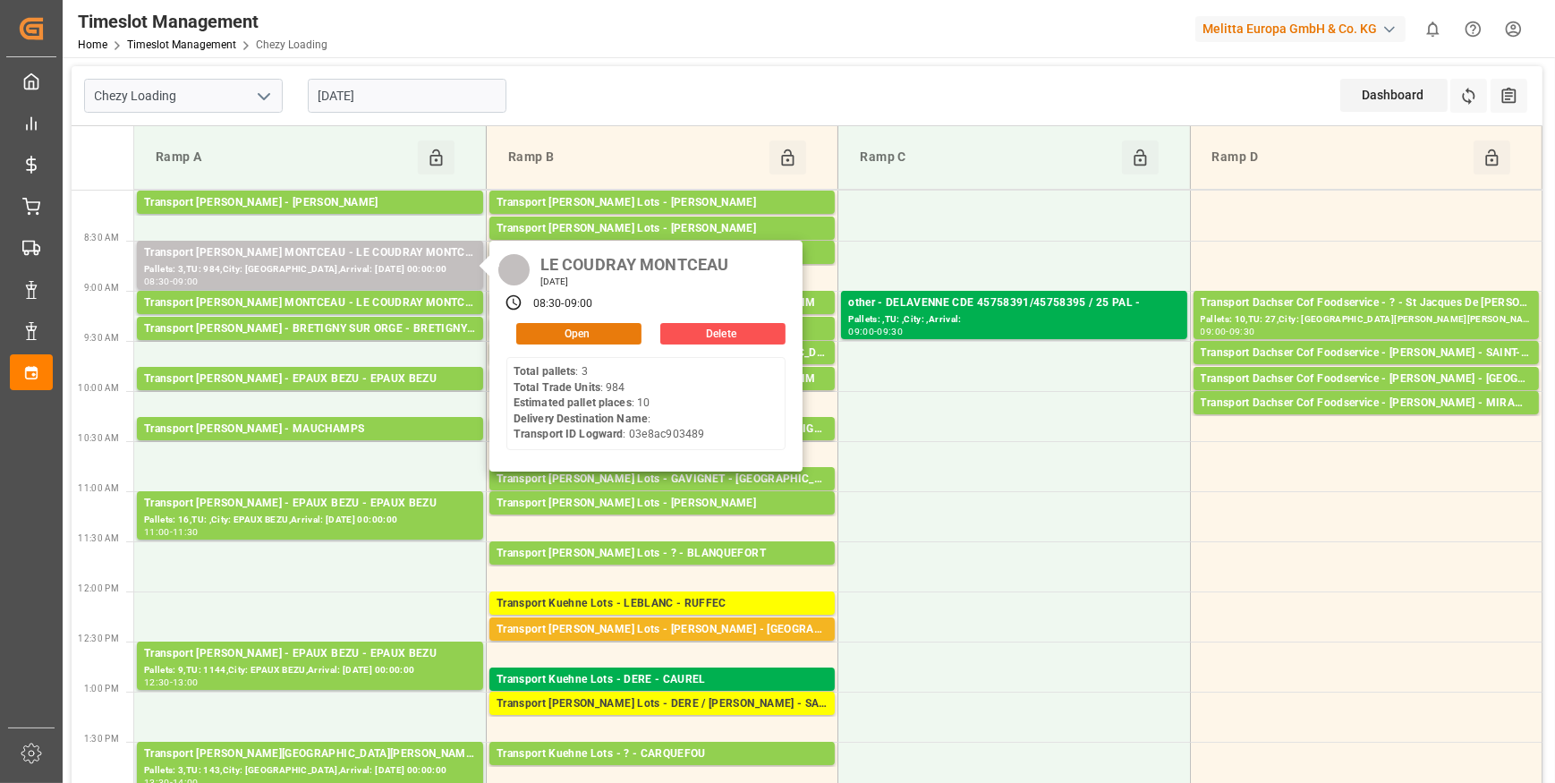
click at [585, 332] on button "Open" at bounding box center [578, 333] width 125 height 21
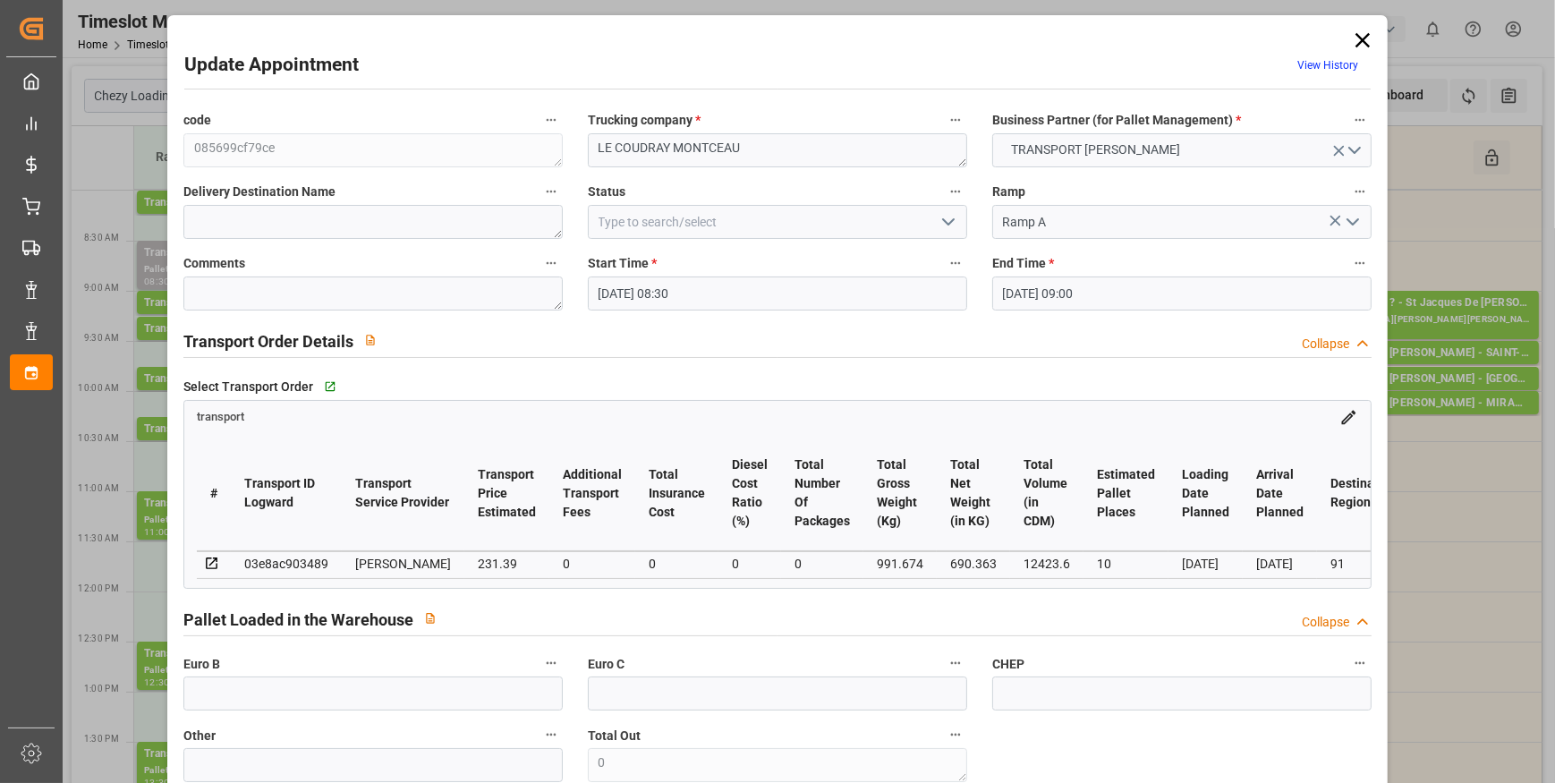
click at [943, 221] on polyline "open menu" at bounding box center [948, 221] width 11 height 5
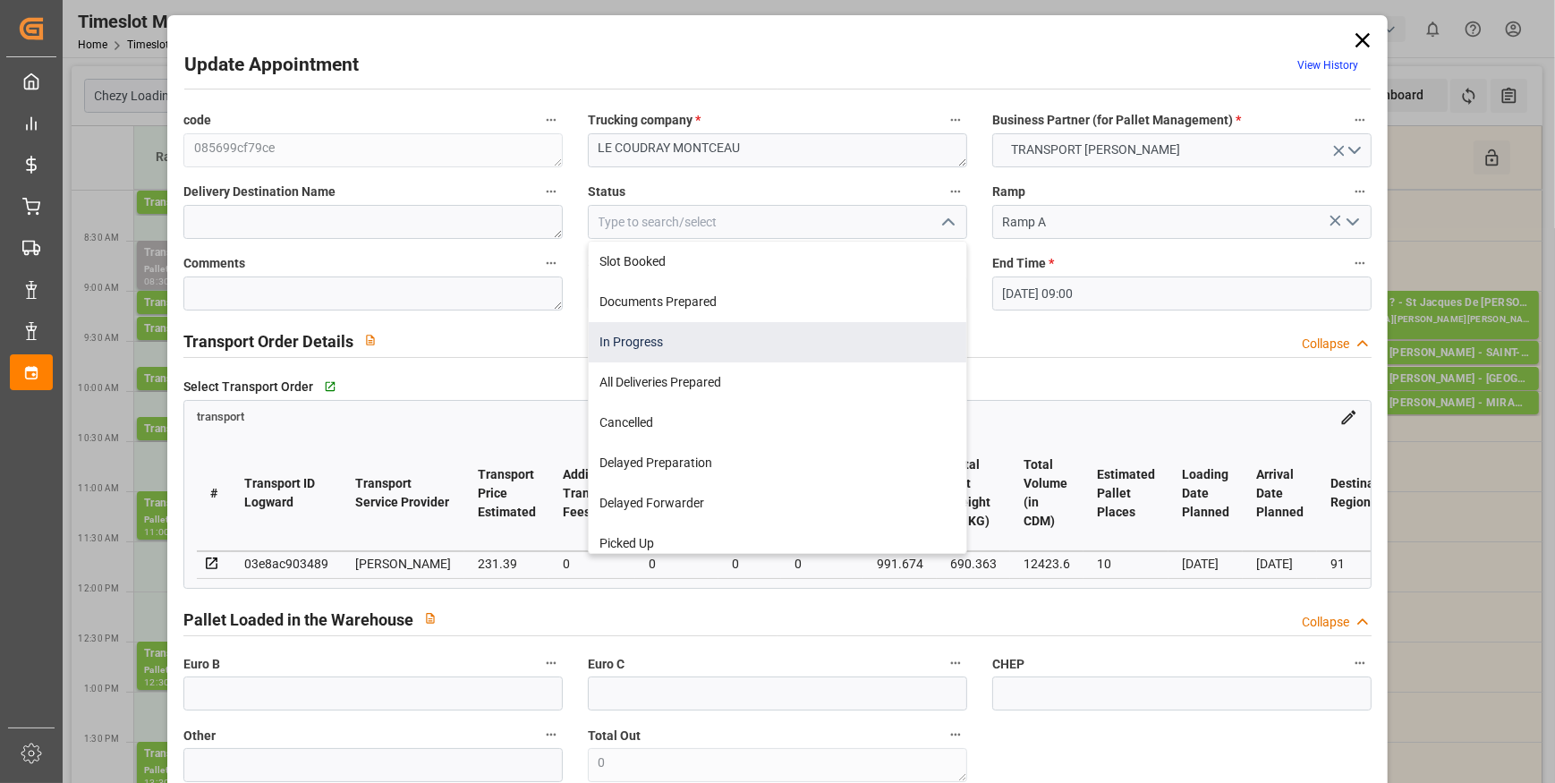
click at [633, 338] on div "In Progress" at bounding box center [778, 342] width 378 height 40
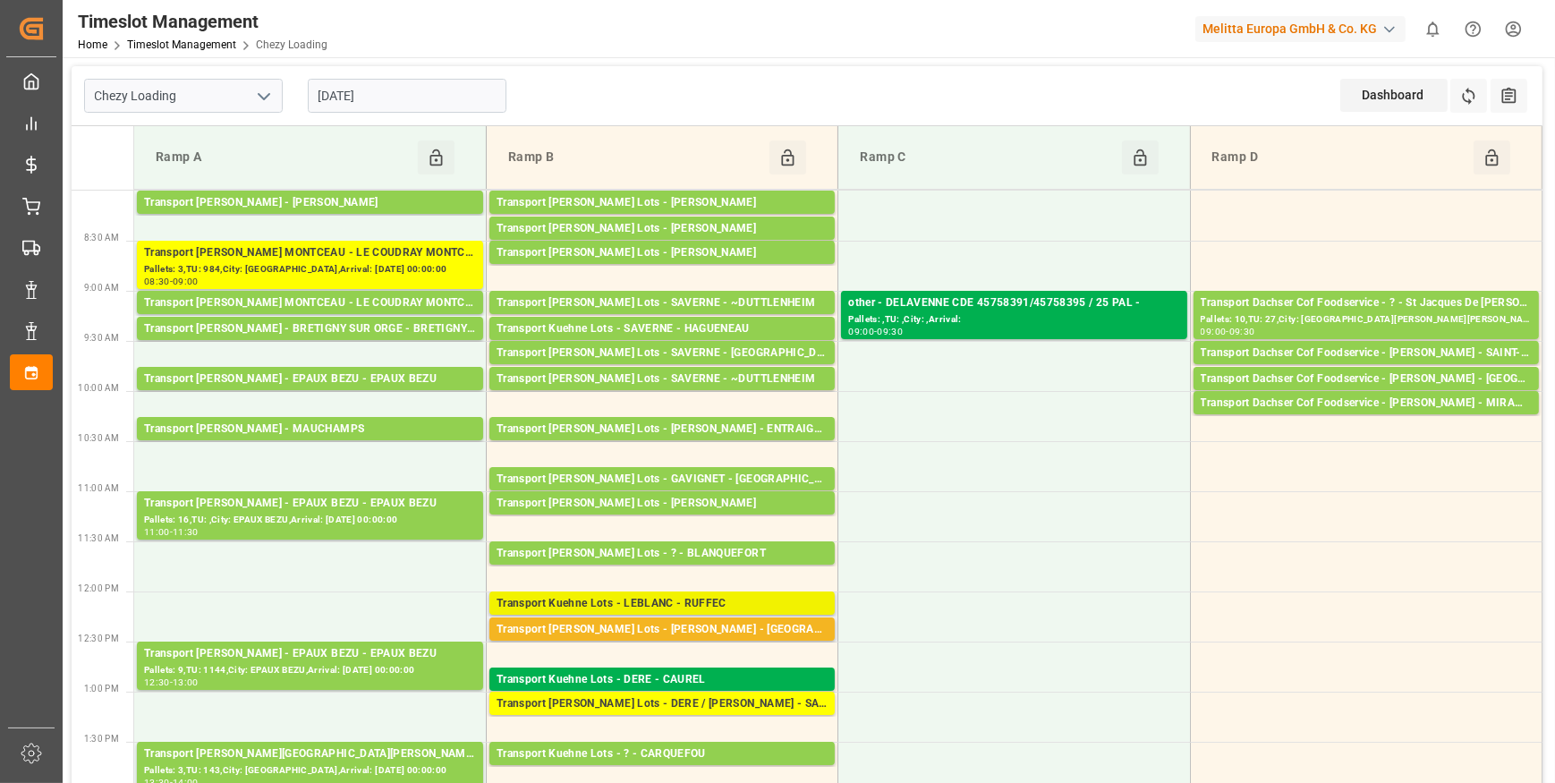
scroll to position [81, 0]
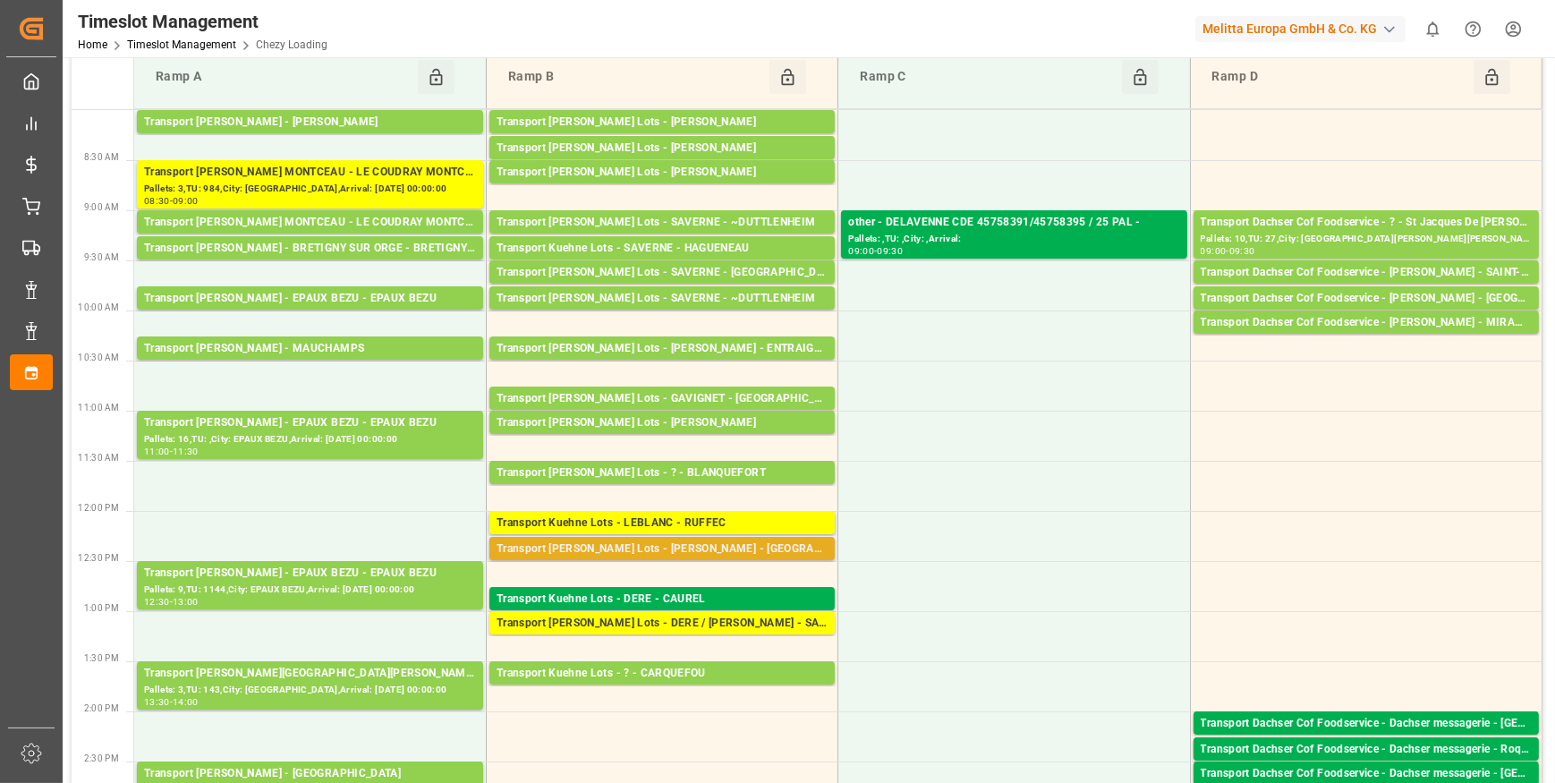
click at [680, 545] on div "Transport [PERSON_NAME] Lots - [PERSON_NAME] - [GEOGRAPHIC_DATA]" at bounding box center [662, 549] width 331 height 18
click at [414, 329] on td "Transport [PERSON_NAME] - MAUCHAMPS - MAUCHAMPS Pallets: 52,TU: 1172,City: [GEO…" at bounding box center [310, 336] width 352 height 50
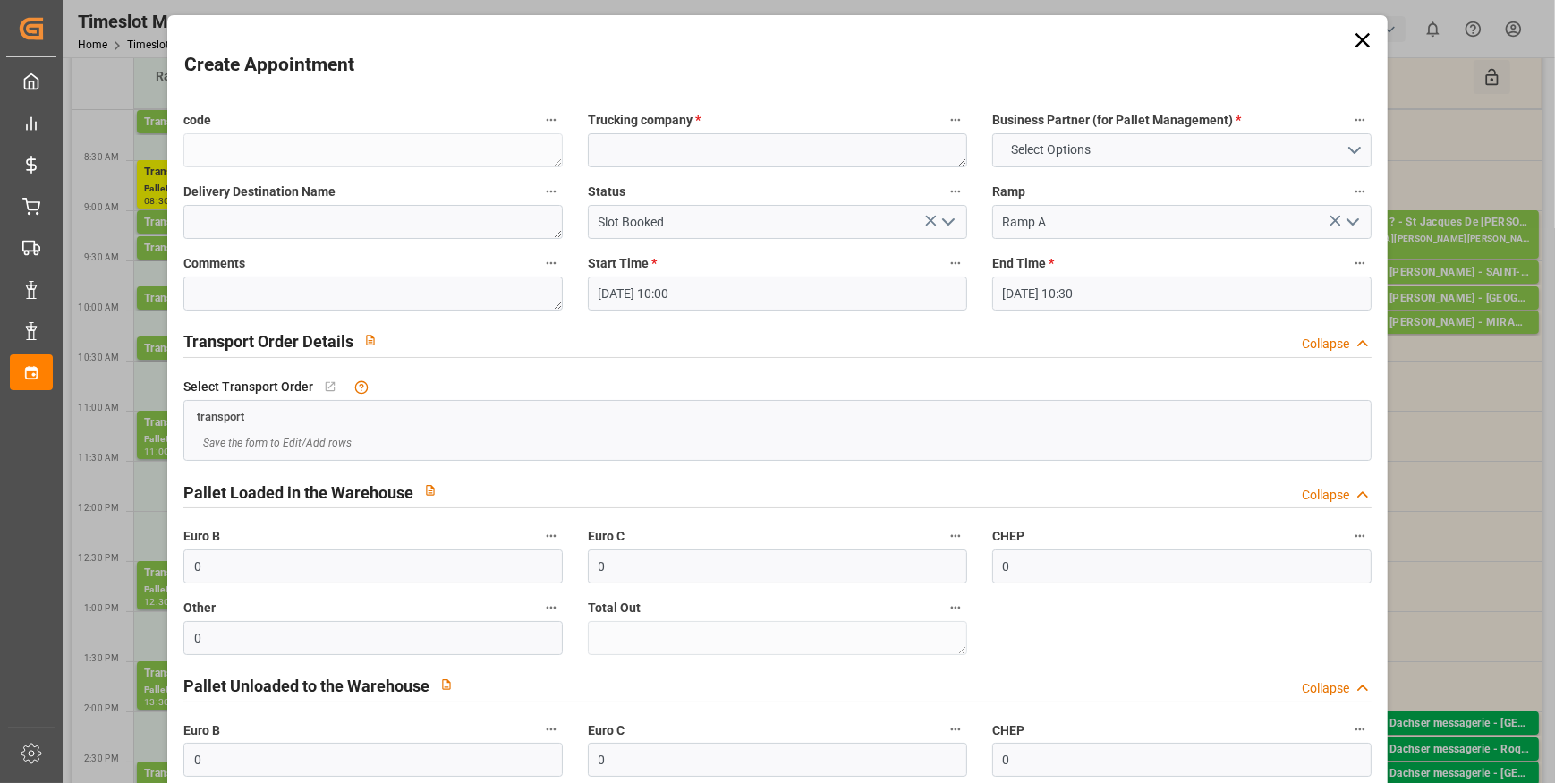
click at [1362, 21] on div "Create Appointment code Trucking company * Business Partner (for Pallet Managem…" at bounding box center [777, 476] width 1221 height 923
click at [1357, 38] on icon at bounding box center [1363, 40] width 14 height 14
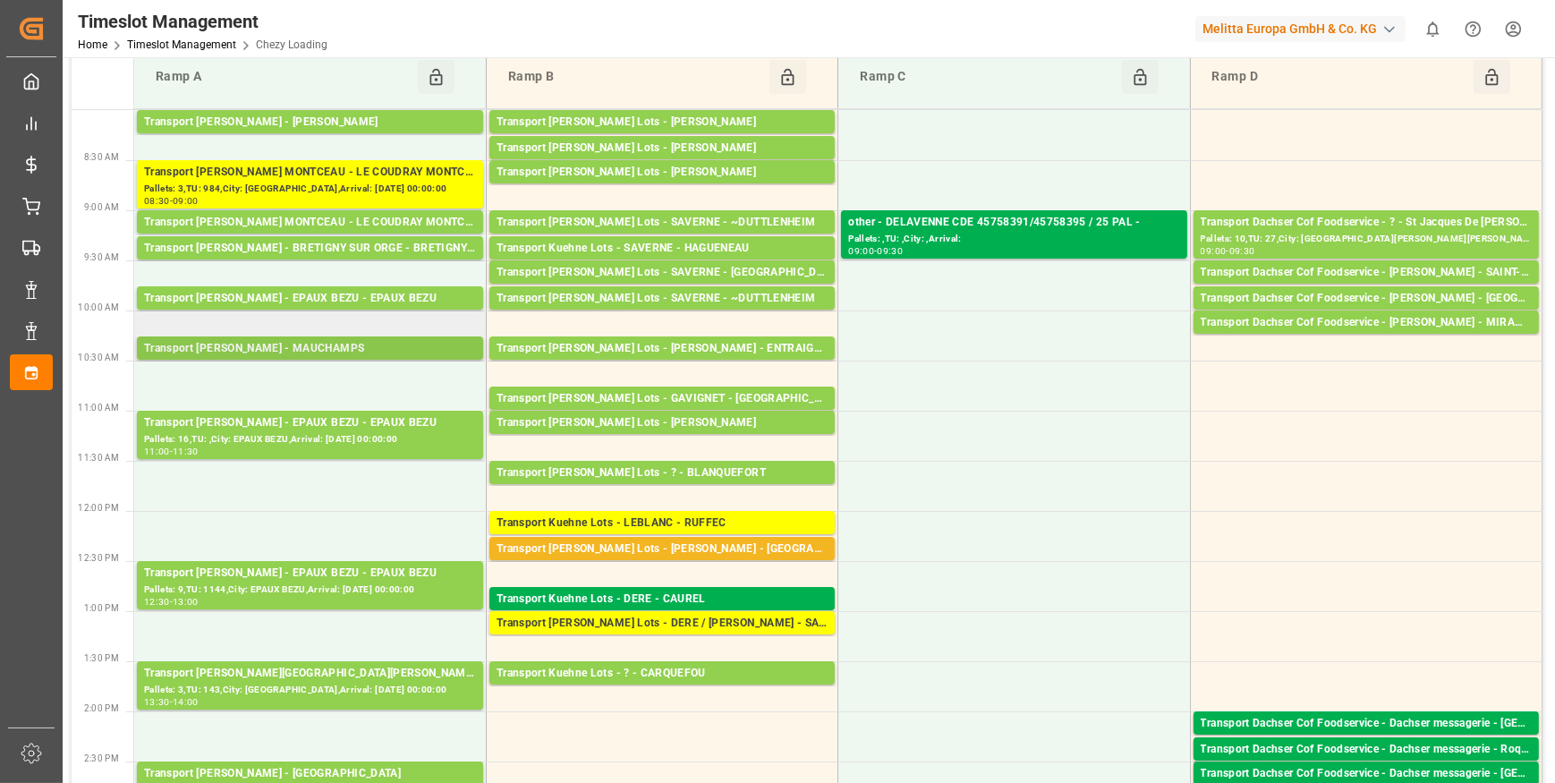
click at [299, 349] on div "Transport [PERSON_NAME] - MAUCHAMPS" at bounding box center [310, 349] width 332 height 18
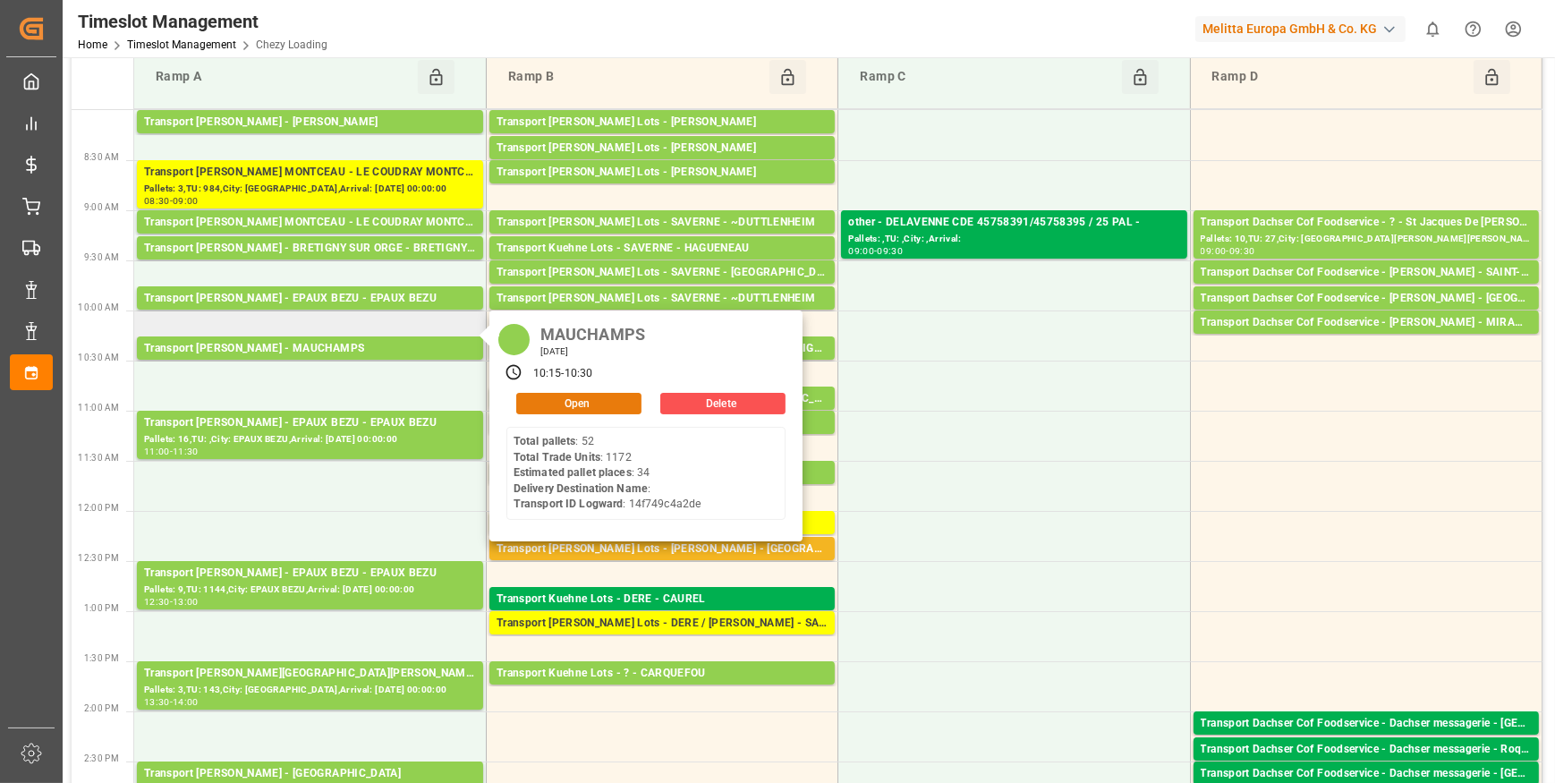
click at [557, 404] on button "Open" at bounding box center [578, 403] width 125 height 21
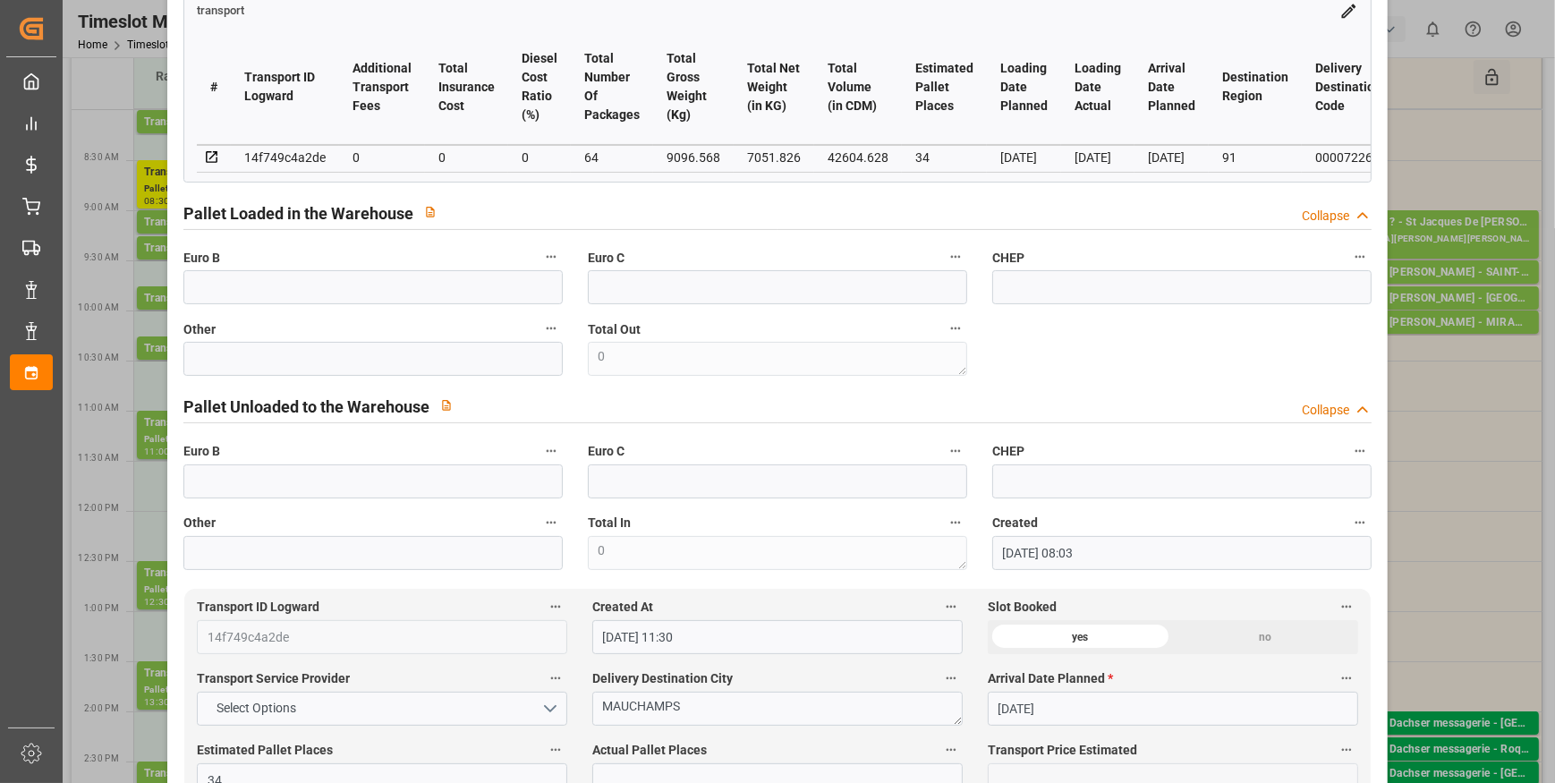
scroll to position [0, 0]
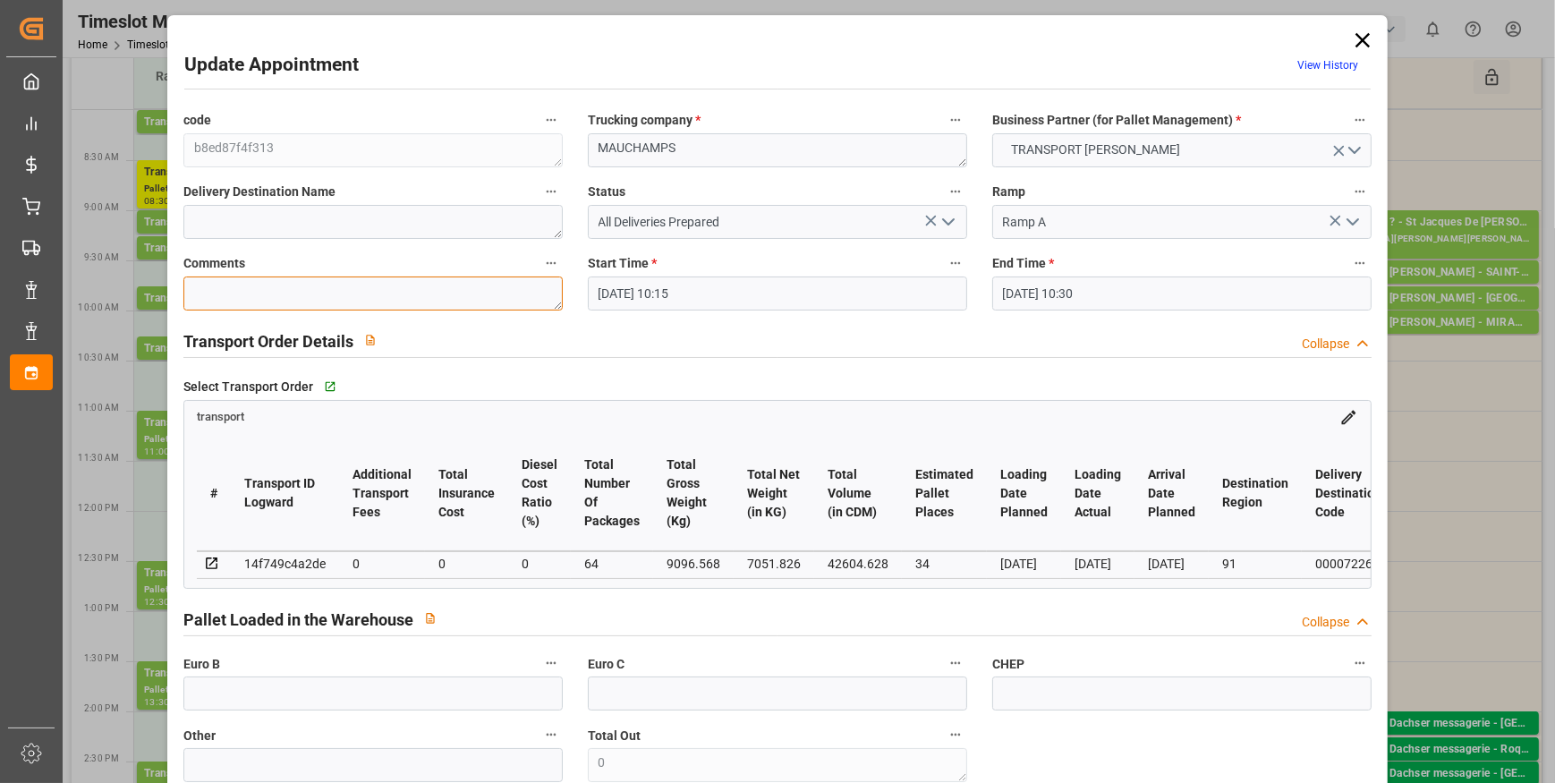
click at [233, 285] on textarea at bounding box center [372, 294] width 379 height 34
click at [302, 708] on input "text" at bounding box center [372, 693] width 379 height 34
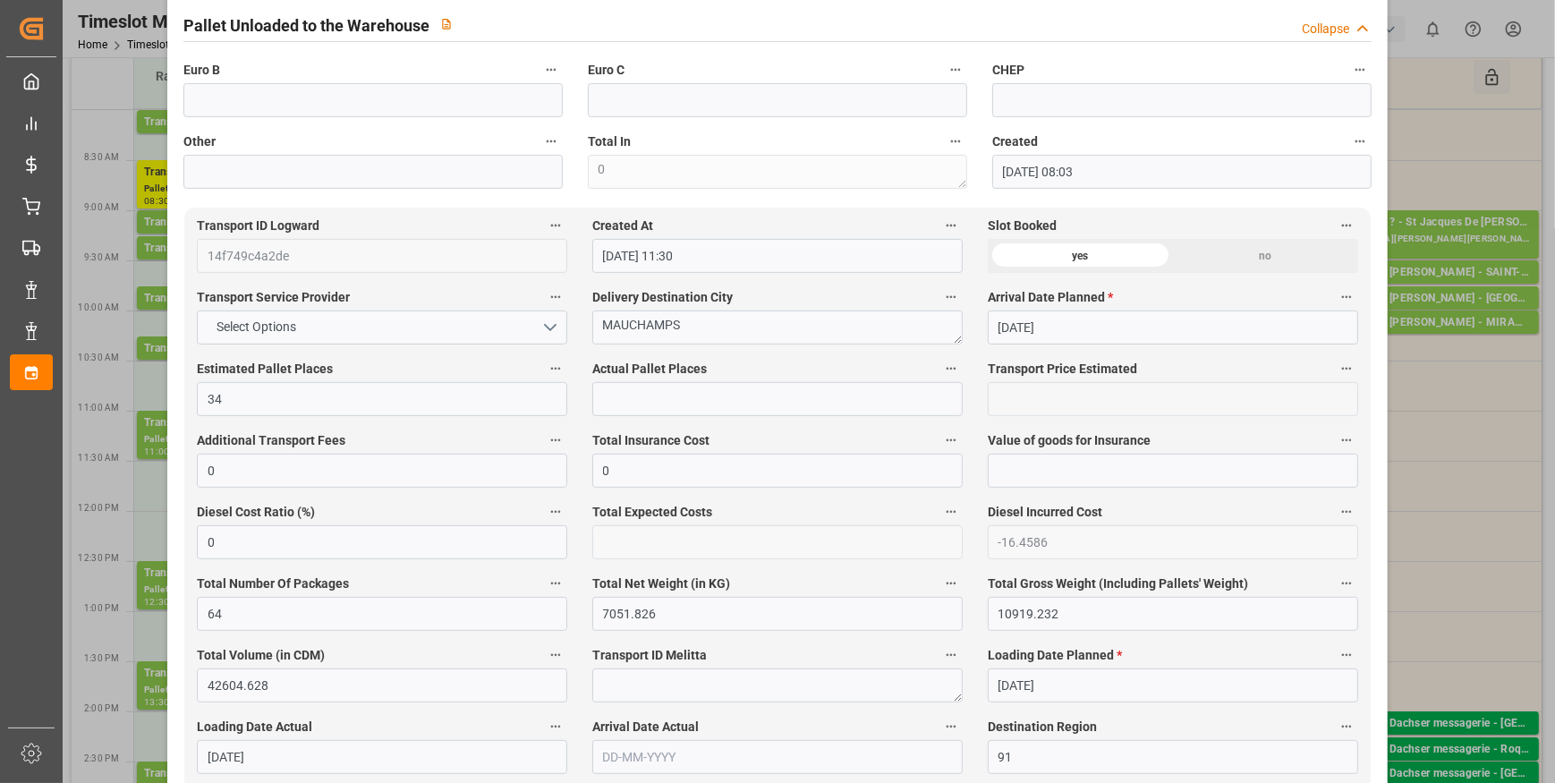
scroll to position [813, 0]
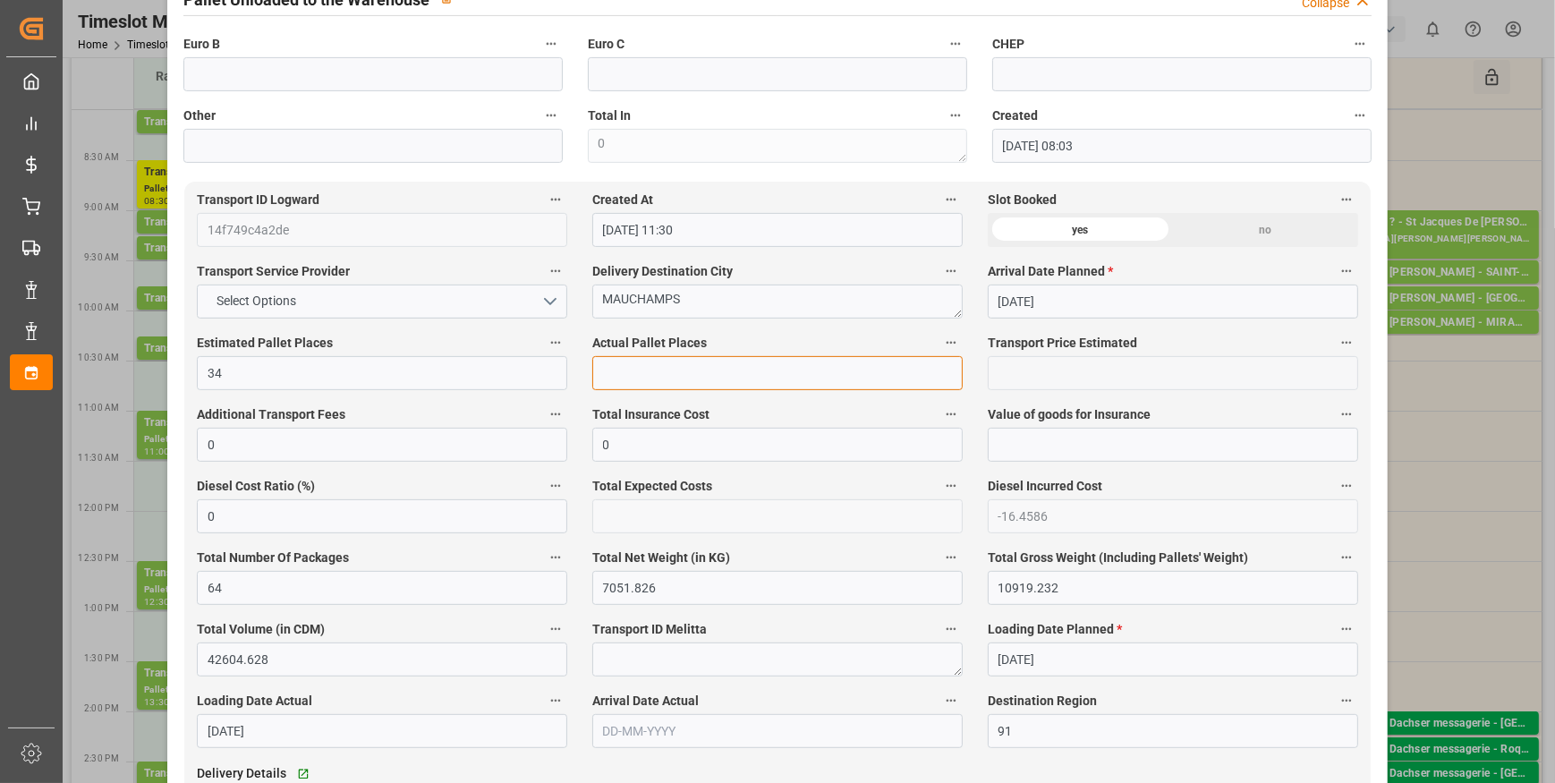
click at [651, 365] on input "text" at bounding box center [777, 373] width 370 height 34
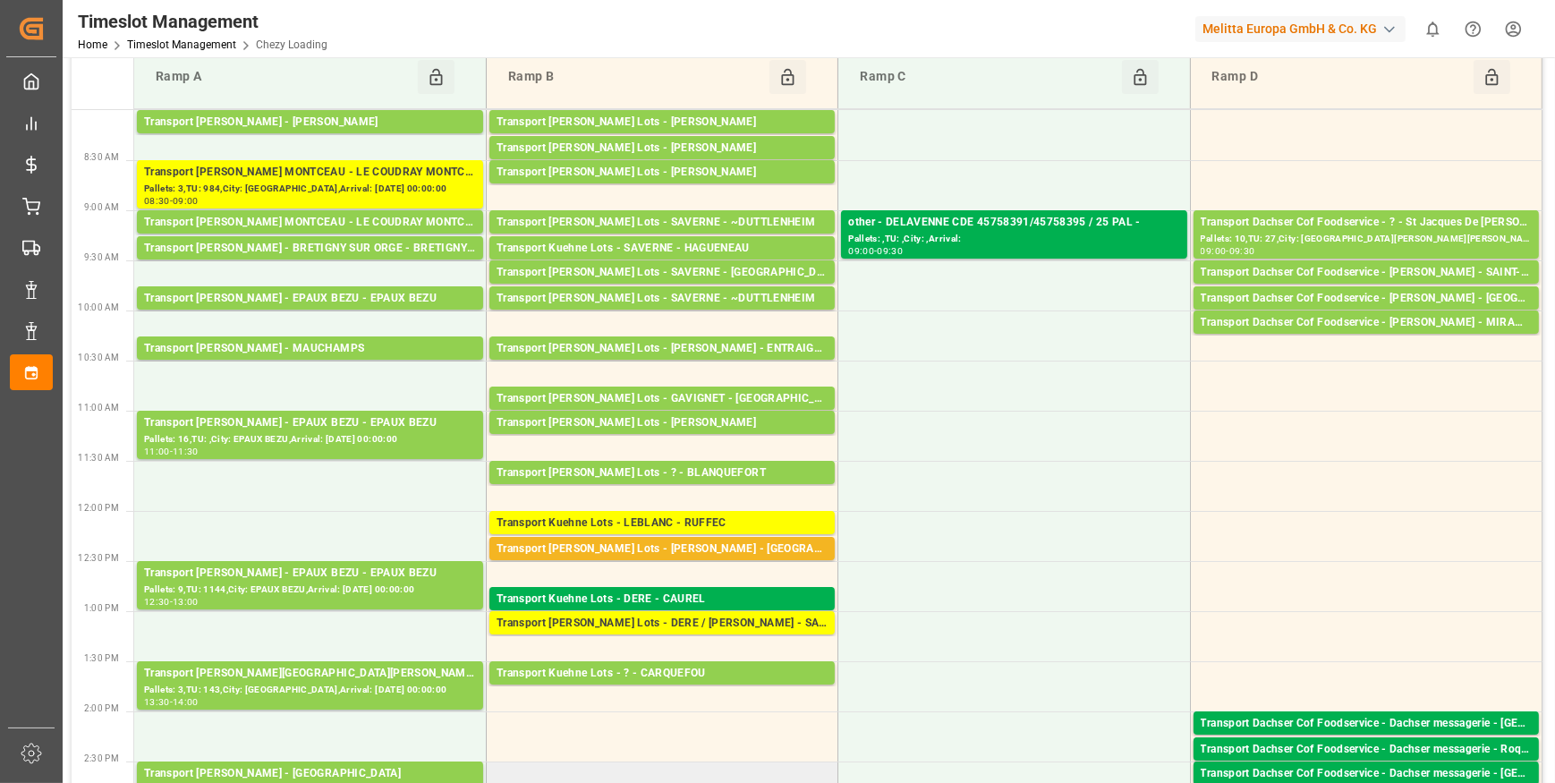
scroll to position [162, 0]
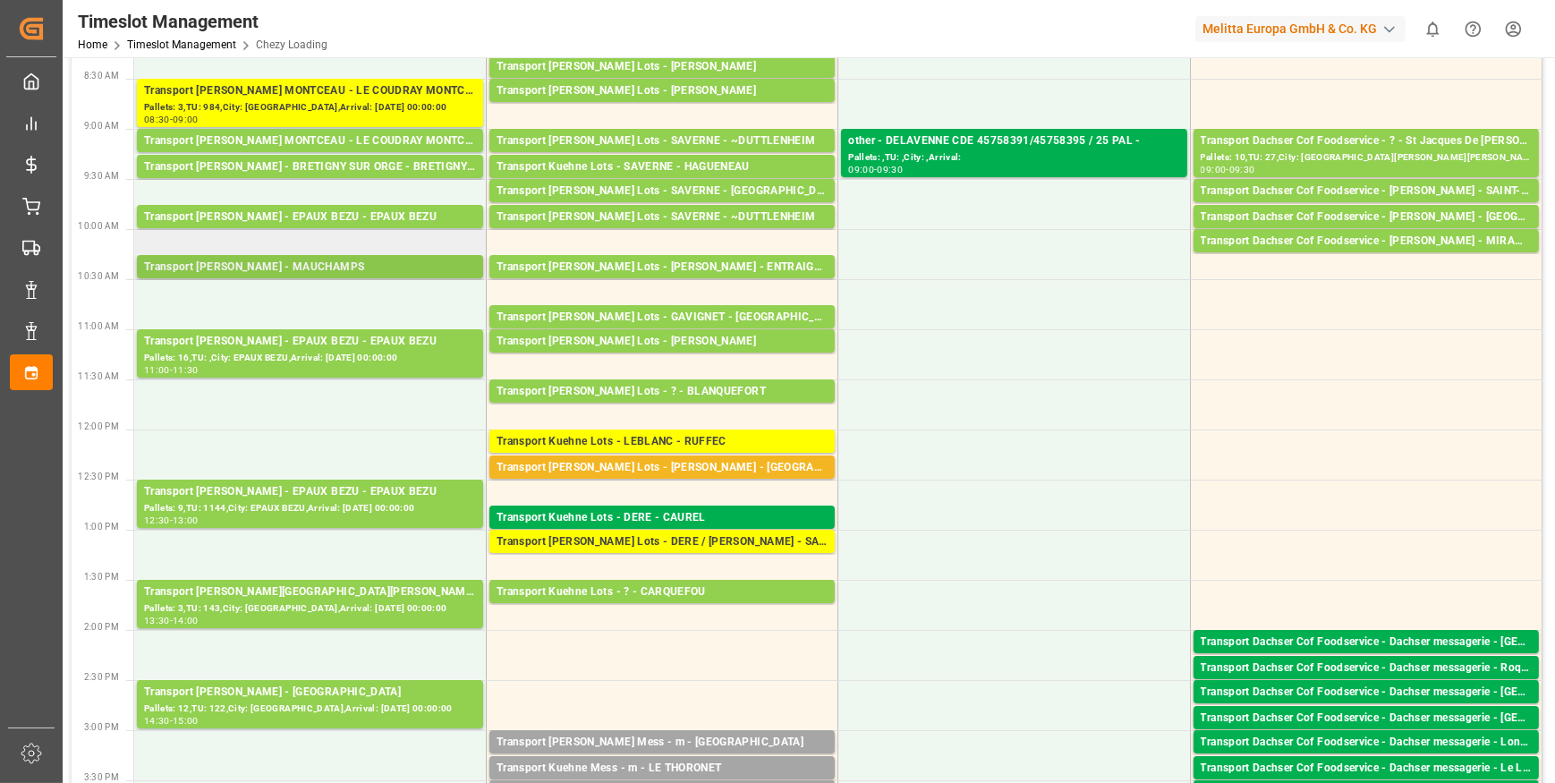
click at [294, 268] on div "Transport [PERSON_NAME] - MAUCHAMPS" at bounding box center [310, 268] width 332 height 18
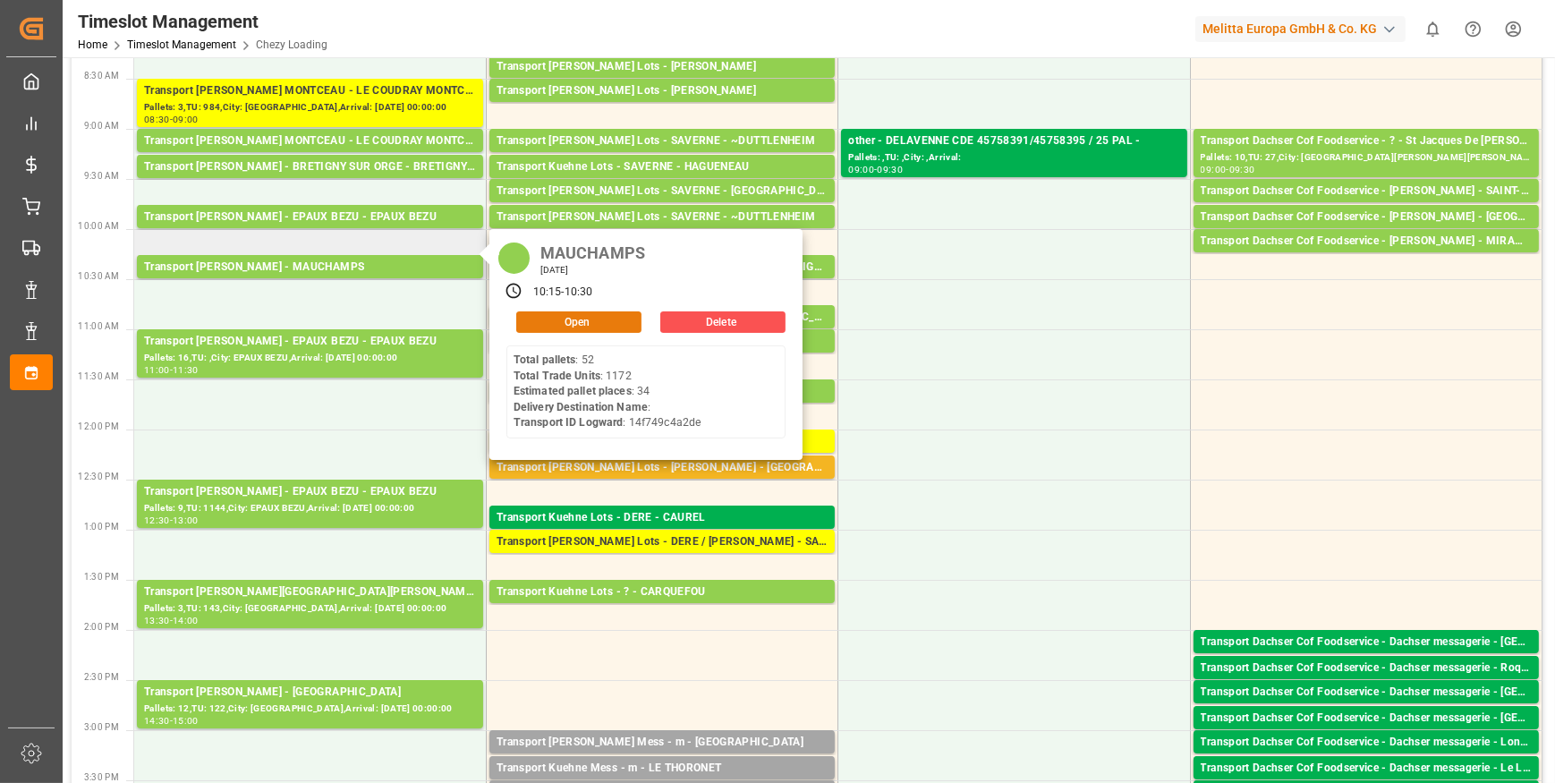
click at [563, 318] on button "Open" at bounding box center [578, 321] width 125 height 21
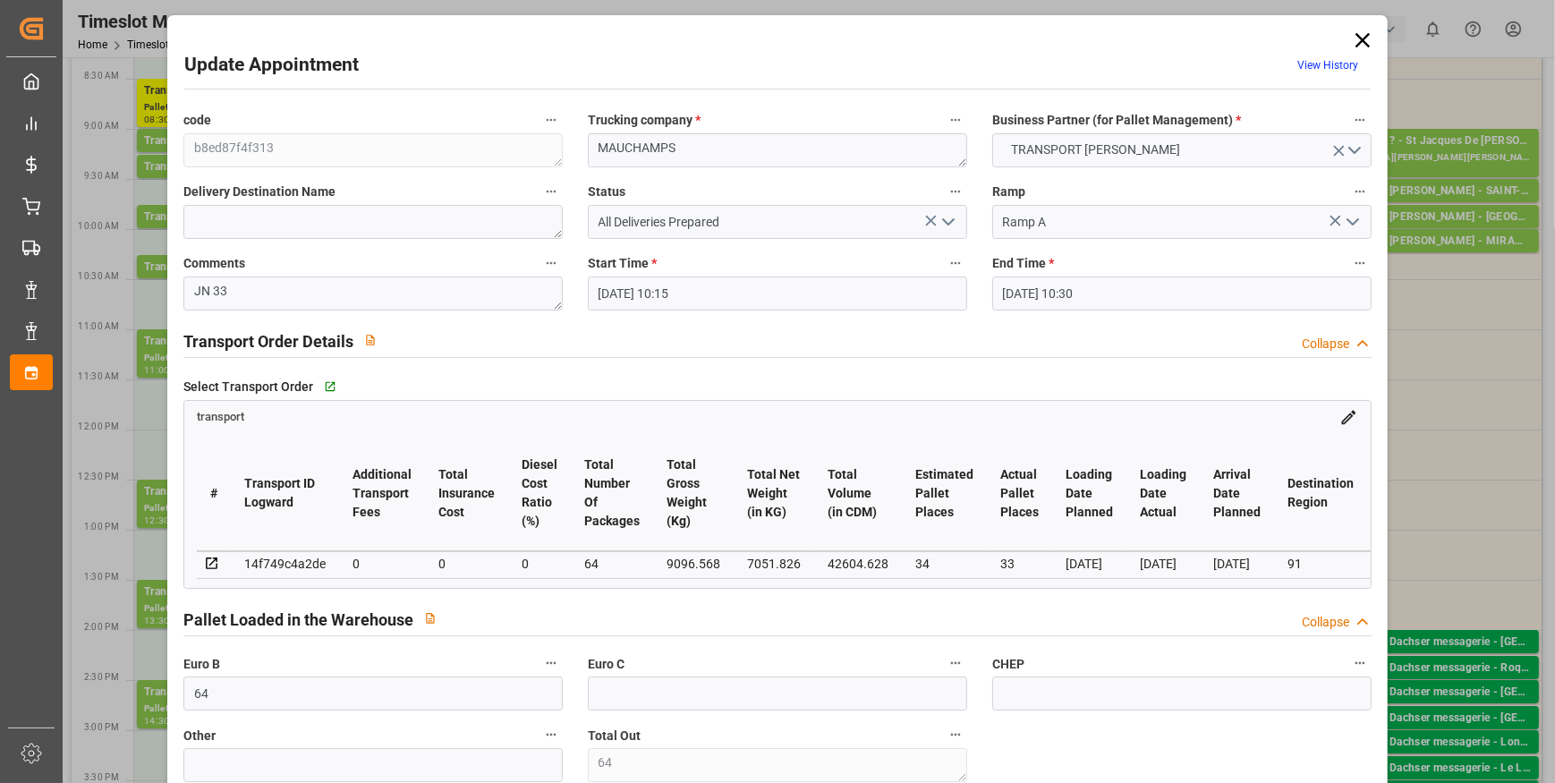
click at [944, 218] on icon "open menu" at bounding box center [948, 221] width 21 height 21
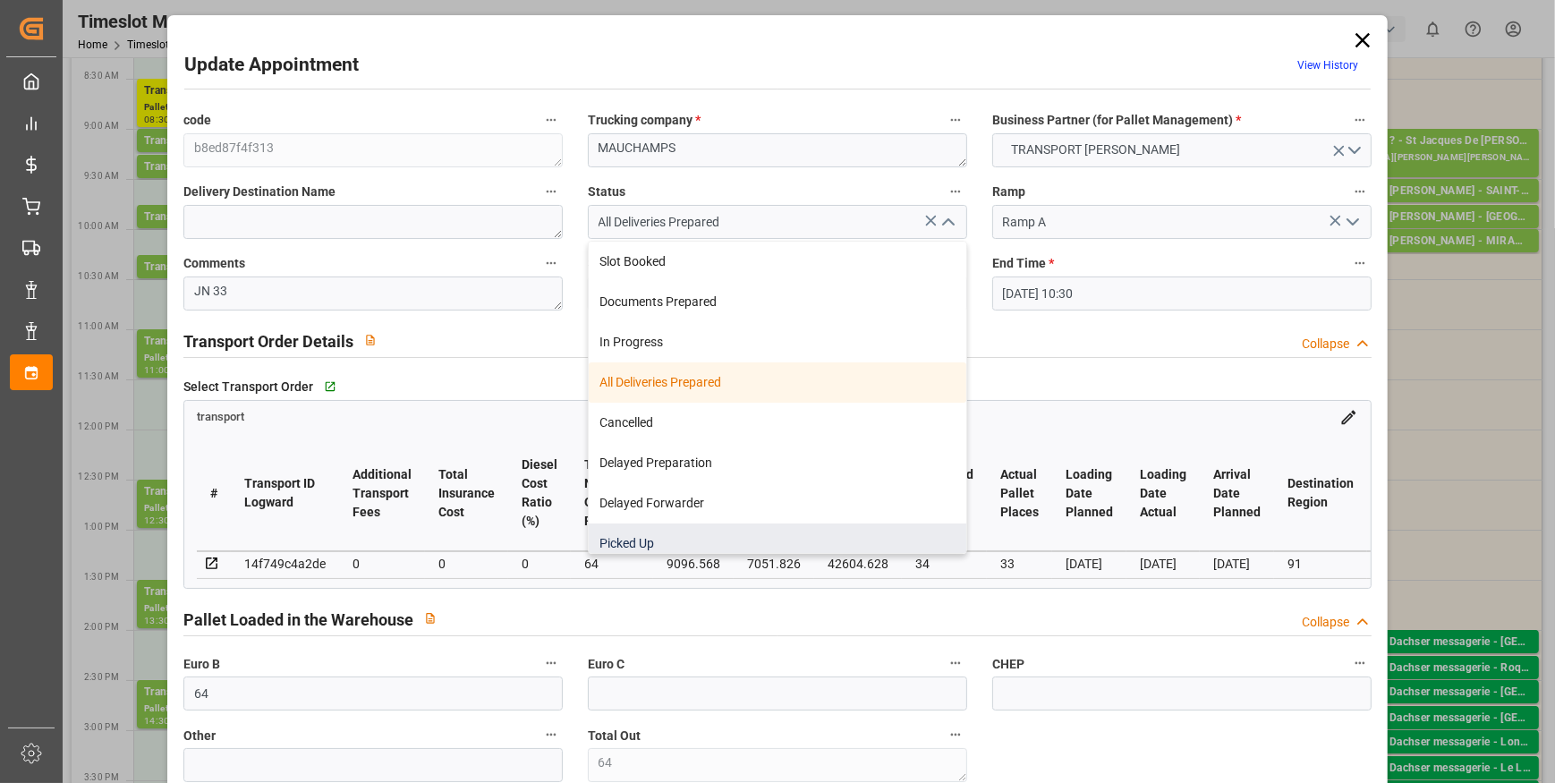
click at [638, 538] on div "Picked Up" at bounding box center [778, 543] width 378 height 40
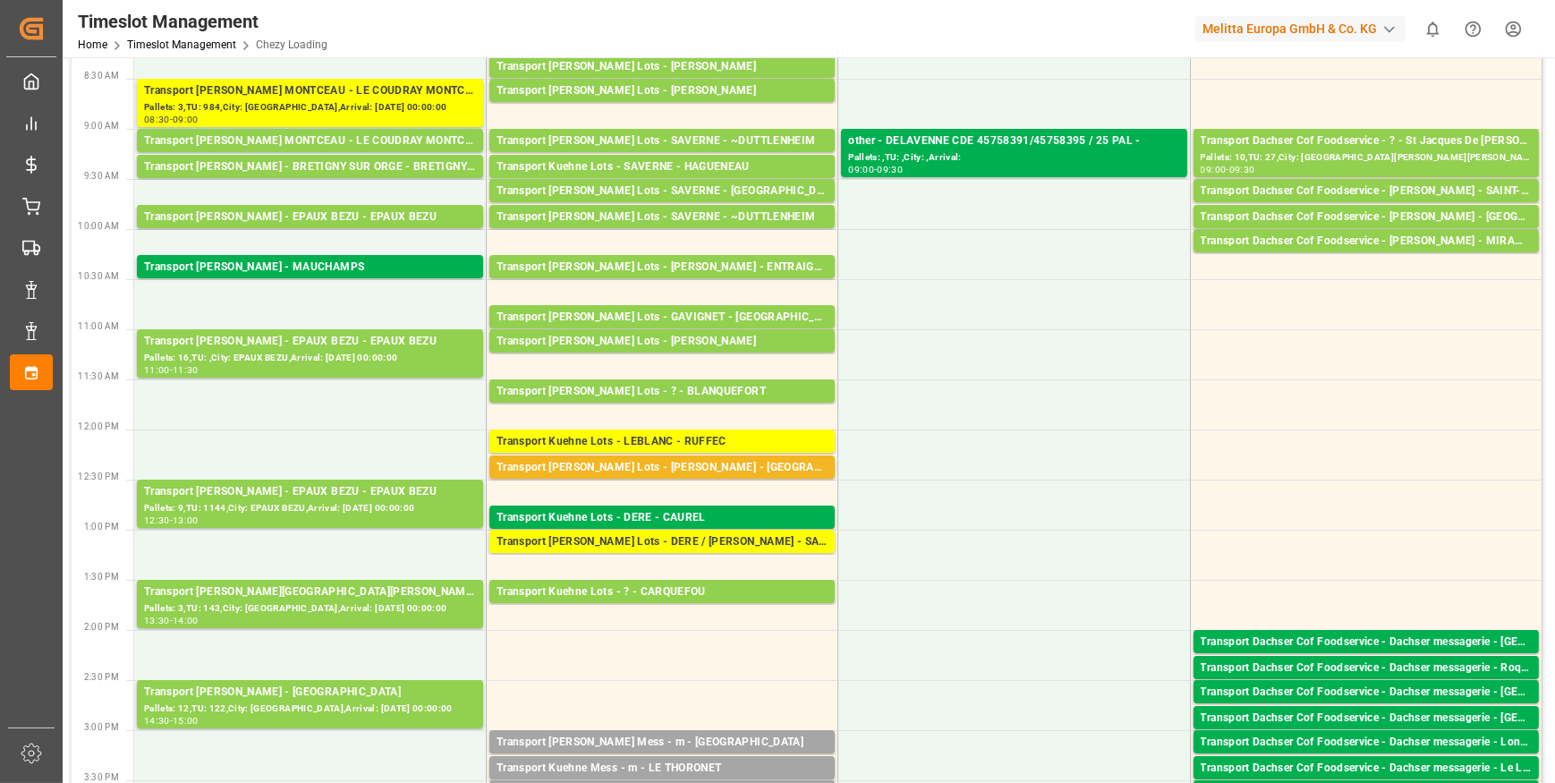
scroll to position [0, 0]
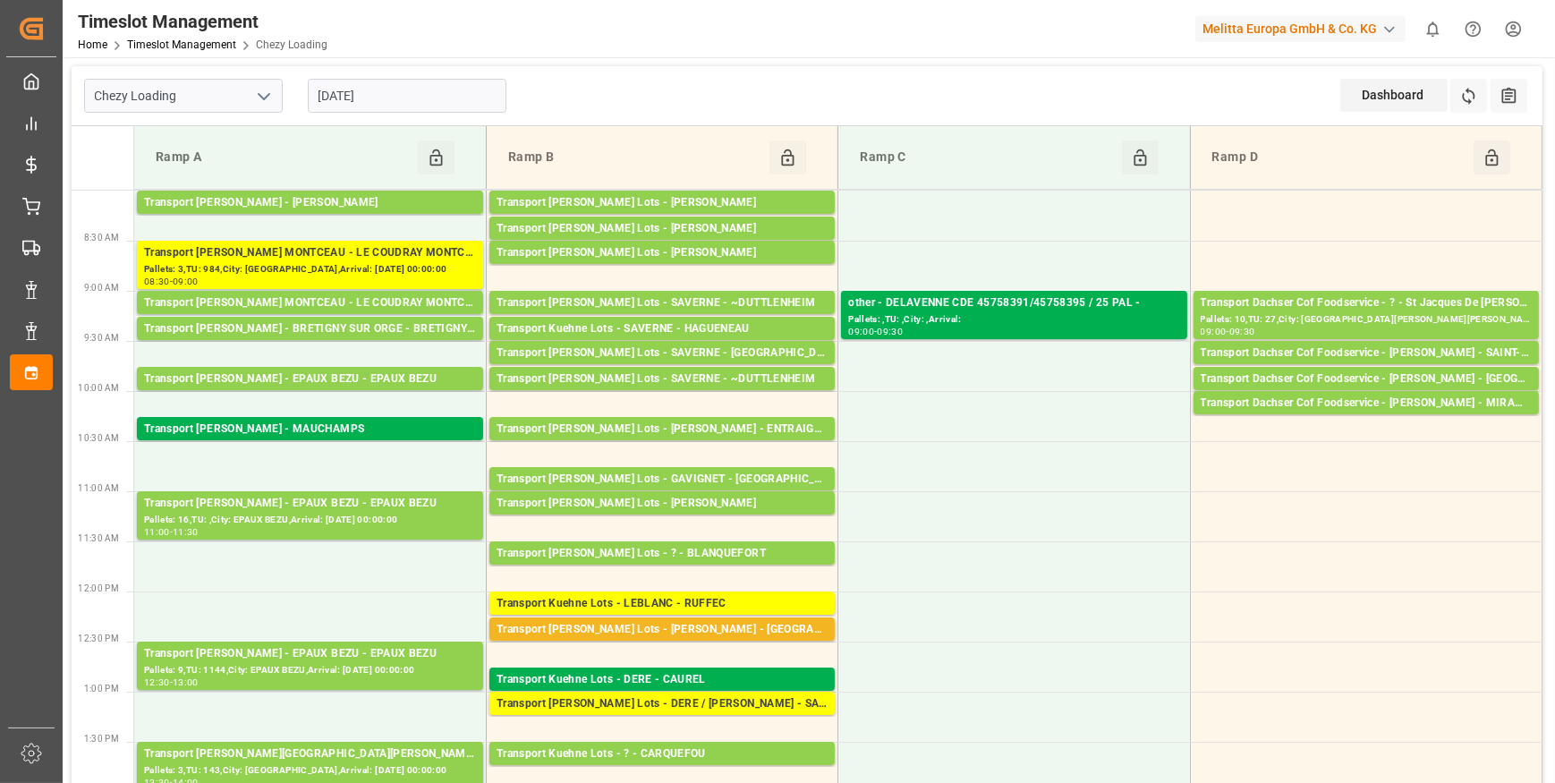
click at [346, 100] on input "[DATE]" at bounding box center [407, 96] width 199 height 34
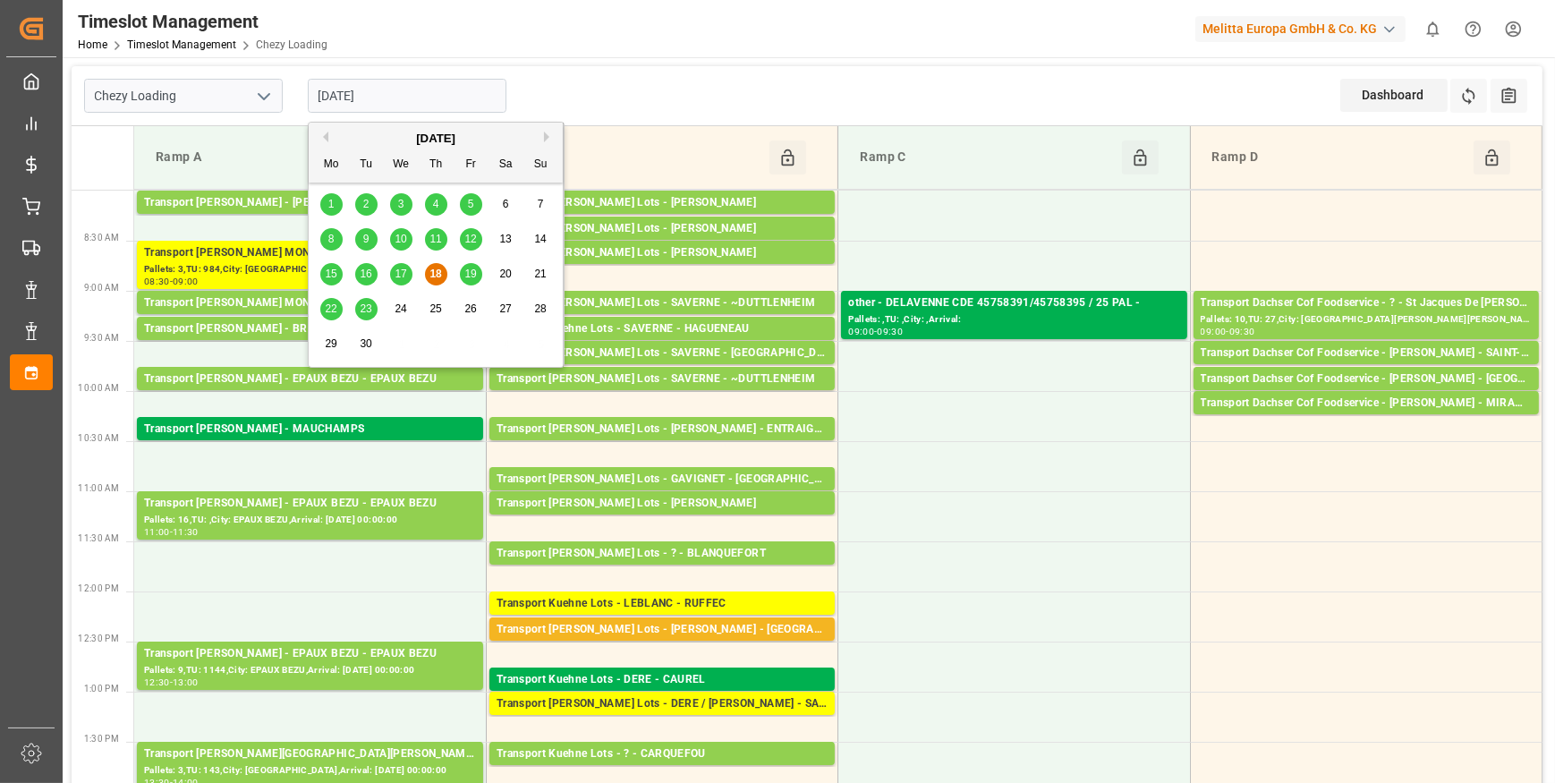
click at [465, 273] on span "19" at bounding box center [470, 274] width 12 height 13
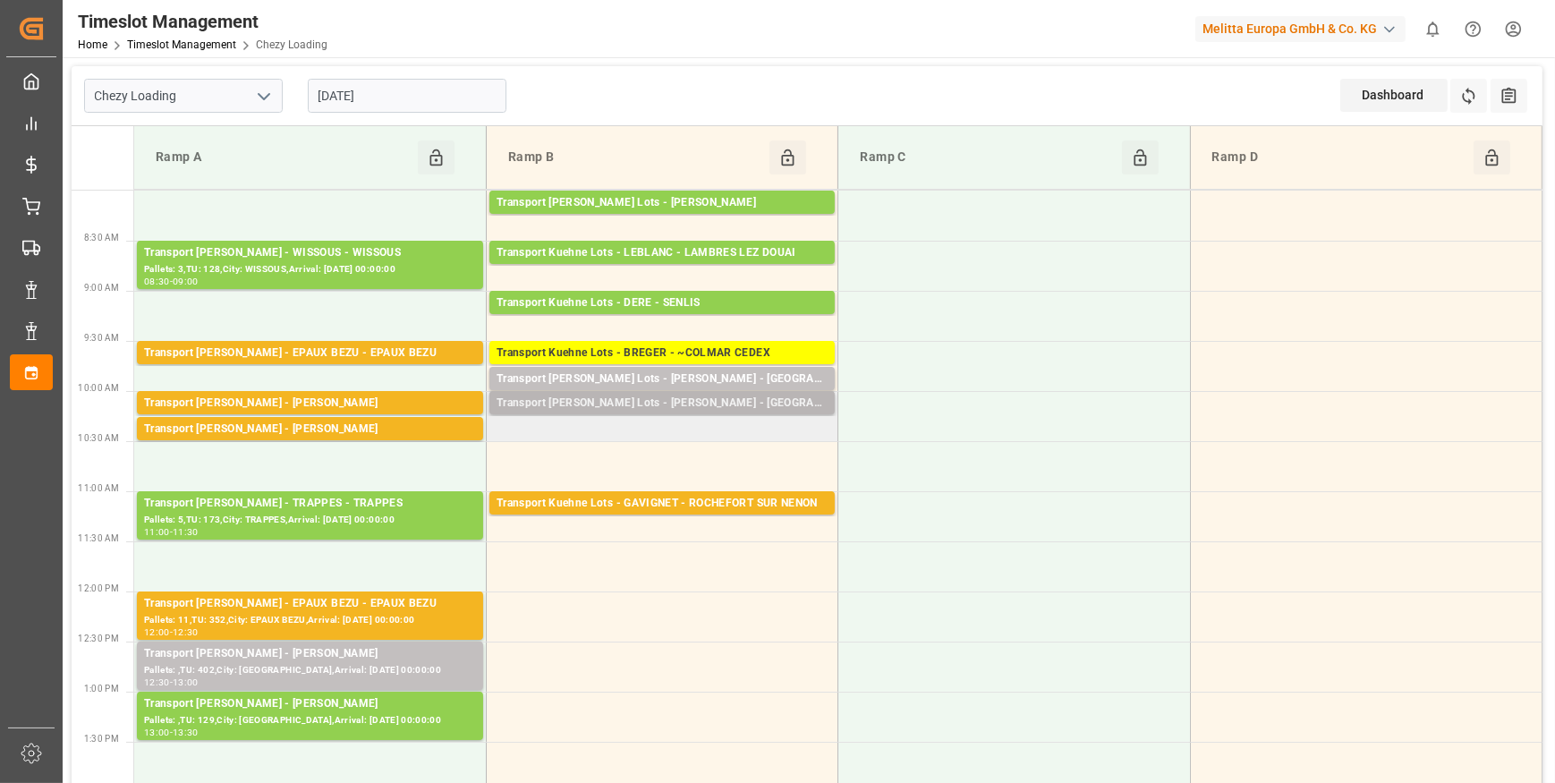
click at [767, 404] on div "Transport [PERSON_NAME] Lots - [PERSON_NAME] - [GEOGRAPHIC_DATA]" at bounding box center [662, 404] width 331 height 18
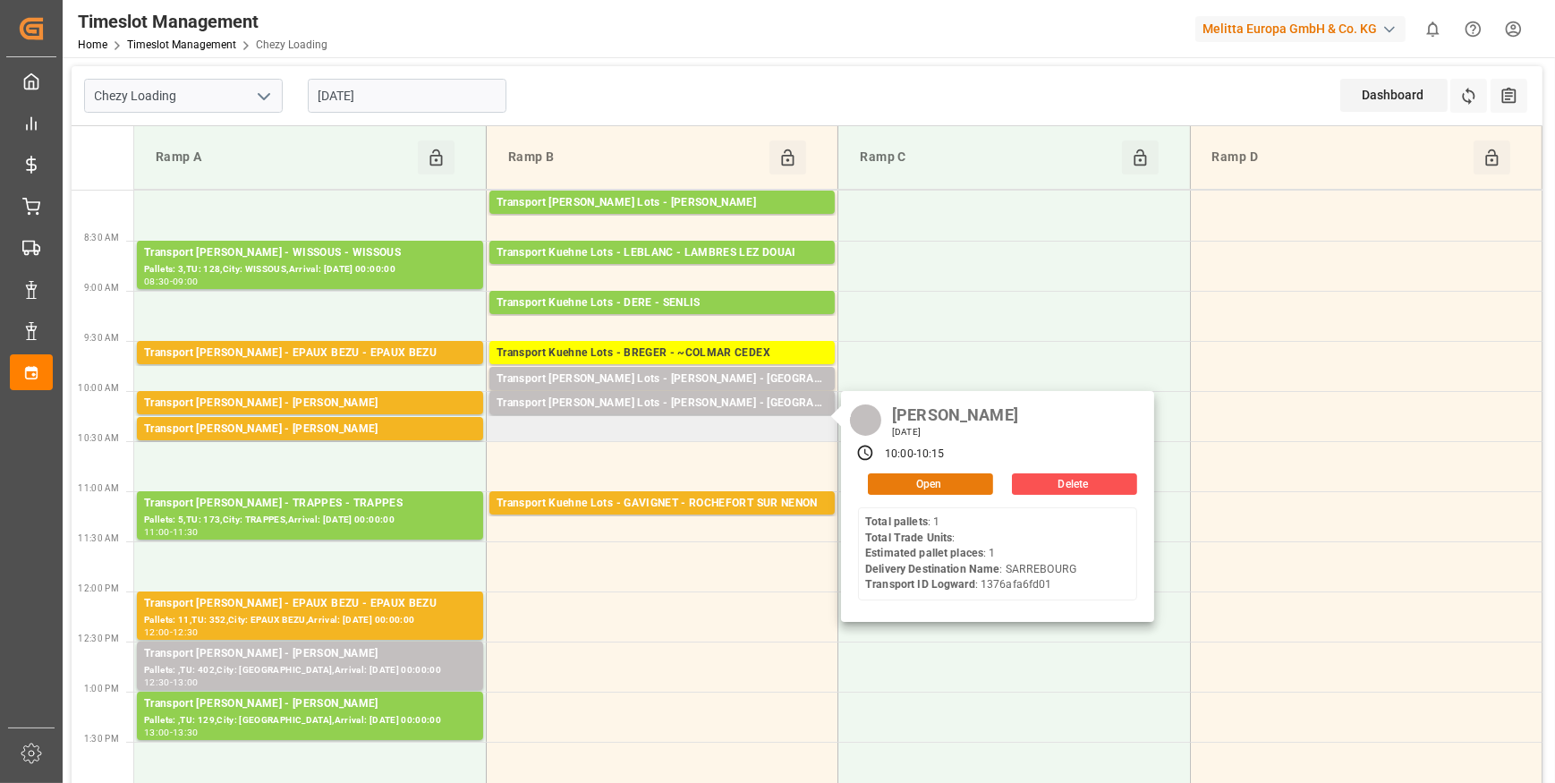
click at [924, 477] on button "Open" at bounding box center [930, 483] width 125 height 21
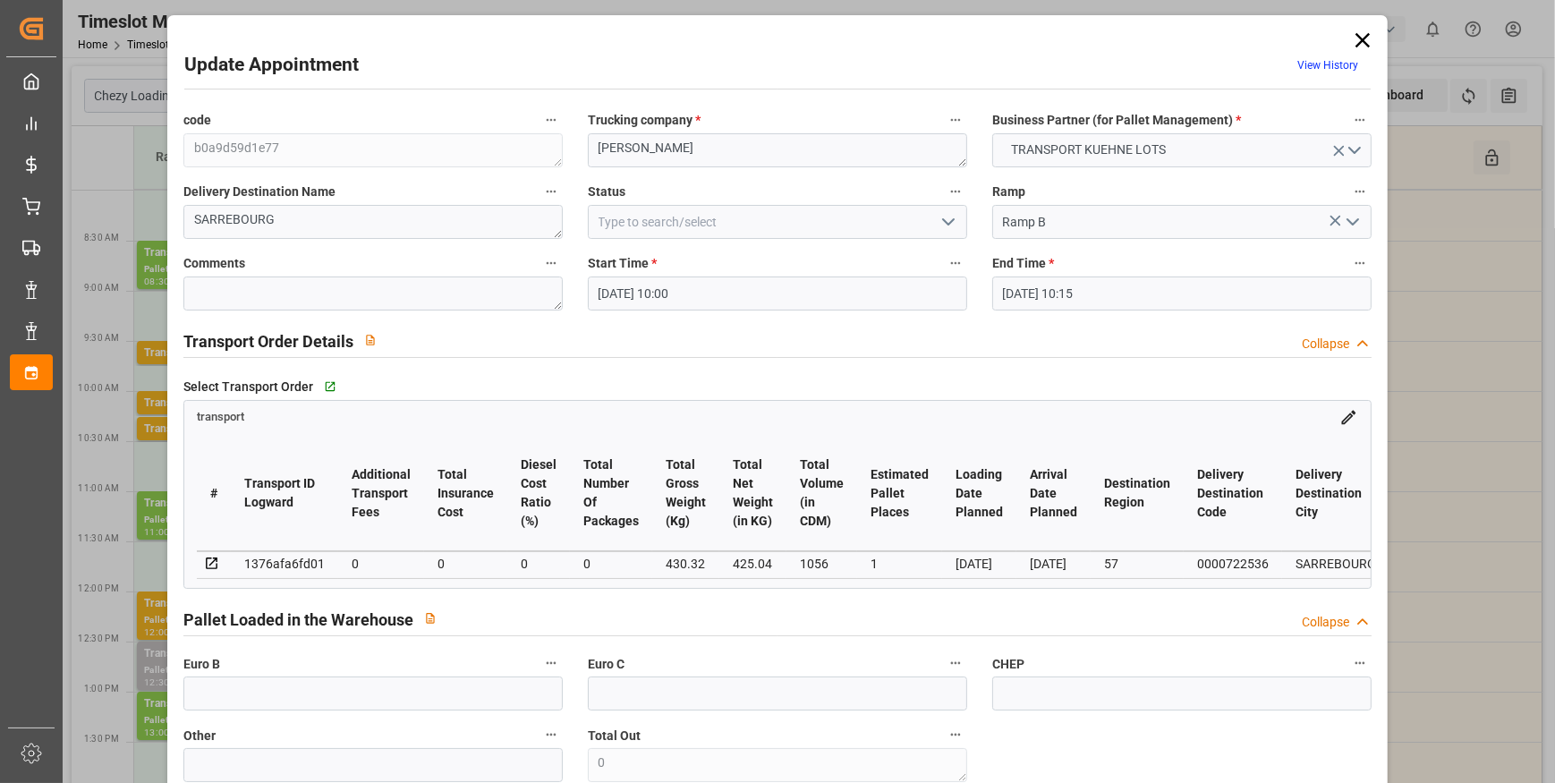
click at [943, 215] on icon "open menu" at bounding box center [948, 221] width 21 height 21
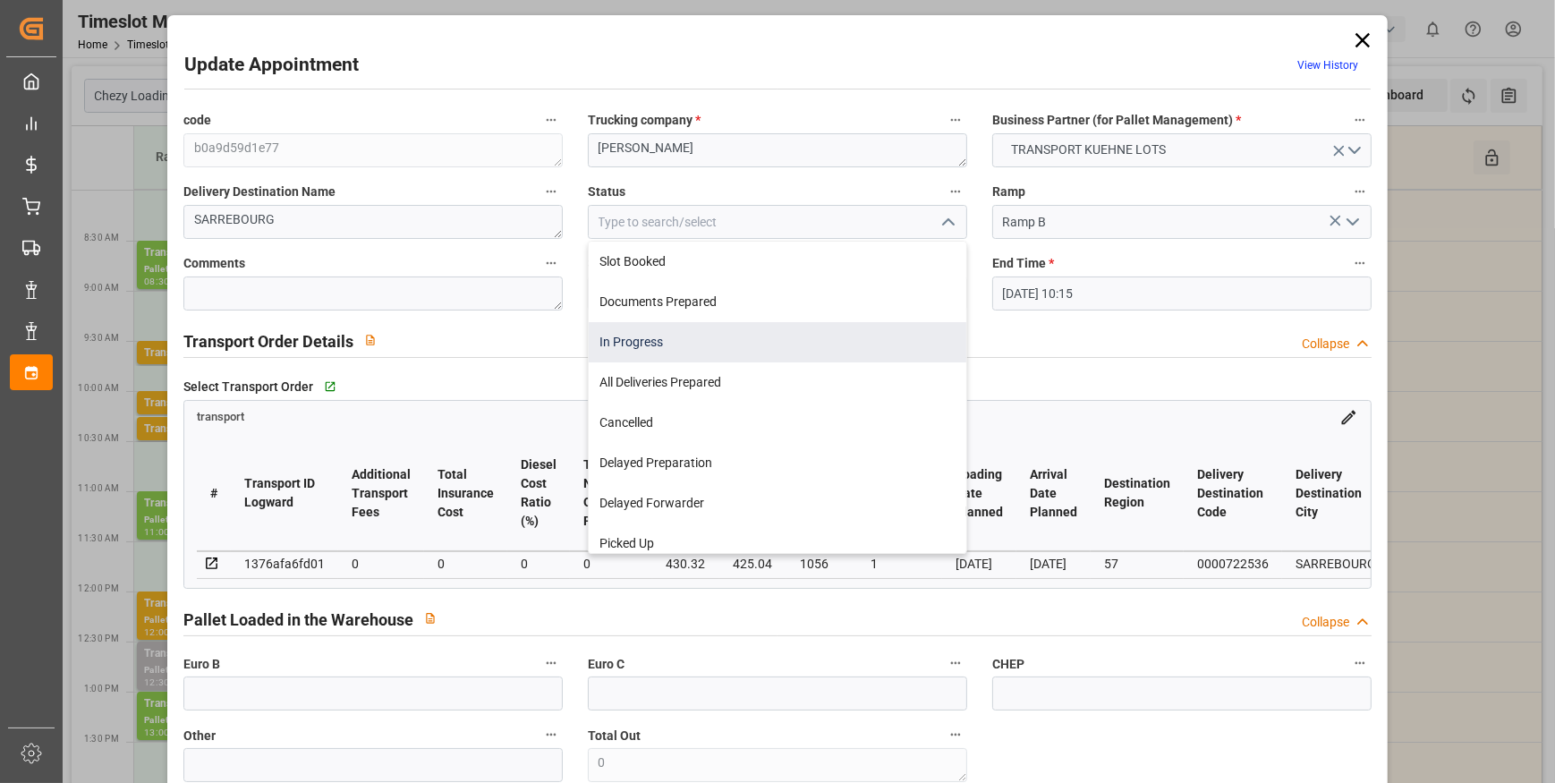
click at [653, 343] on div "In Progress" at bounding box center [778, 342] width 378 height 40
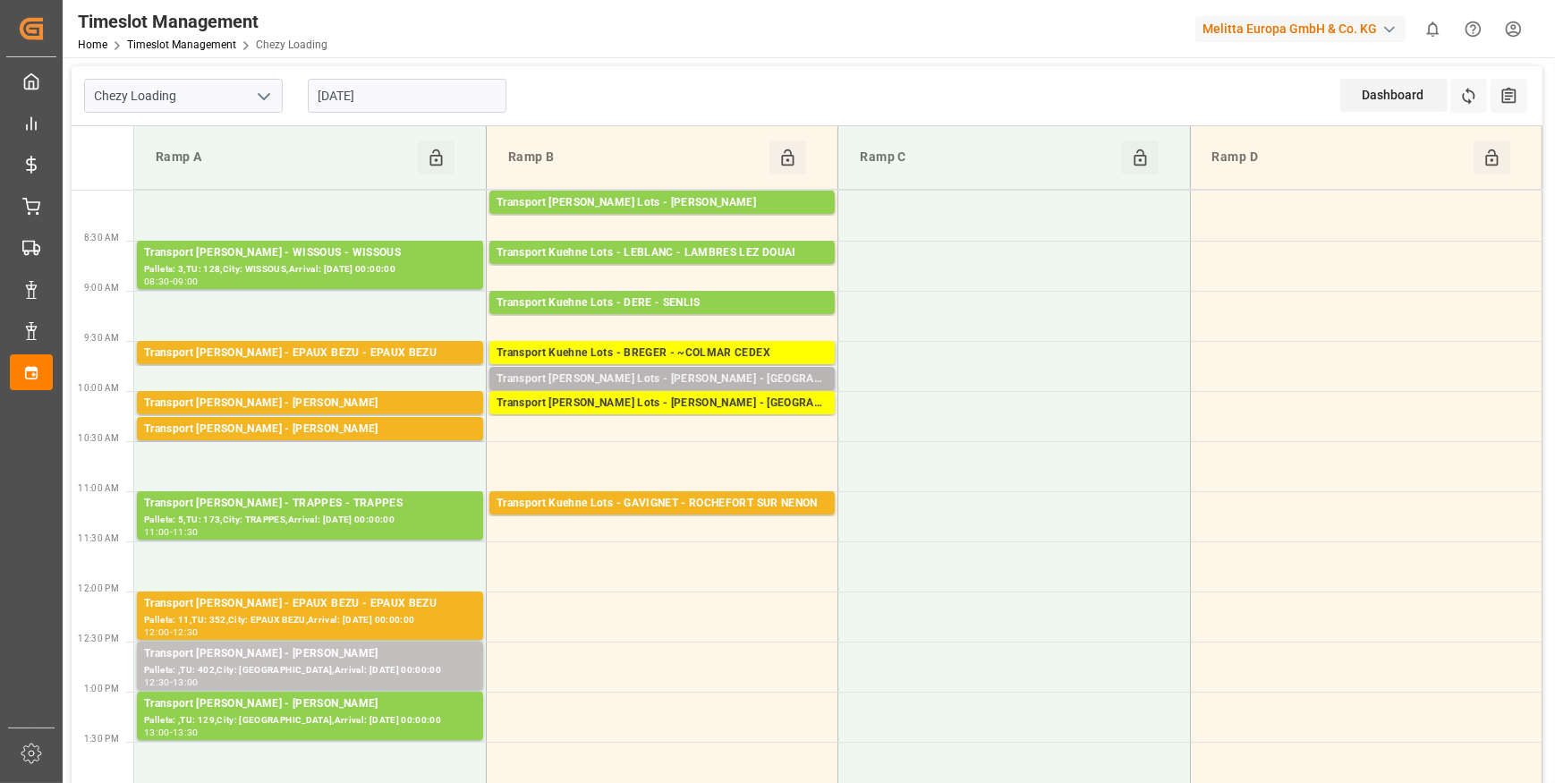
click at [719, 370] on div "Transport [PERSON_NAME] Lots - [PERSON_NAME] - [GEOGRAPHIC_DATA]" at bounding box center [662, 379] width 331 height 18
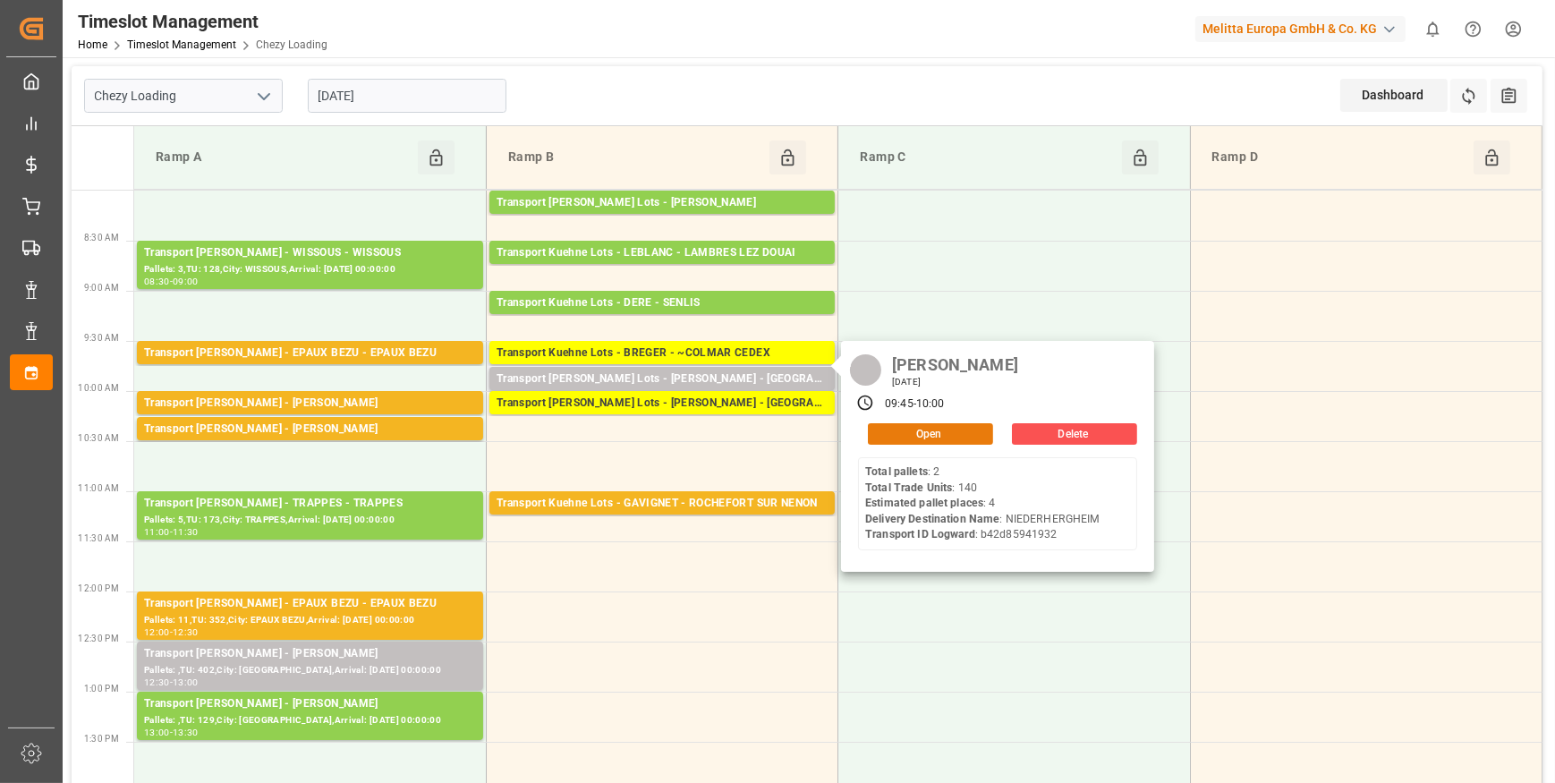
click at [889, 432] on button "Open" at bounding box center [930, 433] width 125 height 21
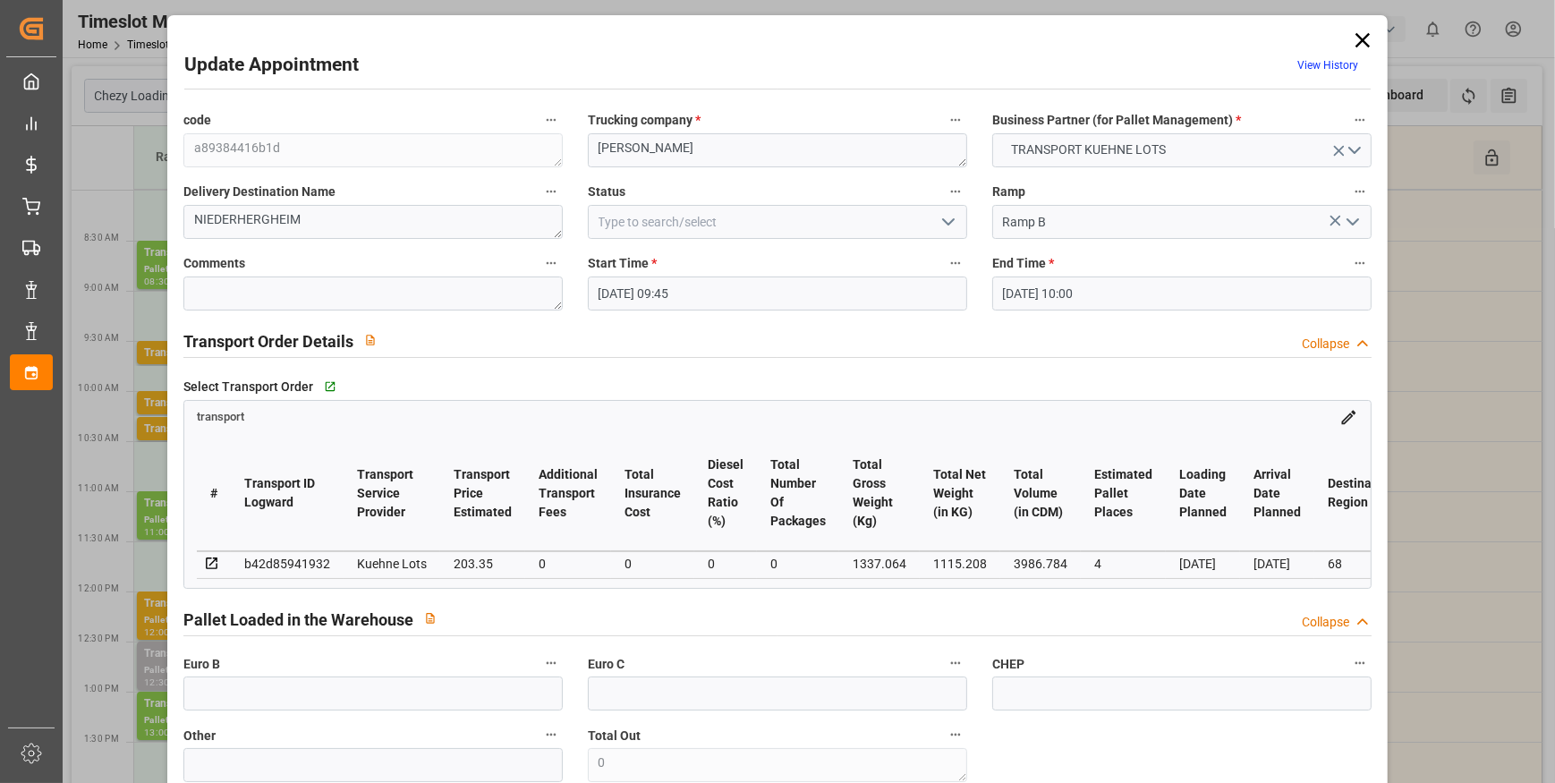
click at [945, 225] on icon "open menu" at bounding box center [948, 221] width 21 height 21
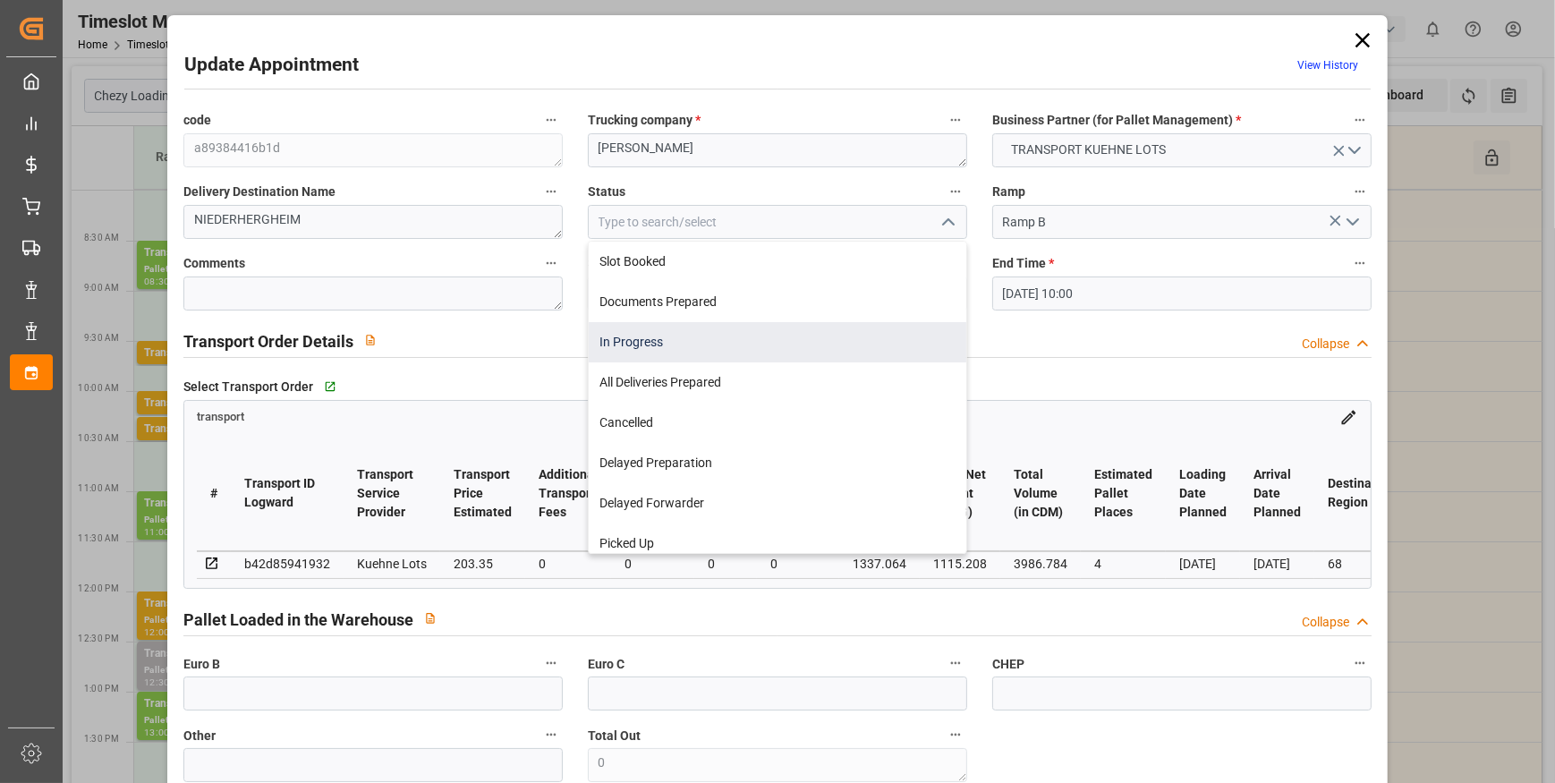
click at [664, 349] on div "In Progress" at bounding box center [778, 342] width 378 height 40
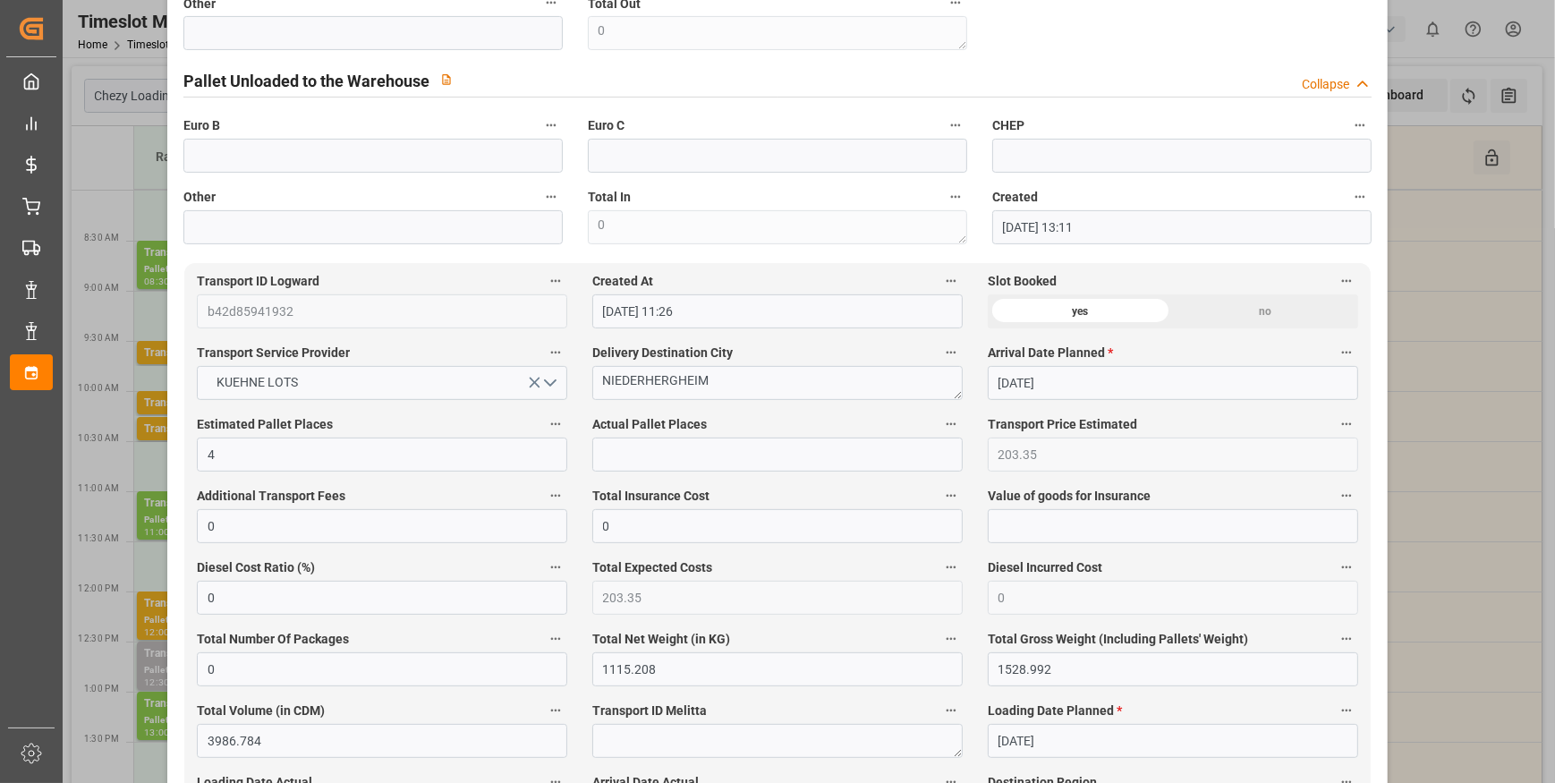
scroll to position [1220, 0]
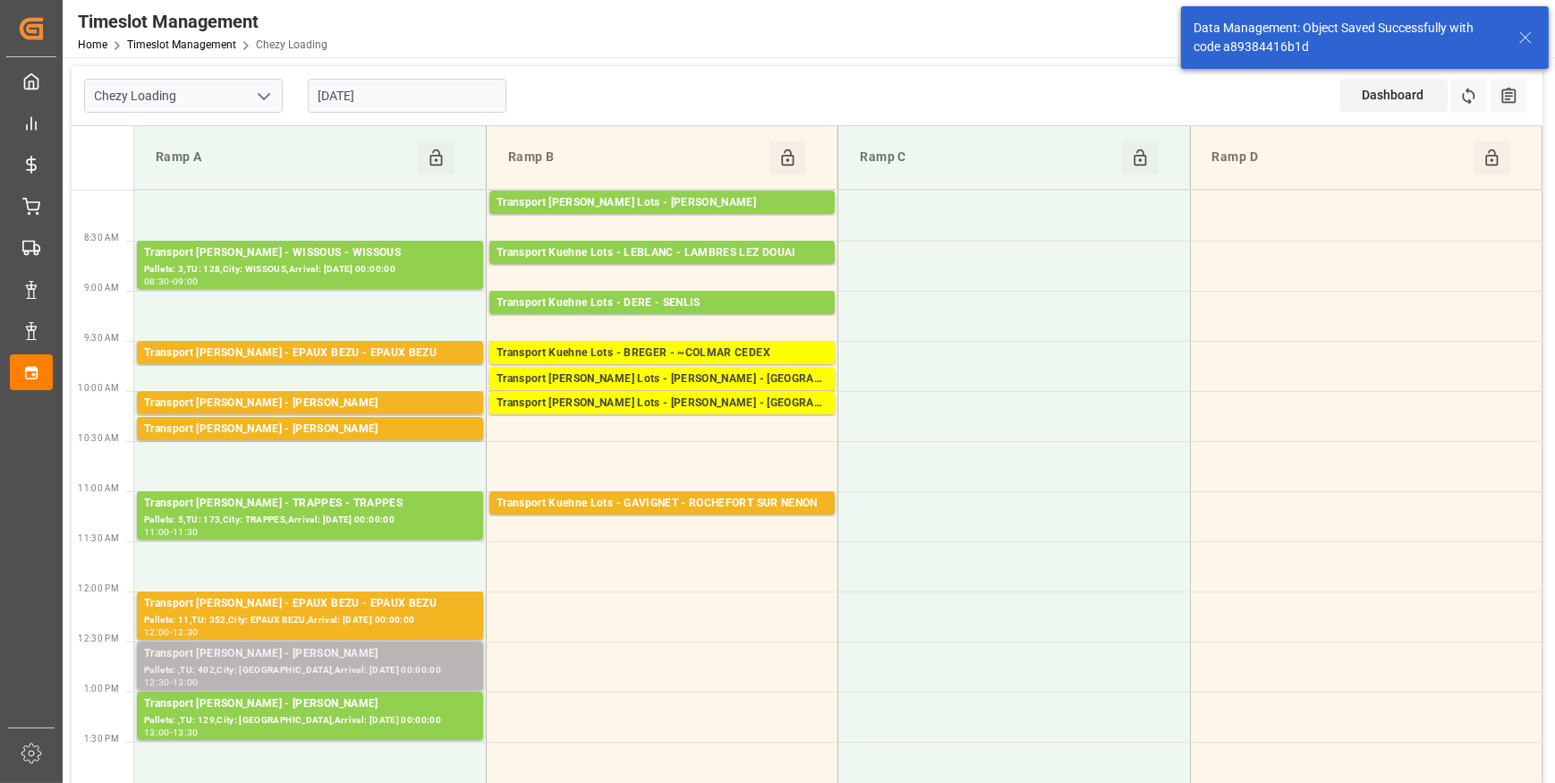
click at [345, 665] on div "Pallets: ,TU: 402,City: [GEOGRAPHIC_DATA],Arrival: [DATE] 00:00:00" at bounding box center [310, 670] width 332 height 15
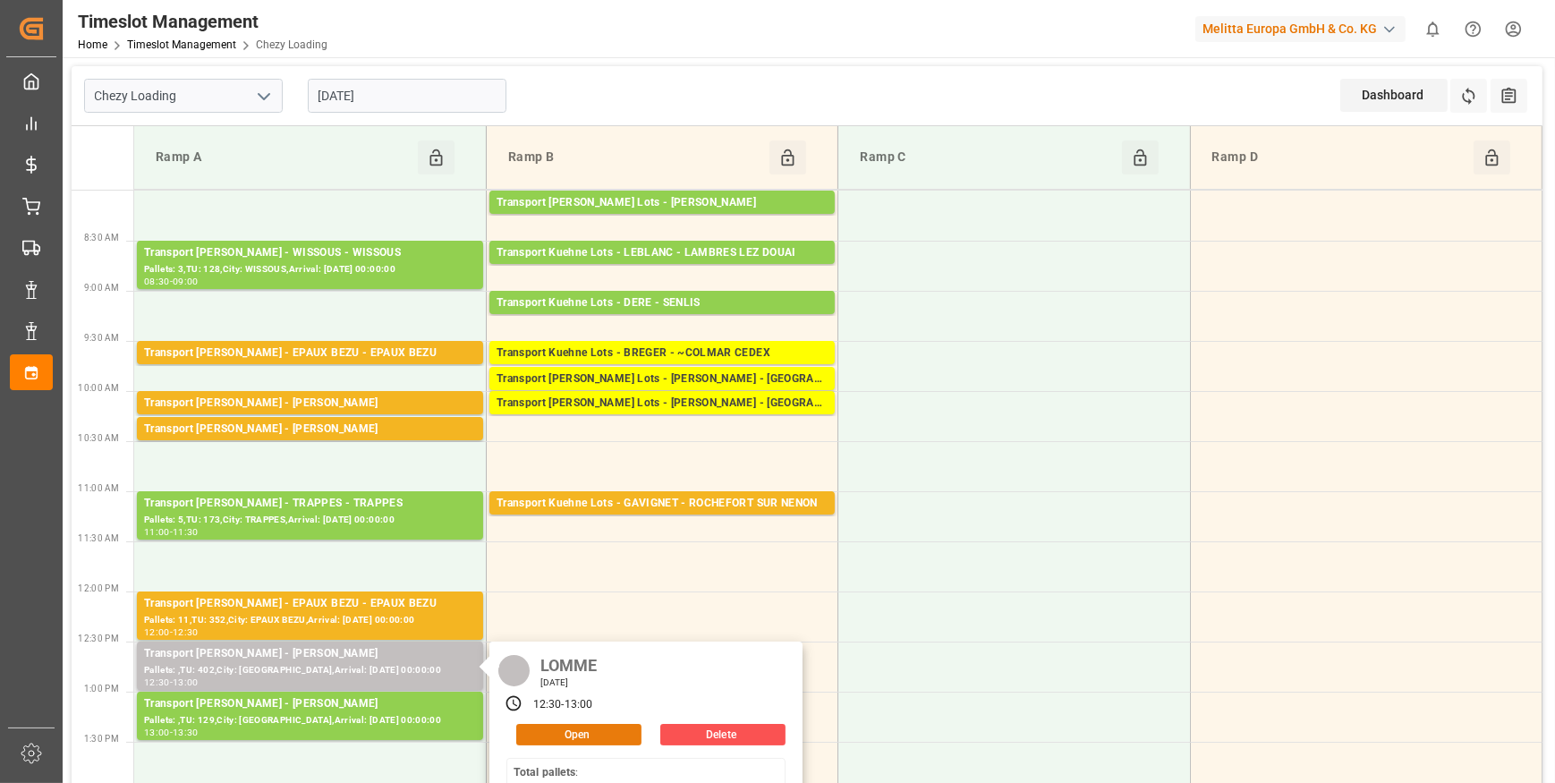
click at [582, 731] on button "Open" at bounding box center [578, 734] width 125 height 21
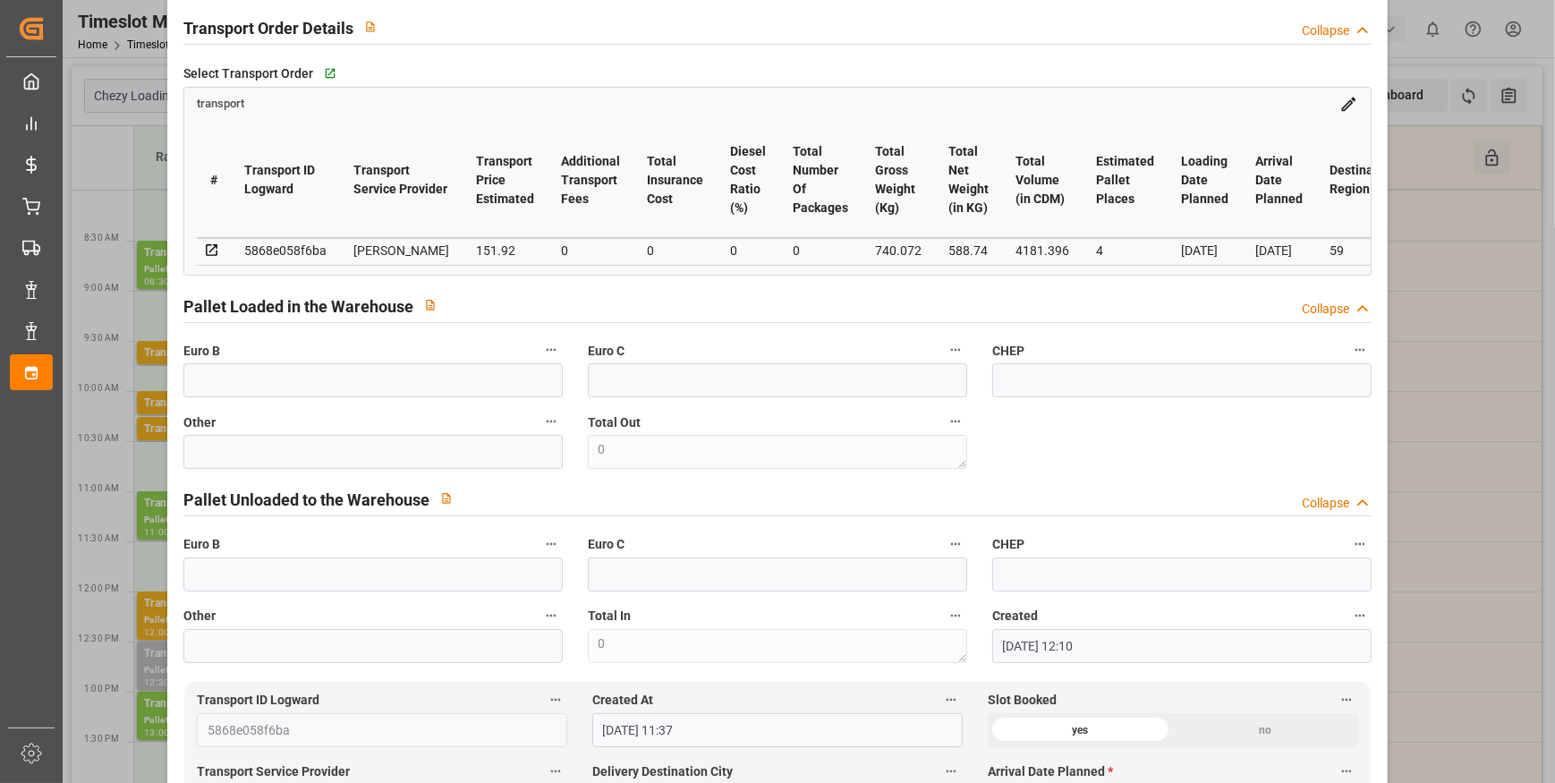
scroll to position [0, 0]
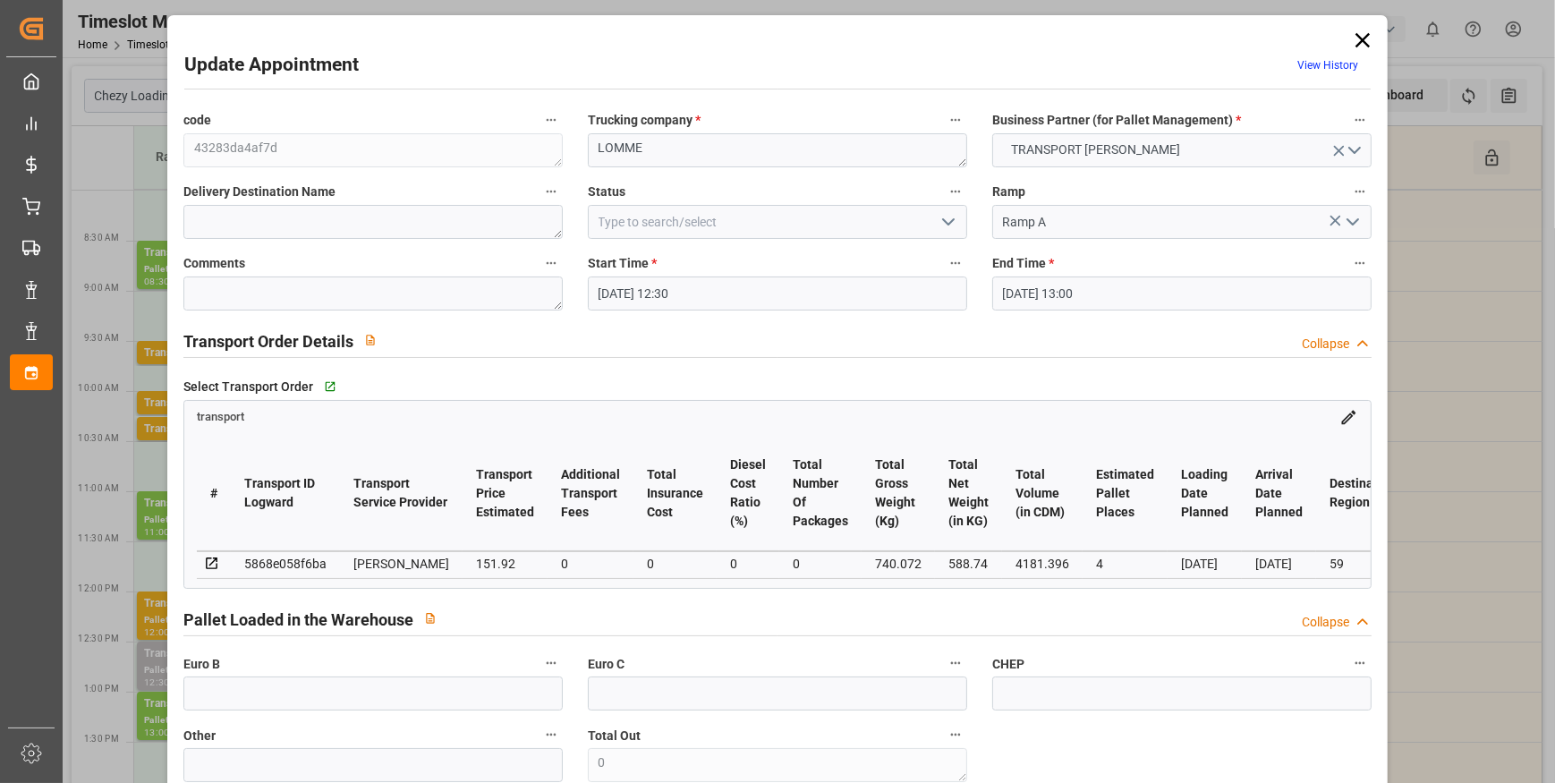
click at [942, 214] on icon "open menu" at bounding box center [948, 221] width 21 height 21
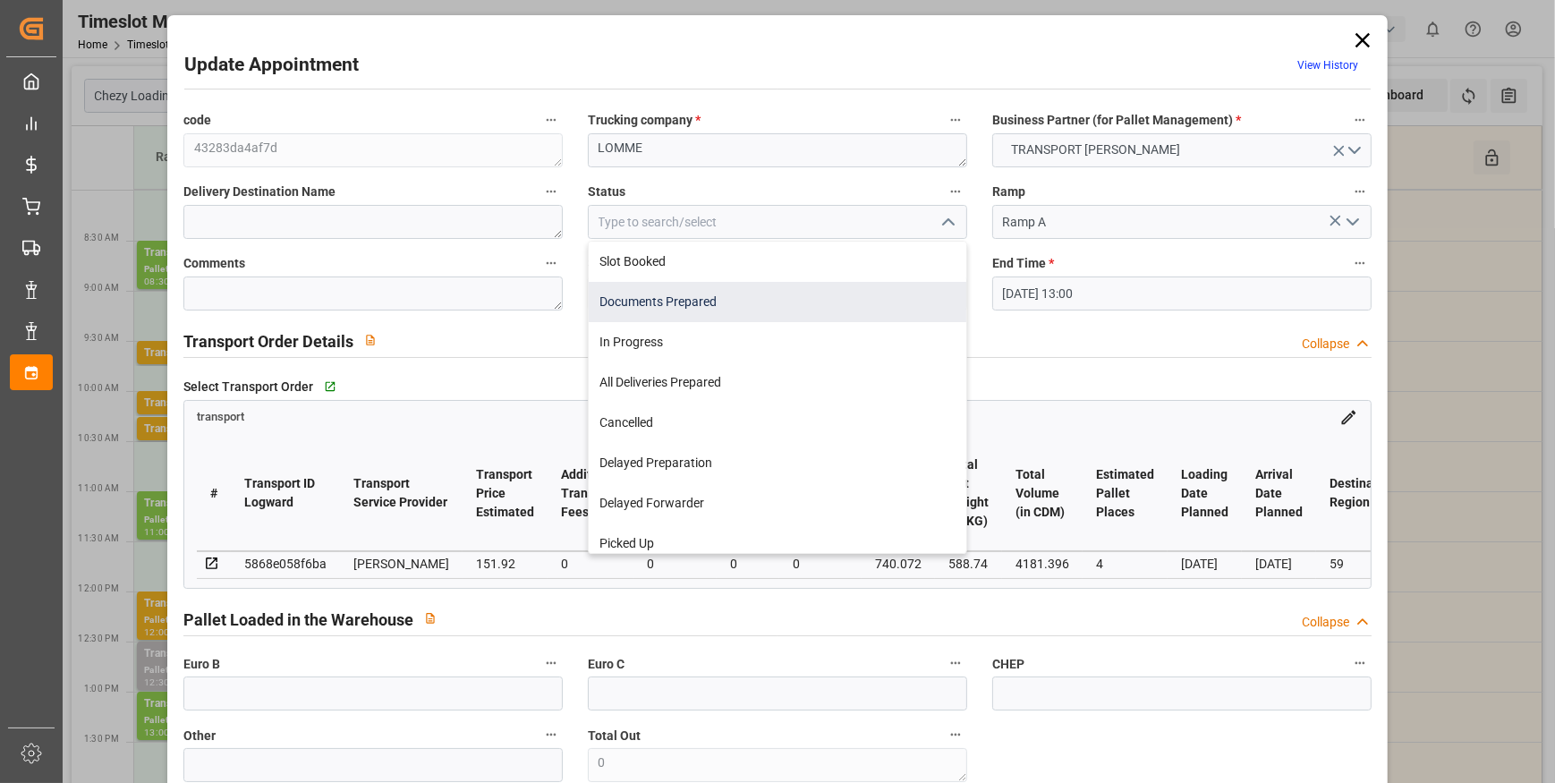
click at [671, 301] on div "Documents Prepared" at bounding box center [778, 302] width 378 height 40
